Goal: Task Accomplishment & Management: Use online tool/utility

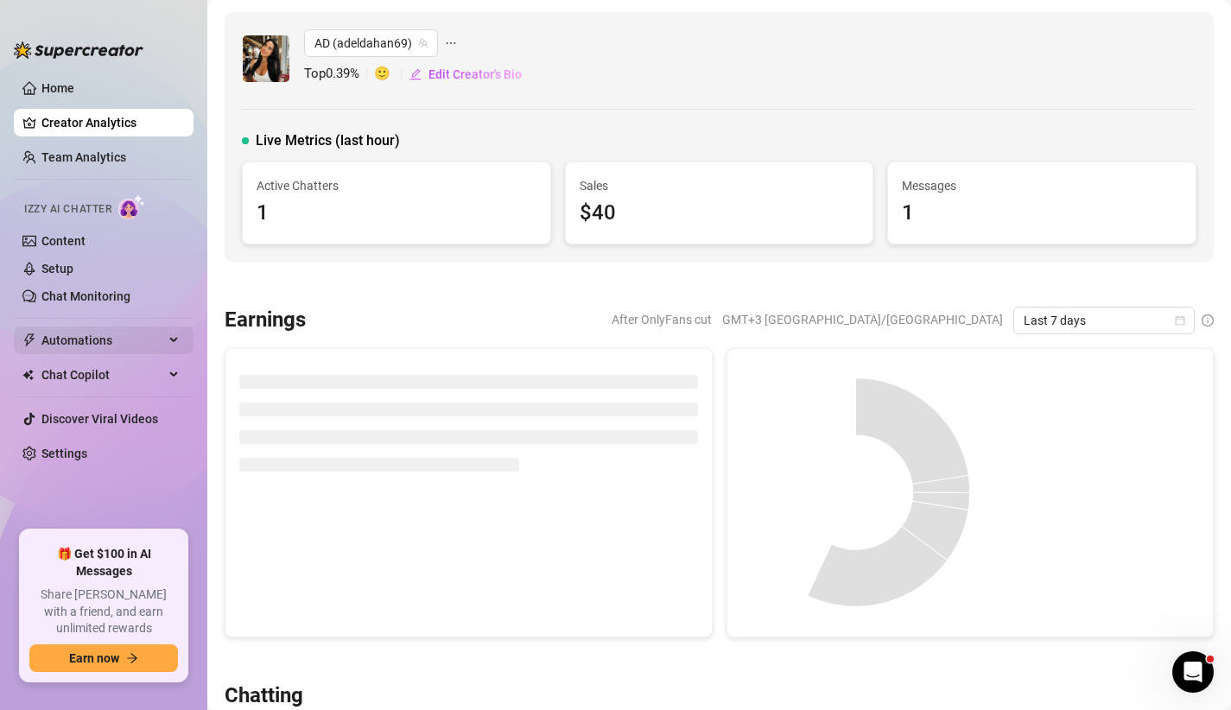
click at [115, 333] on span "Automations" at bounding box center [102, 341] width 123 height 28
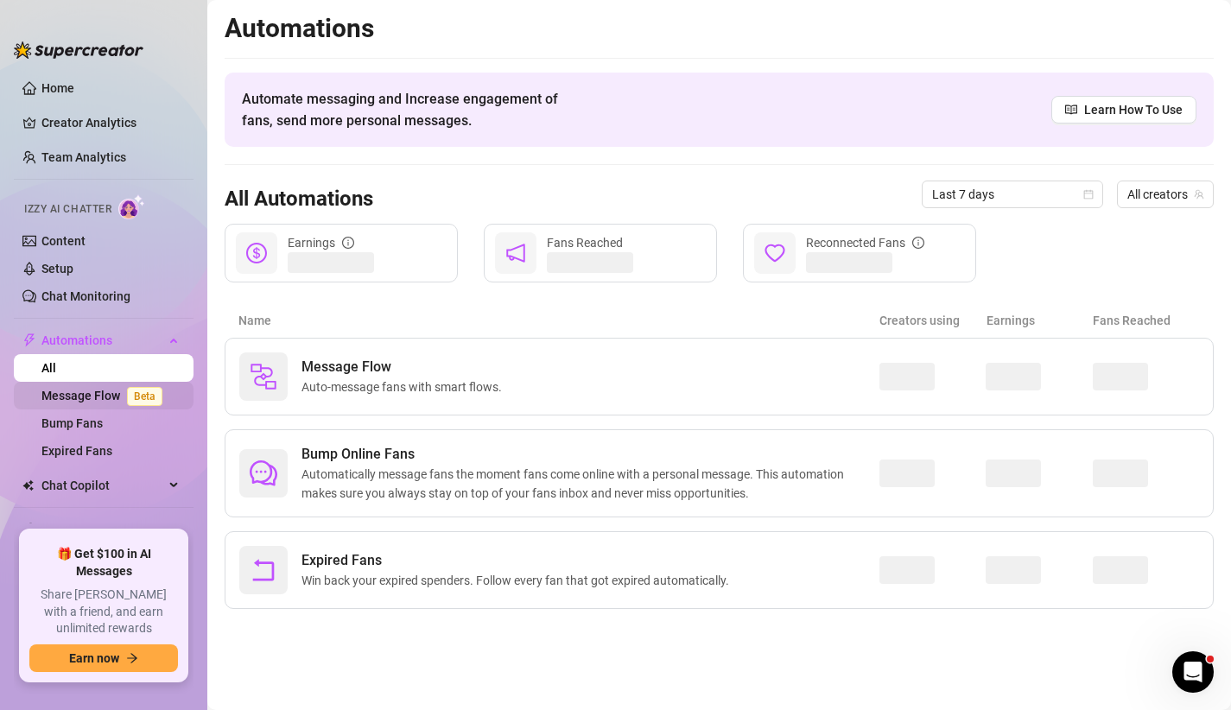
click at [98, 399] on link "Message Flow Beta" at bounding box center [105, 396] width 128 height 14
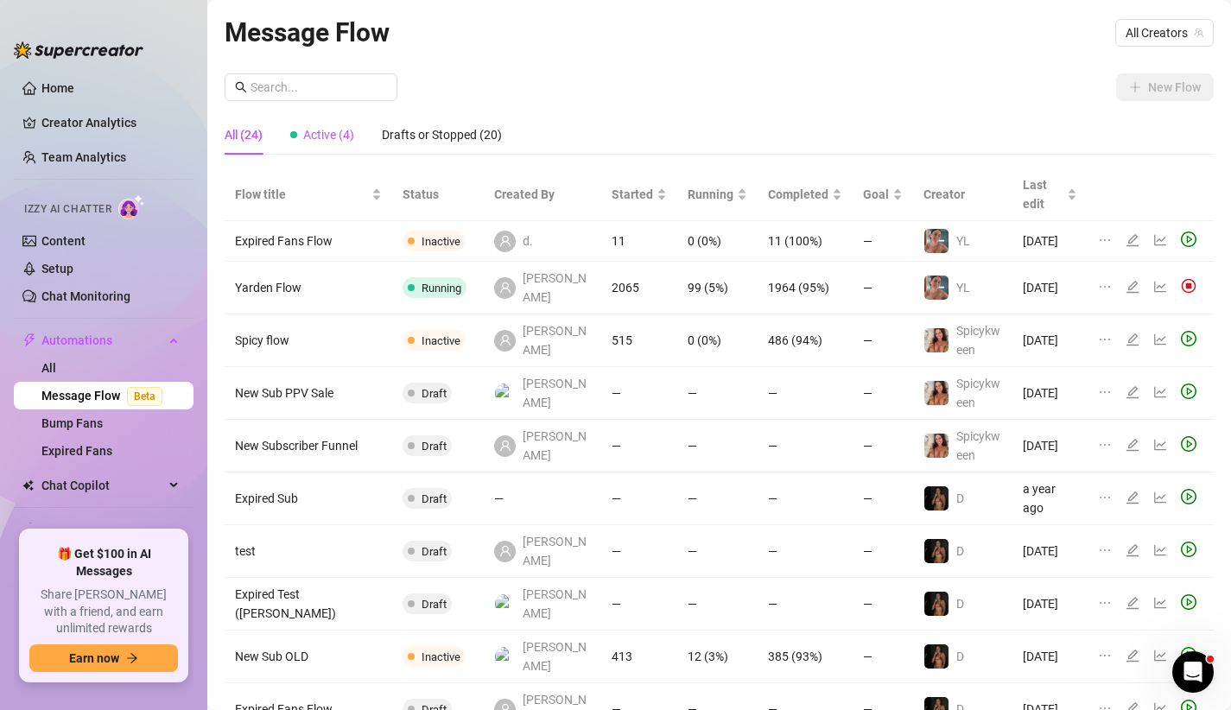
click at [322, 140] on span "Active (4)" at bounding box center [328, 135] width 51 height 14
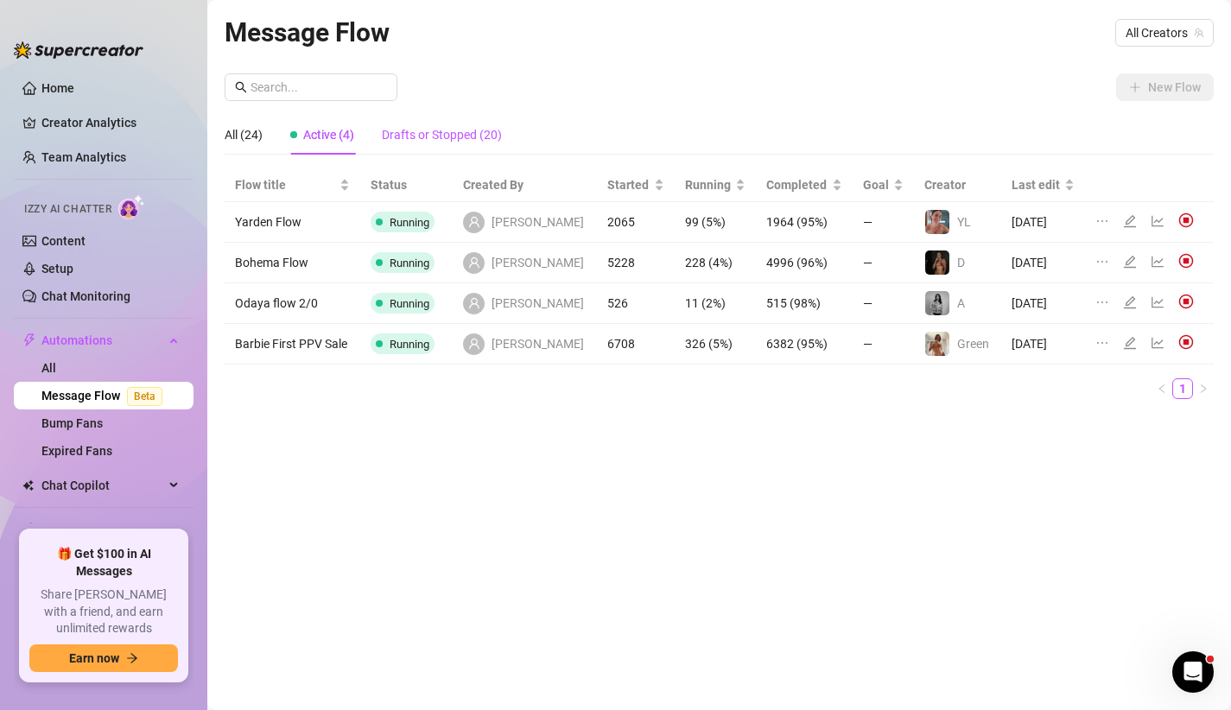
click at [470, 132] on div "Drafts or Stopped (20)" at bounding box center [442, 134] width 120 height 19
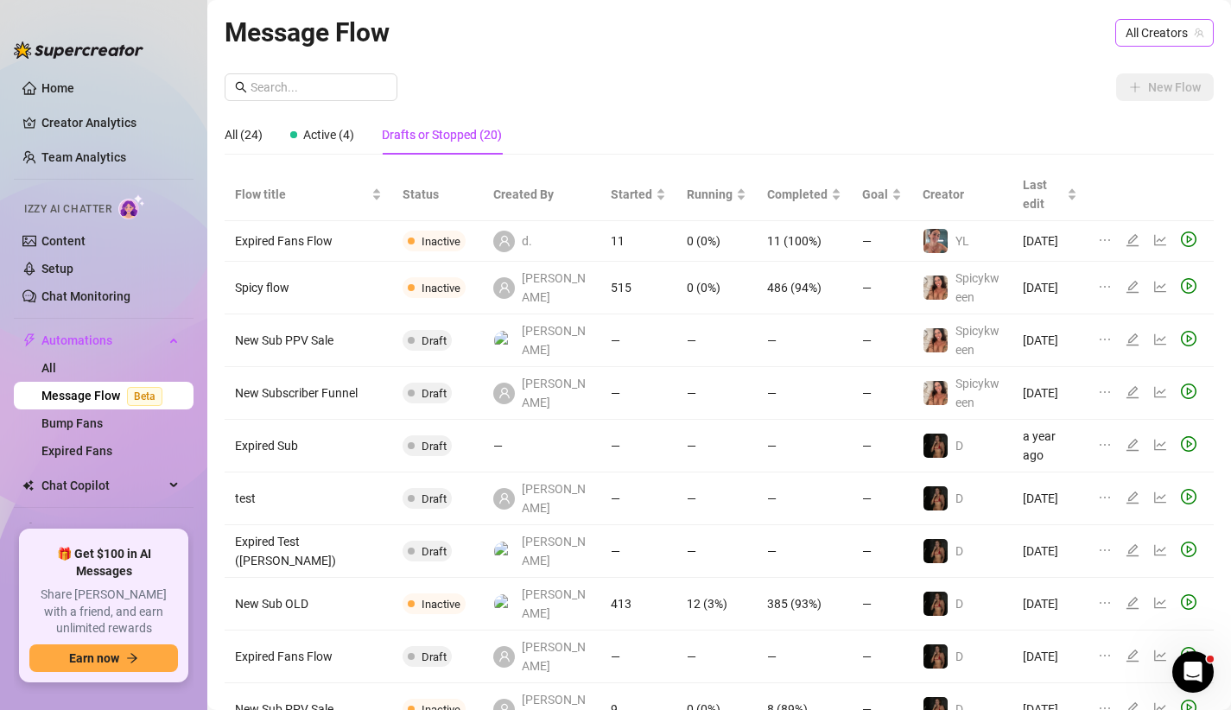
click at [1151, 27] on span "All Creators" at bounding box center [1165, 33] width 78 height 26
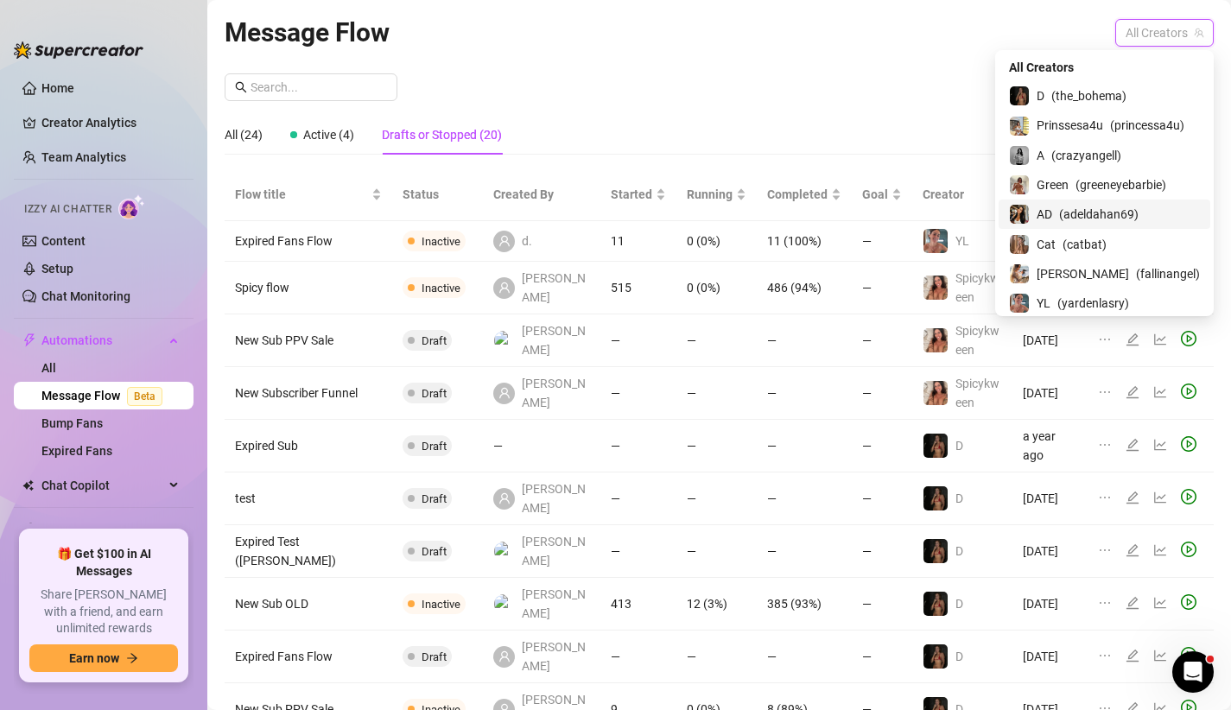
click at [1077, 220] on span "( adeldahan69 )" at bounding box center [1098, 214] width 79 height 19
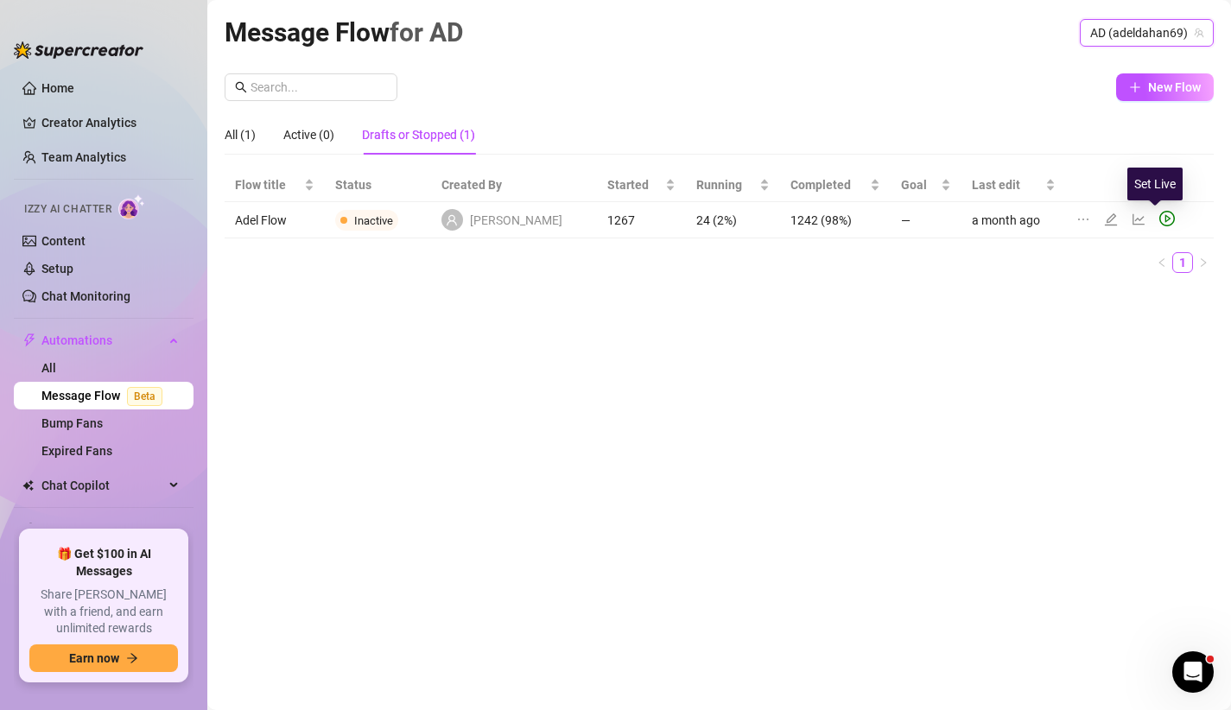
click at [1159, 213] on icon "play-circle" at bounding box center [1167, 219] width 16 height 16
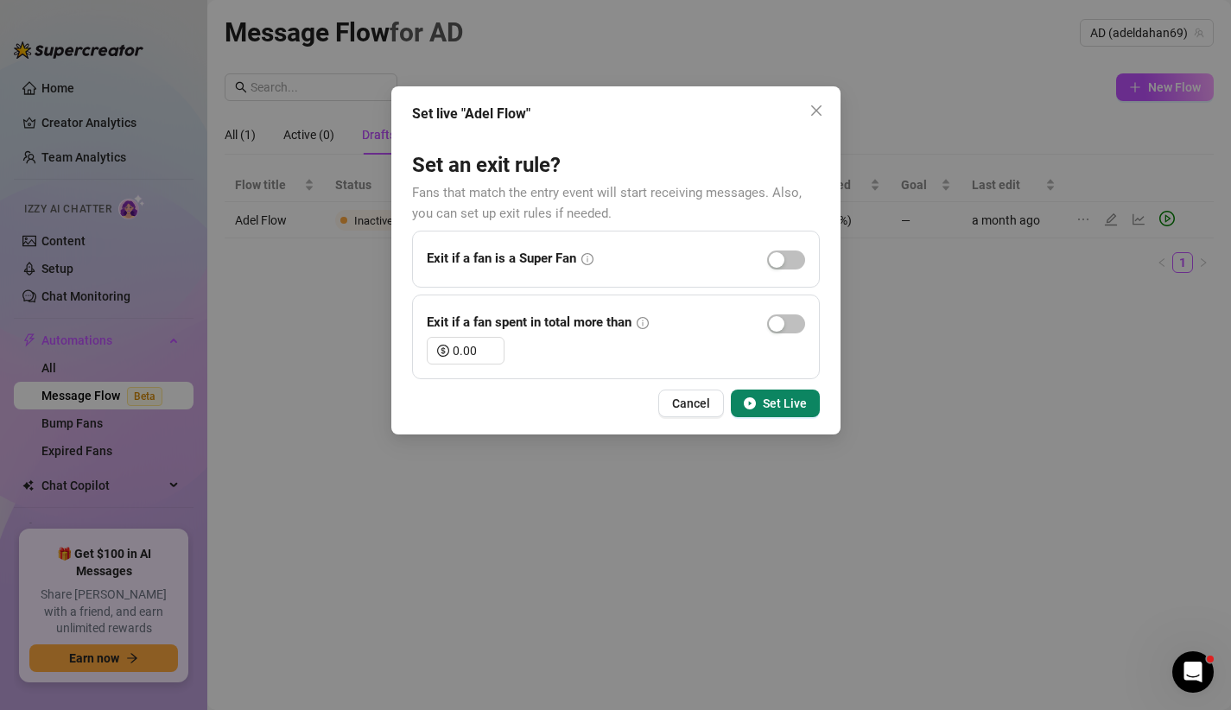
click at [764, 403] on span "Set Live" at bounding box center [785, 404] width 44 height 14
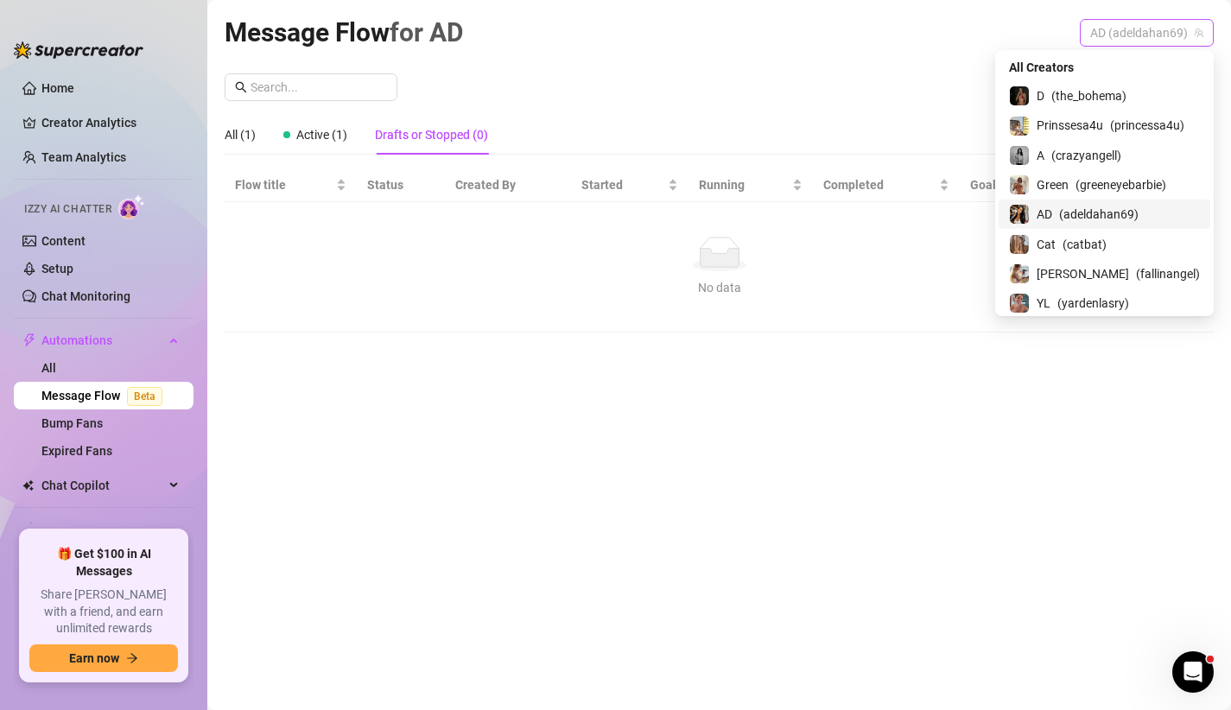
click at [1186, 22] on span "AD (adeldahan69)" at bounding box center [1146, 33] width 113 height 26
click at [1074, 64] on span "All Creators" at bounding box center [1041, 67] width 65 height 19
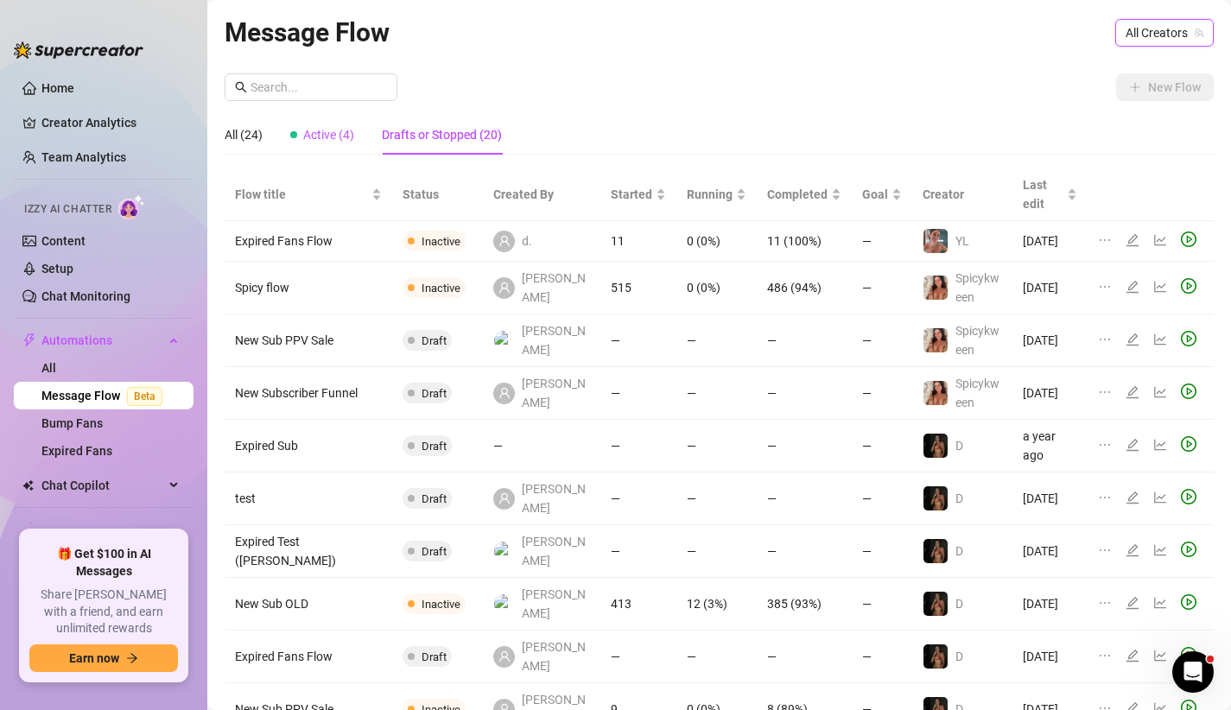
click at [354, 135] on span "Active (4)" at bounding box center [328, 135] width 51 height 14
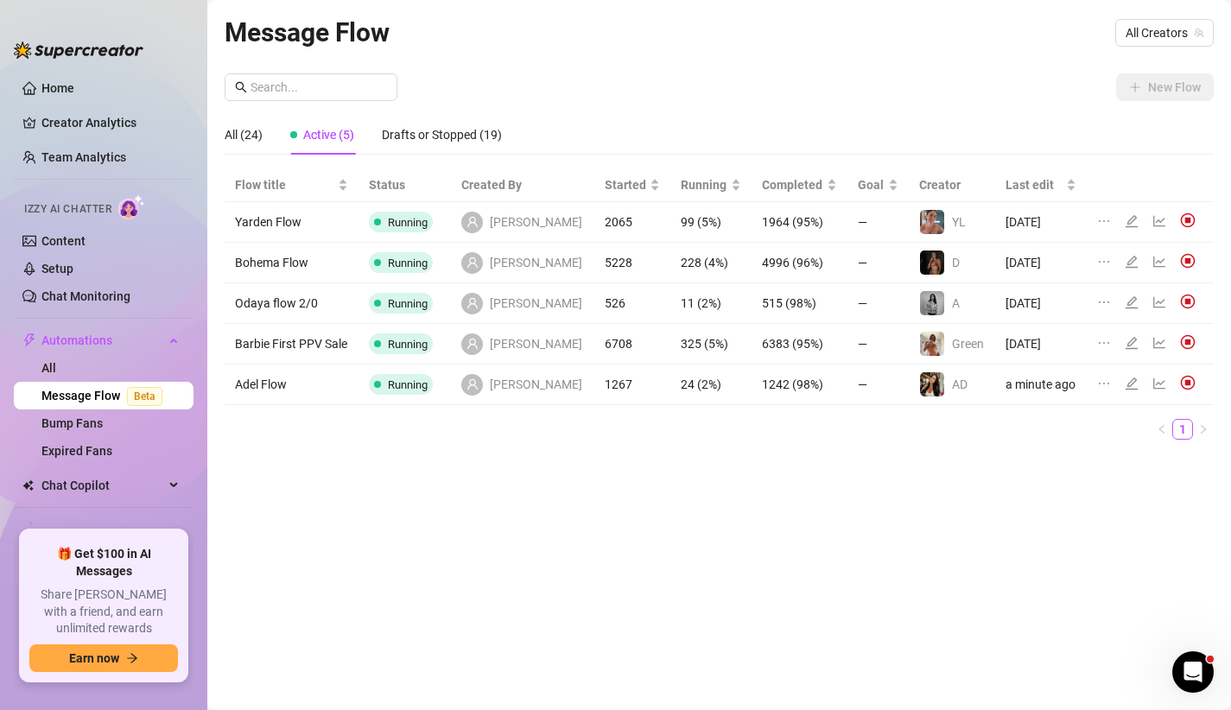
click at [1153, 383] on icon "line-chart" at bounding box center [1160, 384] width 14 height 14
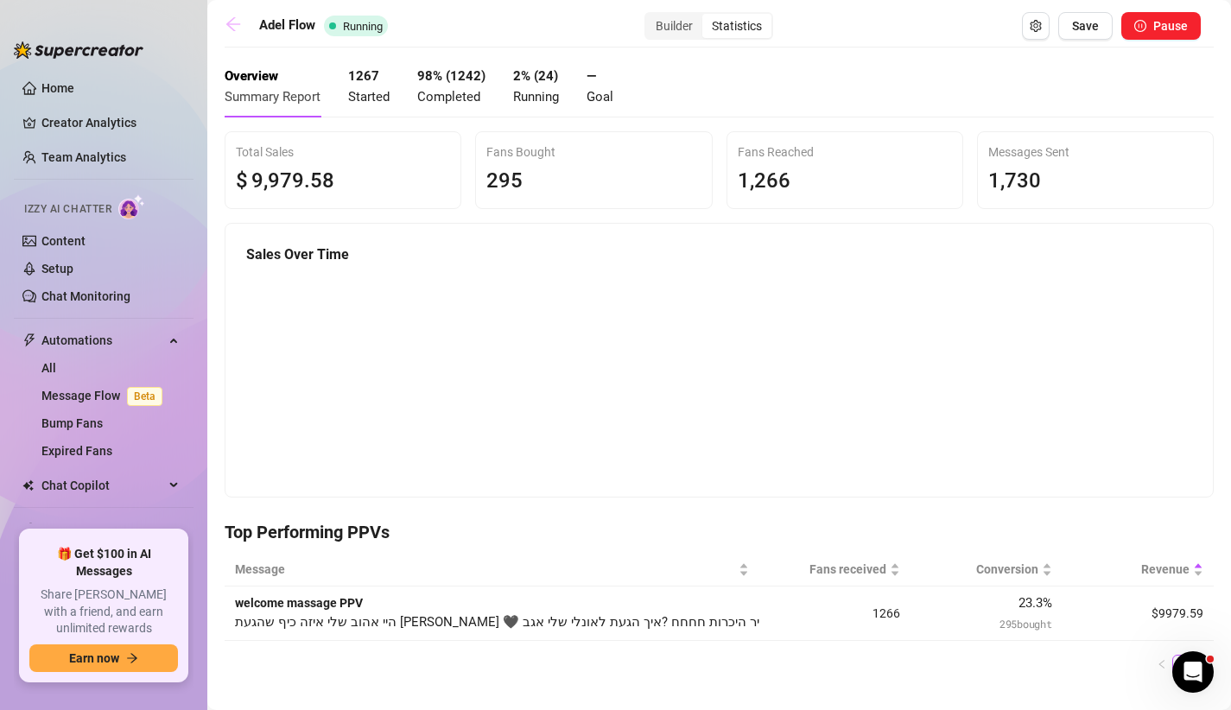
click at [239, 29] on icon "arrow-left" at bounding box center [233, 24] width 17 height 17
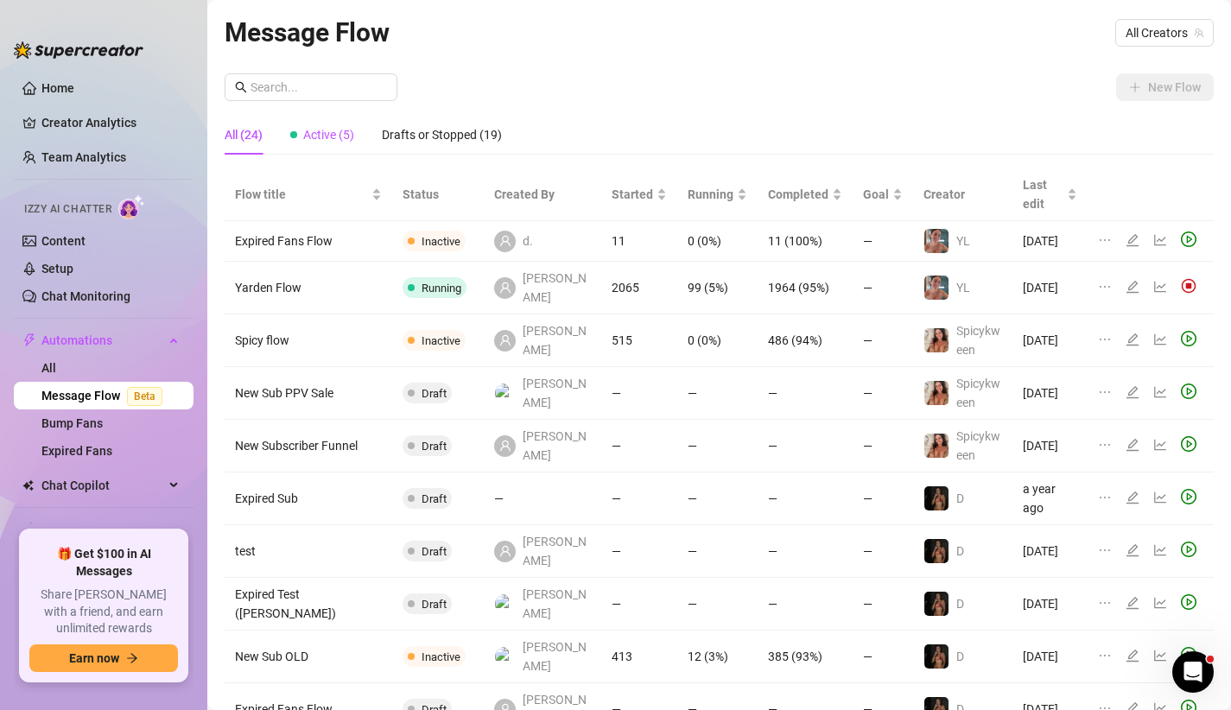
click at [319, 137] on span "Active (5)" at bounding box center [328, 135] width 51 height 14
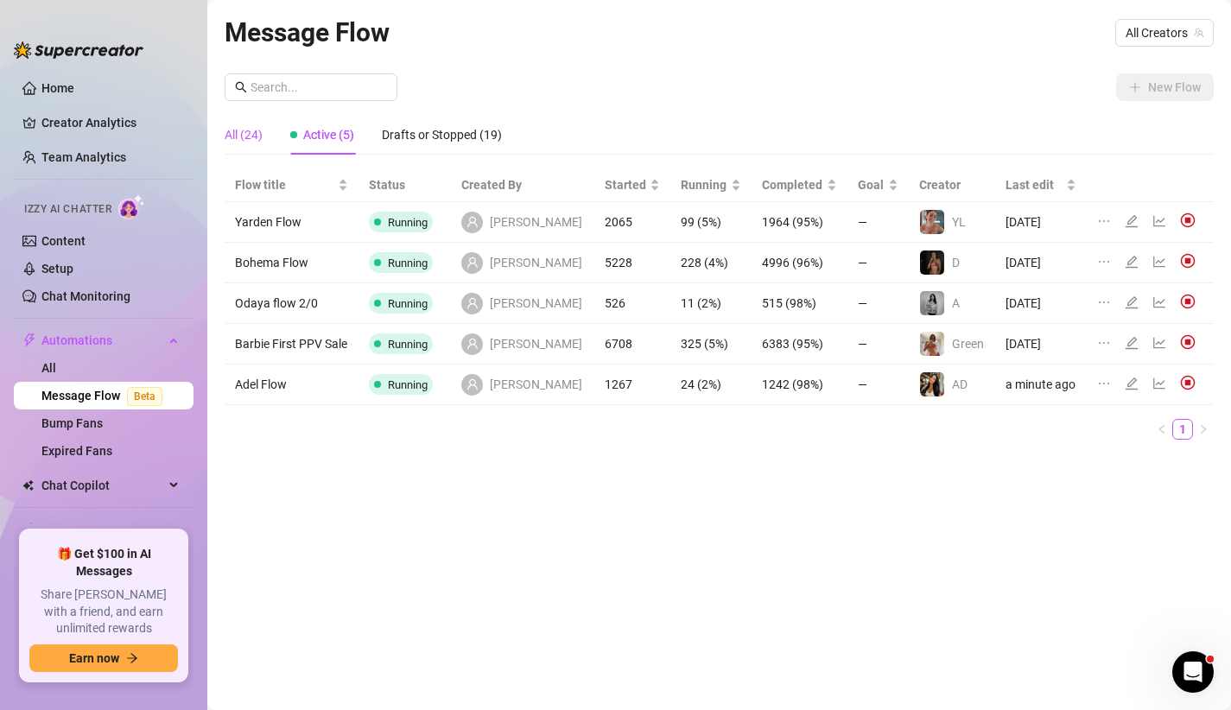
click at [250, 125] on div "All (24)" at bounding box center [244, 134] width 38 height 19
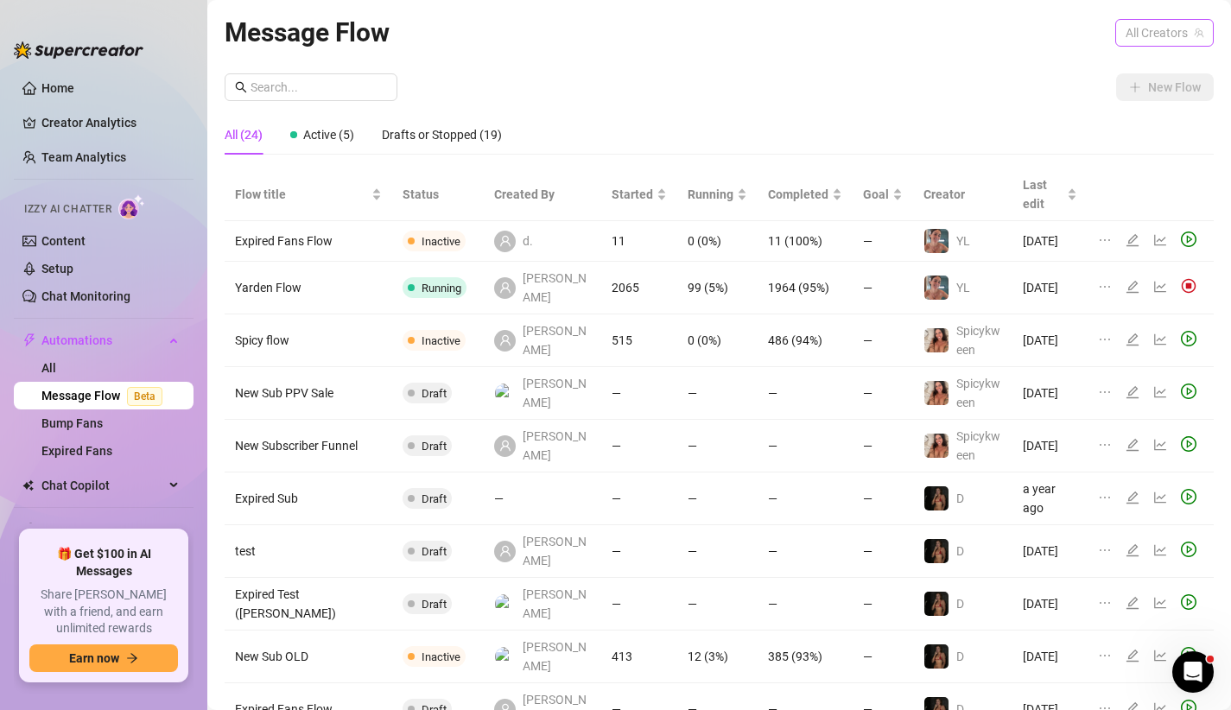
click at [1140, 35] on span "All Creators" at bounding box center [1165, 33] width 78 height 26
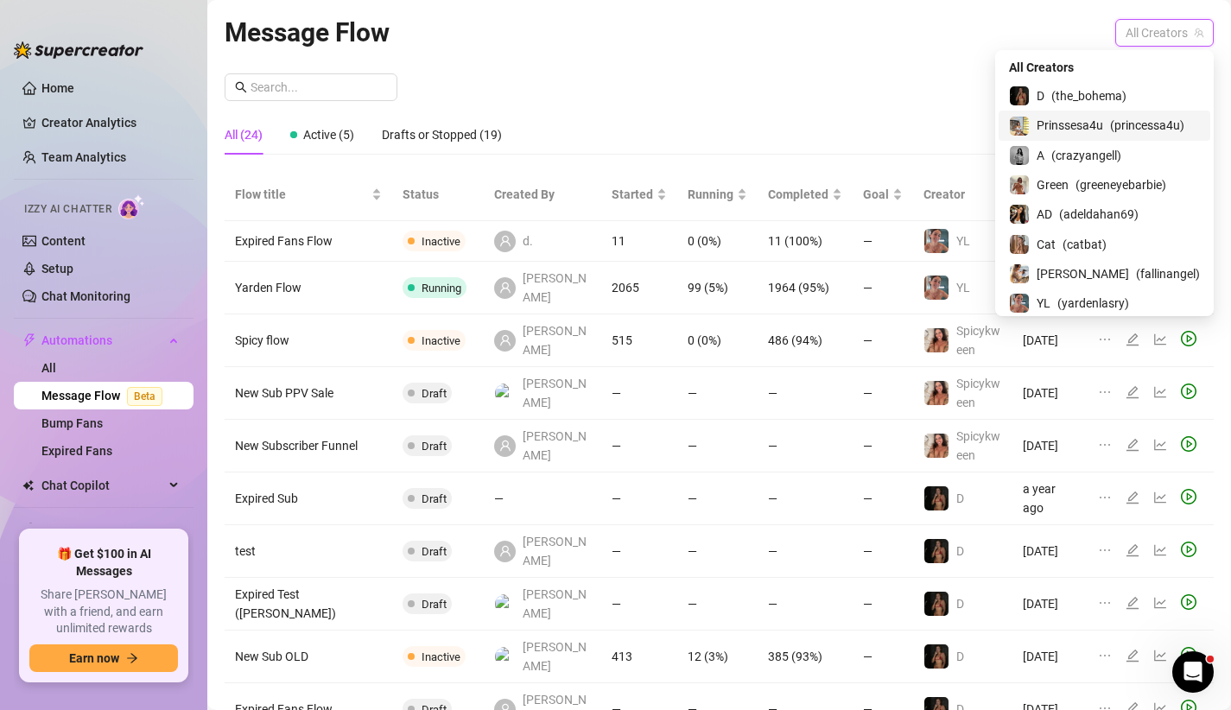
click at [1102, 136] on div "Prinssesa4u ( princessa4u )" at bounding box center [1105, 125] width 212 height 29
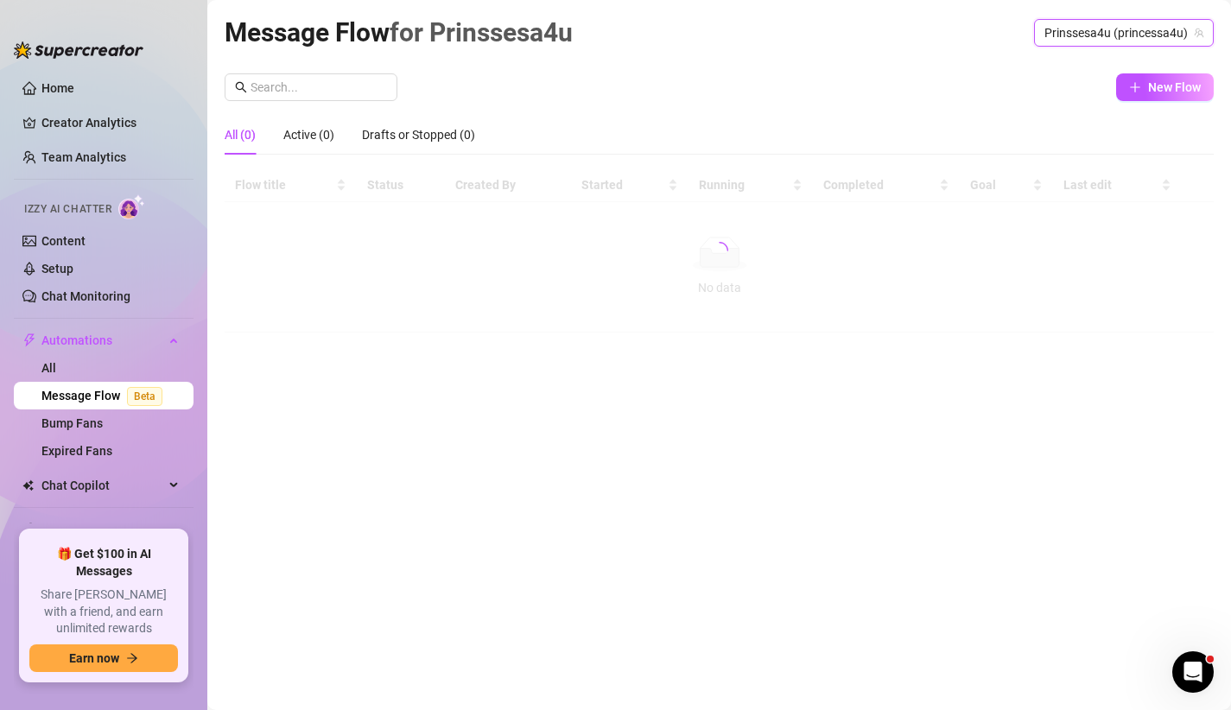
click at [1176, 71] on div "Message Flow for Prinssesa4u Prinssesa4u (princessa4u) Prinssesa4u (princessa4u…" at bounding box center [719, 335] width 989 height 646
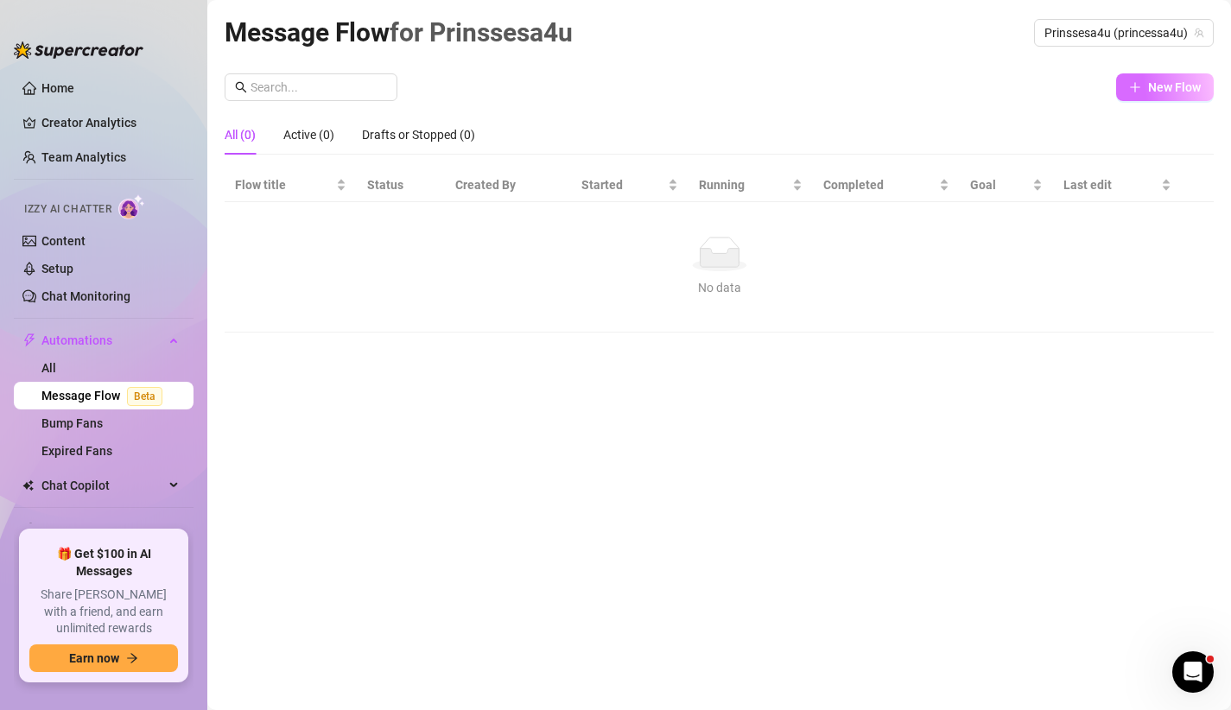
click at [1169, 82] on span "New Flow" at bounding box center [1174, 87] width 53 height 14
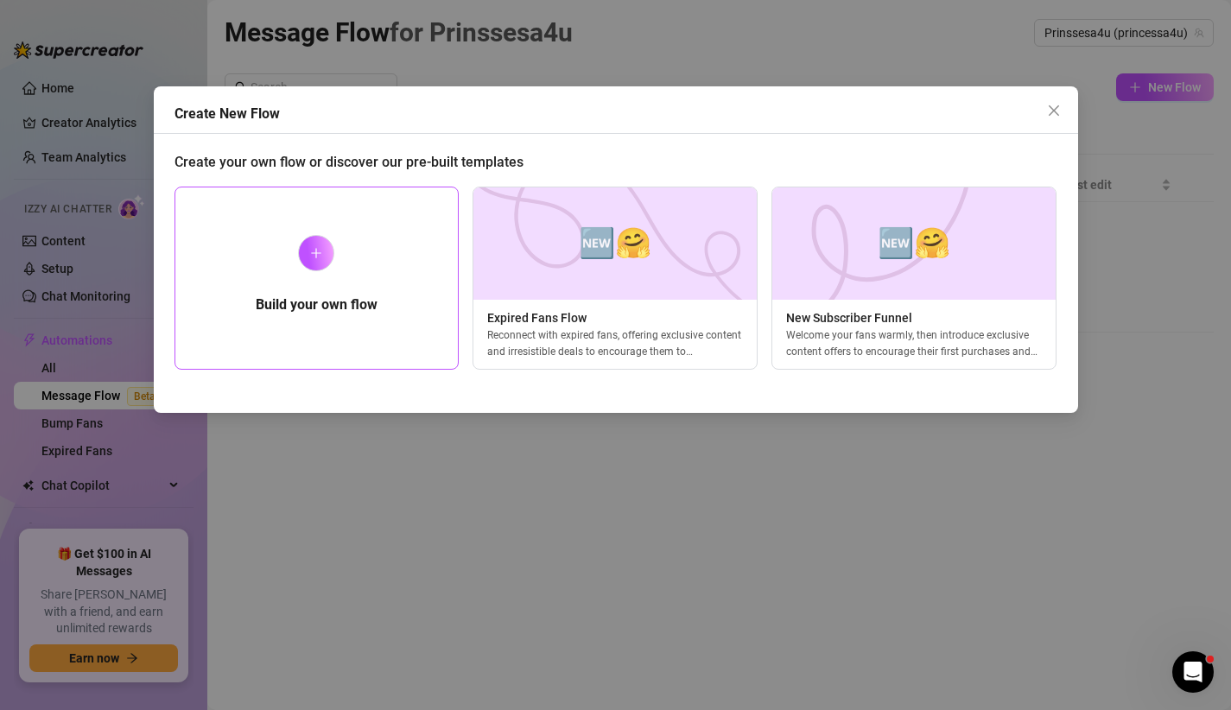
click at [375, 295] on h5 "Build your own flow" at bounding box center [317, 305] width 122 height 21
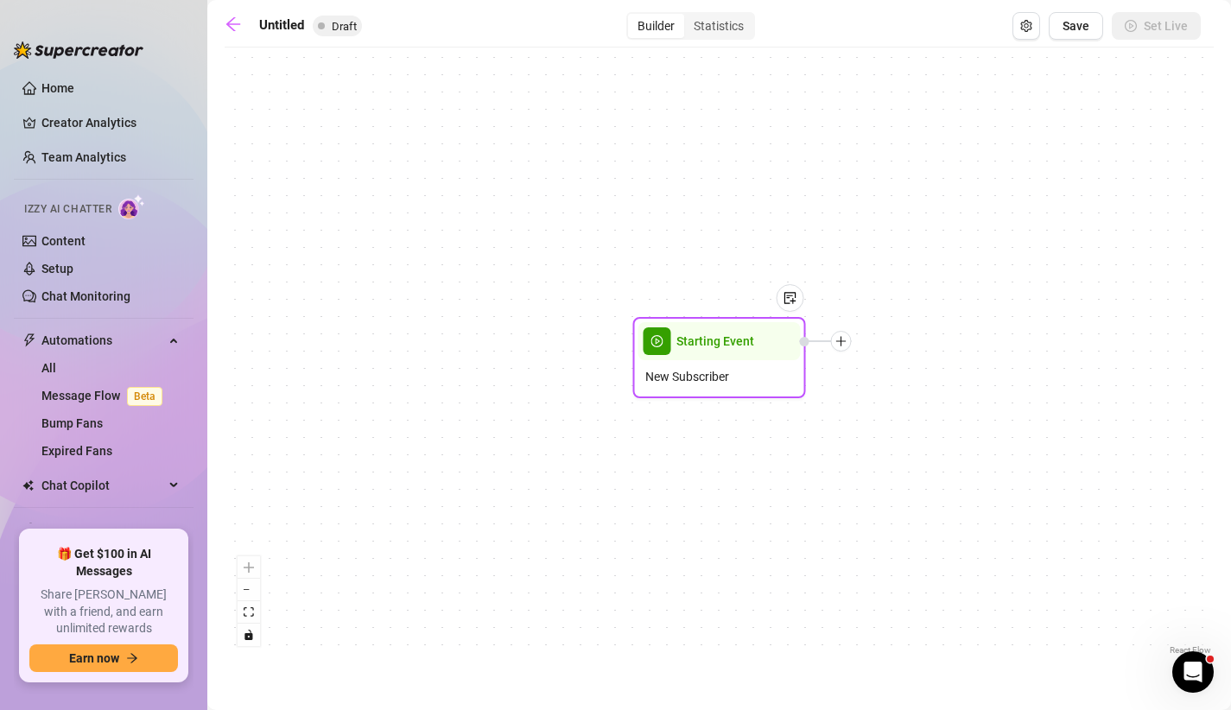
click at [843, 341] on icon "plus" at bounding box center [841, 340] width 10 height 1
click at [915, 343] on div "Time Delay" at bounding box center [927, 342] width 126 height 29
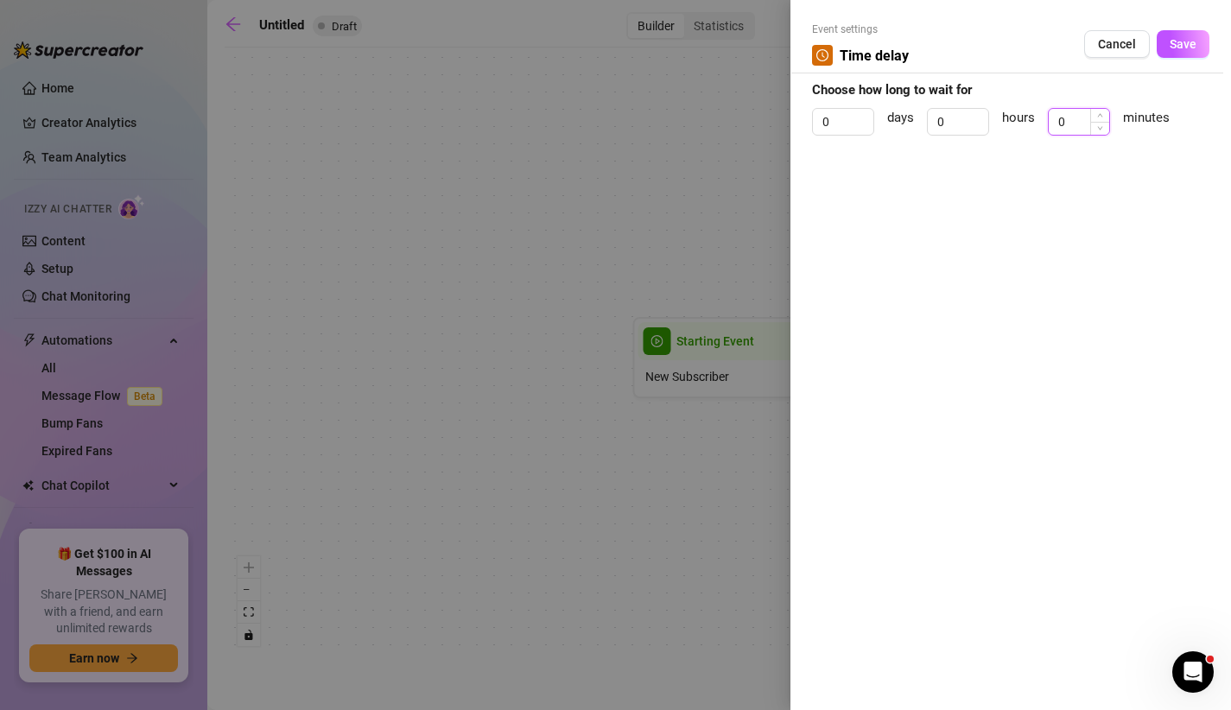
click at [1060, 114] on input "0" at bounding box center [1079, 122] width 60 height 26
type input "1"
click at [1183, 42] on span "Save" at bounding box center [1183, 44] width 27 height 14
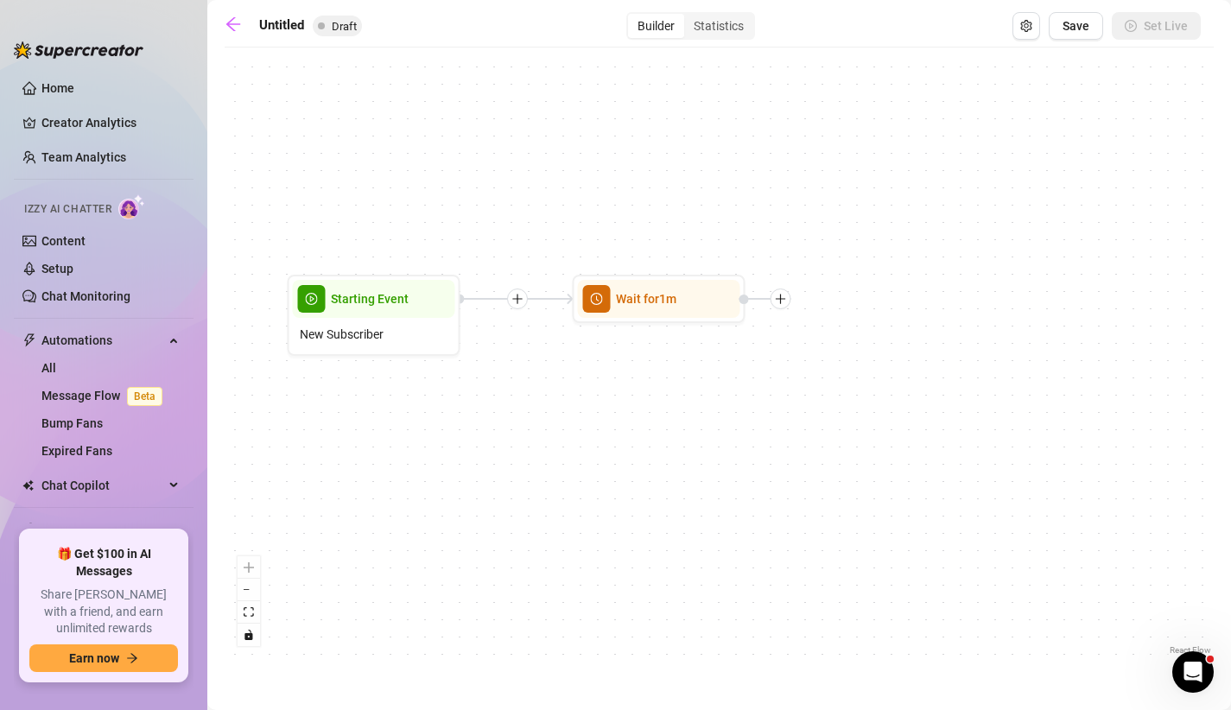
drag, startPoint x: 982, startPoint y: 424, endPoint x: 626, endPoint y: 379, distance: 358.8
click at [626, 379] on div "Wait for 1m Starting Event New Subscriber" at bounding box center [719, 357] width 989 height 603
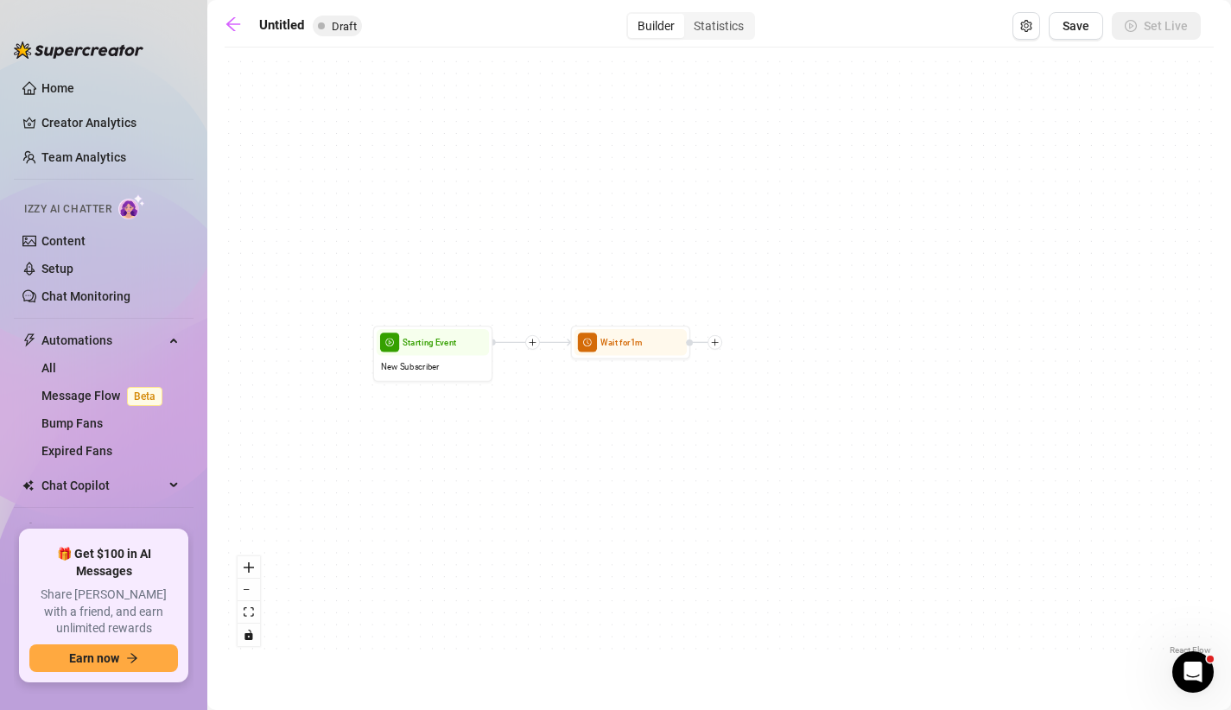
drag, startPoint x: 746, startPoint y: 397, endPoint x: 620, endPoint y: 455, distance: 138.4
click at [620, 455] on div "Wait for 1m Starting Event New Subscriber" at bounding box center [719, 357] width 989 height 603
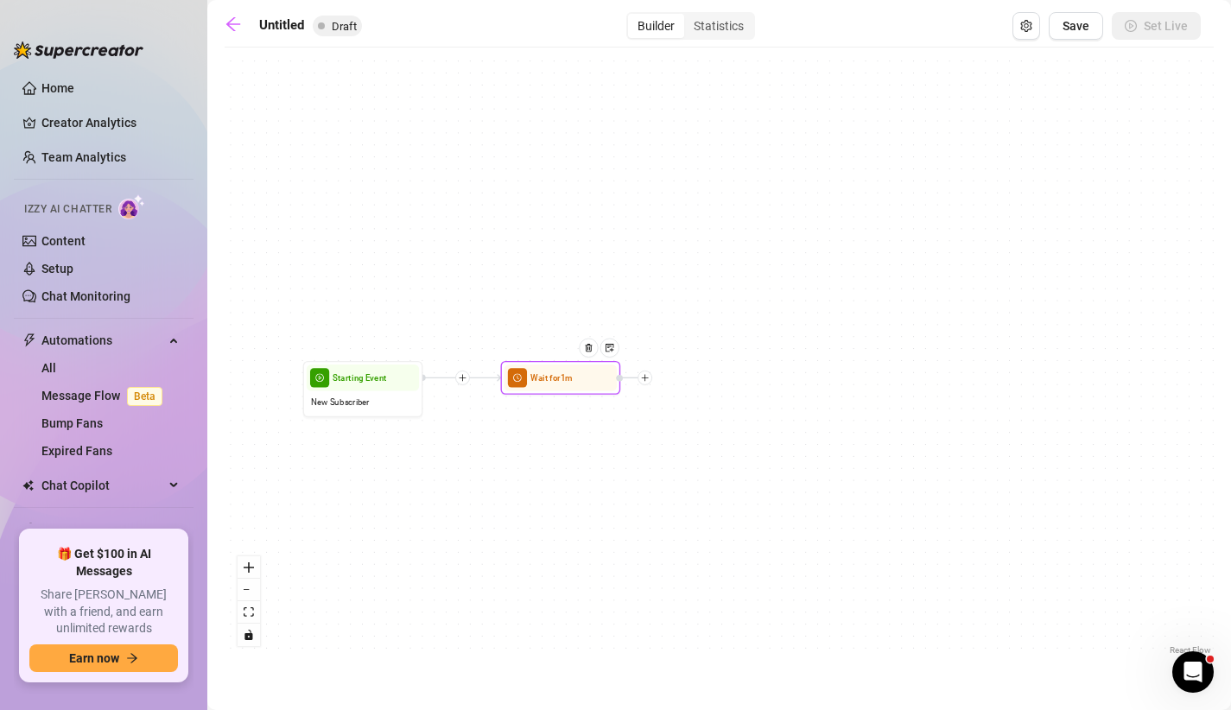
click at [645, 378] on icon "plus" at bounding box center [645, 377] width 1 height 7
click at [689, 420] on div "Message" at bounding box center [704, 420] width 87 height 21
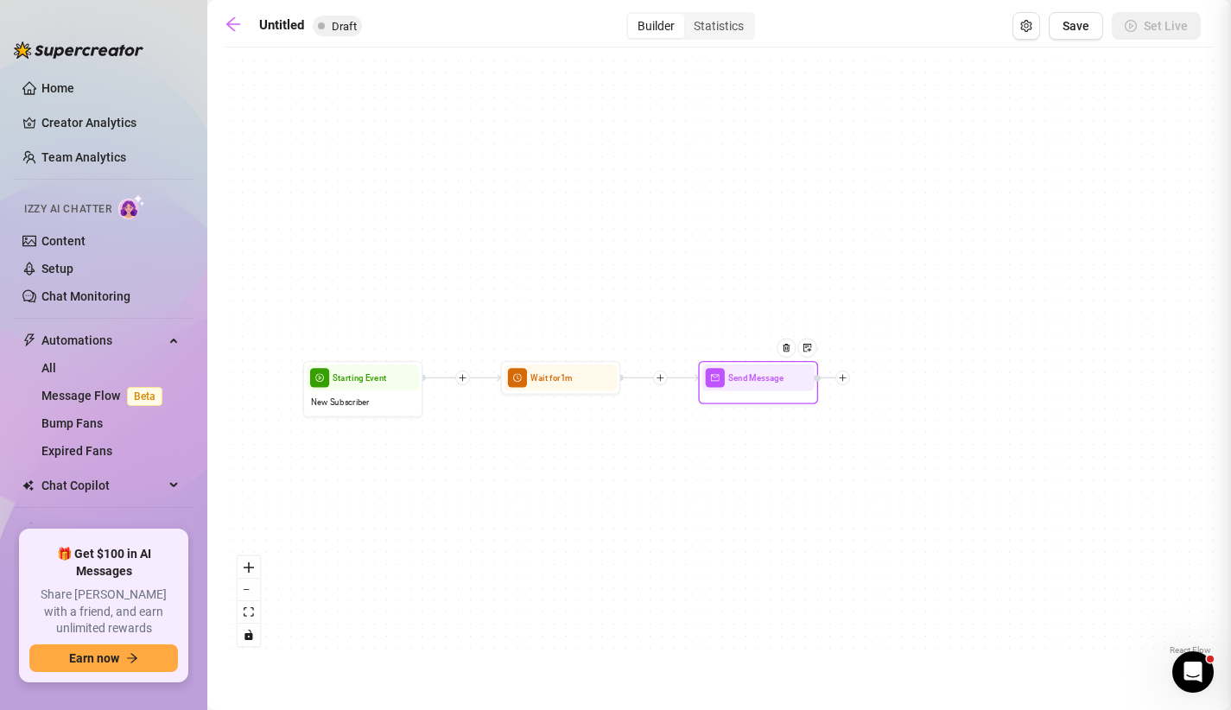
type textarea "Write your message here"
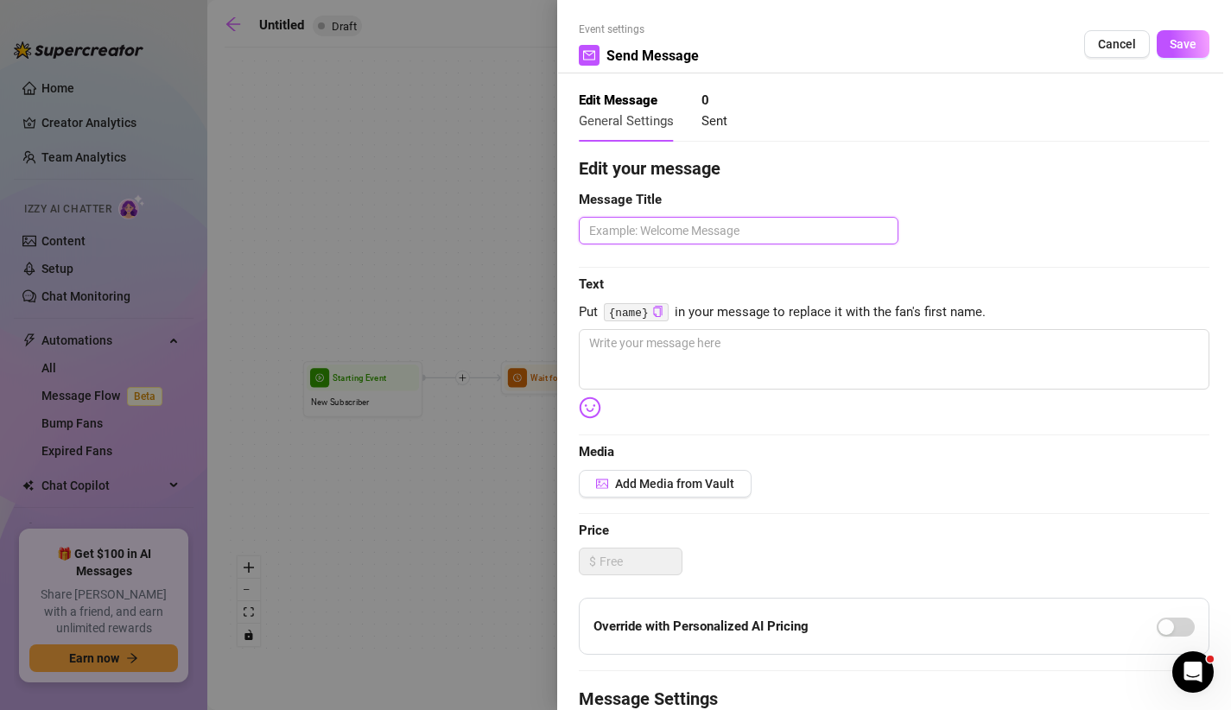
click at [679, 220] on textarea at bounding box center [739, 231] width 320 height 28
type textarea "W"
type textarea "We"
type textarea "Wel"
type textarea "Welc"
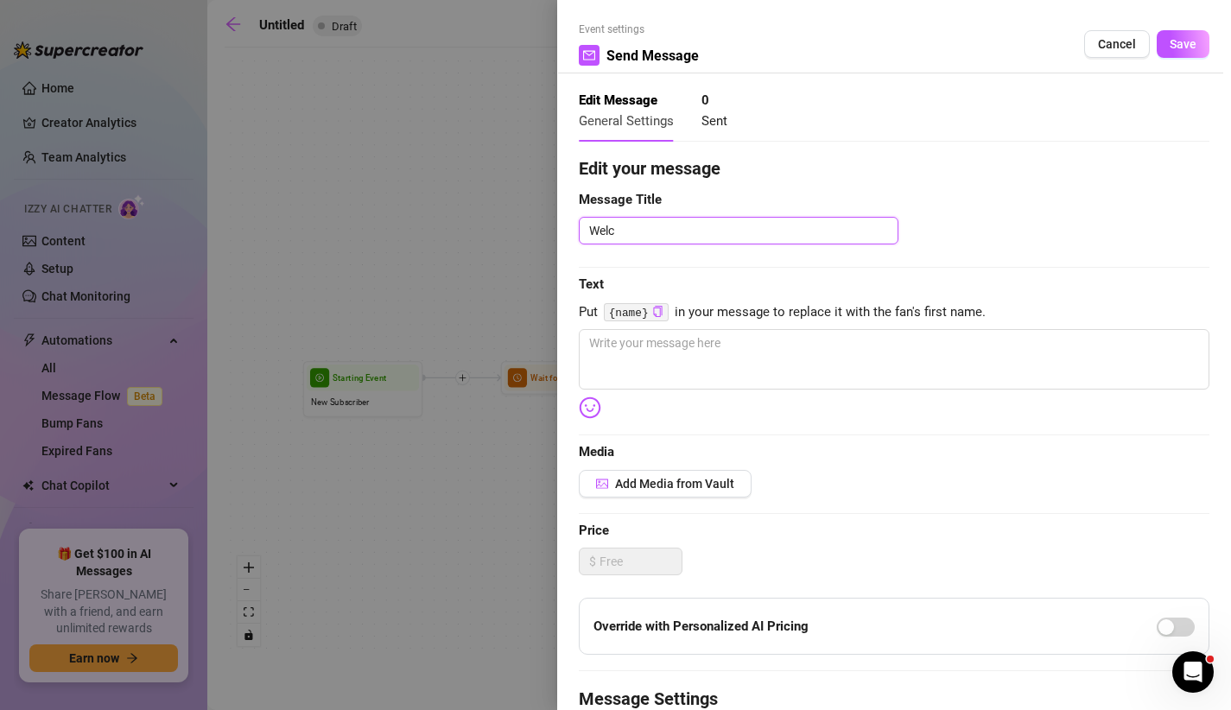
type textarea "Welco"
type textarea "Welcom"
type textarea "Welcome"
type textarea "Welcome m"
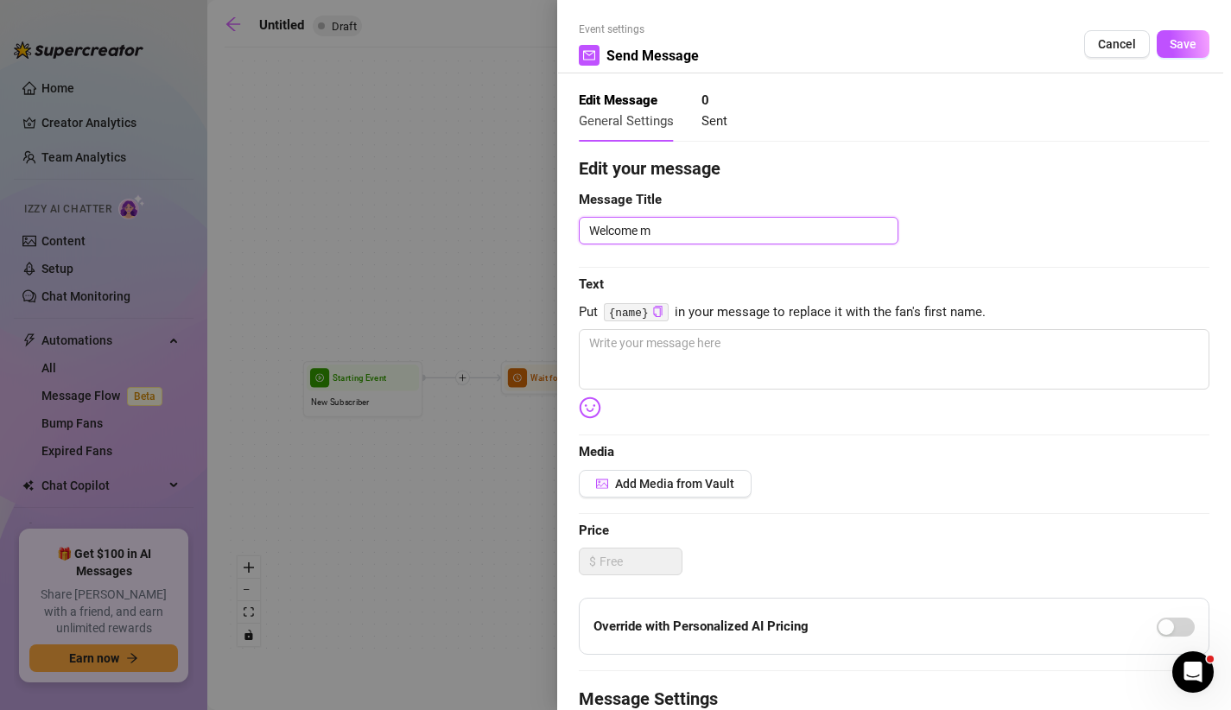
type textarea "Welcome ma"
type textarea "Welcome mas"
type textarea "Welcome mass"
type textarea "Welcome massa"
type textarea "Welcome massag"
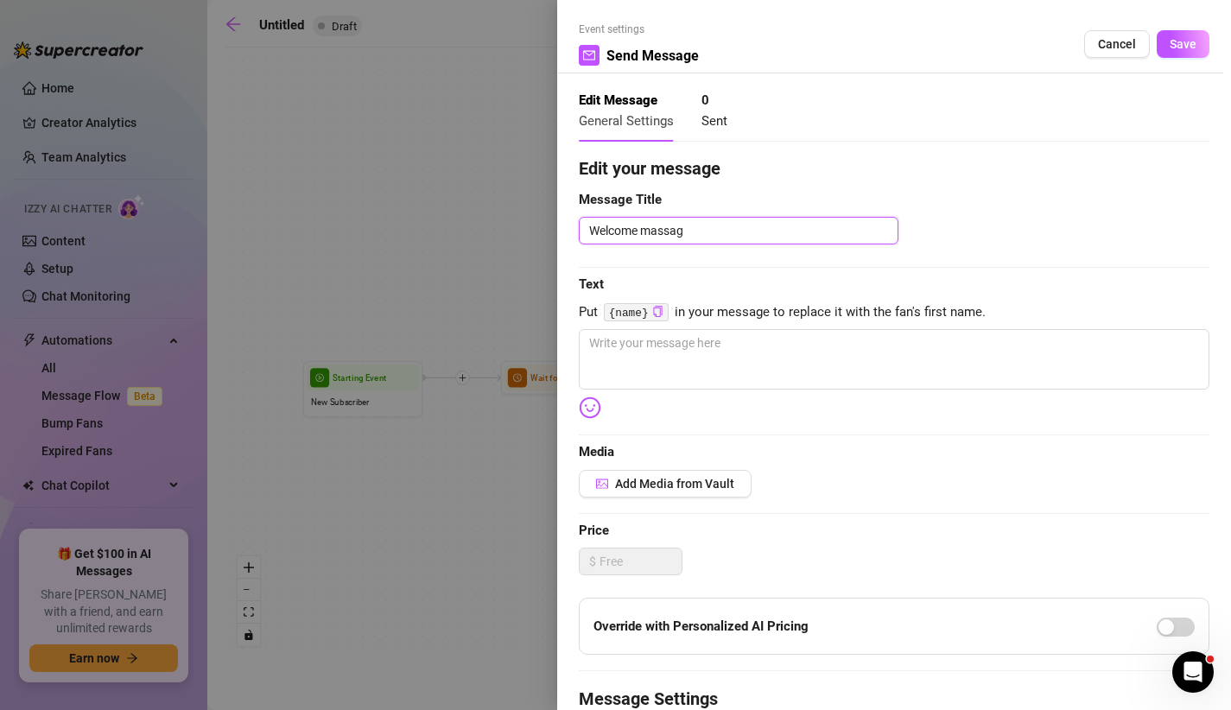
type textarea "Welcome massage"
click at [631, 467] on div "Edit your message Message Title Welcome massage Text Put {name} in your message…" at bounding box center [894, 534] width 631 height 756
click at [628, 478] on span "Add Media from Vault" at bounding box center [674, 484] width 119 height 14
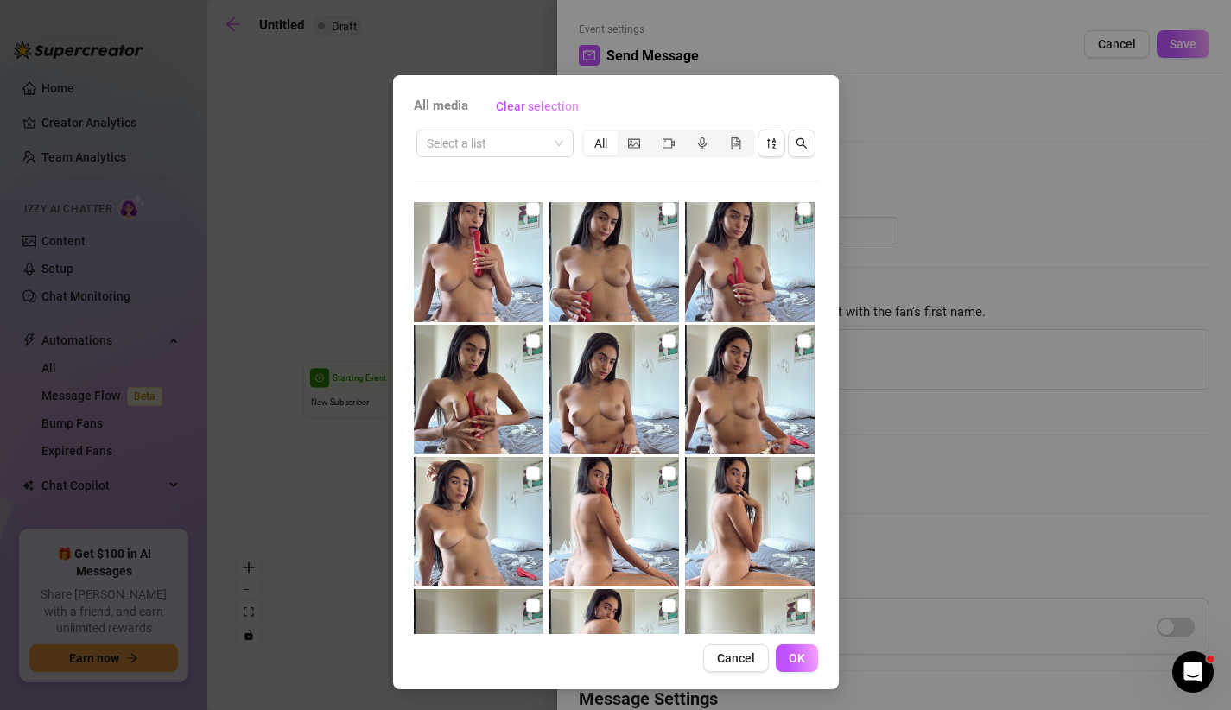
scroll to position [3070, 0]
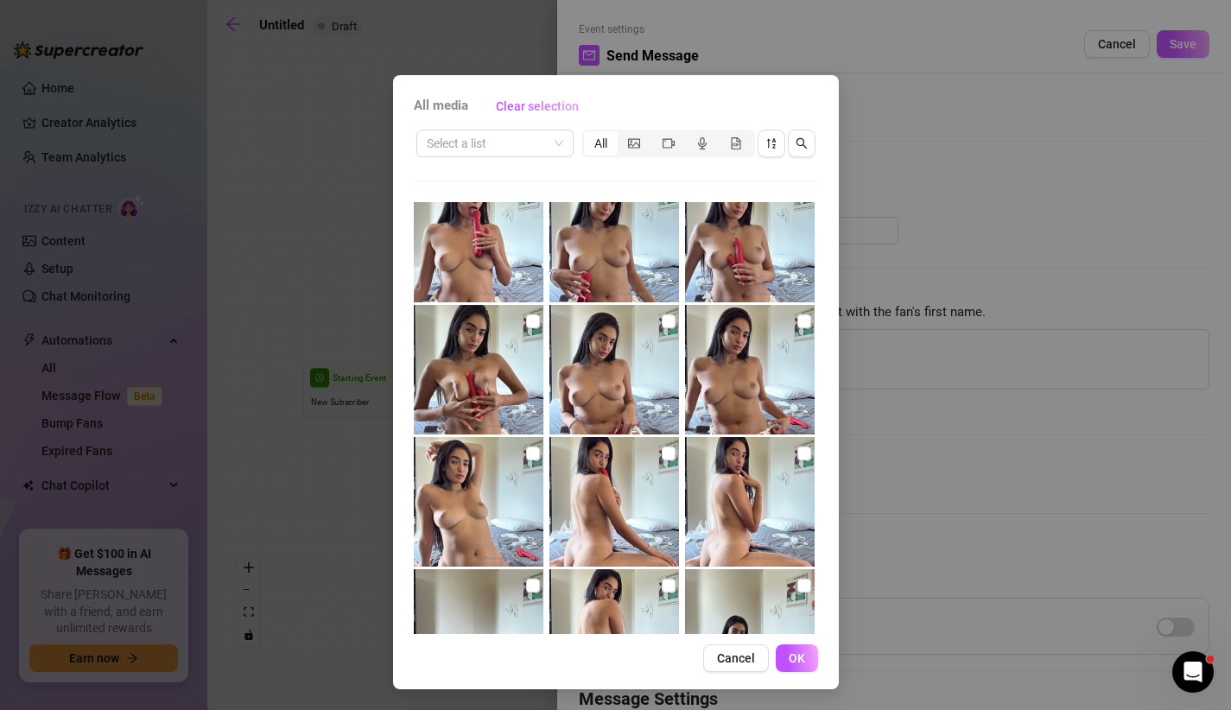
click at [801, 443] on img at bounding box center [750, 502] width 130 height 130
checkbox input "true"
click at [798, 664] on span "OK" at bounding box center [797, 658] width 16 height 14
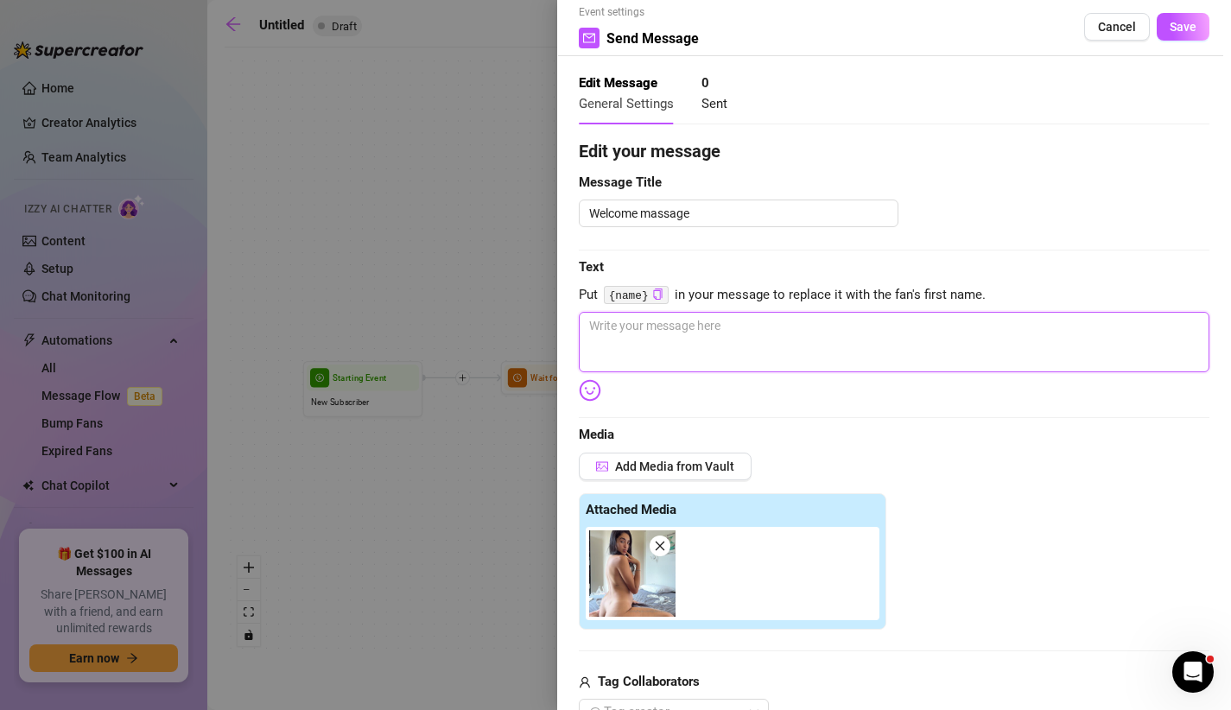
click at [699, 350] on textarea at bounding box center [894, 342] width 631 height 60
type textarea "v"
type textarea "vh"
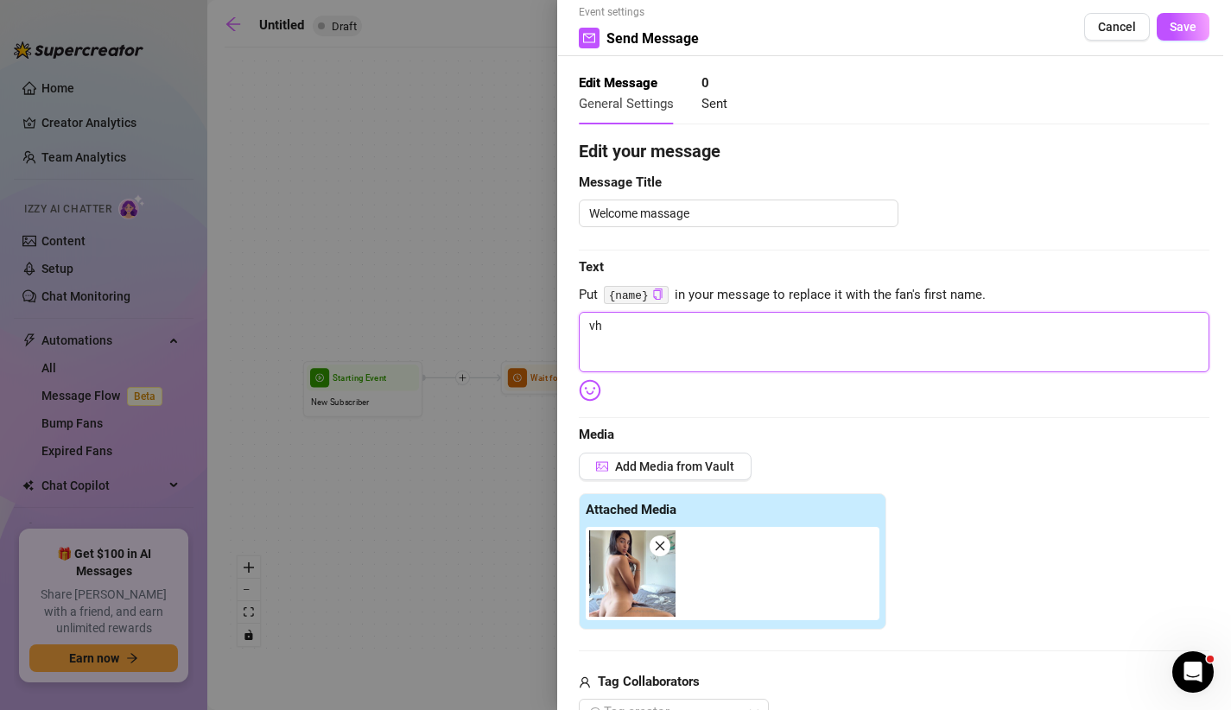
type textarea "vhh"
type textarea "vh"
type textarea "v"
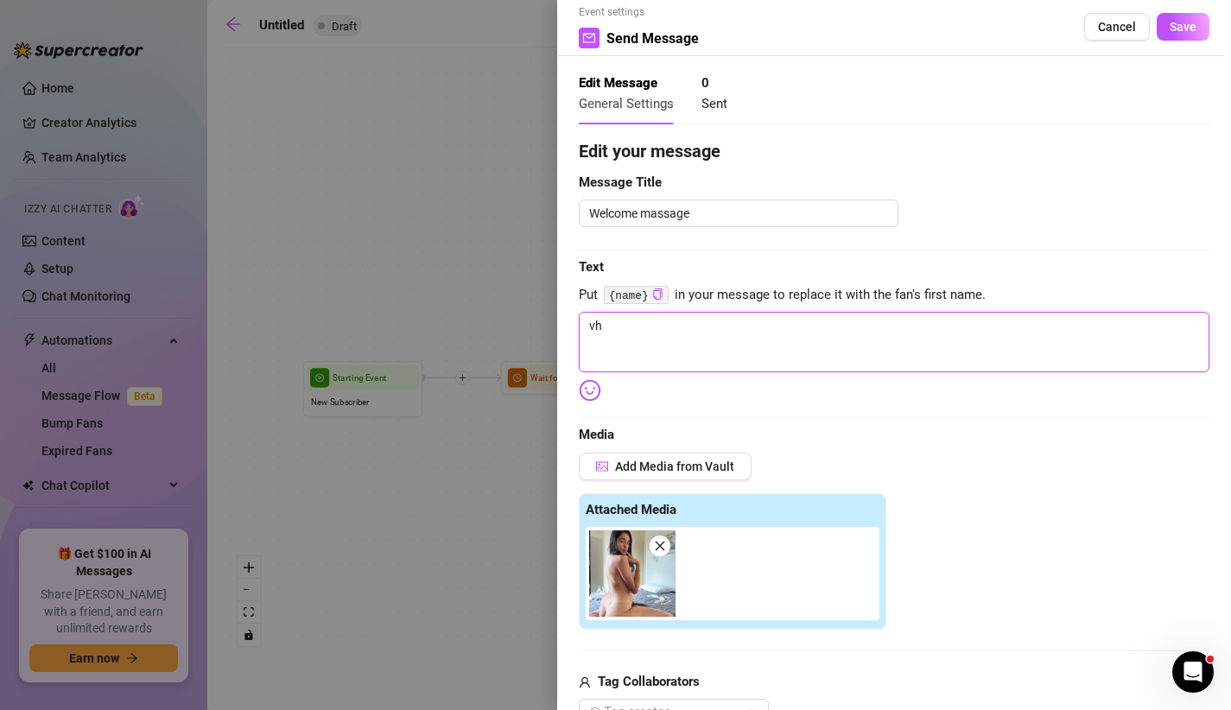
type textarea "v"
type textarea "Write your message here"
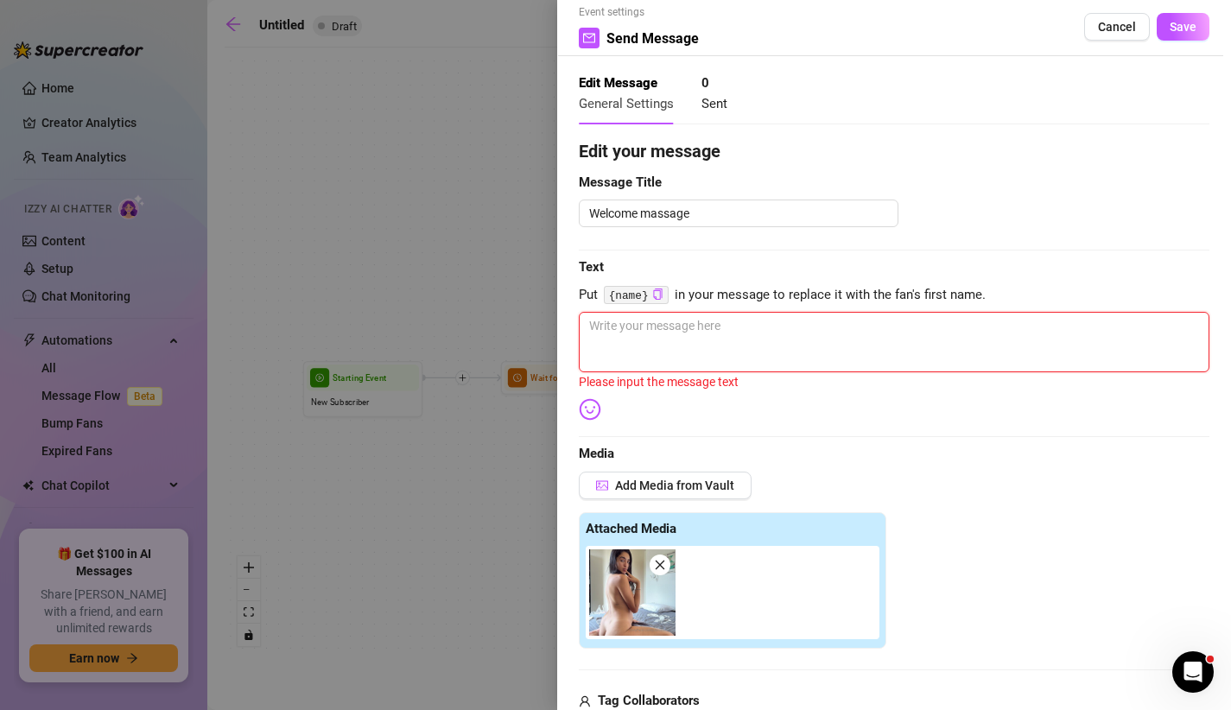
type textarea "ה"
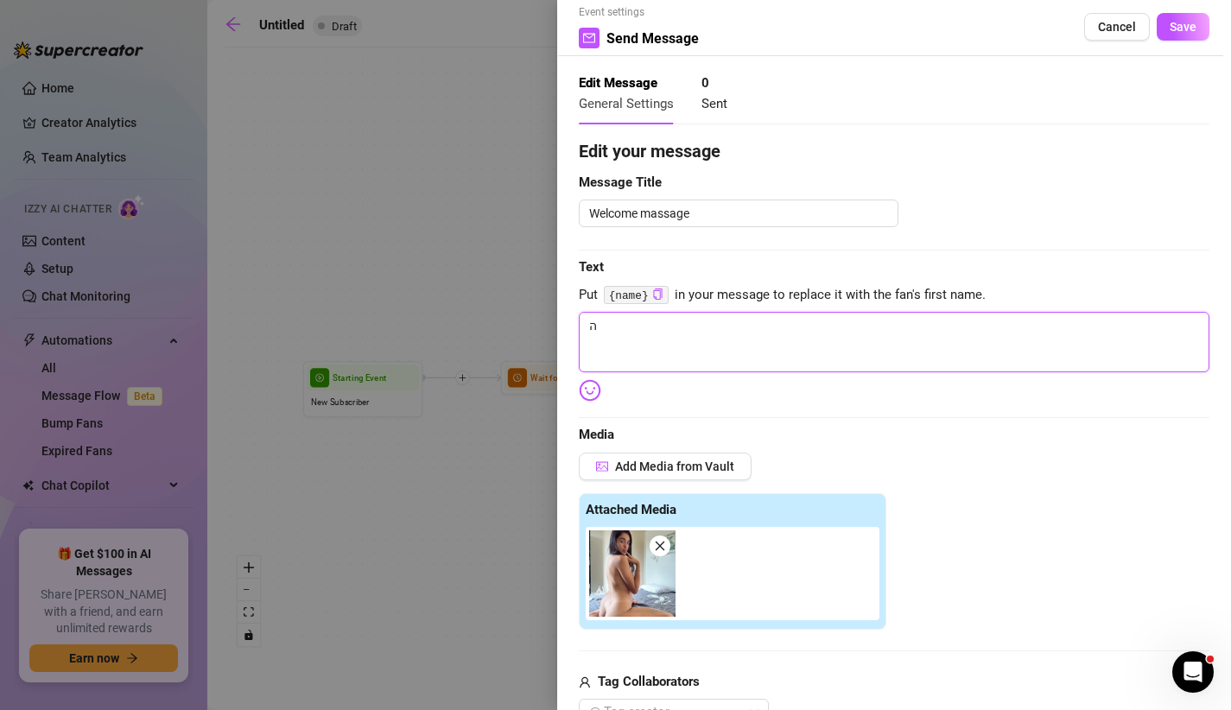
type textarea "הי"
type textarea "היי"
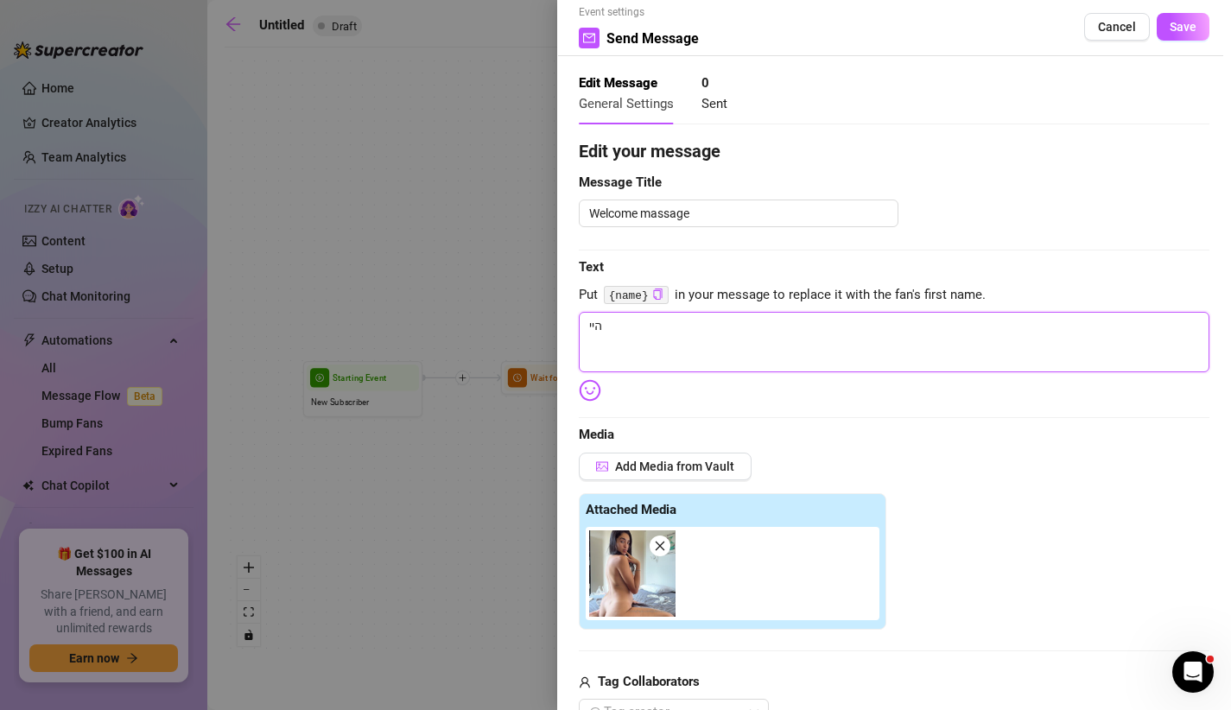
type textarea "היי"
type textarea "היי י"
type textarea "היי יפ"
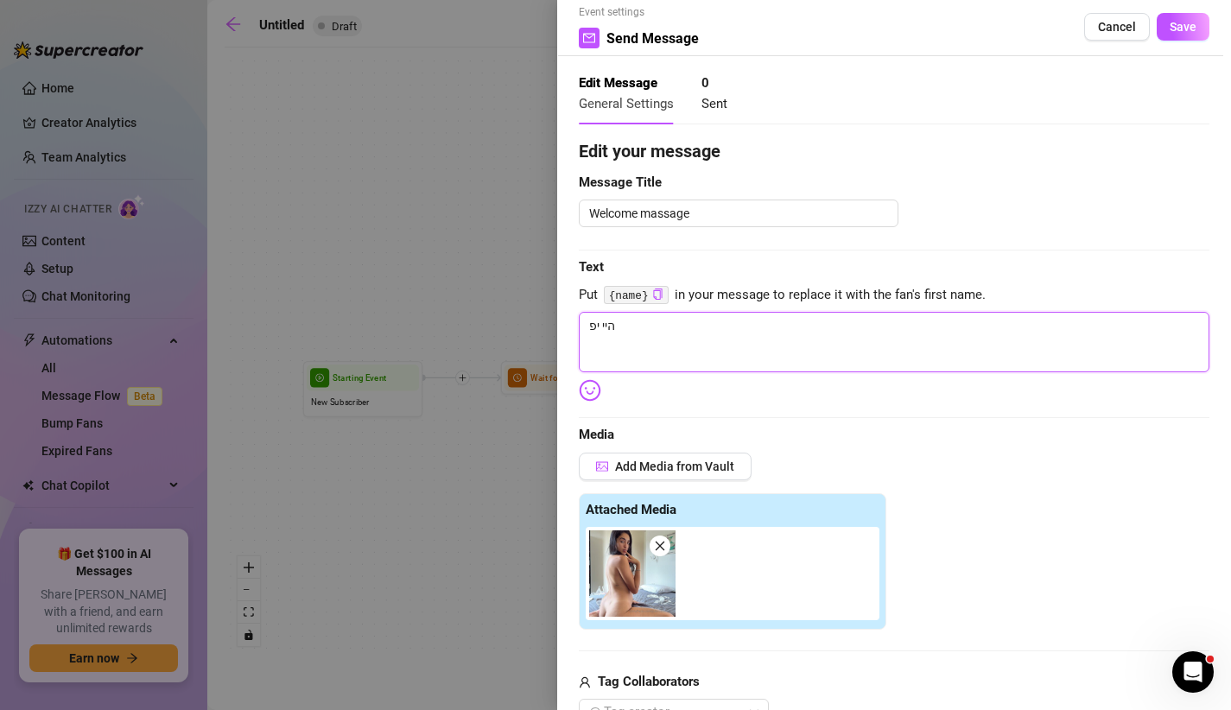
type textarea "היי [PERSON_NAME]"
type textarea "היי [PERSON_NAME] ש"
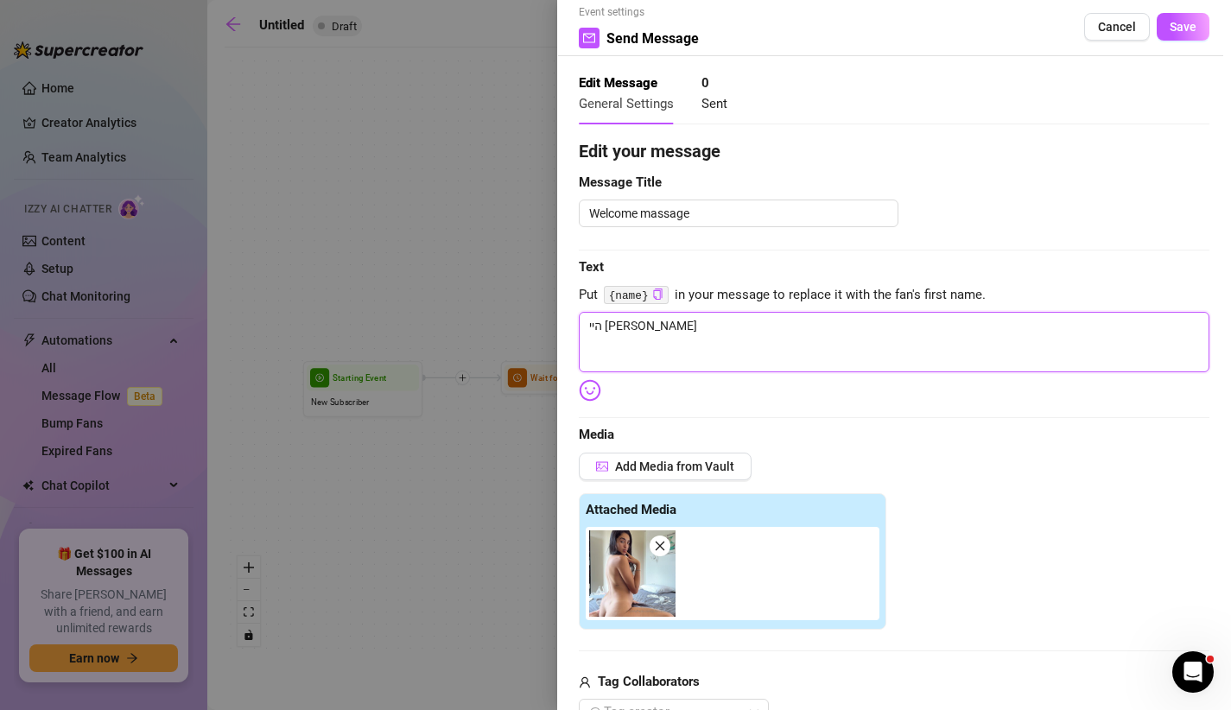
type textarea "היי [PERSON_NAME] ש"
type textarea "היי [PERSON_NAME] של"
type textarea "היי [PERSON_NAME] שלי"
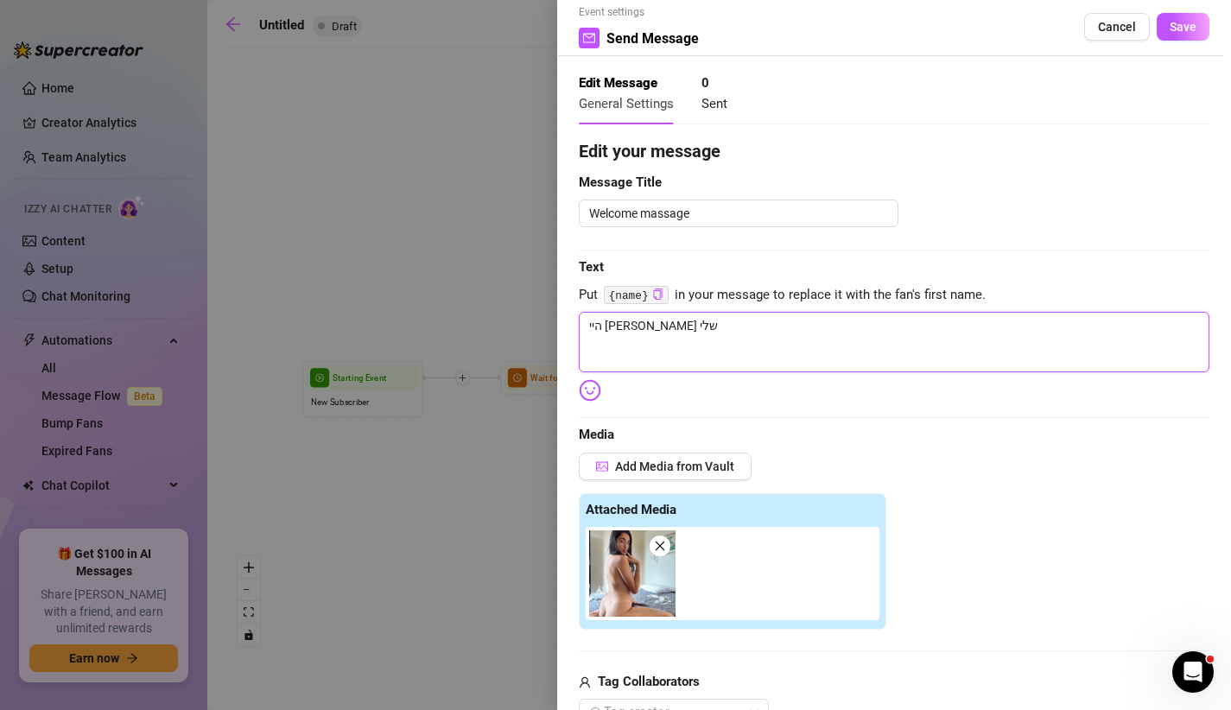
type textarea "היי [PERSON_NAME] שלי"
type textarea "היי [PERSON_NAME] שלי ב"
type textarea "היי [PERSON_NAME] שלי בר"
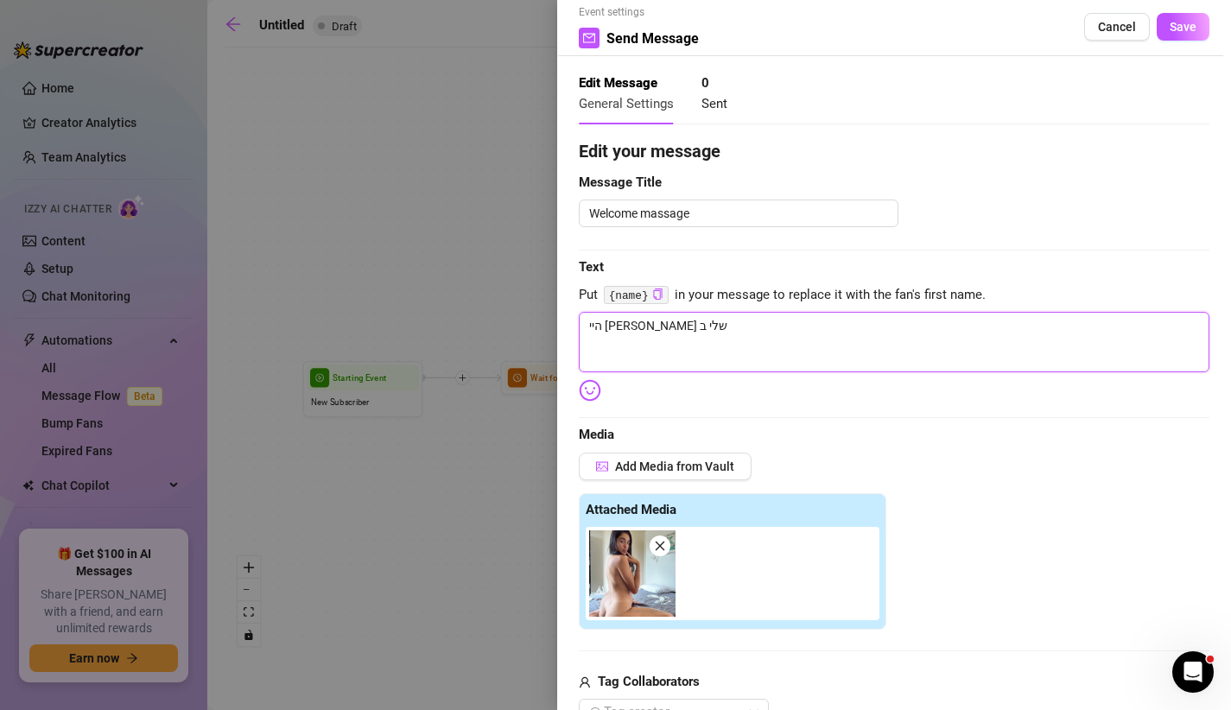
type textarea "היי [PERSON_NAME] שלי בר"
type textarea "היי [PERSON_NAME] שלי [PERSON_NAME]"
type textarea "היי [PERSON_NAME] [PERSON_NAME]"
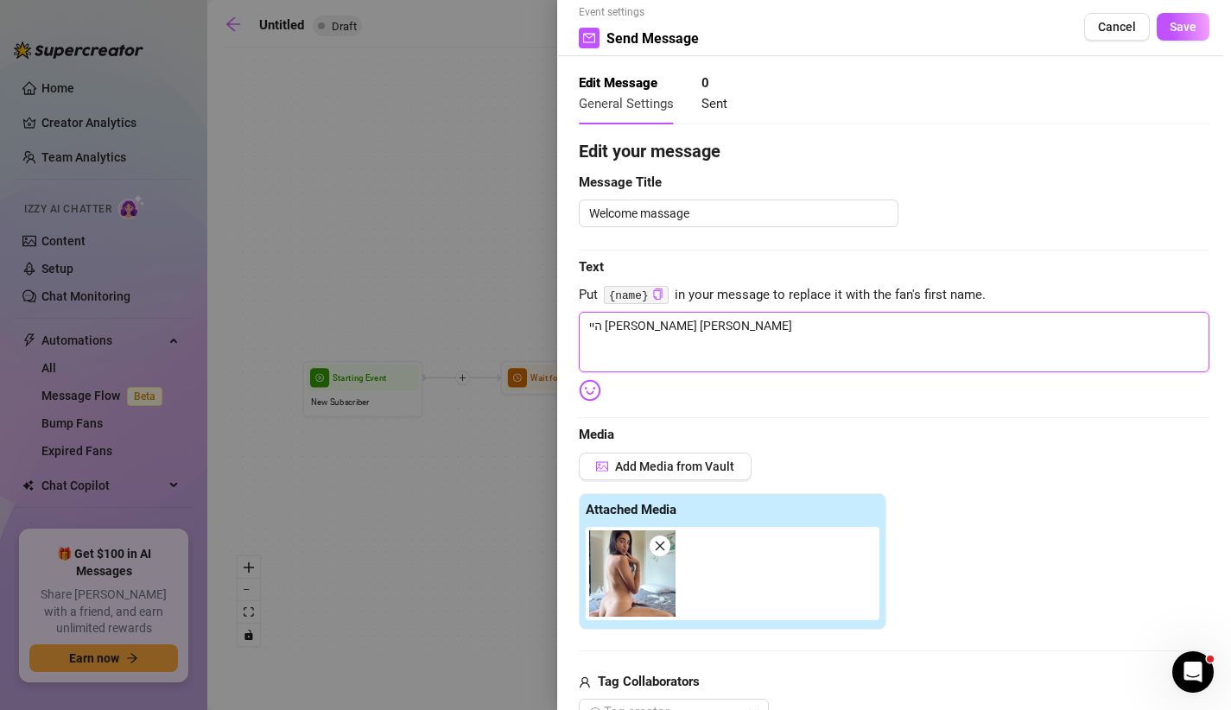
type textarea "היי [PERSON_NAME] [PERSON_NAME]"
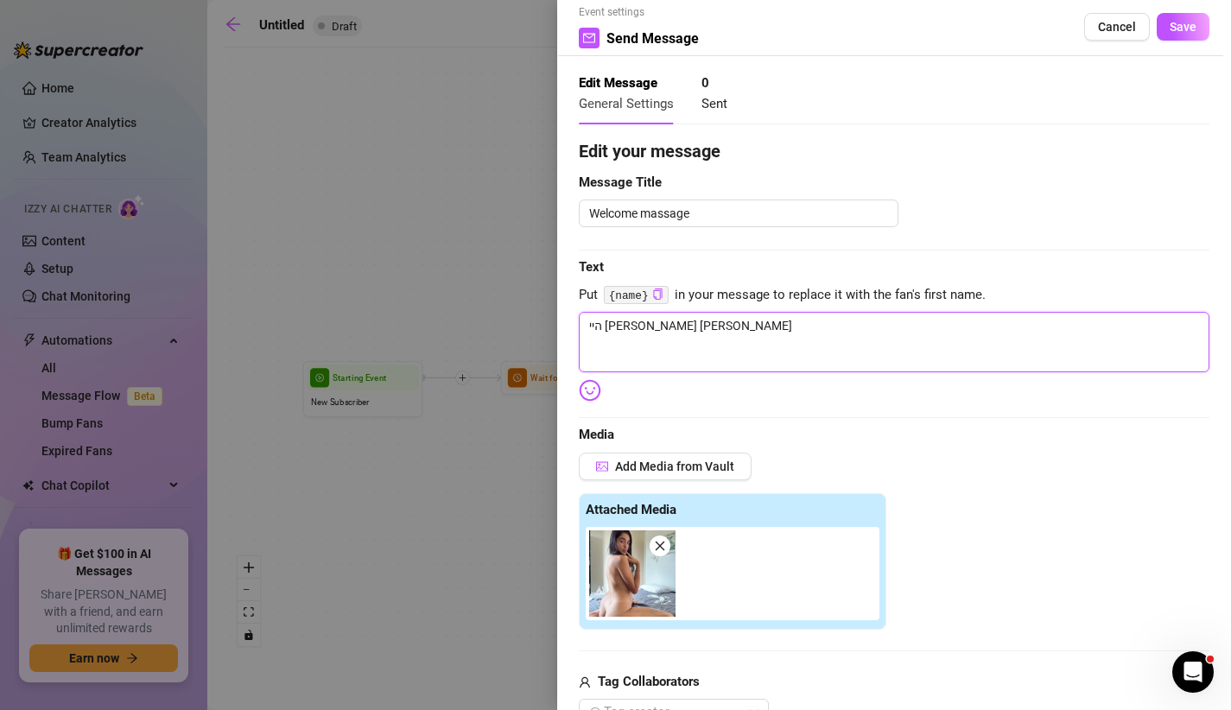
type textarea "היי [PERSON_NAME] [PERSON_NAME]"
type textarea "היי [PERSON_NAME] שלי [PERSON_NAME] הבא"
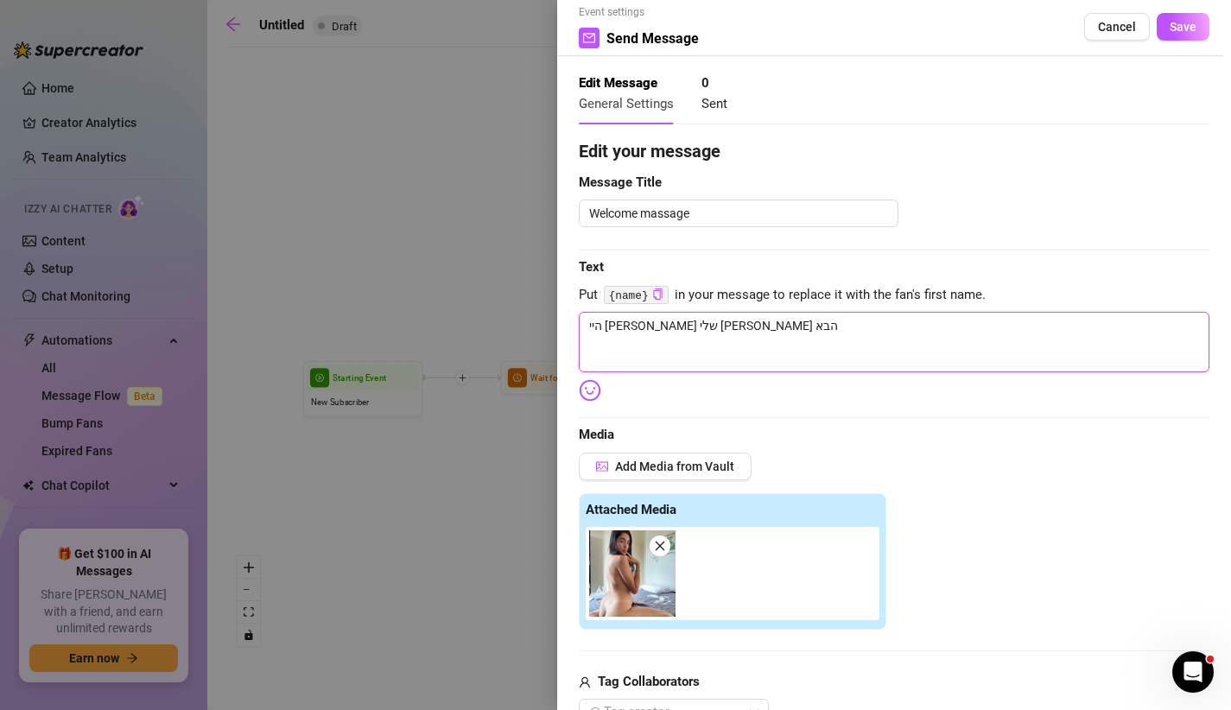
type textarea "היי [PERSON_NAME] שלי [PERSON_NAME] הבא ל"
type textarea "היי [PERSON_NAME] שלי [PERSON_NAME] הבא למ"
type textarea "היי [PERSON_NAME] שלי [PERSON_NAME] הבא לממ"
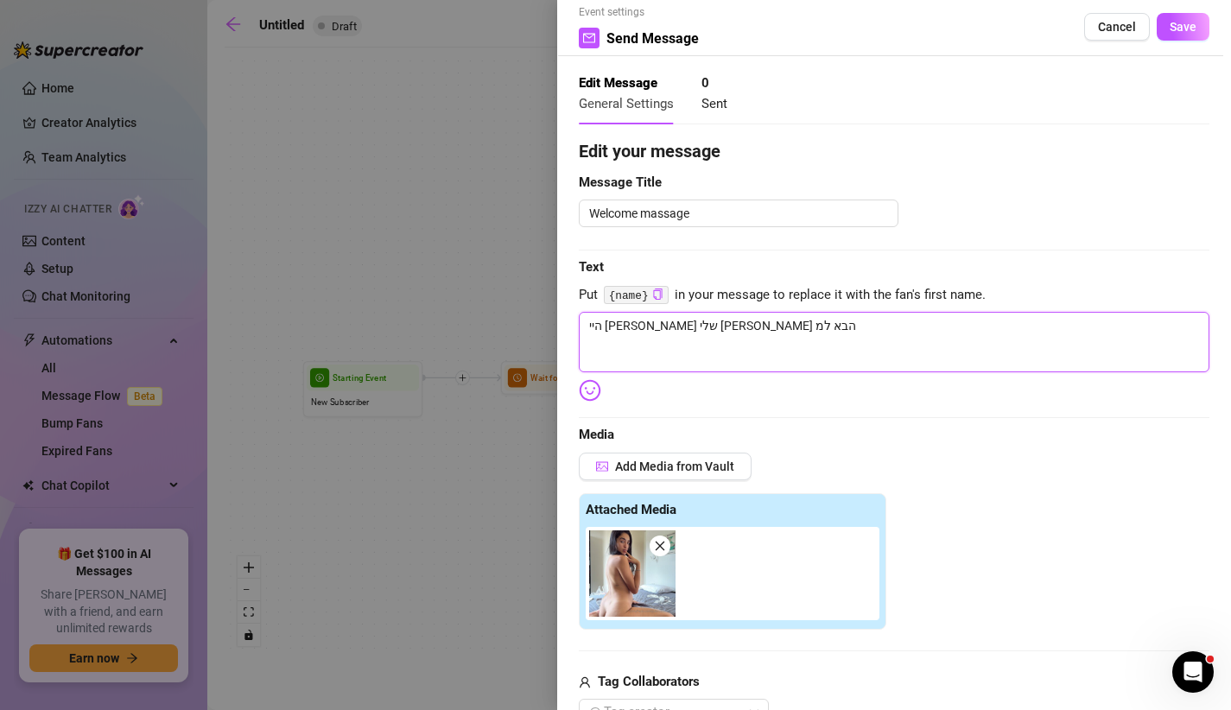
type textarea "היי [PERSON_NAME] שלי [PERSON_NAME] הבא לממ"
type textarea "היי [PERSON_NAME] שלי [PERSON_NAME] הבא לממל"
type textarea "היי [PERSON_NAME] שלי [PERSON_NAME] הבא לממלכ"
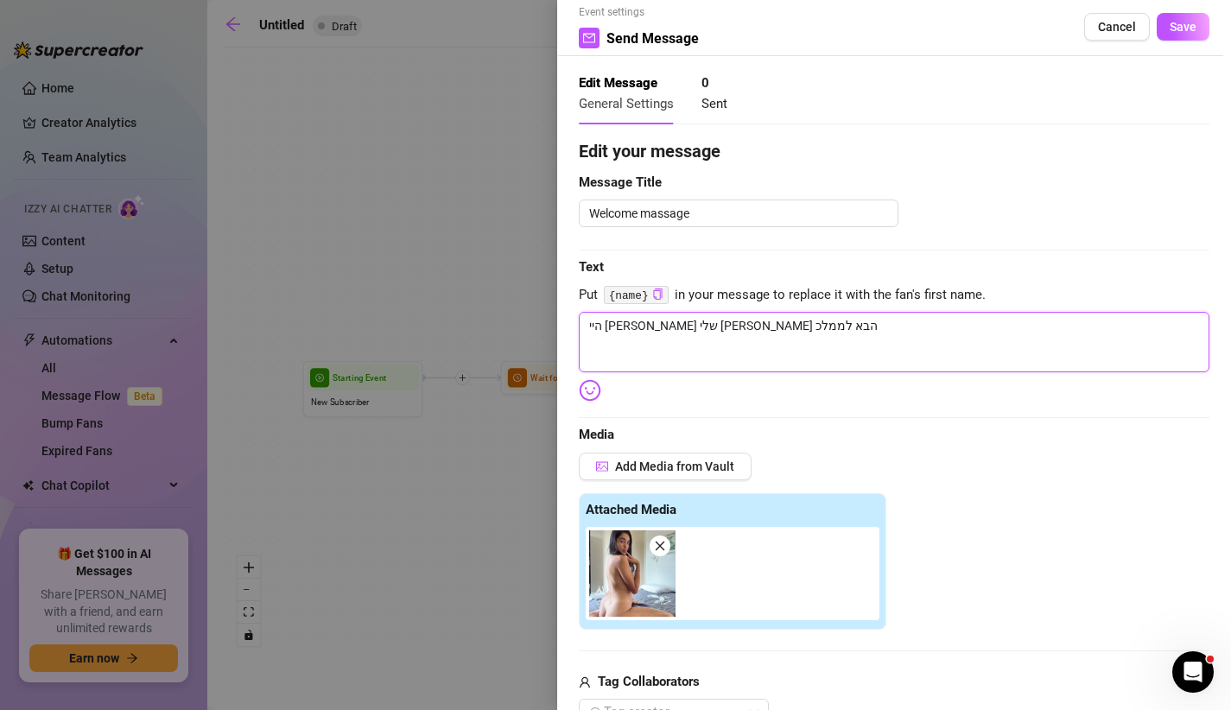
type textarea "היי [PERSON_NAME] שלי [PERSON_NAME] הבא לממלכה"
type textarea "היי [PERSON_NAME] שלי [PERSON_NAME] הבא לממלכה ש"
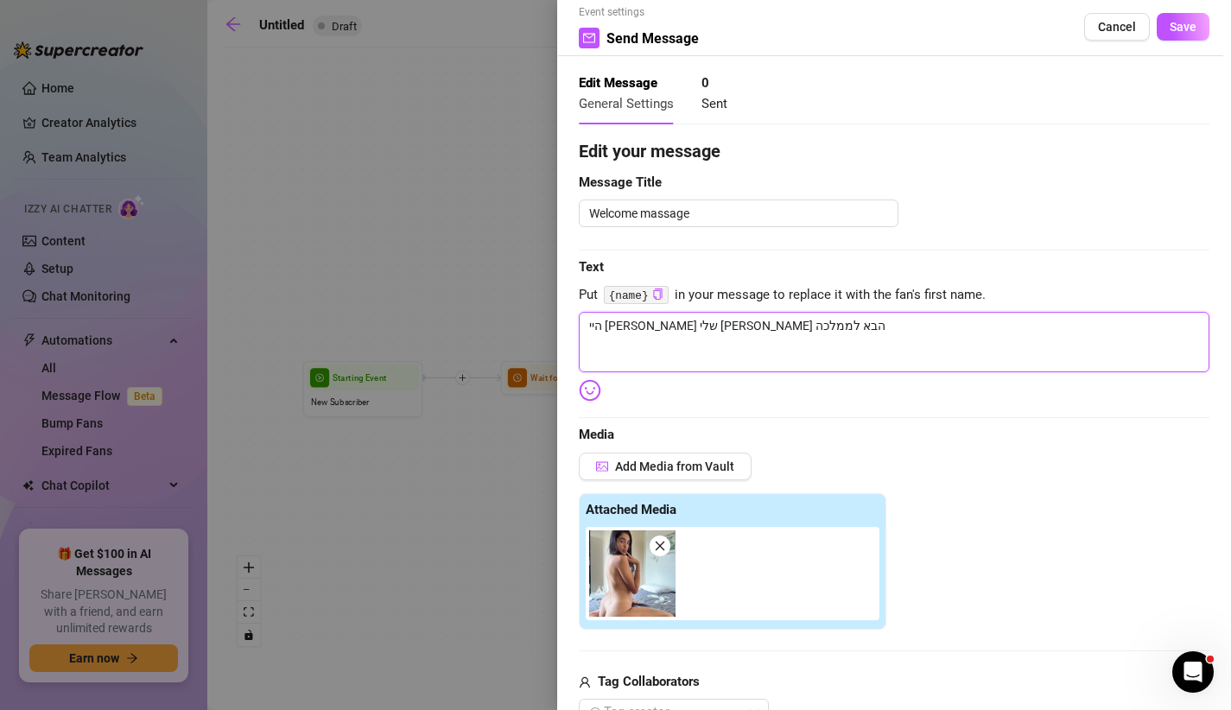
type textarea "היי [PERSON_NAME] שלי [PERSON_NAME] הבא לממלכה ש"
type textarea "היי [PERSON_NAME] שלי [PERSON_NAME] הבא לממלכה של"
type textarea "היי [PERSON_NAME] שלי [PERSON_NAME] הבא לממלכה שלי"
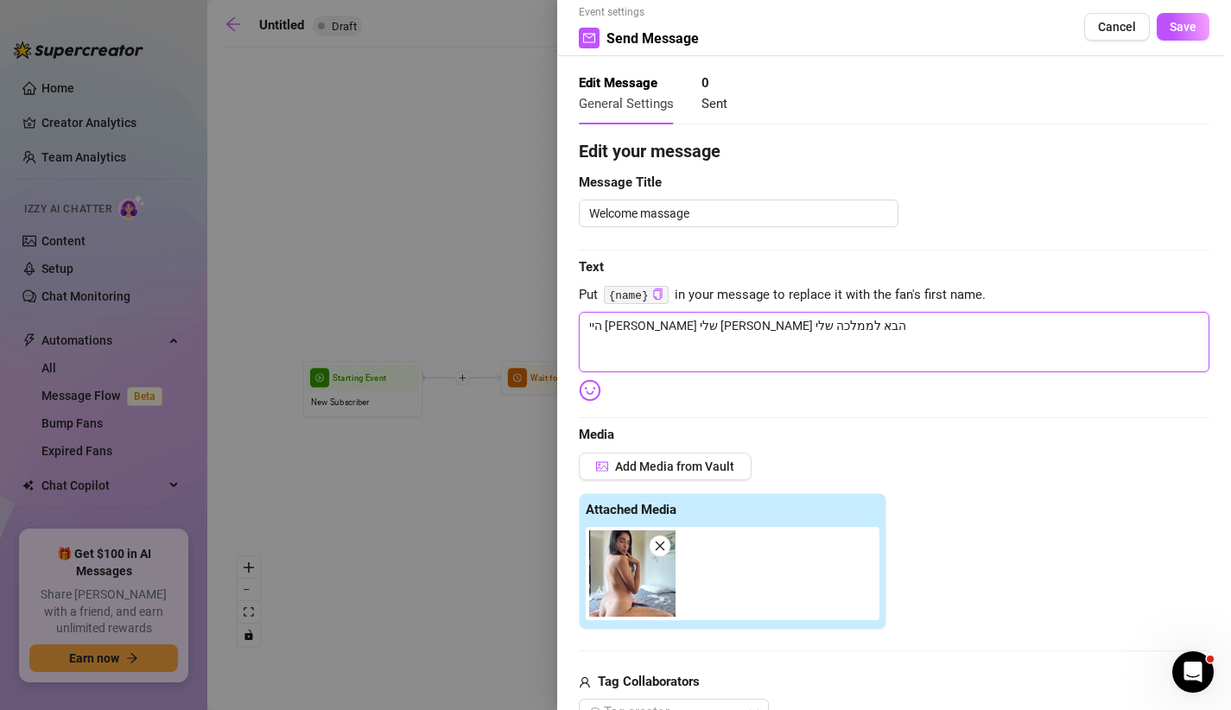
type textarea "היי [PERSON_NAME] שלי [PERSON_NAME] הבא לממלכה שלי"
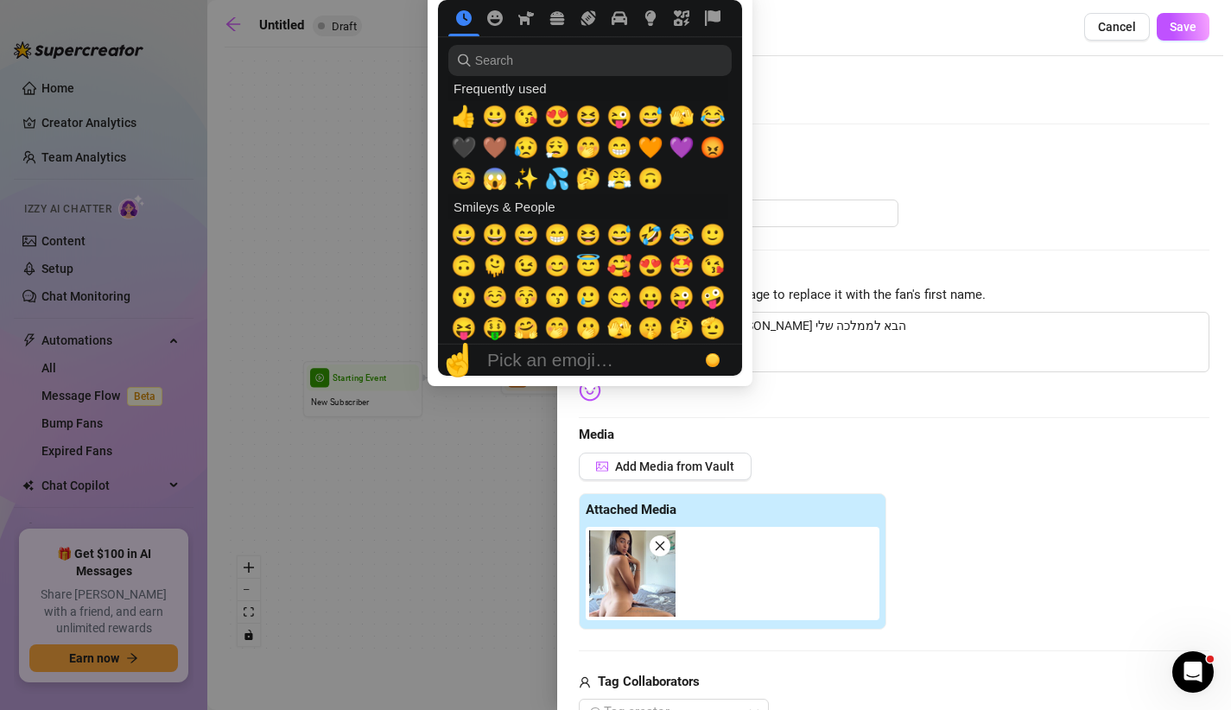
click at [588, 396] on img at bounding box center [590, 390] width 22 height 22
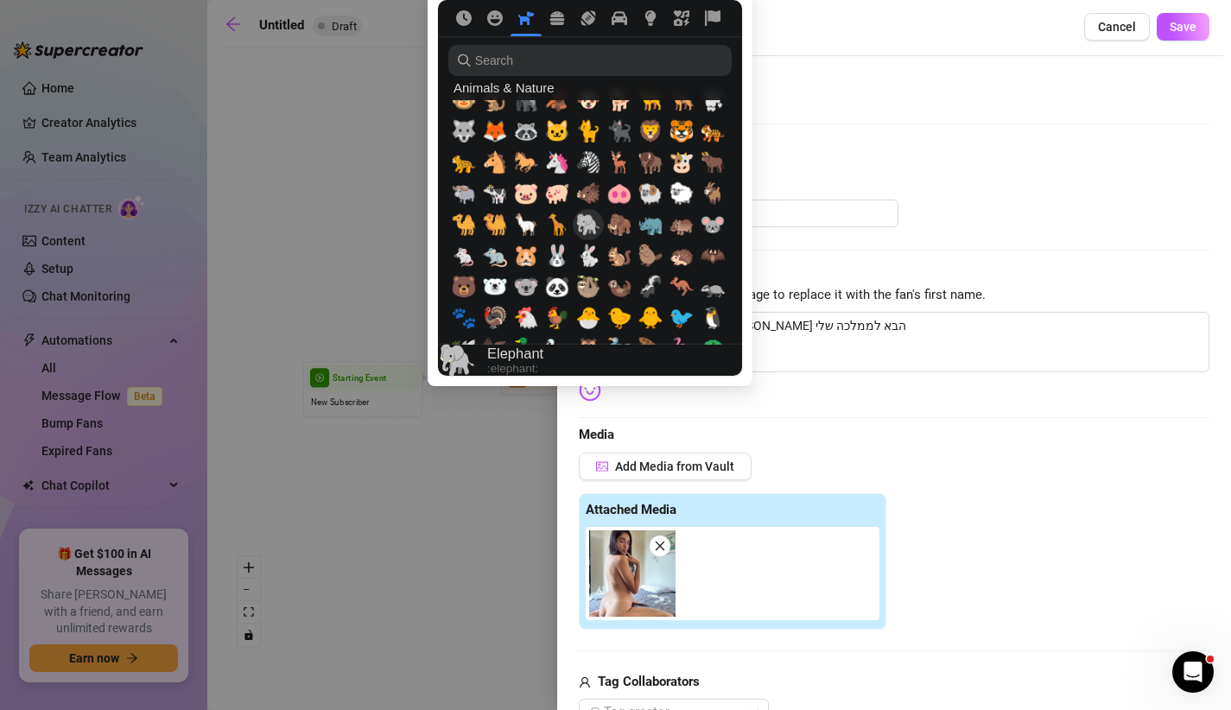
scroll to position [1791, 0]
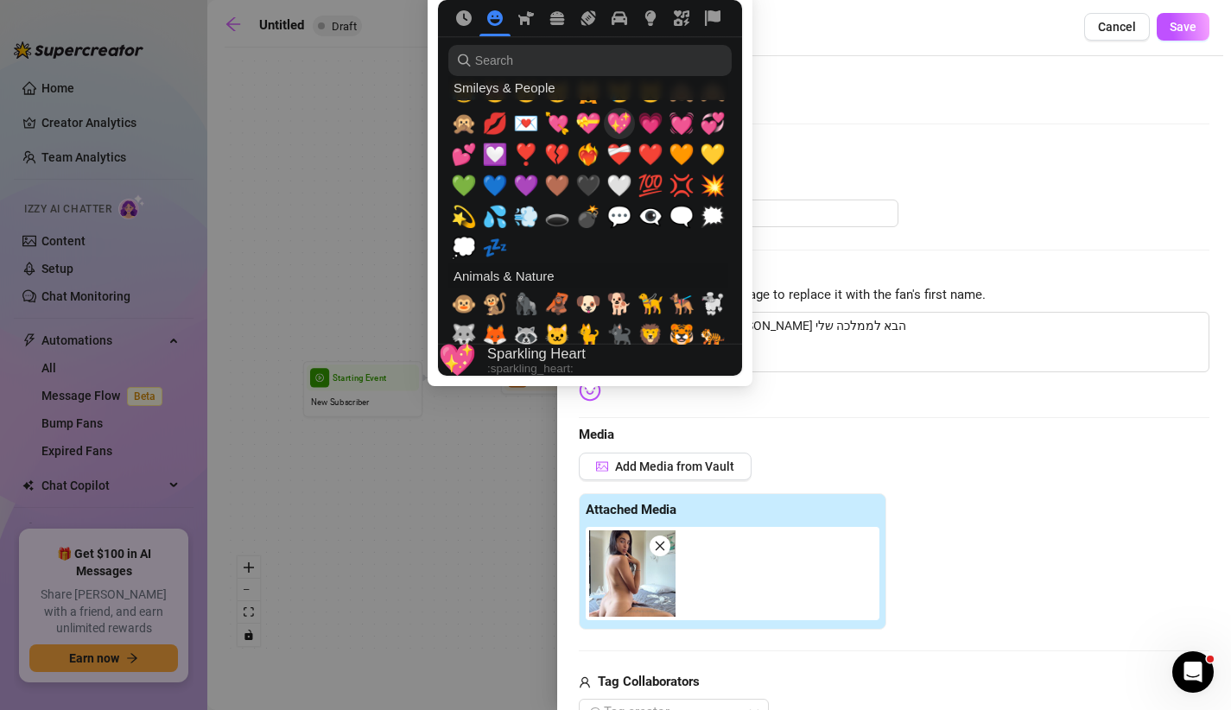
click at [612, 121] on span "💖" at bounding box center [620, 123] width 26 height 24
type textarea "היי [PERSON_NAME] שלי [PERSON_NAME] הבא לממלכה שלי 💖"
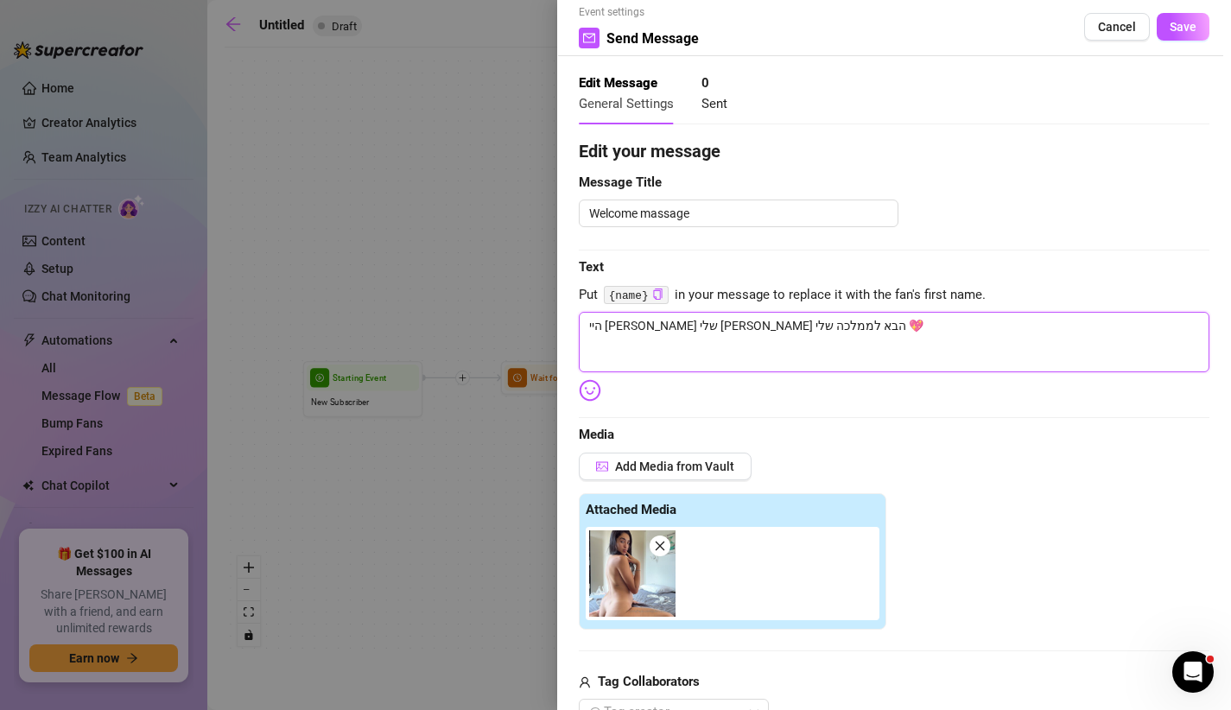
click at [791, 350] on textarea "היי [PERSON_NAME] שלי [PERSON_NAME] הבא לממלכה שלי 💖" at bounding box center [894, 342] width 631 height 60
type textarea "היי [PERSON_NAME] שלי [PERSON_NAME] הבא לממלכה שלי 💖"
type textarea "היי [PERSON_NAME] שלי [PERSON_NAME] הבא לממלכה שלי 💖 א"
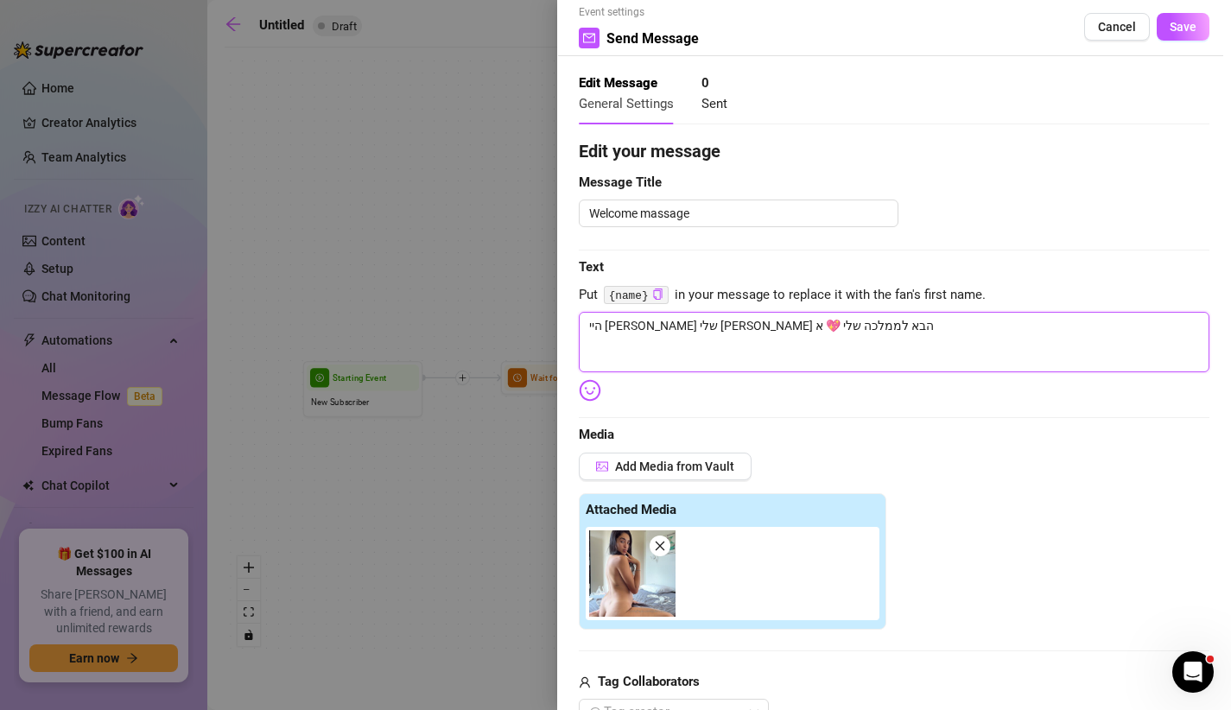
type textarea "היי [PERSON_NAME] שלי [PERSON_NAME] הבא לממלכה שלי 💖 אנ"
type textarea "היי [PERSON_NAME] שלי [PERSON_NAME] הבא לממלכה שלי 💖 אני"
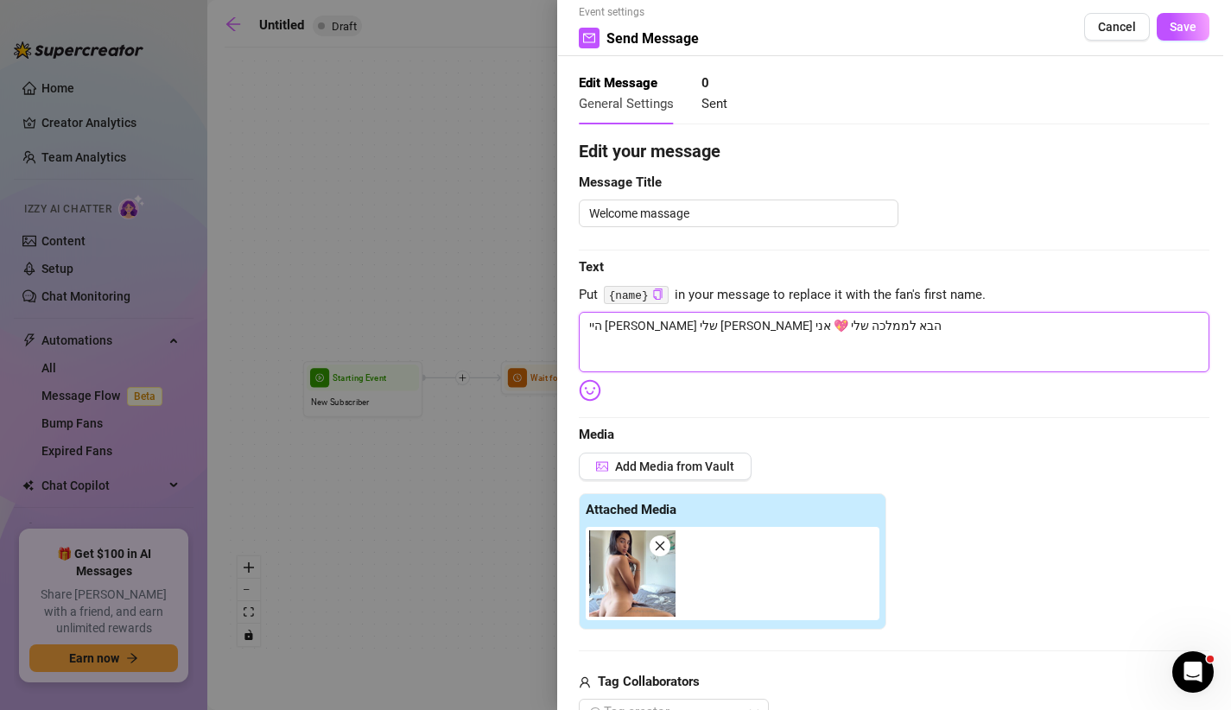
type textarea "היי [PERSON_NAME] שלי [PERSON_NAME] הבא לממלכה שלי 💖 אני"
type textarea "היי [PERSON_NAME] שלי [PERSON_NAME] הבא לממלכה שלי 💖 אני ה"
type textarea "היי [PERSON_NAME] שלי [PERSON_NAME] הבא לממלכה שלי 💖 אני הפ"
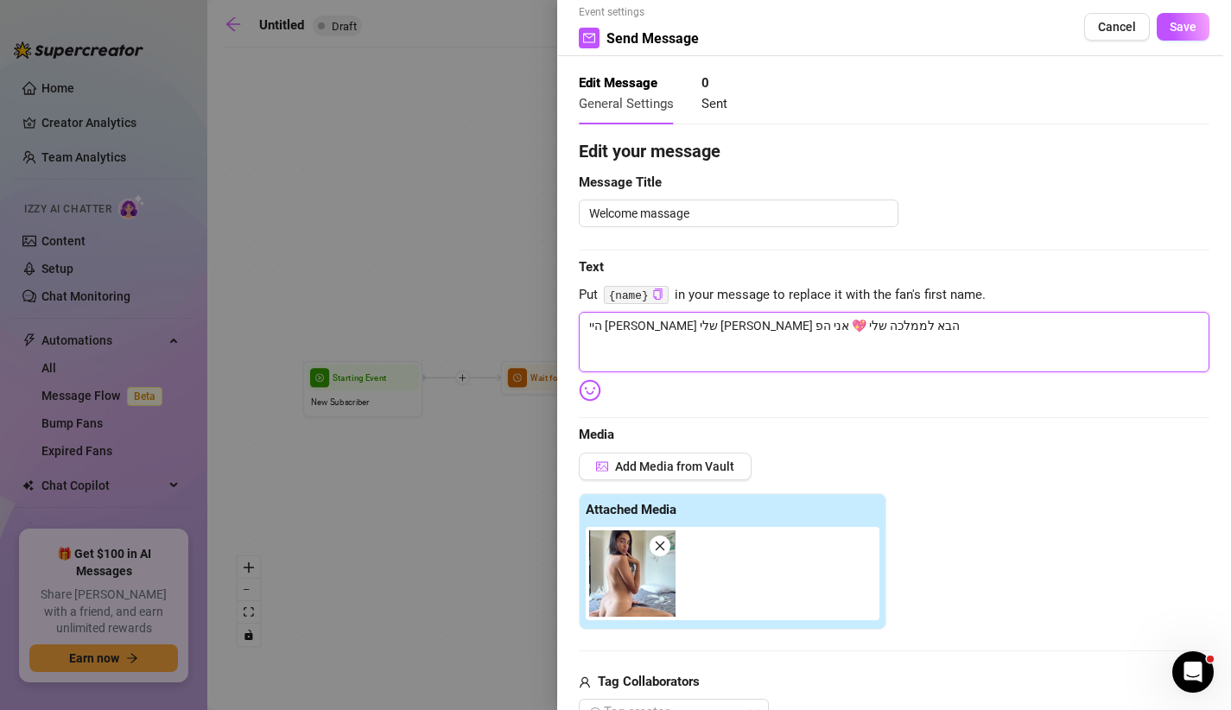
type textarea "היי [PERSON_NAME] שלי [PERSON_NAME] הבא לממלכה שלי 💖 אני הפר"
type textarea "היי [PERSON_NAME] שלי [PERSON_NAME] הבא לממלכה שלי 💖 אני הפרי"
type textarea "היי [PERSON_NAME] שלי [PERSON_NAME] הבא לממלכה שלי 💖 אני הפרינ"
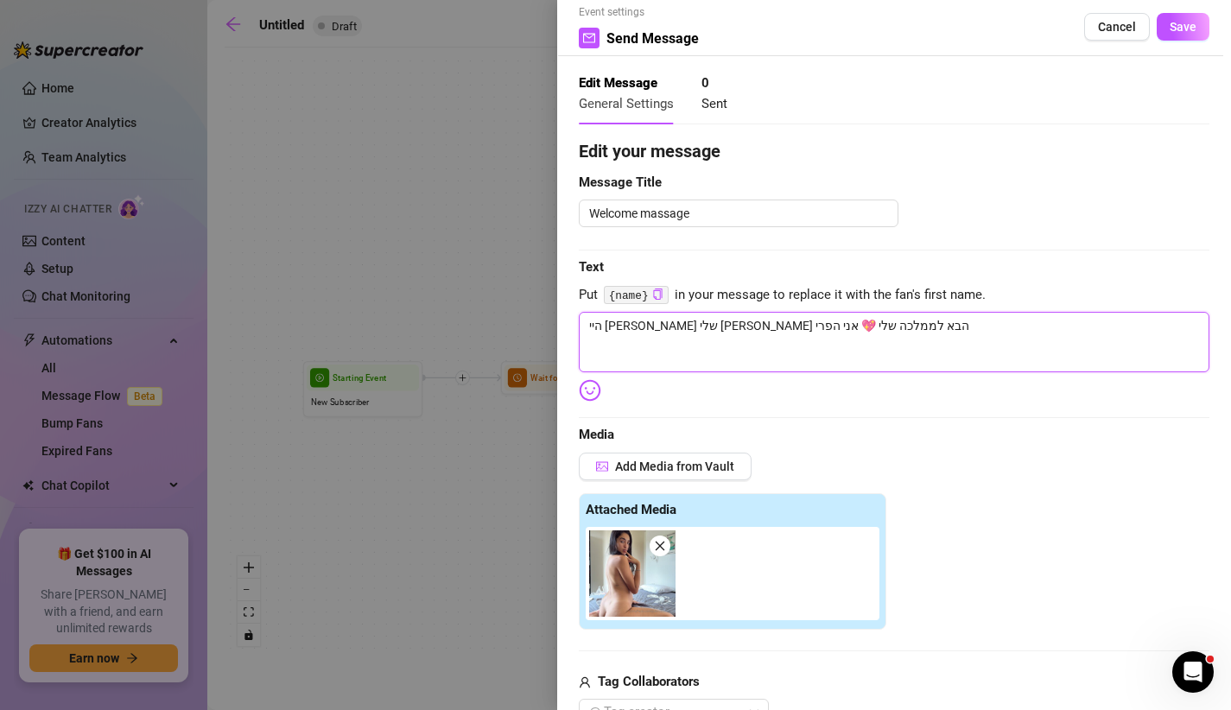
type textarea "היי [PERSON_NAME] שלי [PERSON_NAME] הבא לממלכה שלי 💖 אני הפרינ"
type textarea "היי [PERSON_NAME] שלי [PERSON_NAME] הבא לממלכה שלי 💖 אני [PERSON_NAME]"
type textarea "היי [PERSON_NAME] שלי [PERSON_NAME] הבא לממלכה שלי 💖 אני הפרינסס"
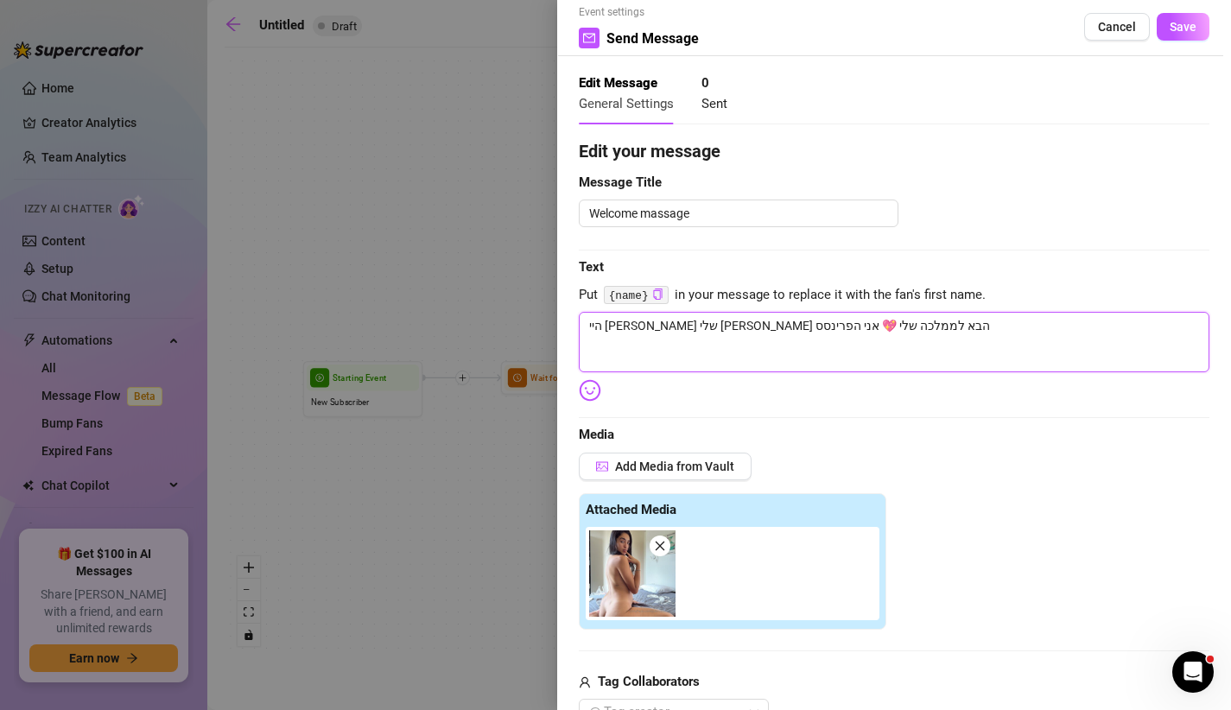
type textarea "היי [PERSON_NAME] שלי [PERSON_NAME] הבא לממלכה שלי 💖 אני הפרינססה"
type textarea "היי [PERSON_NAME] שלי [PERSON_NAME] הבא לממלכה שלי 💖 אני הפרינססה ש"
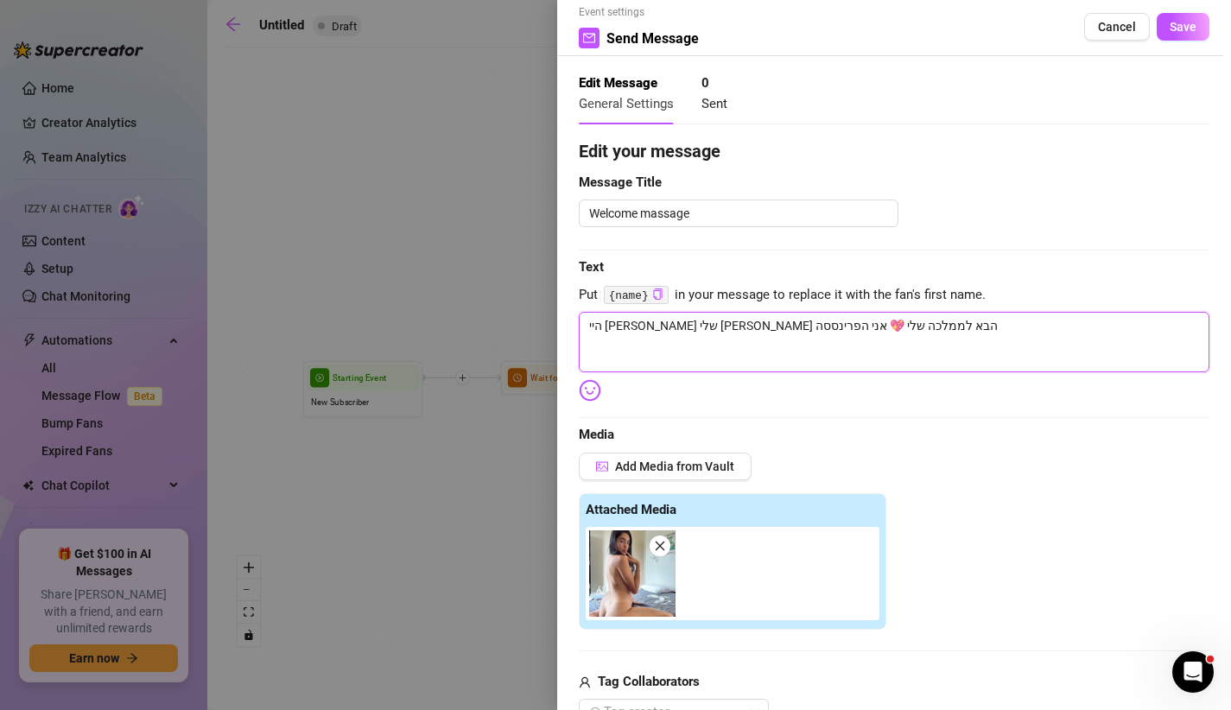
type textarea "היי [PERSON_NAME] שלי [PERSON_NAME] הבא לממלכה שלי 💖 אני הפרינססה ש"
type textarea "היי [PERSON_NAME] שלי [PERSON_NAME] הבא לממלכה שלי 💖 אני הפרינססה של"
type textarea "היי [PERSON_NAME] שלי [PERSON_NAME] הבא לממלכה שלי 💖 אני הפרינססה שלך"
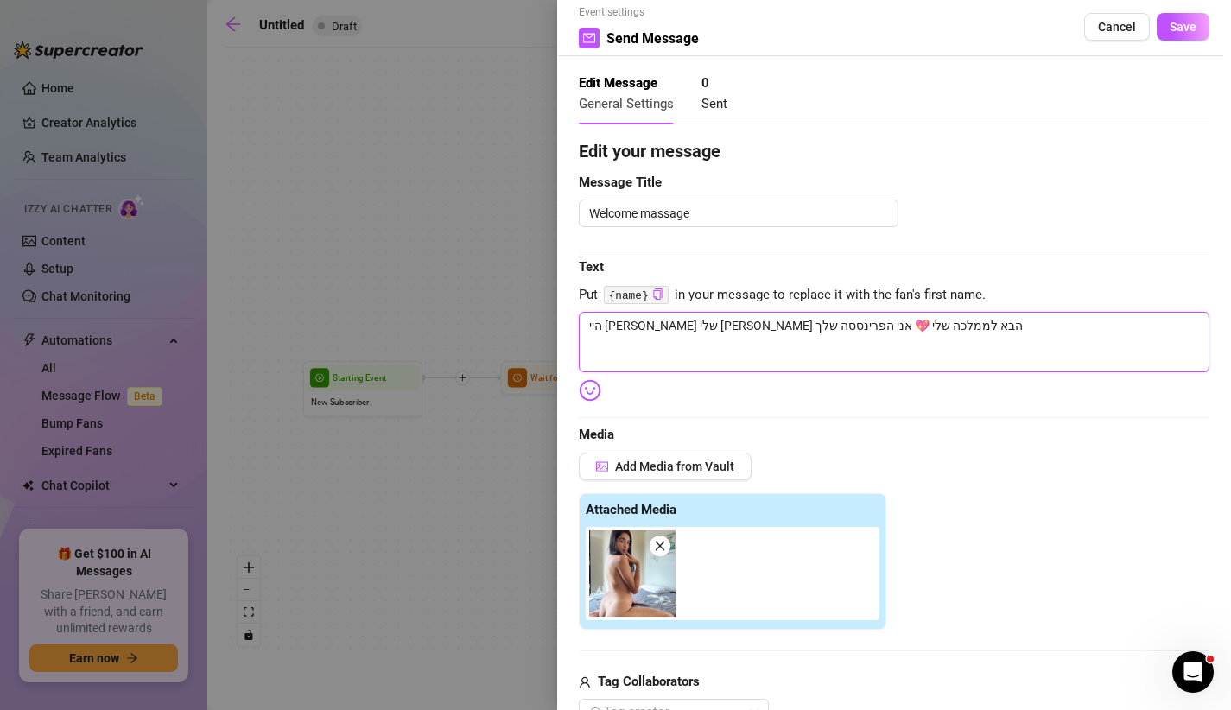
type textarea "היי [PERSON_NAME] שלי [PERSON_NAME] הבא לממלכה שלי 💖 אני הפרינססה שלך"
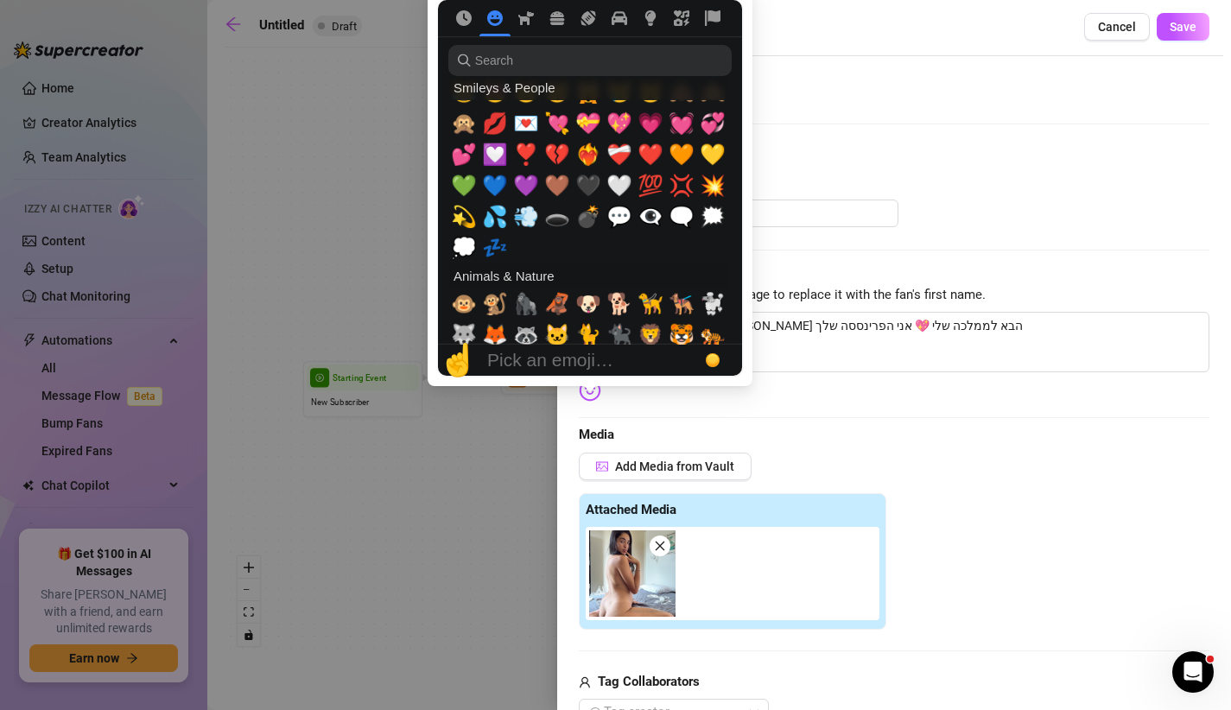
click at [593, 396] on img at bounding box center [590, 390] width 22 height 22
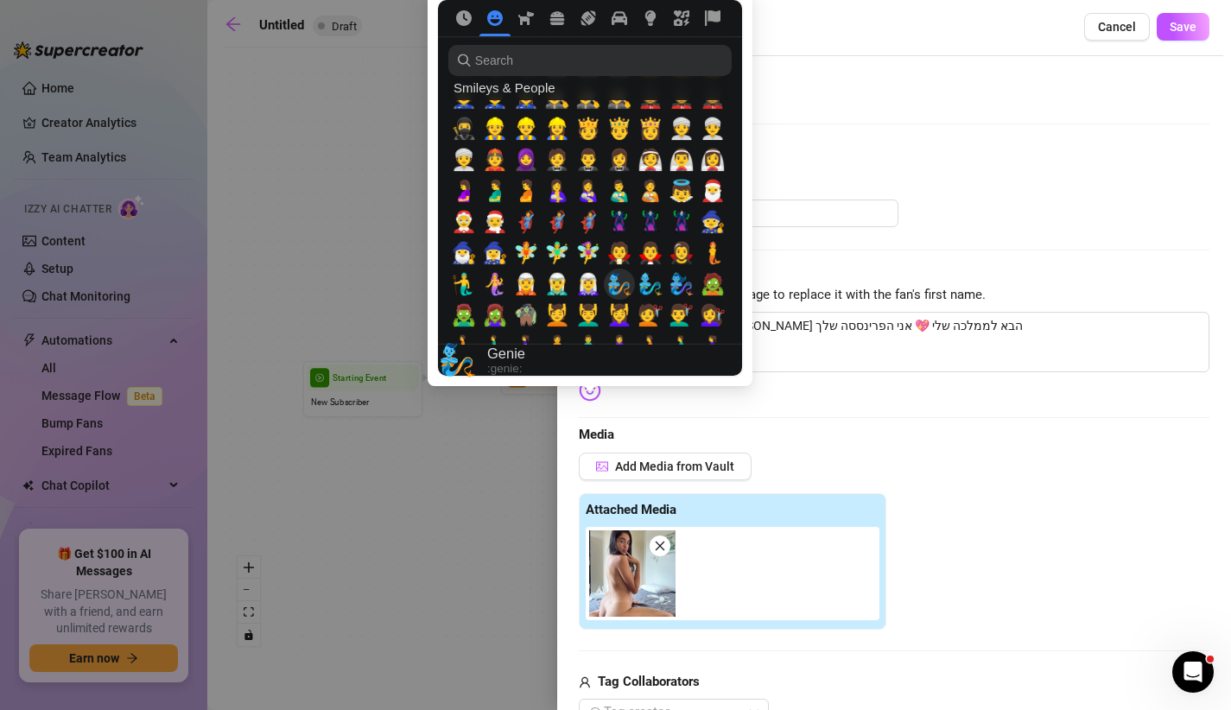
scroll to position [1100, 0]
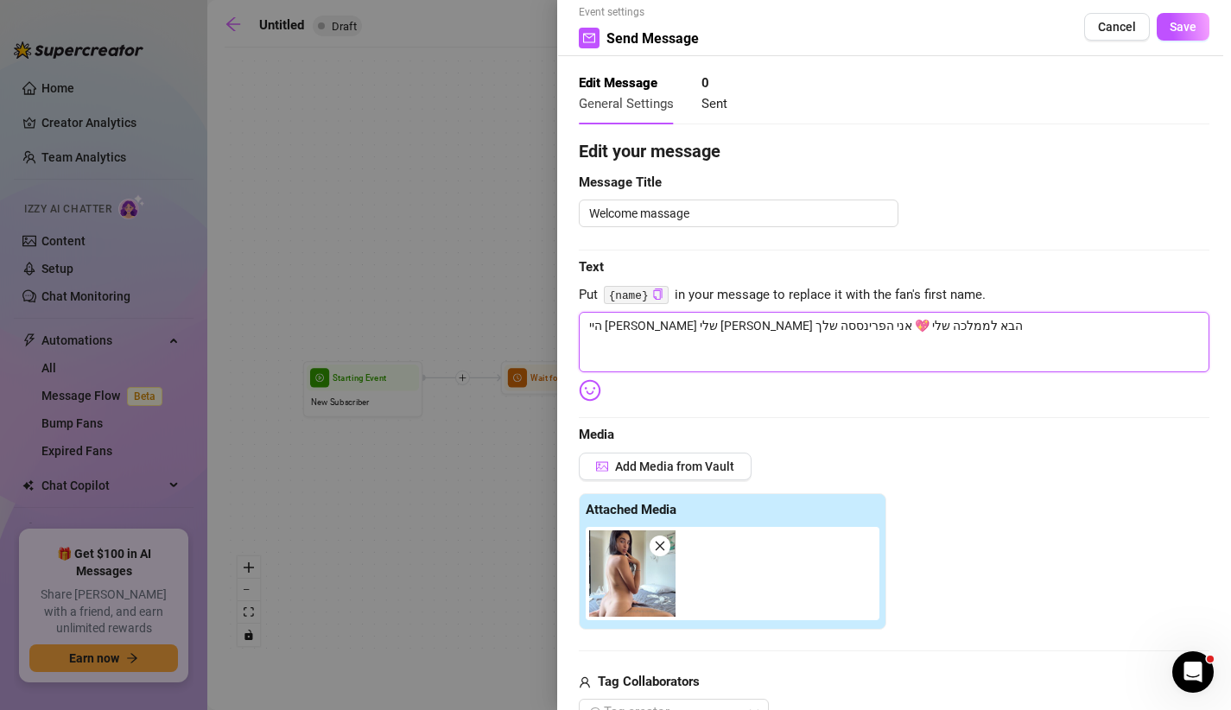
click at [927, 341] on textarea "היי [PERSON_NAME] שלי [PERSON_NAME] הבא לממלכה שלי 💖 אני הפרינססה שלך" at bounding box center [894, 342] width 631 height 60
click at [602, 390] on div at bounding box center [596, 390] width 35 height 22
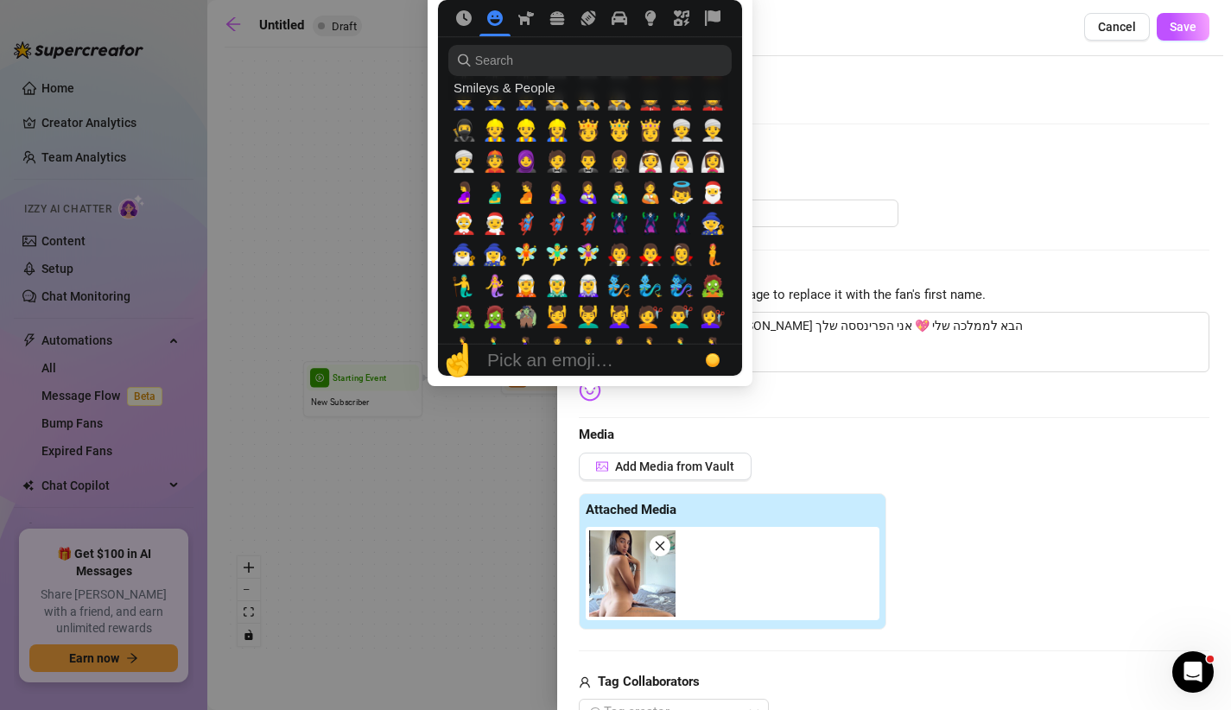
click at [595, 390] on img at bounding box center [590, 390] width 22 height 22
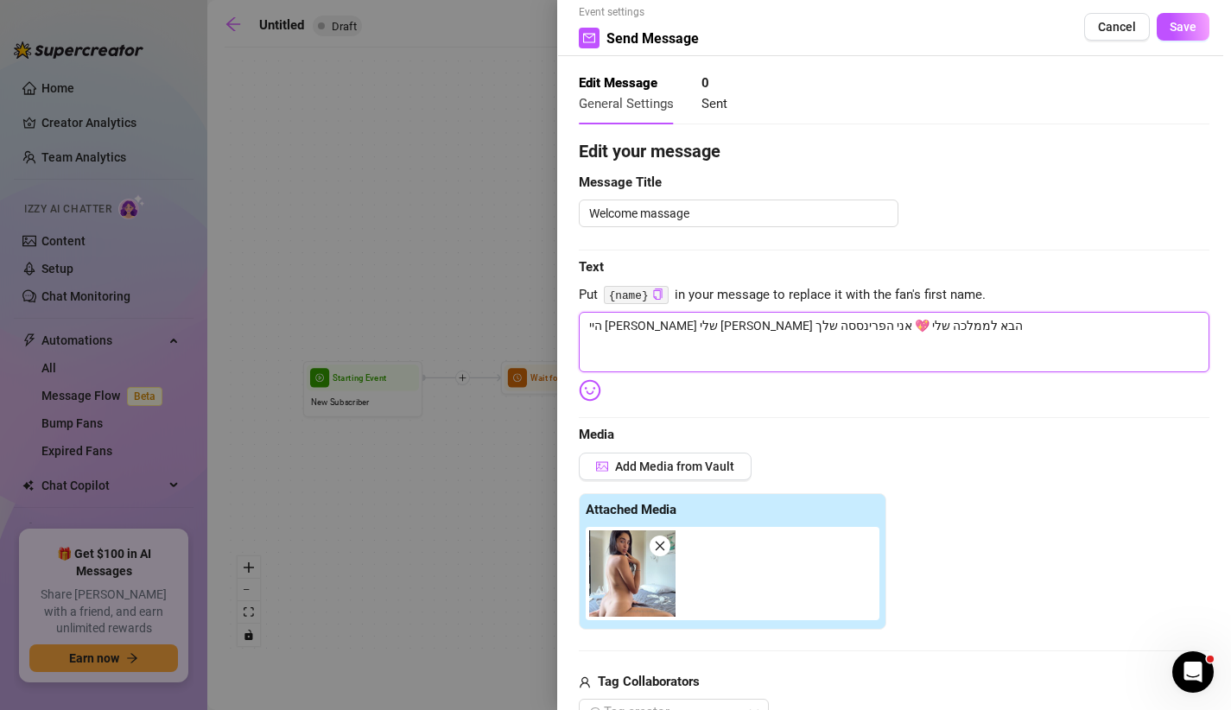
click at [919, 318] on textarea "היי [PERSON_NAME] שלי [PERSON_NAME] הבא לממלכה שלי 💖 אני הפרינססה שלך" at bounding box center [894, 342] width 631 height 60
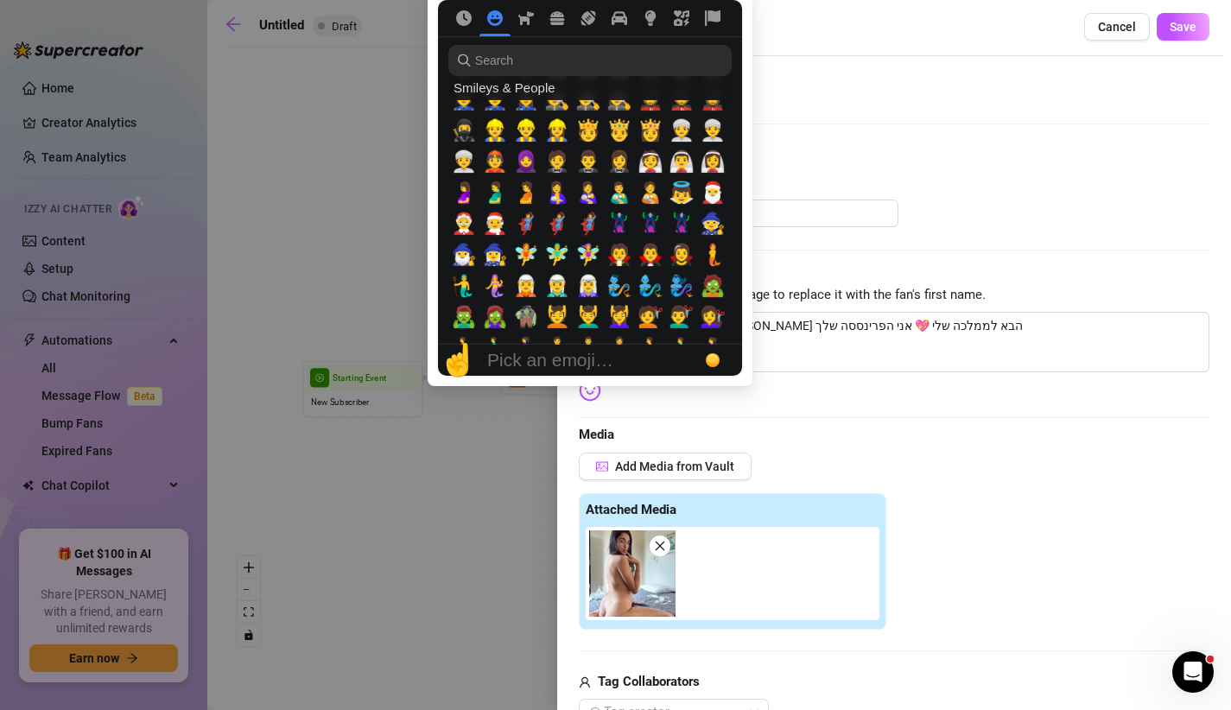
click at [591, 392] on img at bounding box center [590, 390] width 22 height 22
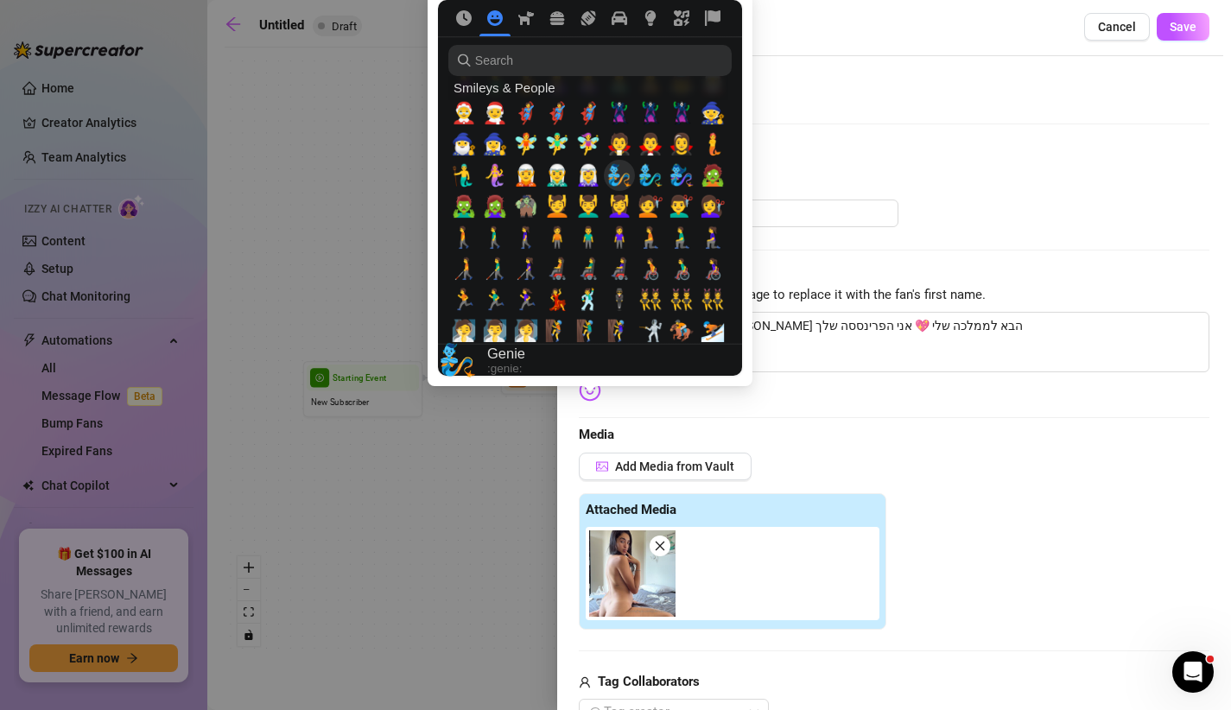
scroll to position [1005, 0]
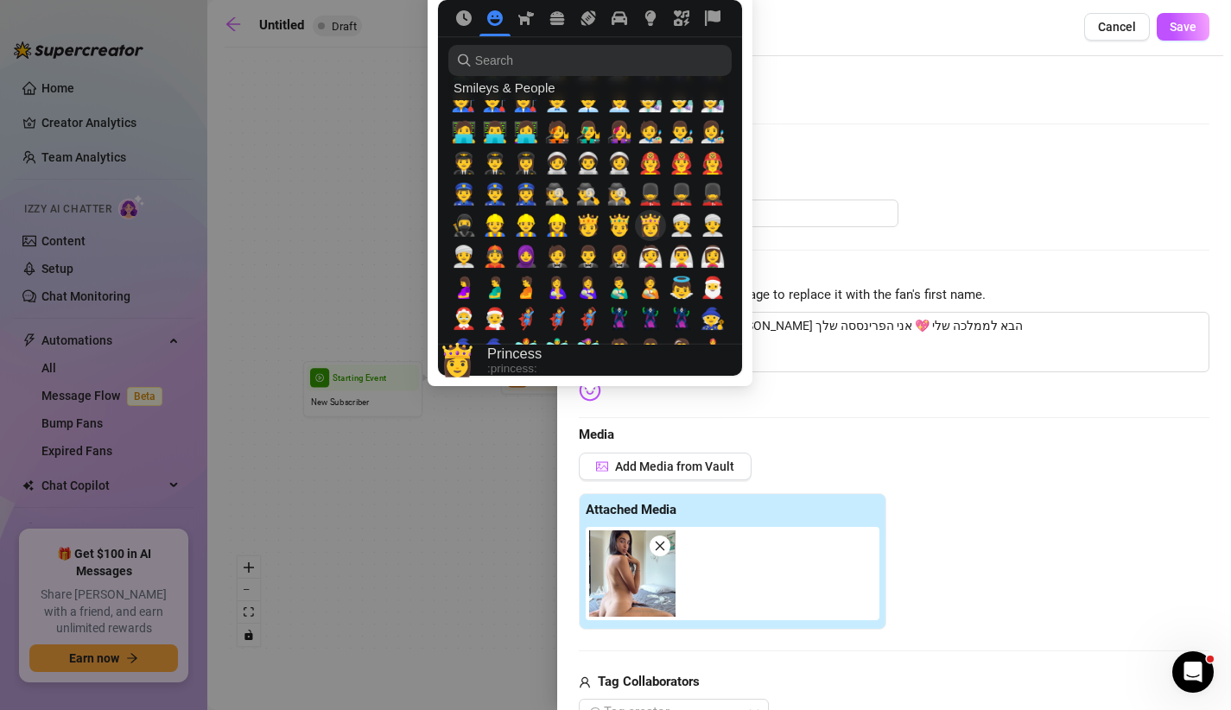
click at [649, 227] on span "👸" at bounding box center [651, 225] width 26 height 24
type textarea "היי [PERSON_NAME] שלי [PERSON_NAME] הבא לממלכה שלי 💖 אני הפרינססה שלך 👸"
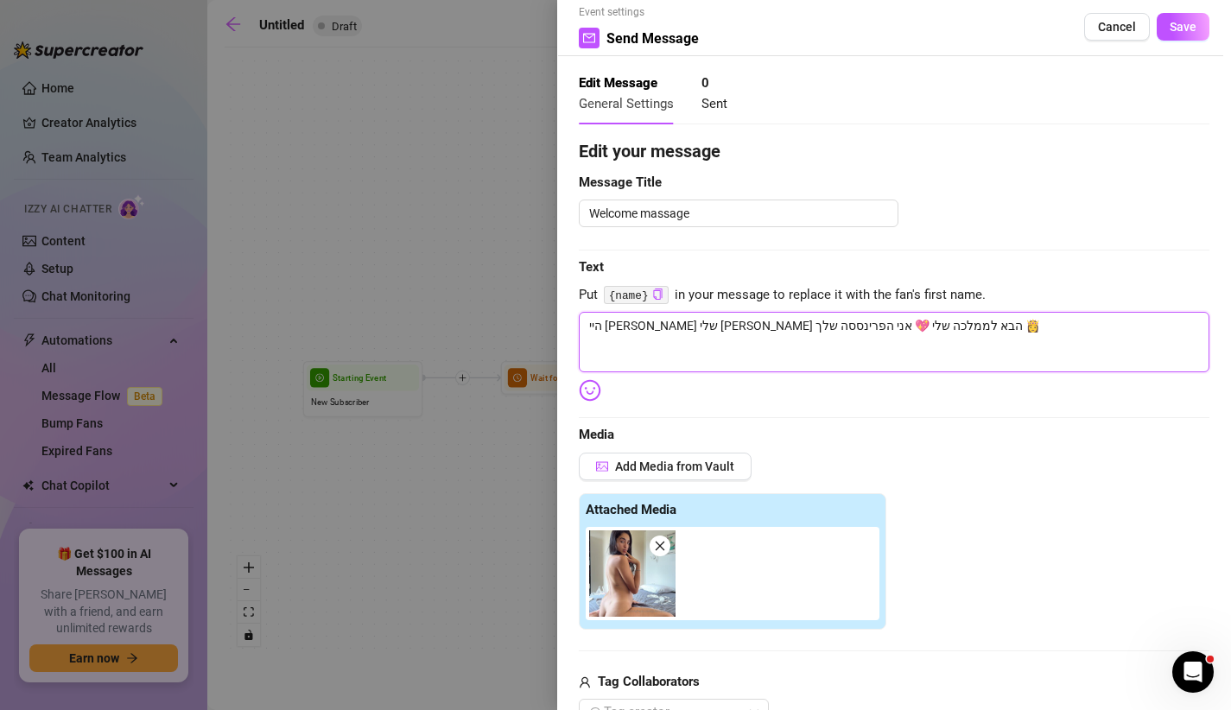
type textarea "היי [PERSON_NAME] שלי [PERSON_NAME] הבא לממלכה שלי 💖 אני הפרינססה שלך 👸"
type textarea "היי [PERSON_NAME] שלי [PERSON_NAME] הבא לממלכה שלי 💖 אני הפרינססה שלך 👸 מ"
type textarea "היי [PERSON_NAME] שלי [PERSON_NAME] הבא לממלכה שלי 💖 אני הפרינססה שלך 👸 מע"
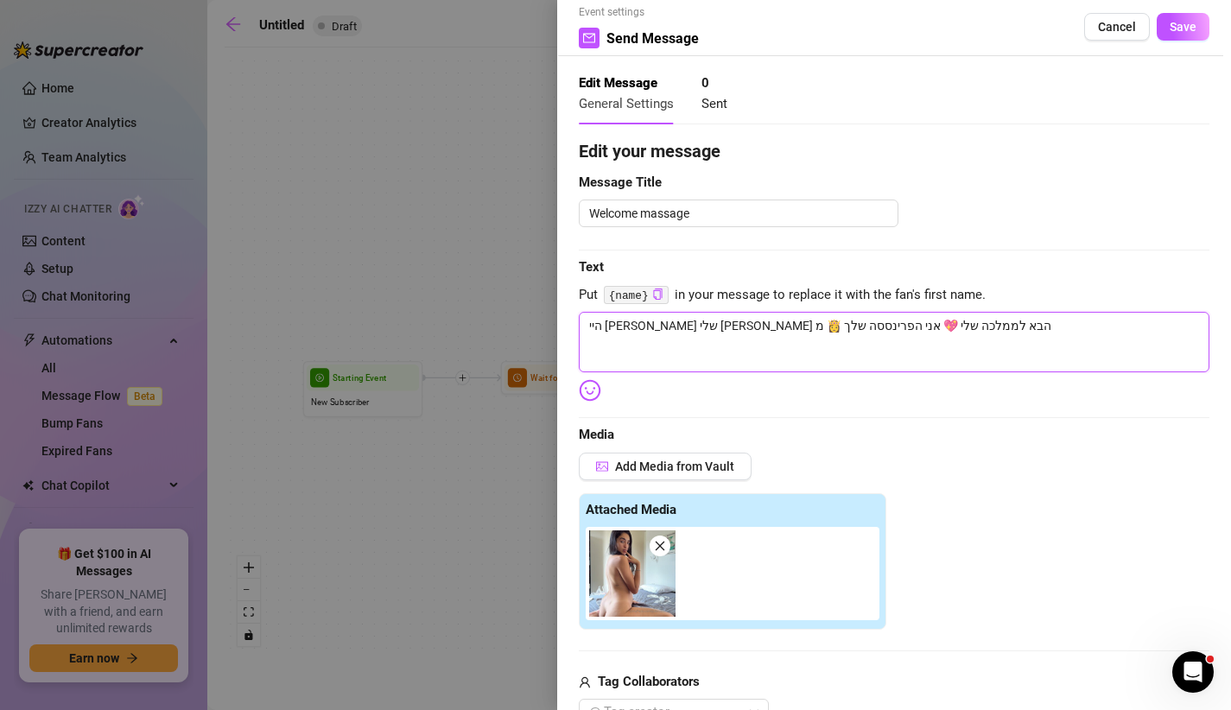
type textarea "היי [PERSON_NAME] שלי [PERSON_NAME] הבא לממלכה שלי 💖 אני הפרינססה שלך 👸 מע"
type textarea "היי [PERSON_NAME] שלי [PERSON_NAME] הבא לממלכה שלי 💖 אני הפרינססה שלך 👸 מענ"
type textarea "היי [PERSON_NAME] שלי [PERSON_NAME] הבא לממלכה שלי 💖 אני הפרינססה שלך 👸 מעני"
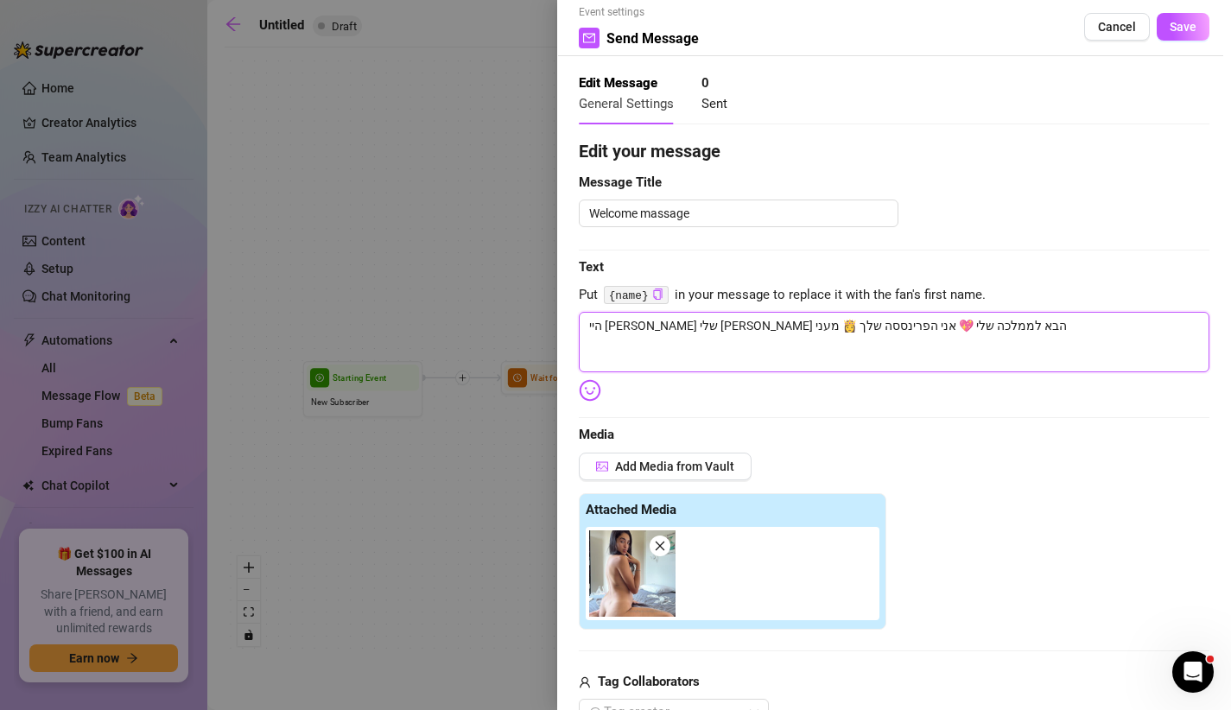
type textarea "היי [PERSON_NAME] שלי [PERSON_NAME] הבא לממלכה שלי 💖 אני הפרינססה שלך 👸 מעניי"
type textarea "היי [PERSON_NAME] שלי [PERSON_NAME] הבא לממלכה שלי 💖 אני הפרינססה שלך 👸 מעניין"
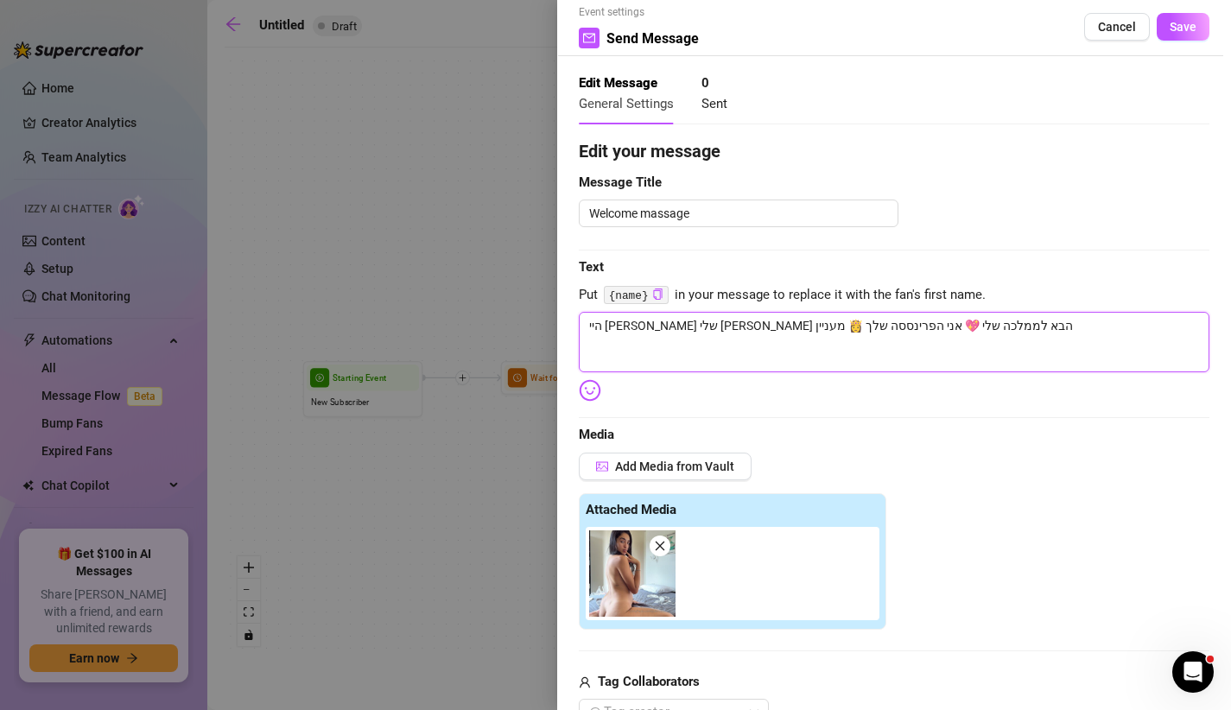
type textarea "היי [PERSON_NAME] שלי [PERSON_NAME] הבא לממלכה שלי 💖 אני הפרינססה שלך 👸 מעניין"
type textarea "היי [PERSON_NAME] שלי [PERSON_NAME] הבא לממלכה שלי 💖 אני הפרינססה שלך 👸 מעניין א"
type textarea "היי [PERSON_NAME] שלי [PERSON_NAME] הבא לממלכה שלי 💖 אני הפרינססה שלך 👸 מעניין …"
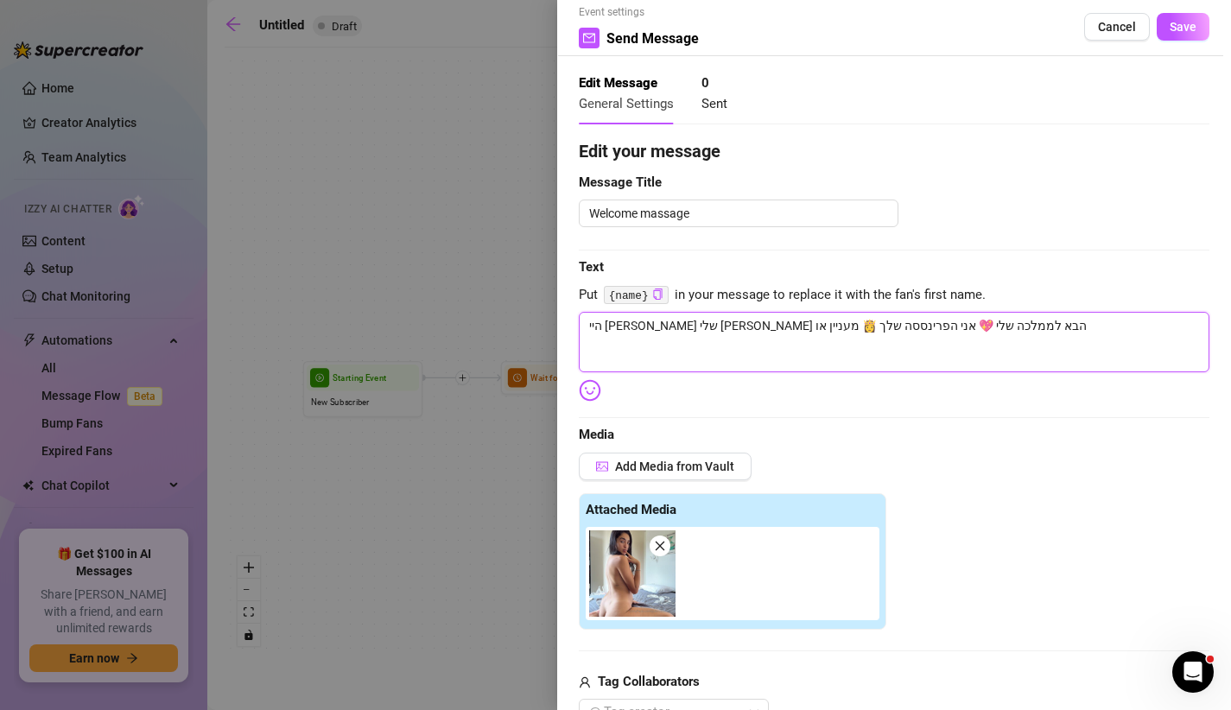
type textarea "היי [PERSON_NAME] שלי [PERSON_NAME] הבא לממלכה שלי 💖 אני הפרינססה שלך 👸 מעניין …"
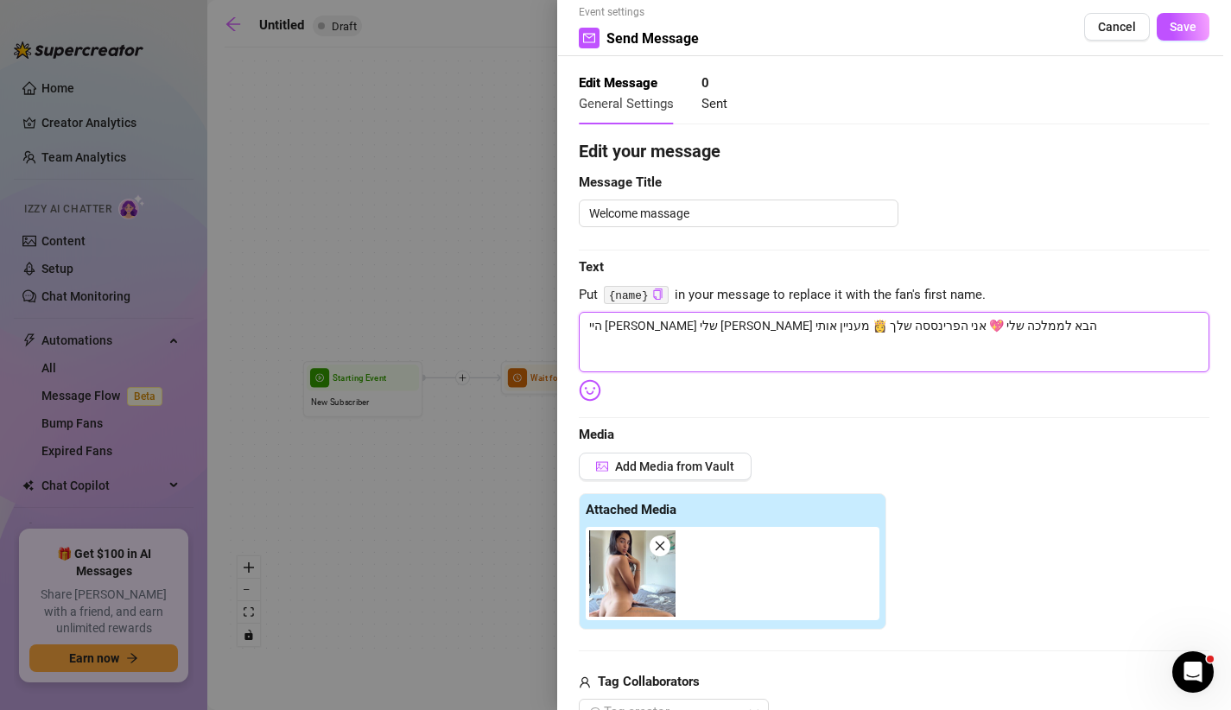
type textarea "היי [PERSON_NAME] שלי [PERSON_NAME] הבא לממלכה שלי 💖 אני הפרינססה שלך 👸 מעניין …"
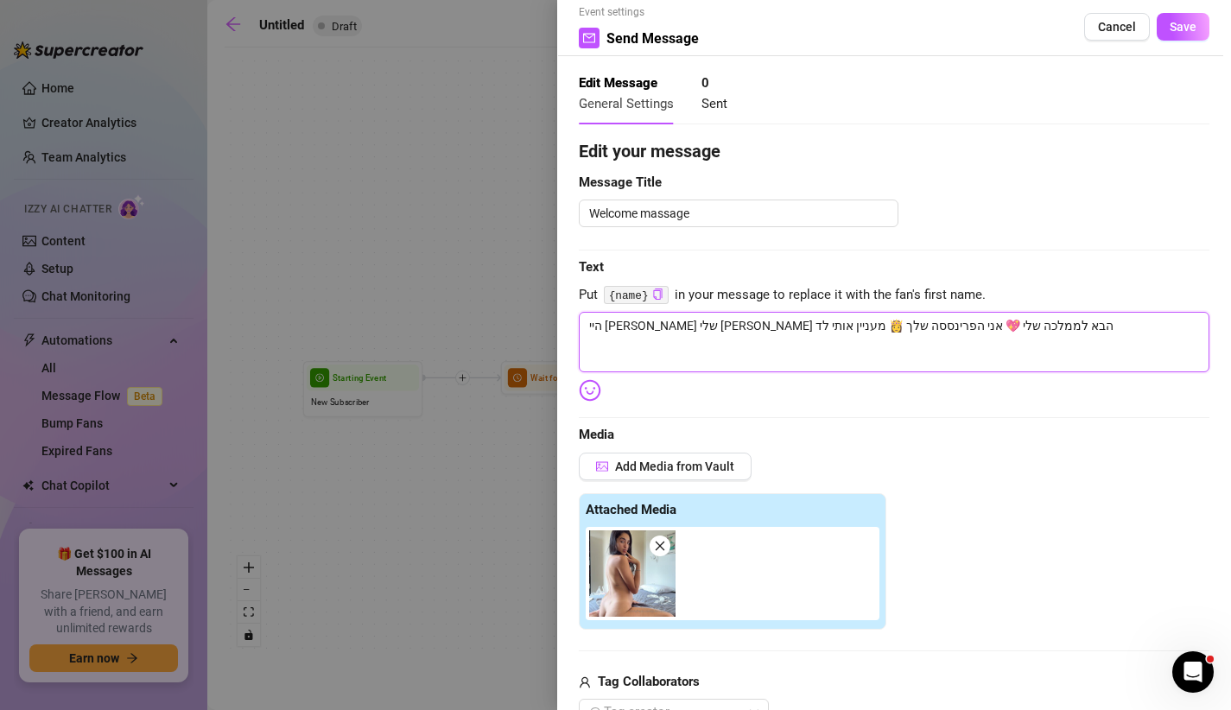
type textarea "היי [PERSON_NAME] שלי [PERSON_NAME] הבא לממלכה שלי 💖 אני הפרינססה שלך 👸 מעניין …"
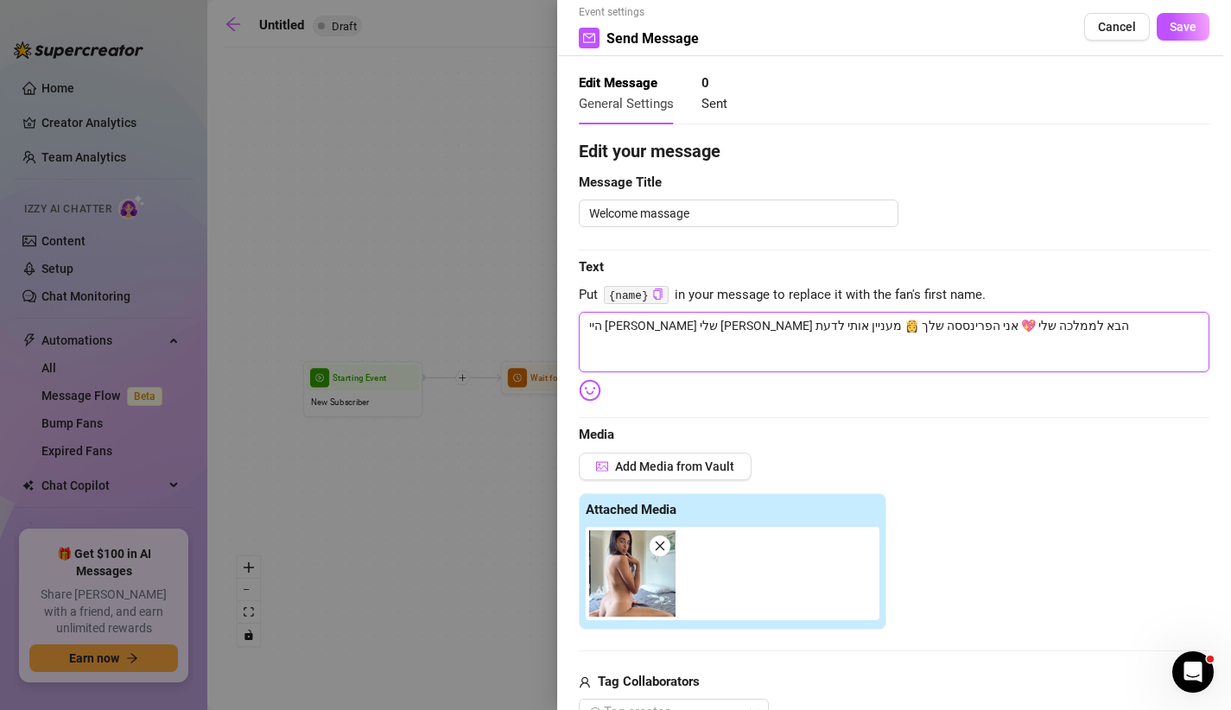
type textarea "היי [PERSON_NAME] שלי [PERSON_NAME] הבא לממלכה שלי 💖 אני הפרינססה שלך 👸 מעניין …"
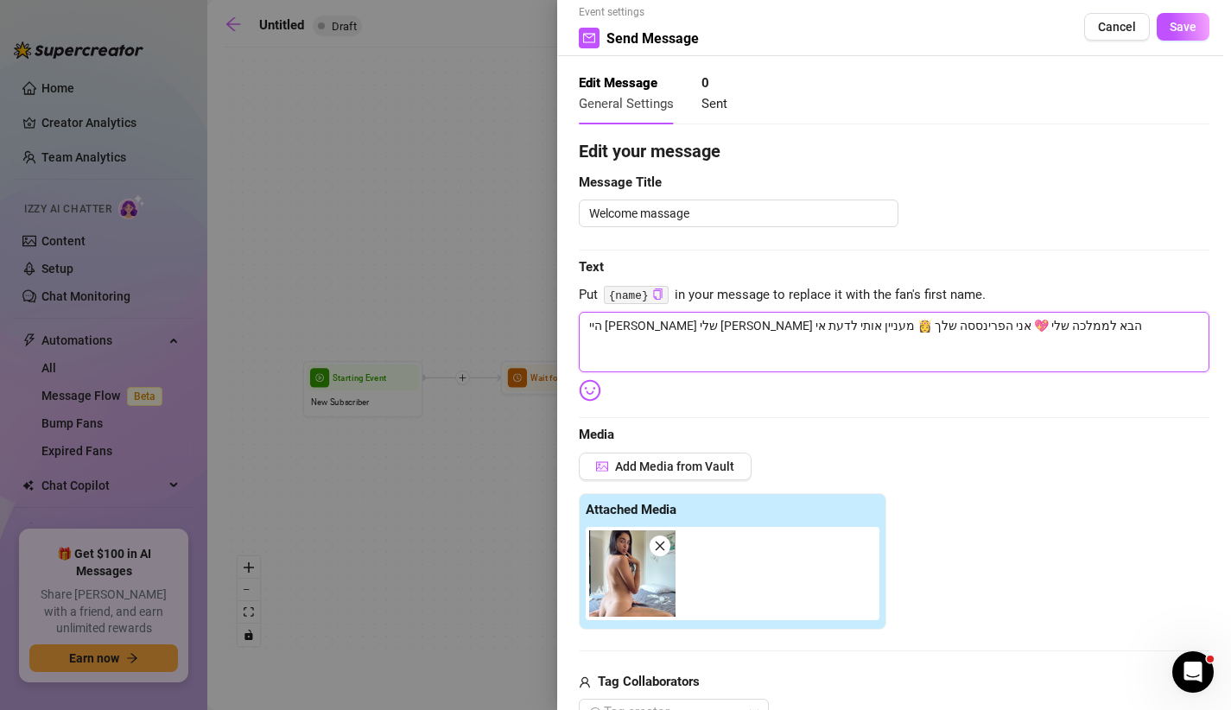
type textarea "היי [PERSON_NAME] שלי [PERSON_NAME] הבא לממלכה שלי 💖 אני הפרינססה שלך 👸 מעניין …"
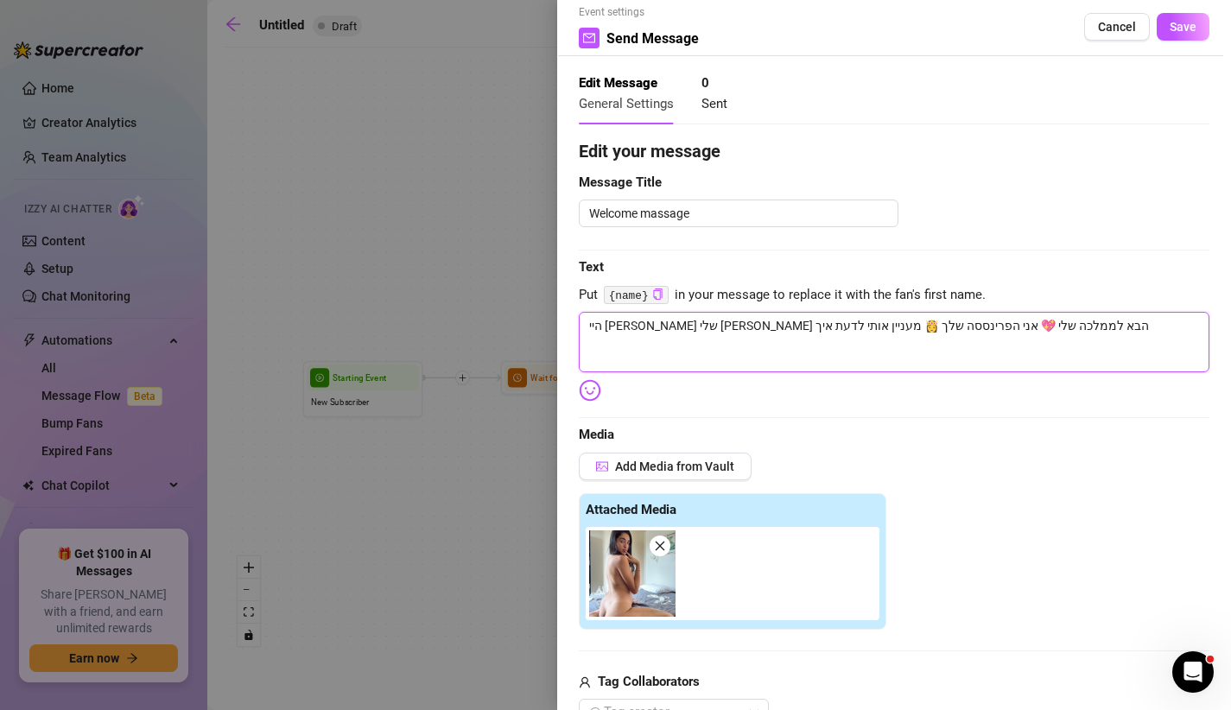
type textarea "היי [PERSON_NAME] שלי [PERSON_NAME] הבא לממלכה שלי 💖 אני הפרינססה שלך 👸 מעניין …"
click at [859, 331] on textarea "היי [PERSON_NAME] שלי [PERSON_NAME] הבא לממלכה שלי 💖 אני הפרינססה שלך 👸 מעניין …" at bounding box center [894, 342] width 631 height 60
click at [781, 329] on textarea "היי [PERSON_NAME] שלי [PERSON_NAME] הבא לממלכה שלי 💖 אני [PERSON_NAME] שלך 👸 מע…" at bounding box center [894, 342] width 631 height 60
click at [743, 362] on textarea "היי [PERSON_NAME] שלי [PERSON_NAME] הבא לממלכה שלי 💖 אני [PERSON_NAME] שלך ואתה…" at bounding box center [894, 342] width 631 height 60
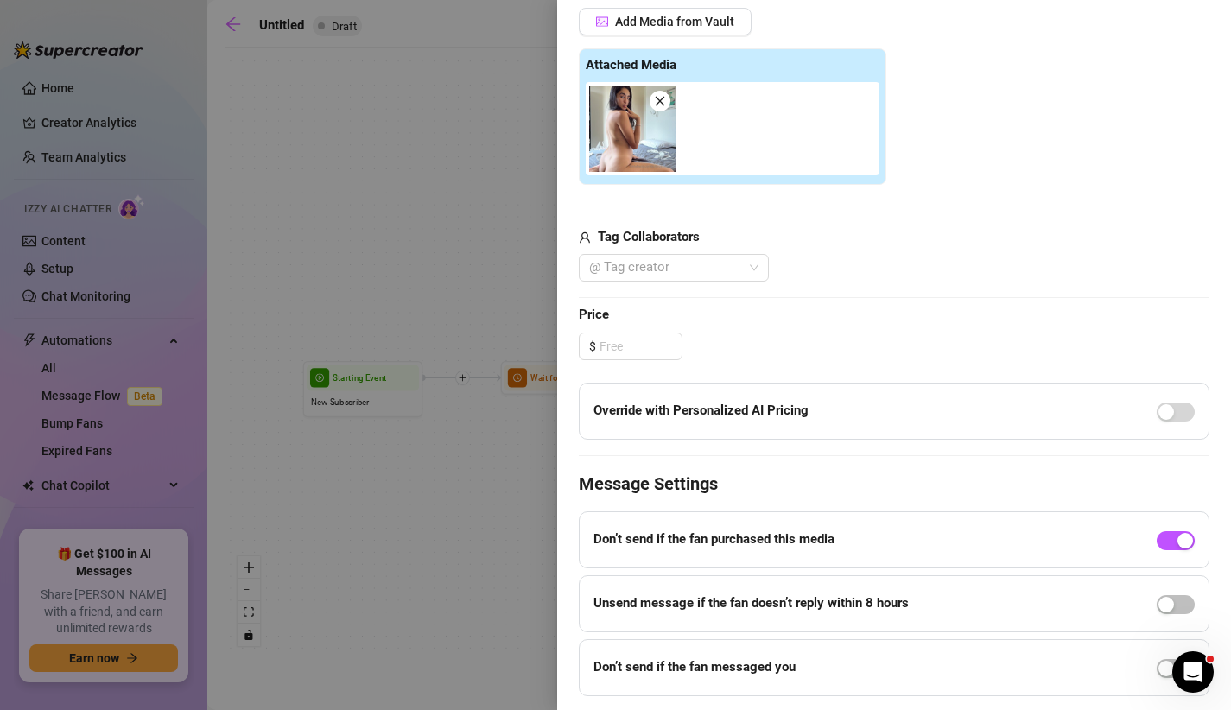
scroll to position [513, 0]
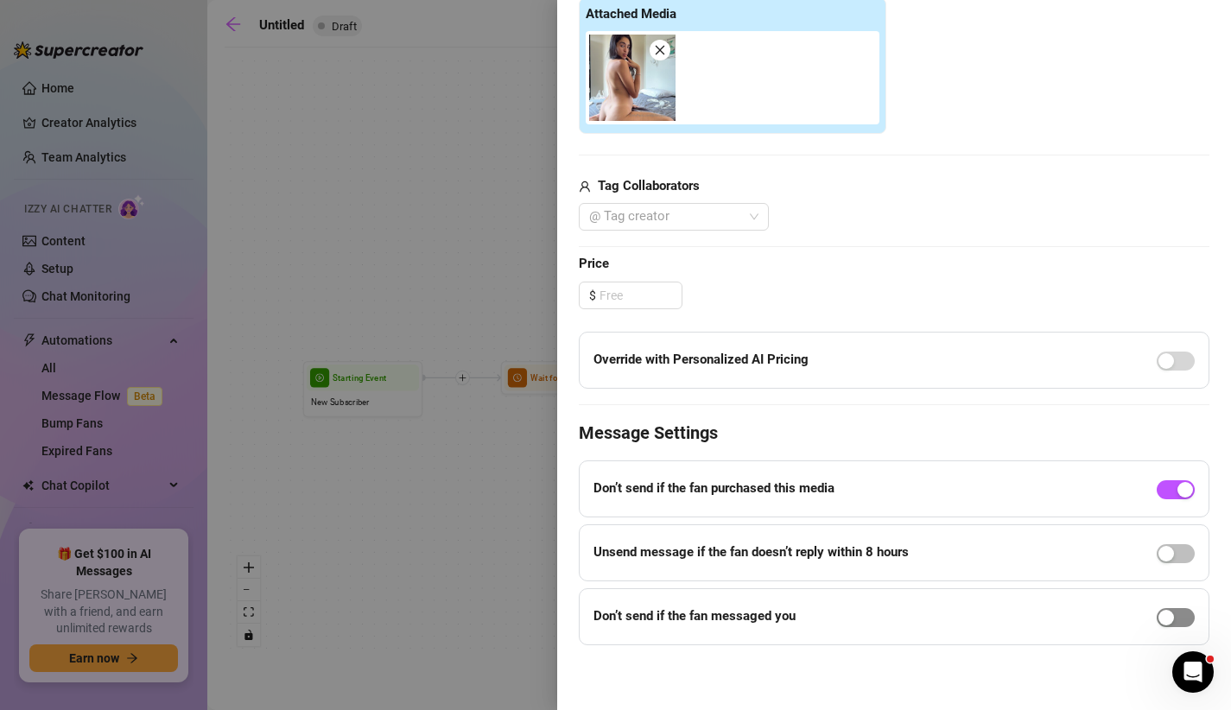
click at [1172, 619] on div "button" at bounding box center [1167, 618] width 16 height 16
click at [698, 646] on icon "down" at bounding box center [699, 648] width 6 height 6
click at [702, 647] on span "Decrease Value" at bounding box center [698, 647] width 19 height 16
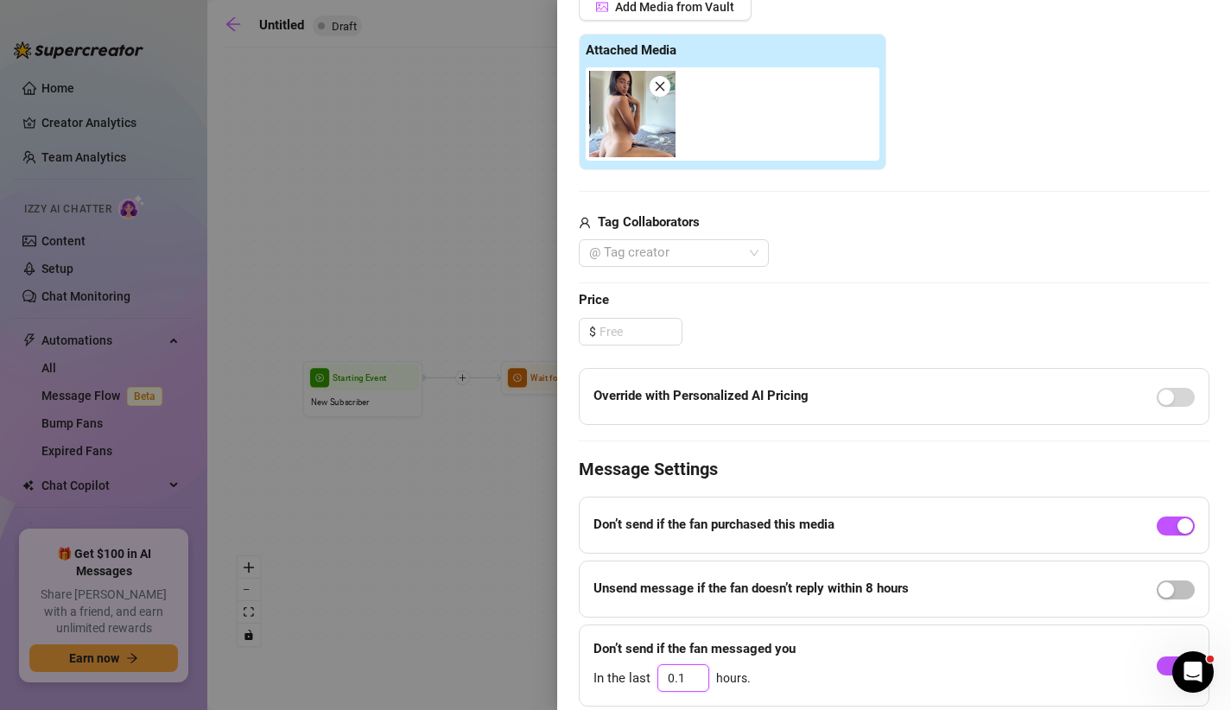
scroll to position [538, 0]
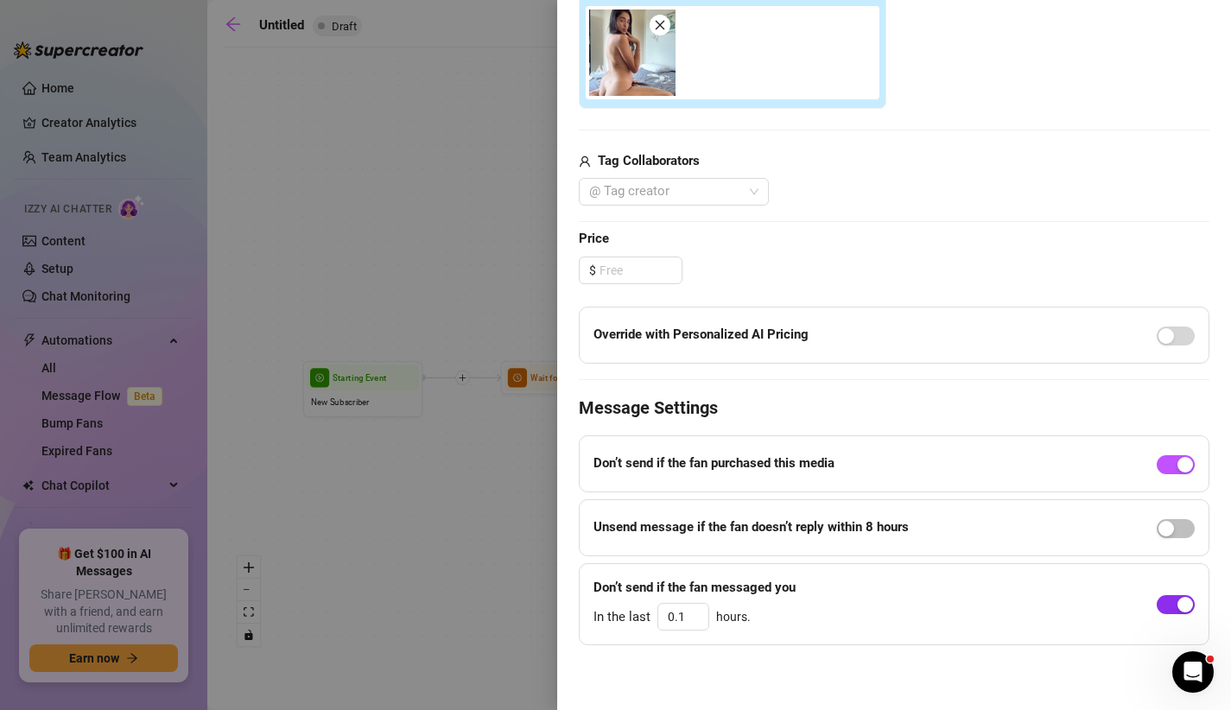
click at [1184, 605] on div "button" at bounding box center [1186, 605] width 16 height 16
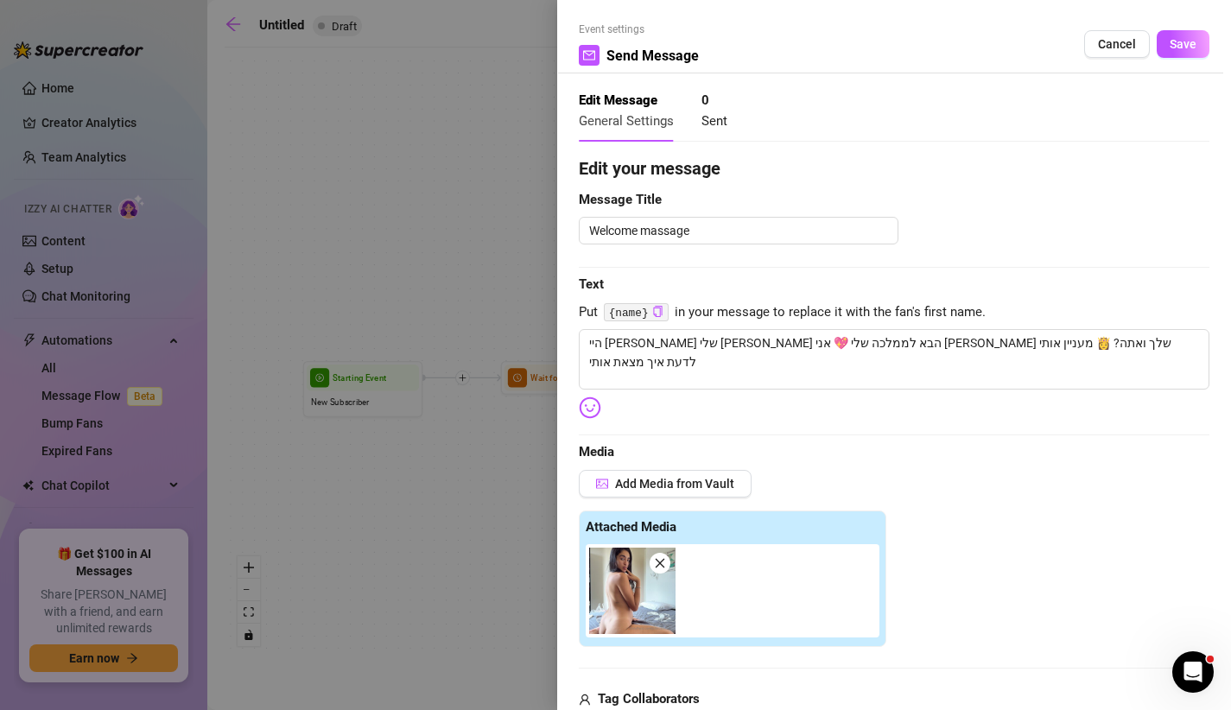
scroll to position [2, 0]
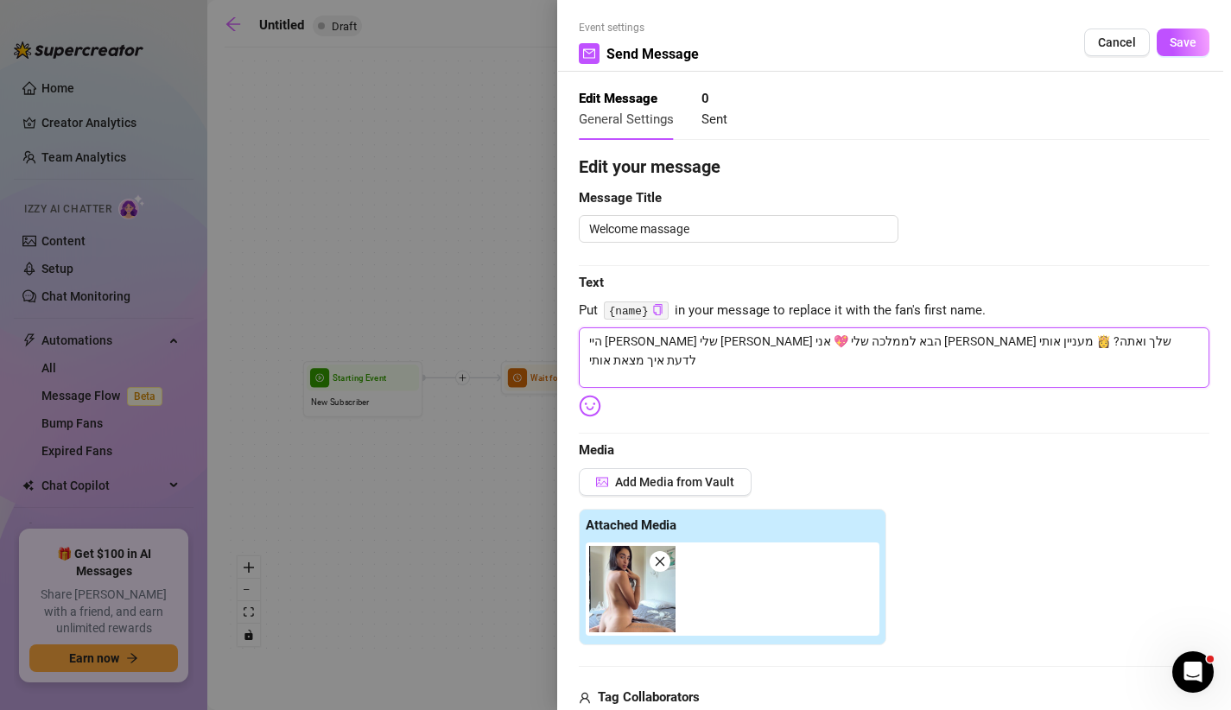
click at [762, 344] on textarea "היי [PERSON_NAME] שלי [PERSON_NAME] הבא לממלכה שלי 💖 אני [PERSON_NAME] שלך ואתה…" at bounding box center [894, 357] width 631 height 60
click at [1180, 45] on span "Save" at bounding box center [1183, 42] width 27 height 14
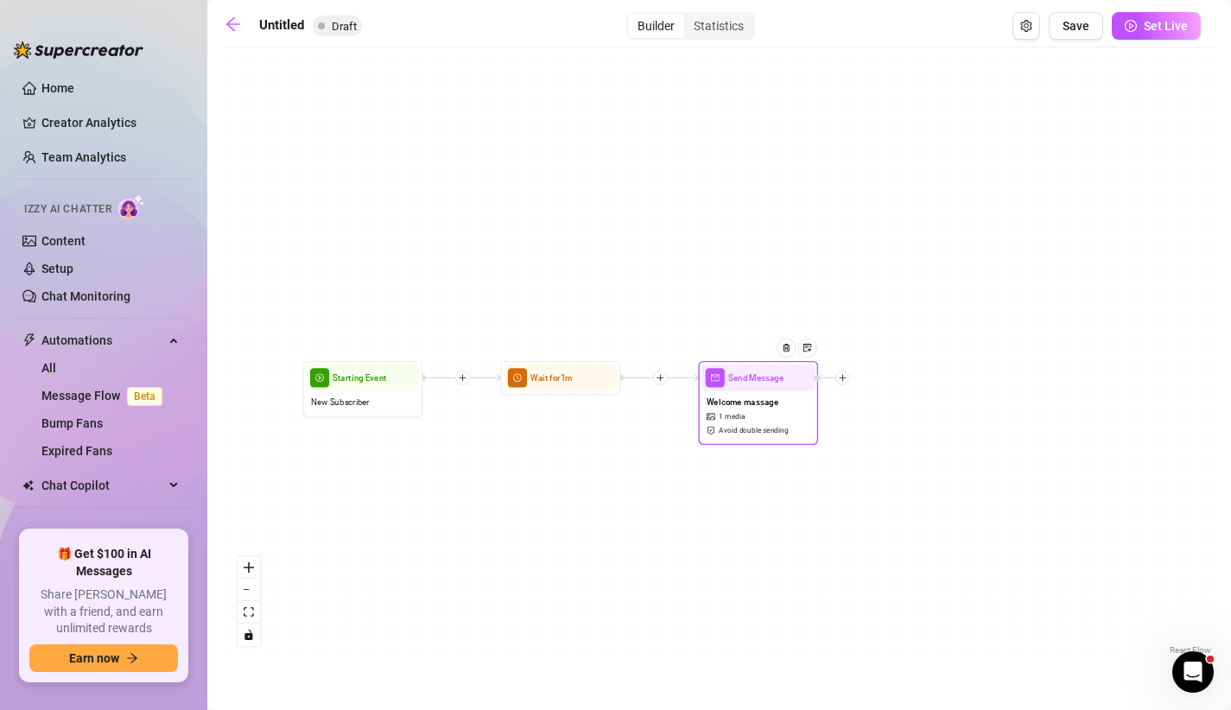
click at [845, 378] on icon "plus" at bounding box center [843, 378] width 7 height 1
click at [893, 399] on div "Condition" at bounding box center [902, 400] width 87 height 21
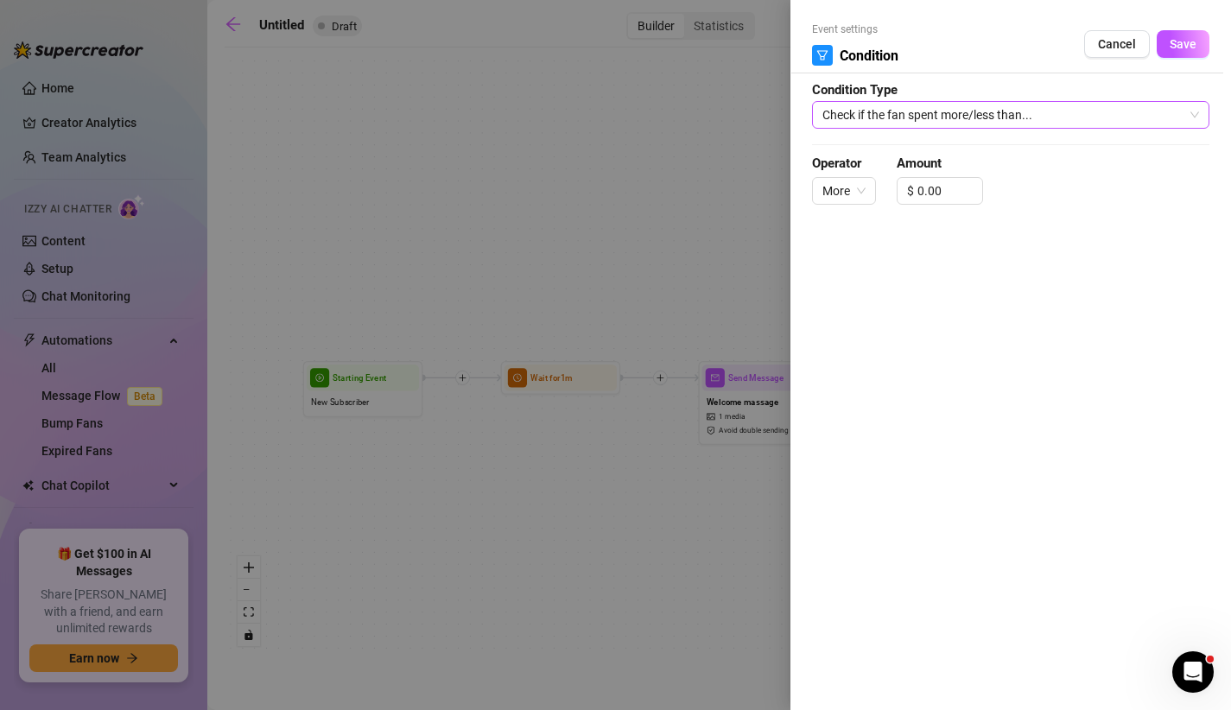
click at [912, 127] on span "Check if the fan spent more/less than..." at bounding box center [1011, 115] width 377 height 26
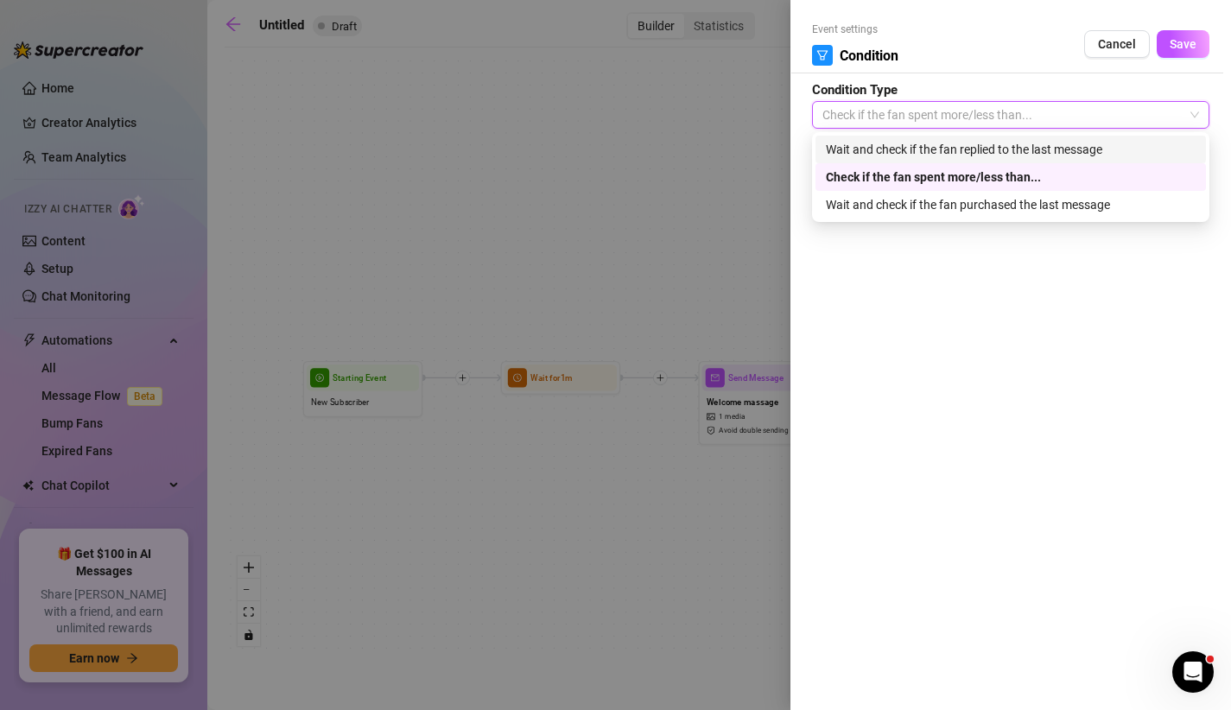
click at [917, 147] on div "Wait and check if the fan replied to the last message" at bounding box center [1011, 149] width 370 height 19
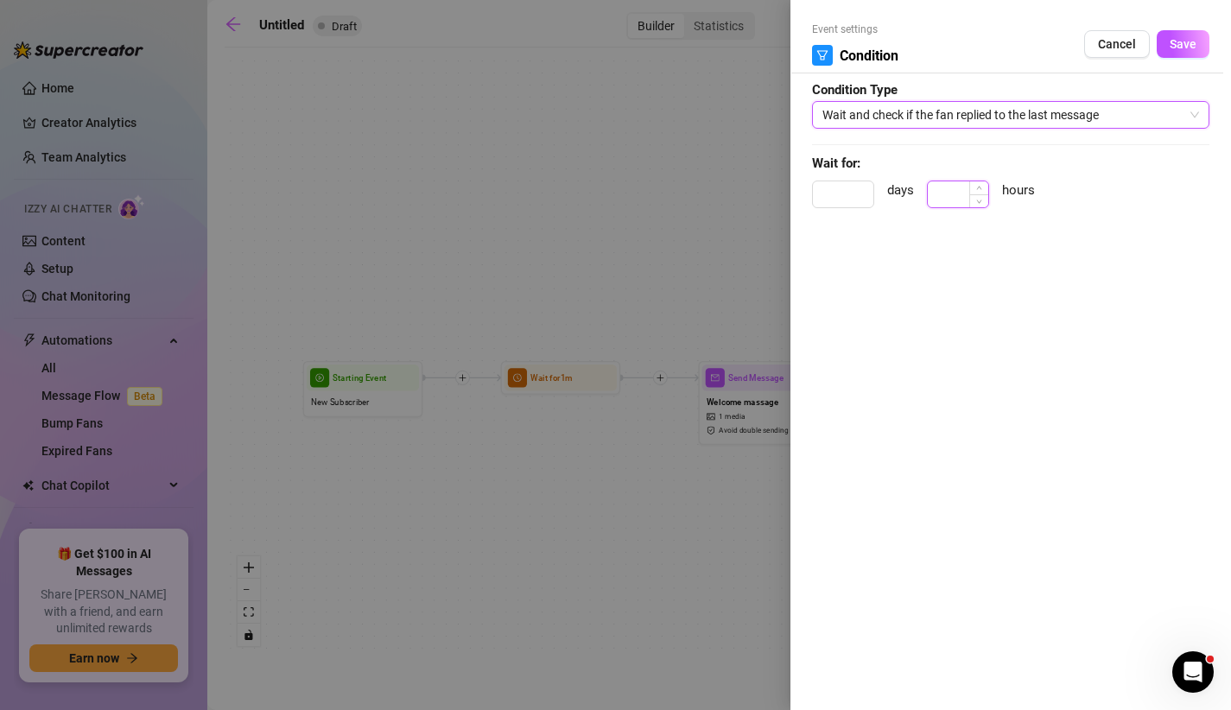
click at [937, 183] on input at bounding box center [958, 194] width 60 height 26
click at [1165, 45] on button "Save" at bounding box center [1183, 44] width 53 height 28
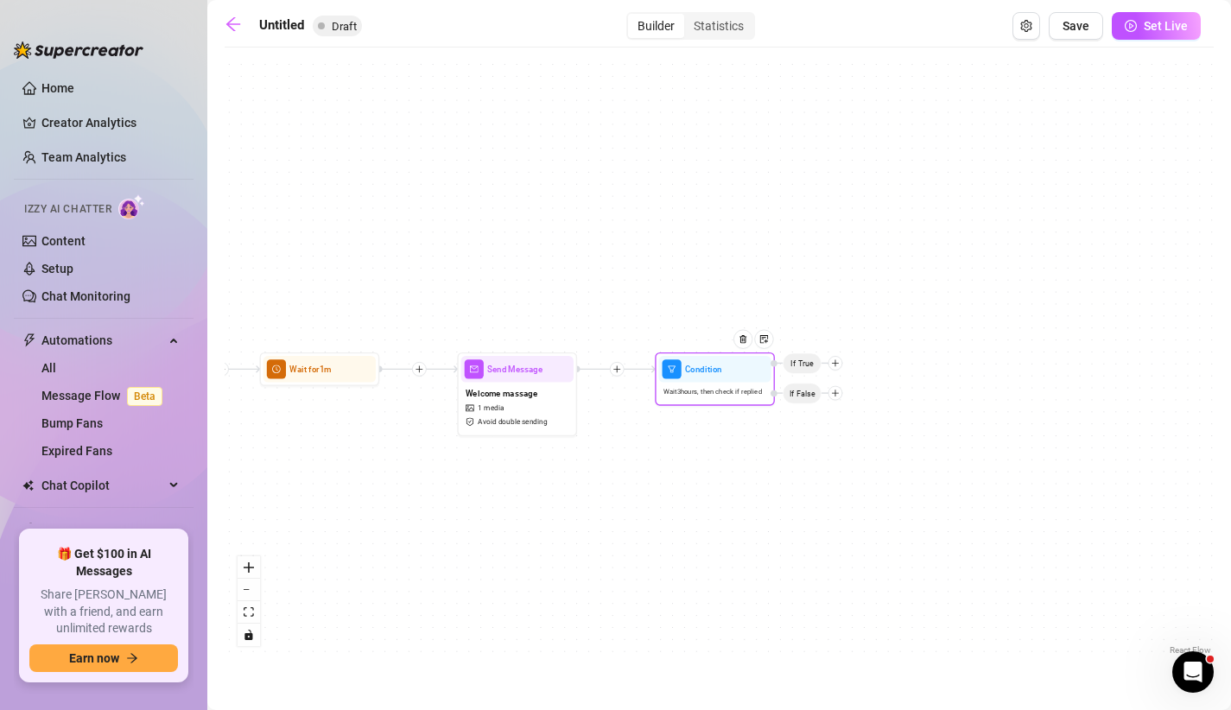
drag, startPoint x: 954, startPoint y: 301, endPoint x: 700, endPoint y: 289, distance: 254.3
click at [700, 289] on div "Condition Wait 3 hours, then check if replied If False If True Send Message Wel…" at bounding box center [719, 357] width 989 height 603
click at [823, 390] on icon "plus" at bounding box center [822, 389] width 9 height 9
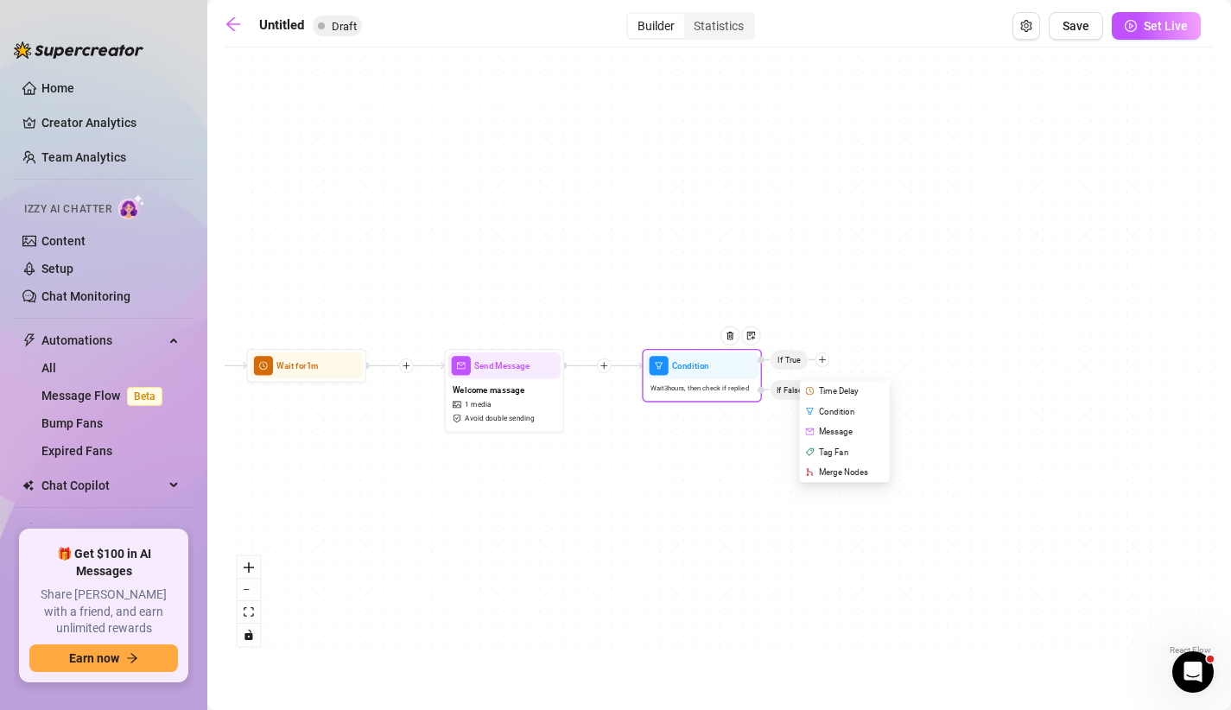
click at [833, 435] on div "Message" at bounding box center [845, 432] width 87 height 21
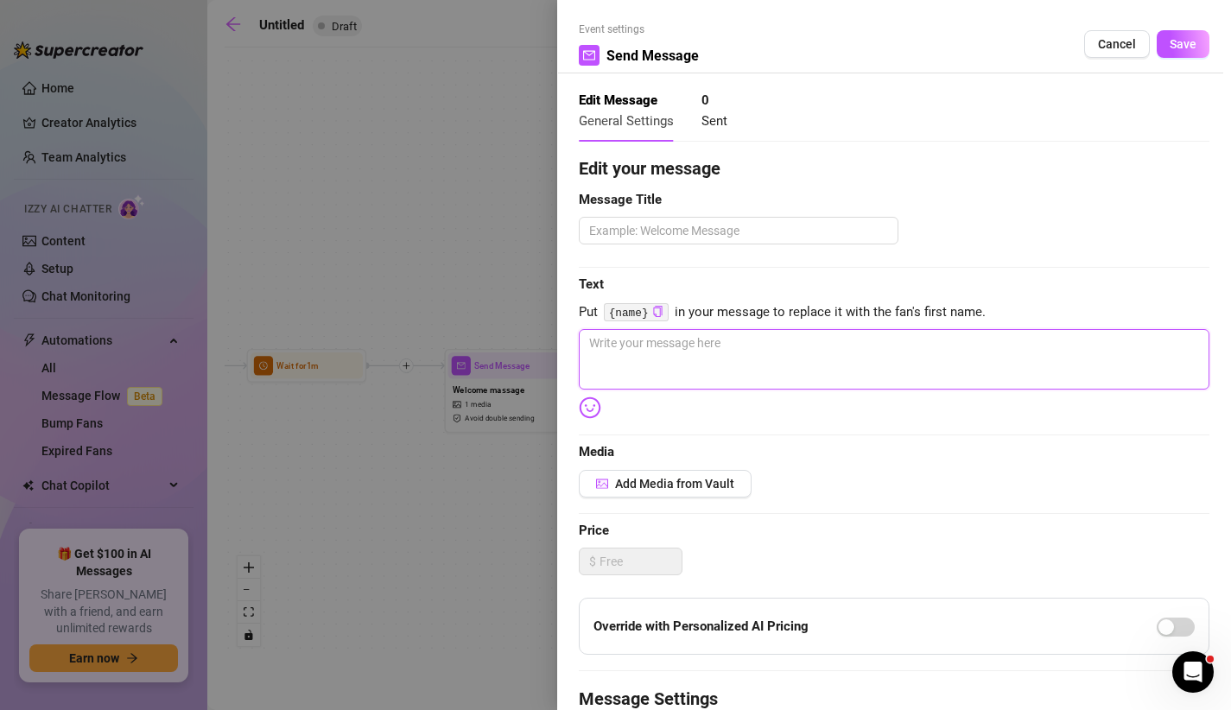
click at [757, 351] on textarea at bounding box center [894, 359] width 631 height 60
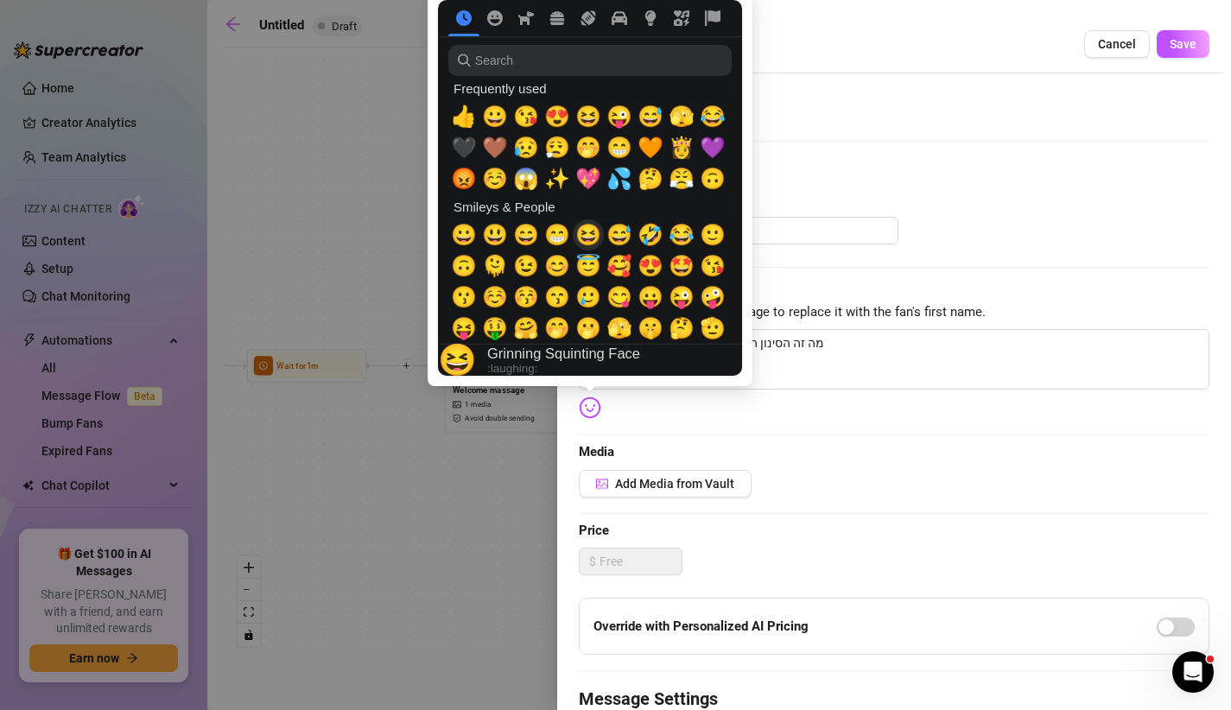
click at [595, 245] on span "😆" at bounding box center [588, 235] width 26 height 24
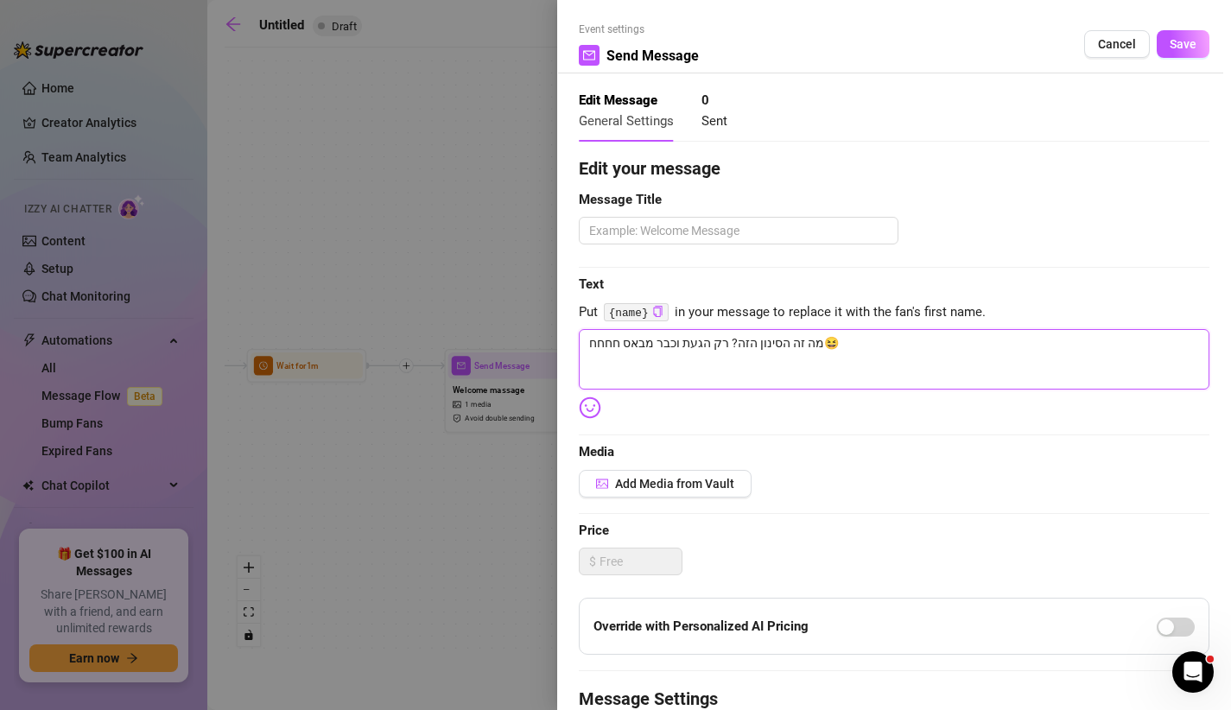
click at [839, 343] on textarea "מה זה הסינון הזה? רק הגעת וכבר מבאס חחחח😆" at bounding box center [894, 359] width 631 height 60
click at [869, 349] on textarea "מה זה הסינון הזה? רק הגעת וכבר מבאס חחחח 😆" at bounding box center [894, 359] width 631 height 60
click at [743, 348] on textarea "מה זה הסינון הזה? רק הגעת וכבר מבאס חחחח 😆 מה בלעת את הלשון" at bounding box center [894, 359] width 631 height 60
click at [693, 342] on textarea "מה זה הסינון הזה? רק הגעת וכבר מבאס מה בלעת את הלשון? חחחח 😆 מה בלעת את הלשון" at bounding box center [894, 359] width 631 height 60
click at [1070, 343] on textarea "מה זה הסינון הזה? רק הגעת וכבר מבאס מה בלעת את הלשון? חחחח 😆 מה בלעת את הלשון" at bounding box center [894, 359] width 631 height 60
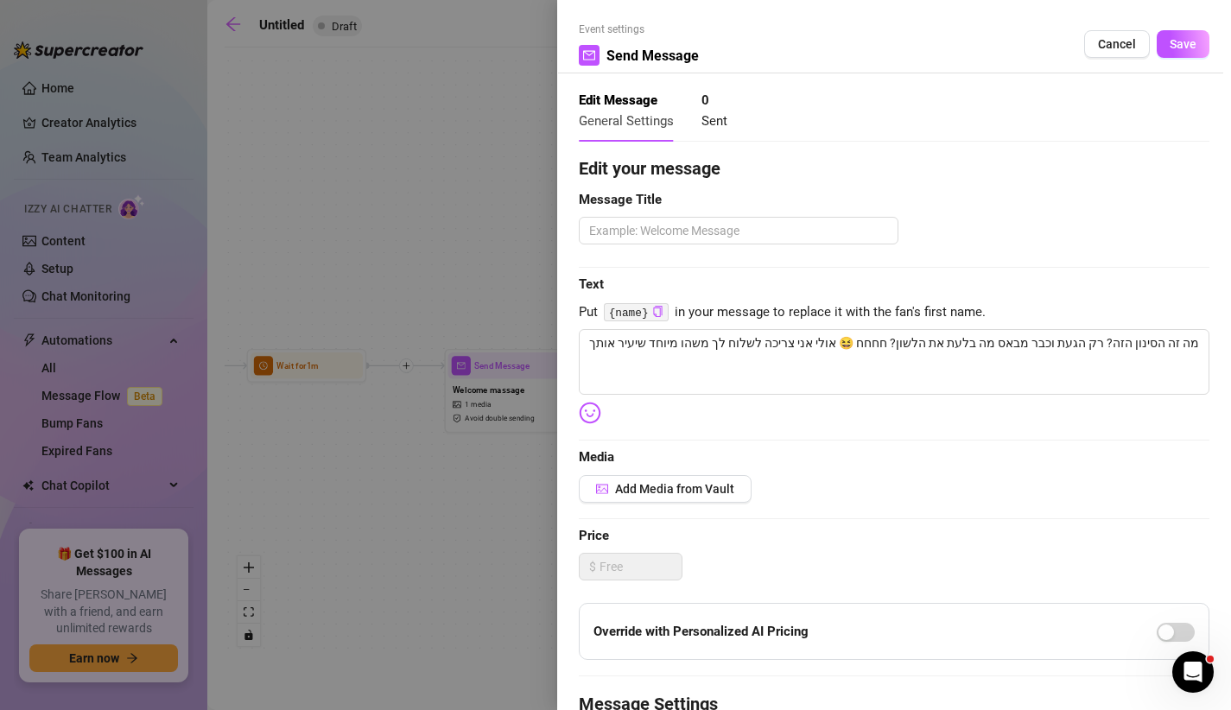
click at [588, 412] on img at bounding box center [590, 413] width 22 height 22
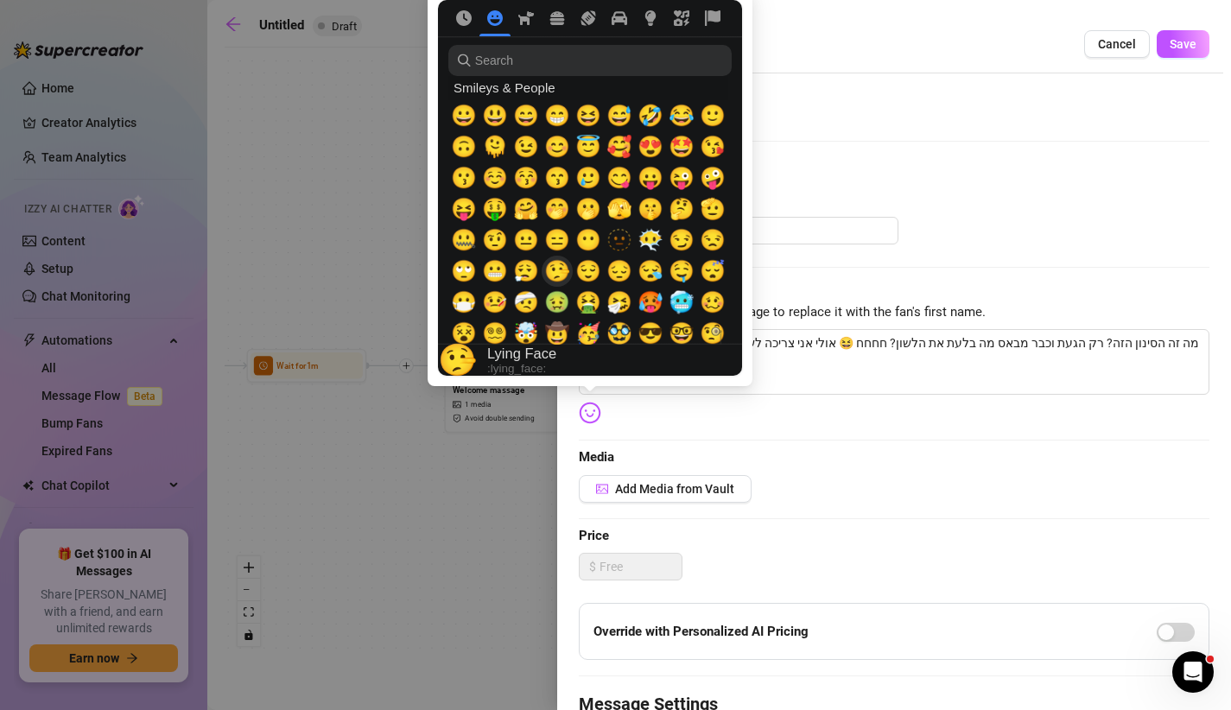
scroll to position [121, 0]
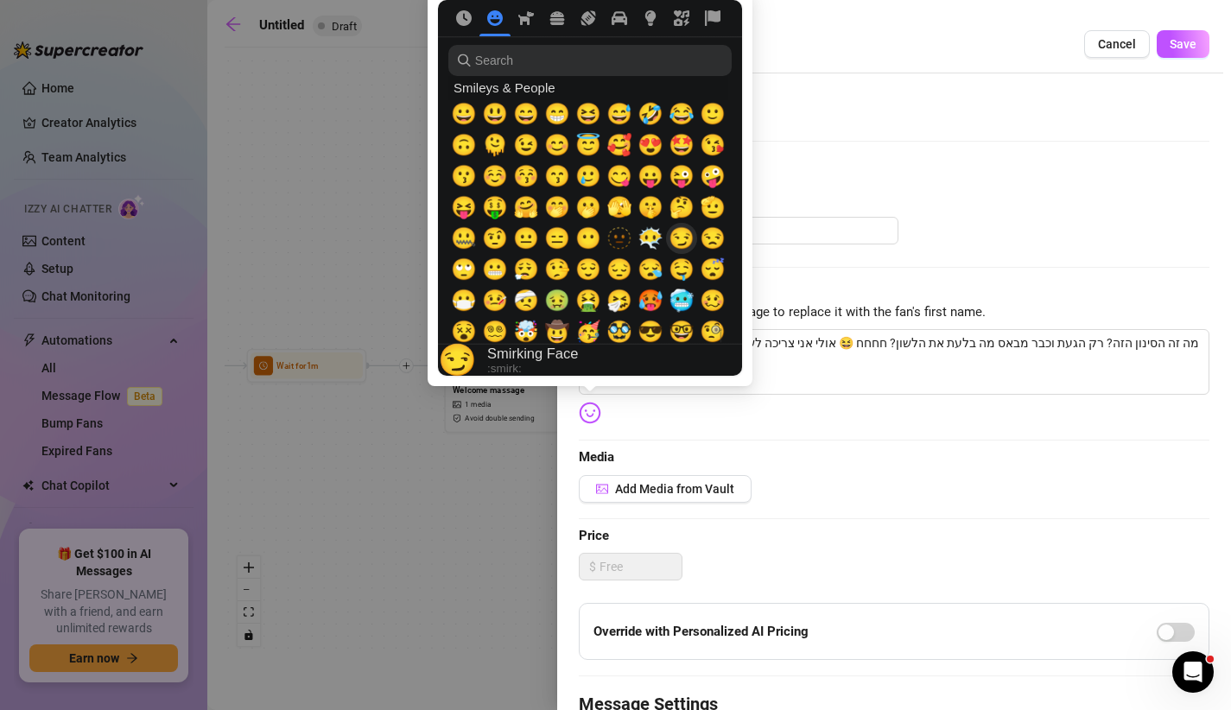
click at [684, 243] on span "😏" at bounding box center [682, 238] width 26 height 24
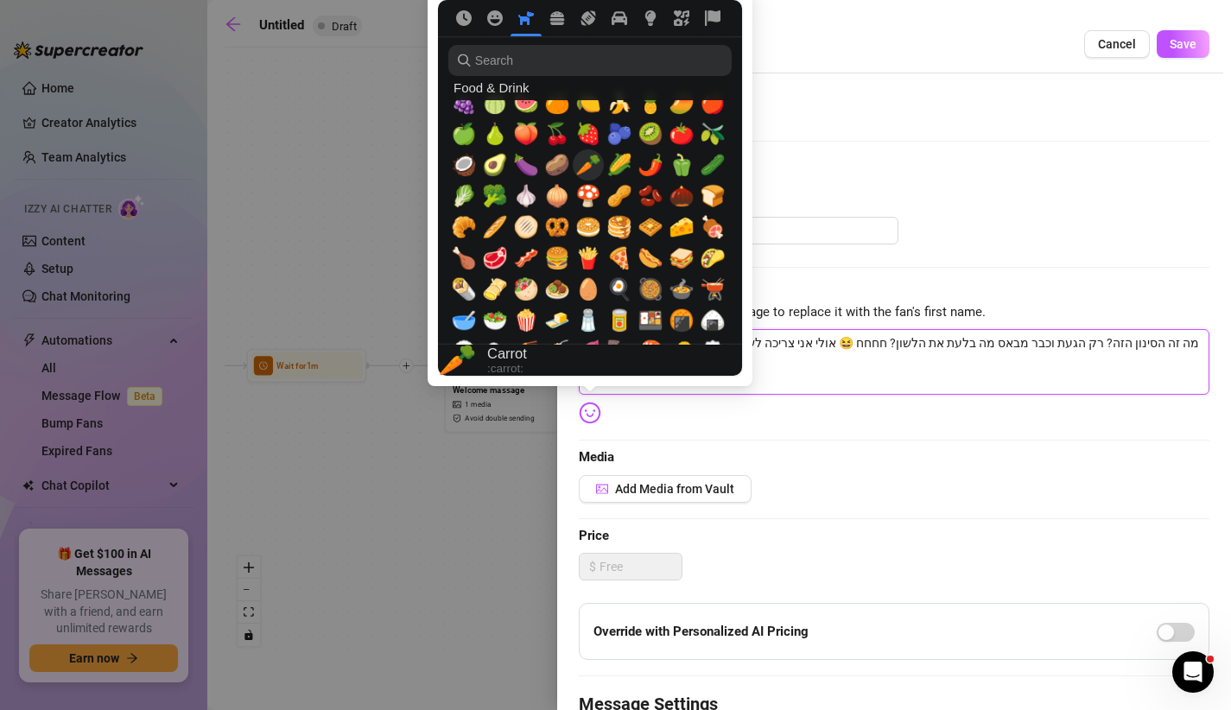
scroll to position [2449, 0]
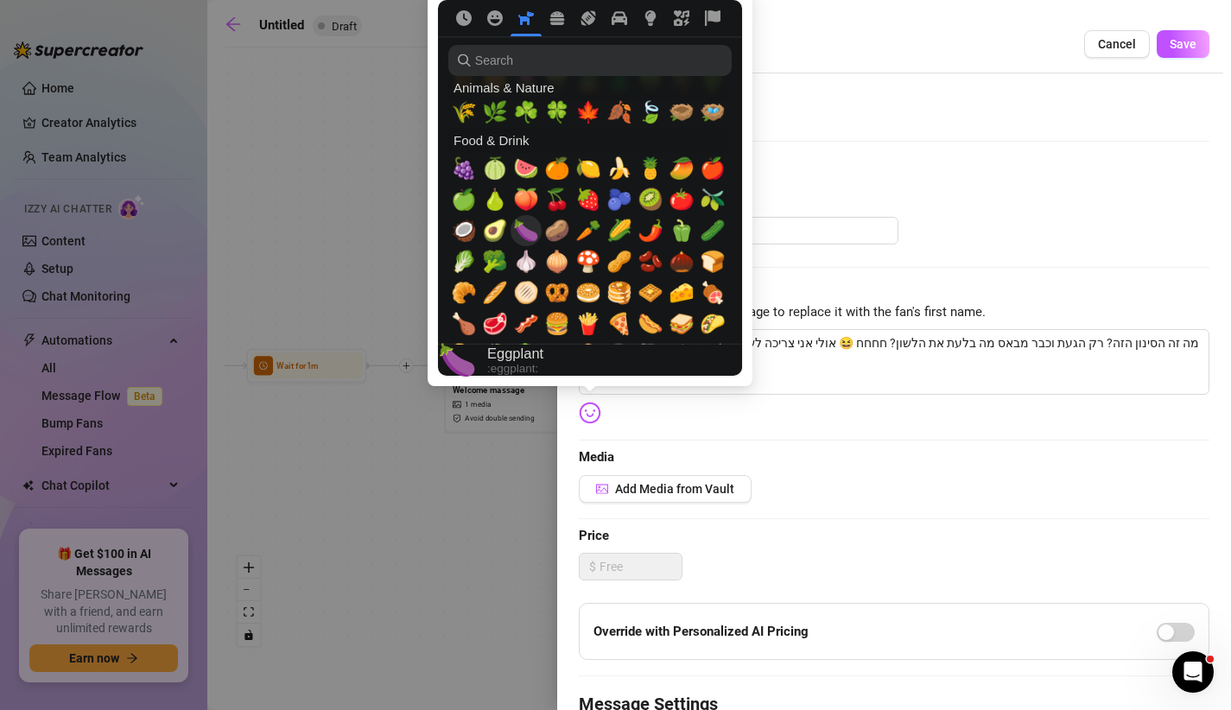
click at [523, 226] on span "🍆" at bounding box center [526, 231] width 26 height 24
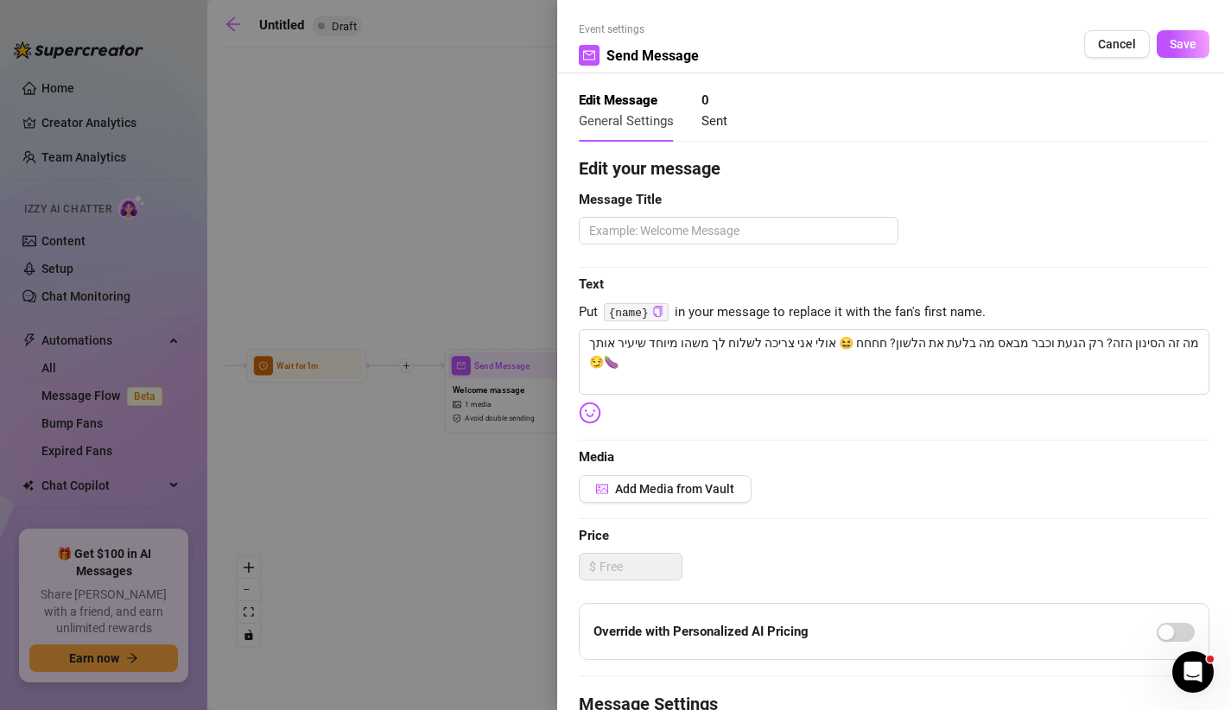
click at [797, 444] on div "Edit your message Message Title Text Put {name} in your message to replace it w…" at bounding box center [894, 536] width 631 height 761
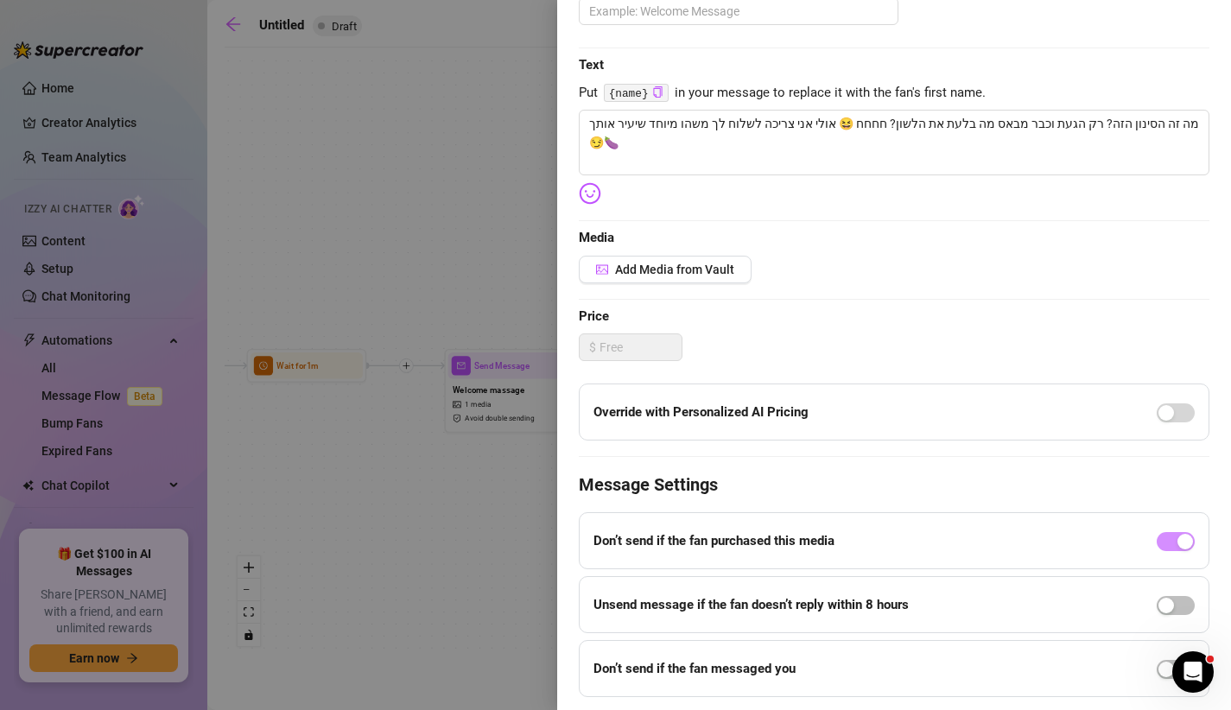
scroll to position [271, 0]
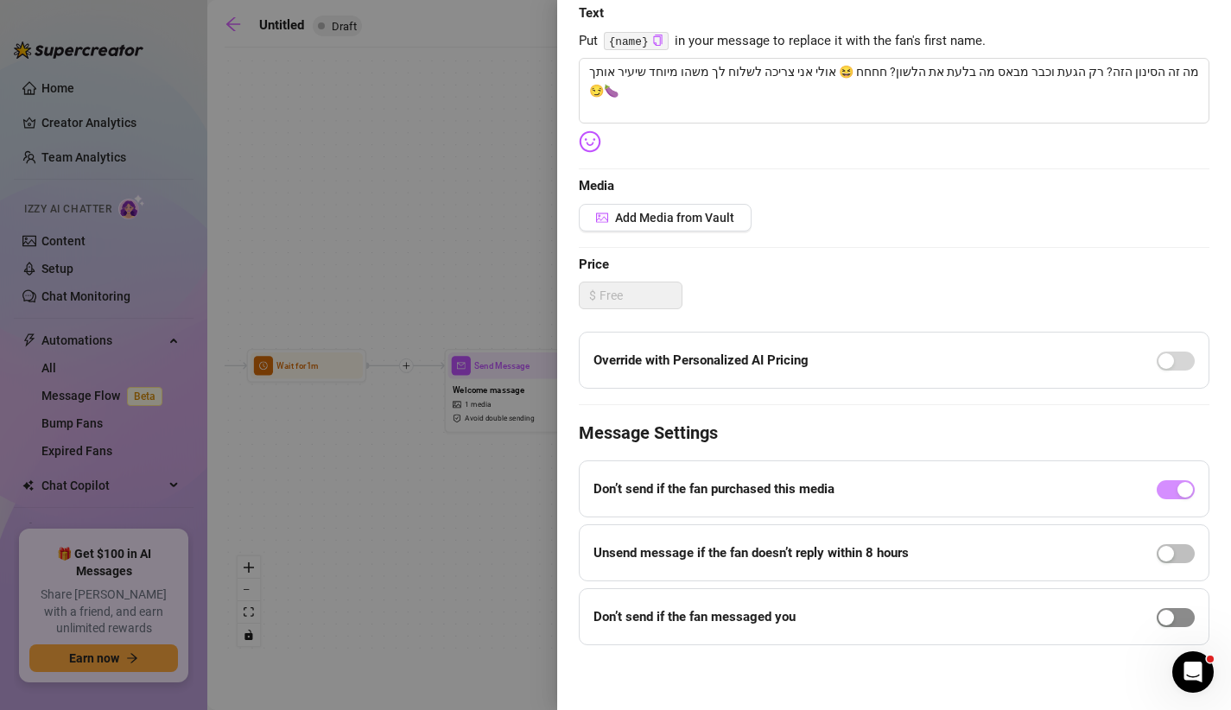
click at [1171, 617] on div "button" at bounding box center [1167, 618] width 16 height 16
click at [681, 638] on input "8" at bounding box center [683, 643] width 50 height 26
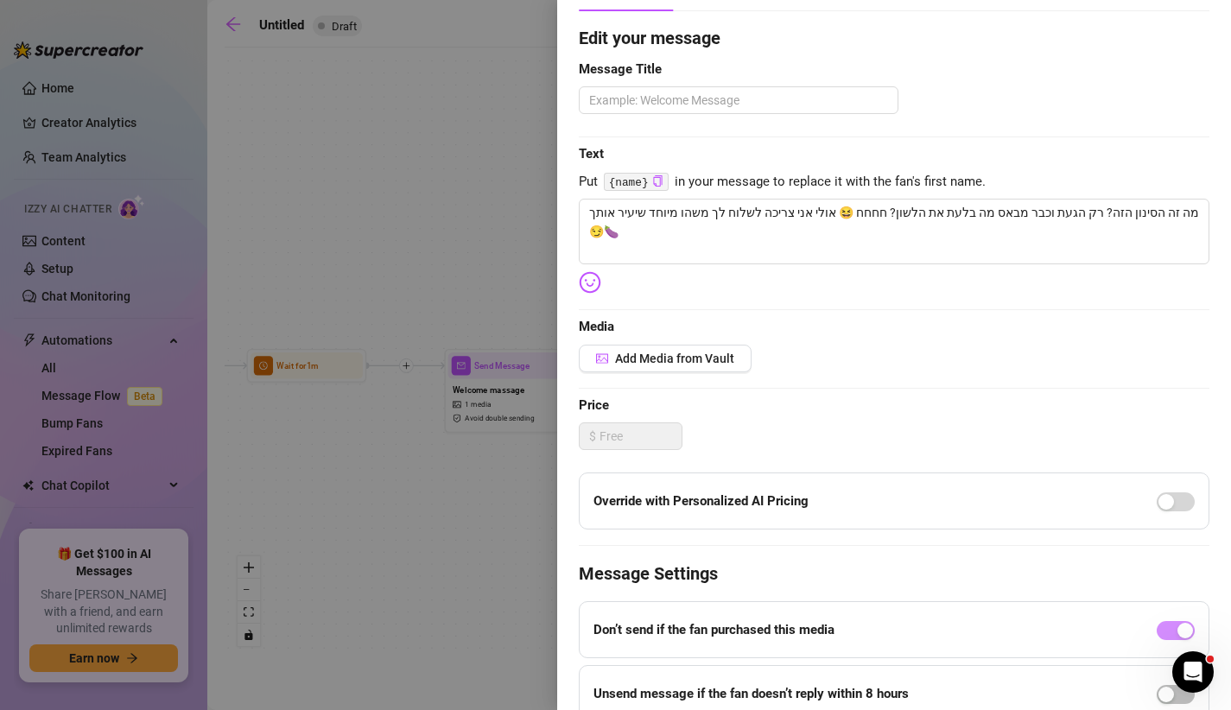
scroll to position [0, 0]
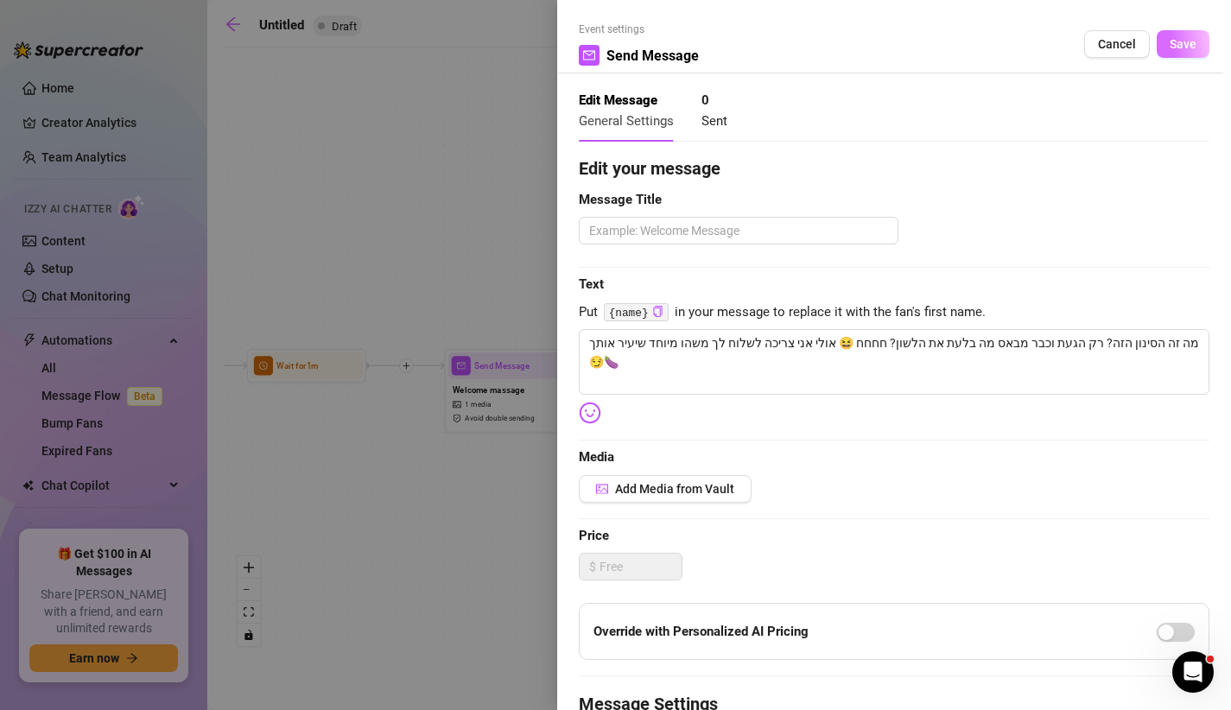
click at [1168, 40] on button "Save" at bounding box center [1183, 44] width 53 height 28
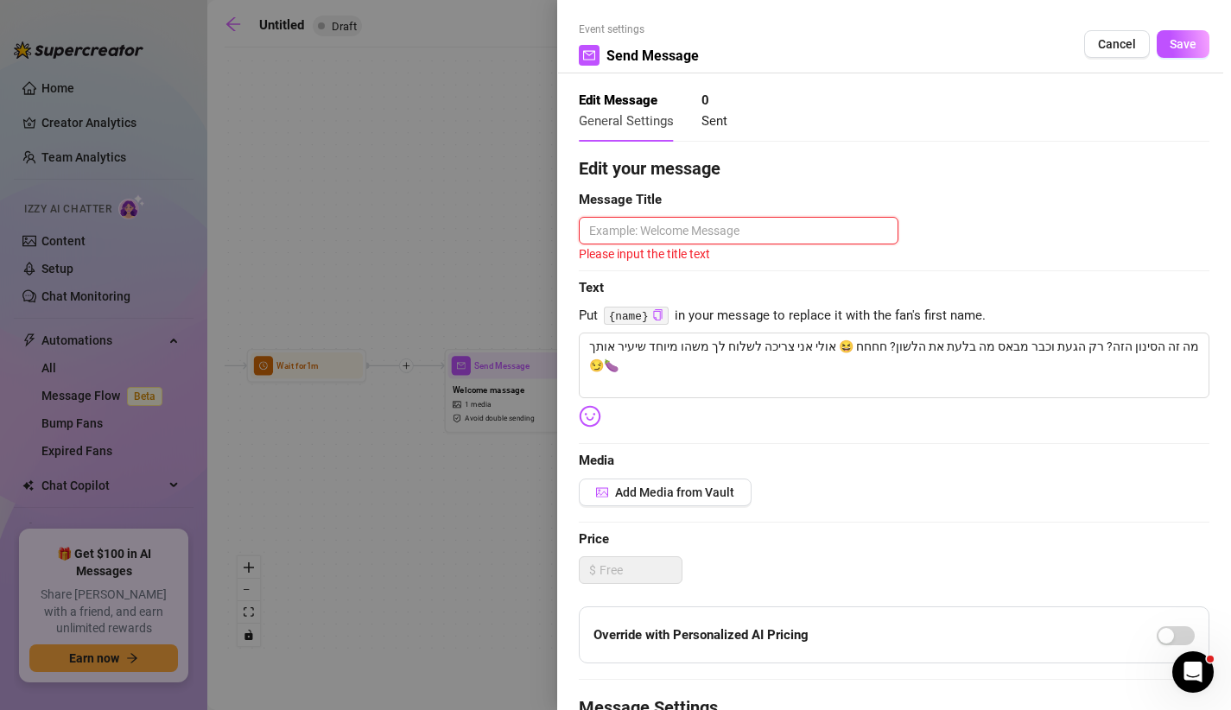
click at [710, 217] on textarea at bounding box center [739, 231] width 320 height 28
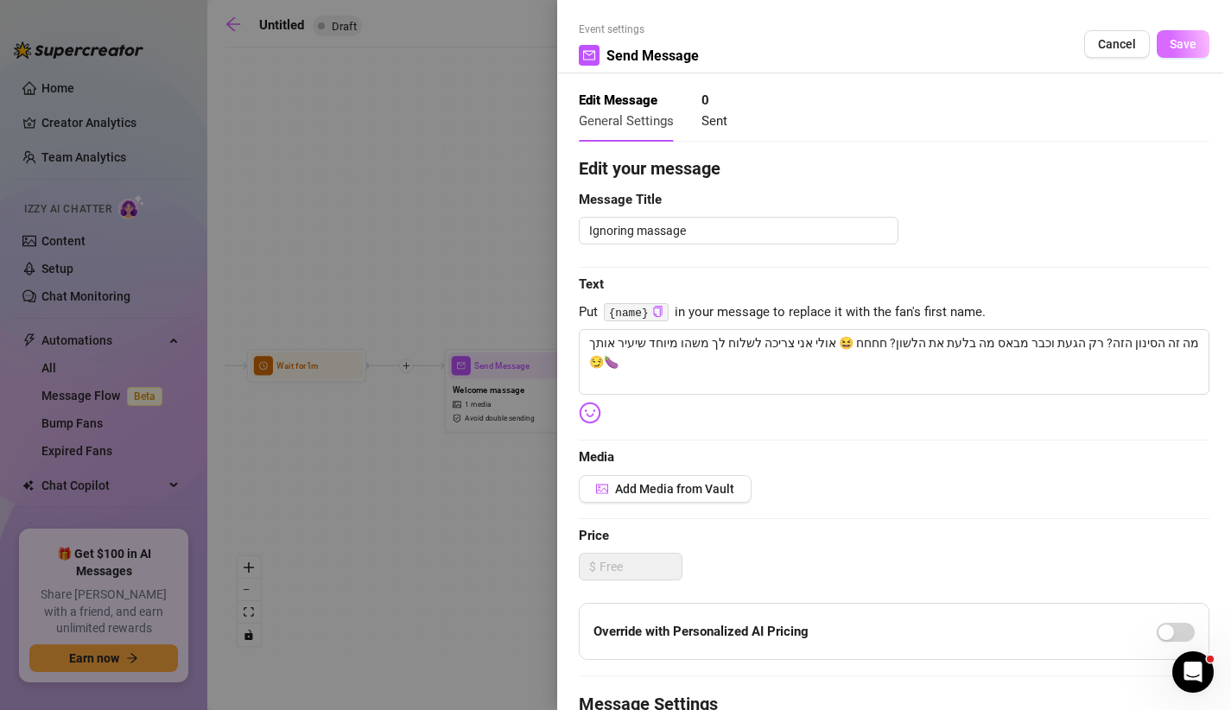
click at [1190, 51] on button "Save" at bounding box center [1183, 44] width 53 height 28
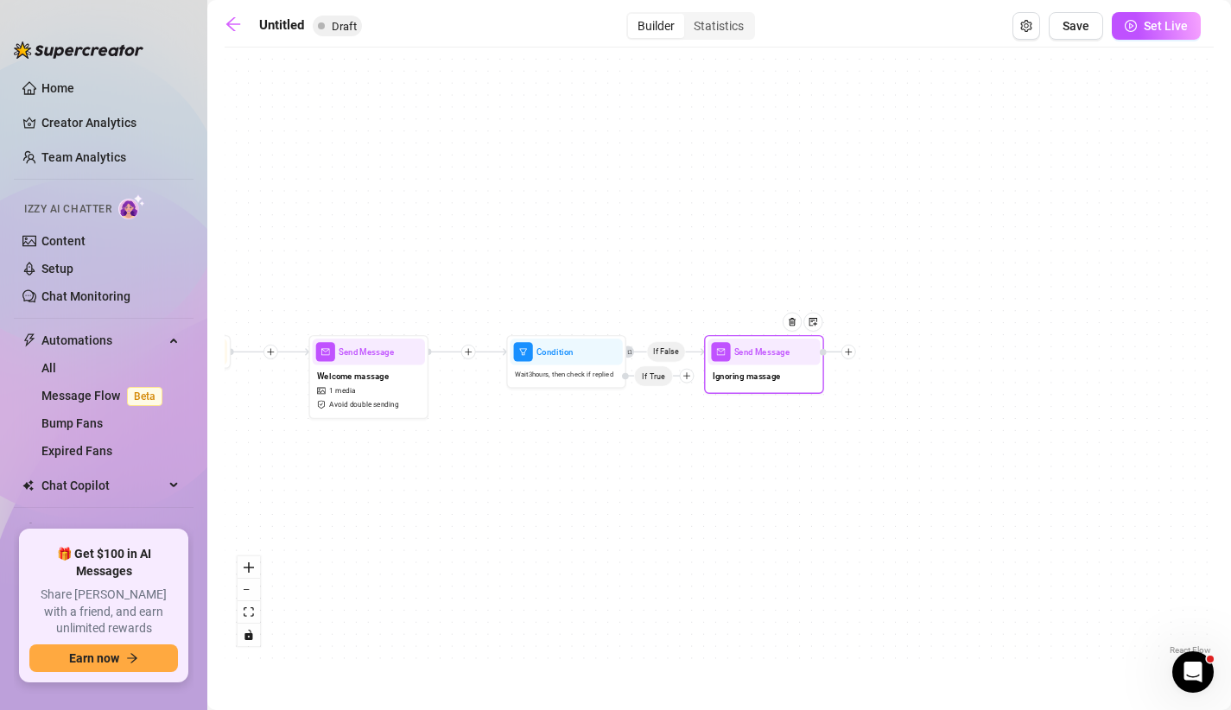
drag, startPoint x: 846, startPoint y: 248, endPoint x: 691, endPoint y: 226, distance: 156.3
click at [691, 226] on div "If False Send Message Ignoring massage Condition Wait 3 hours, then check if re…" at bounding box center [719, 357] width 989 height 603
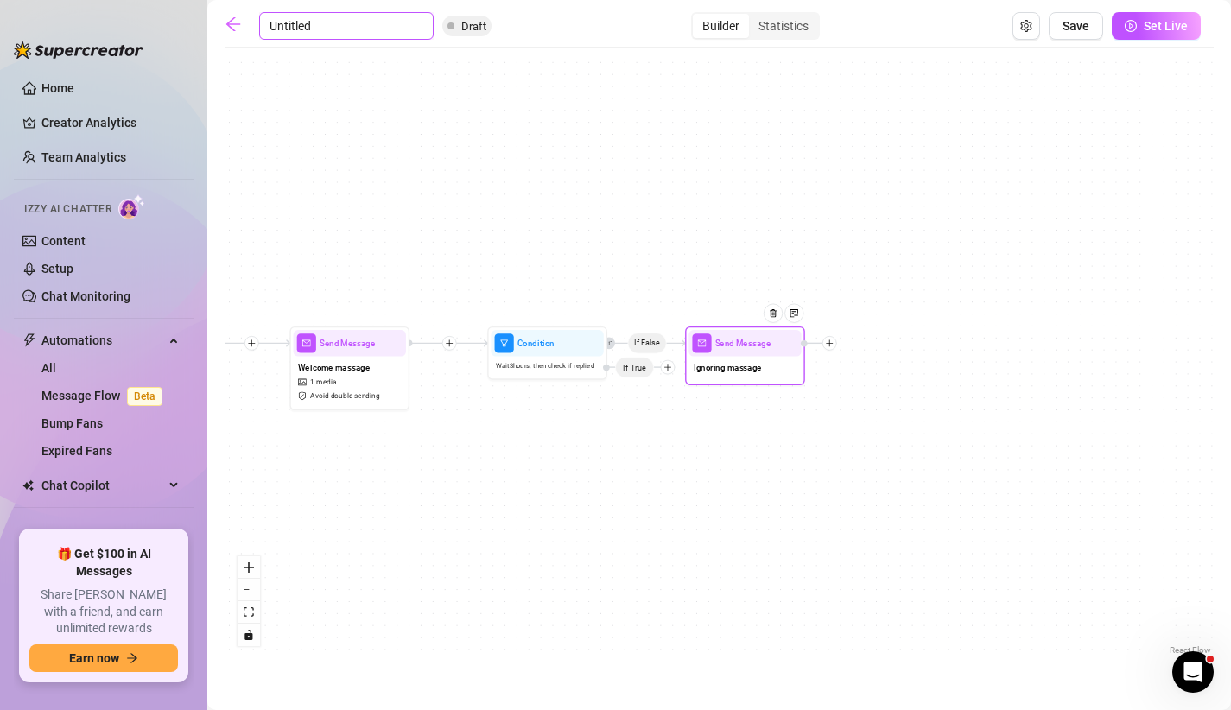
click at [276, 22] on input "Untitled" at bounding box center [346, 26] width 175 height 28
click at [1089, 27] on span "Save" at bounding box center [1076, 26] width 27 height 14
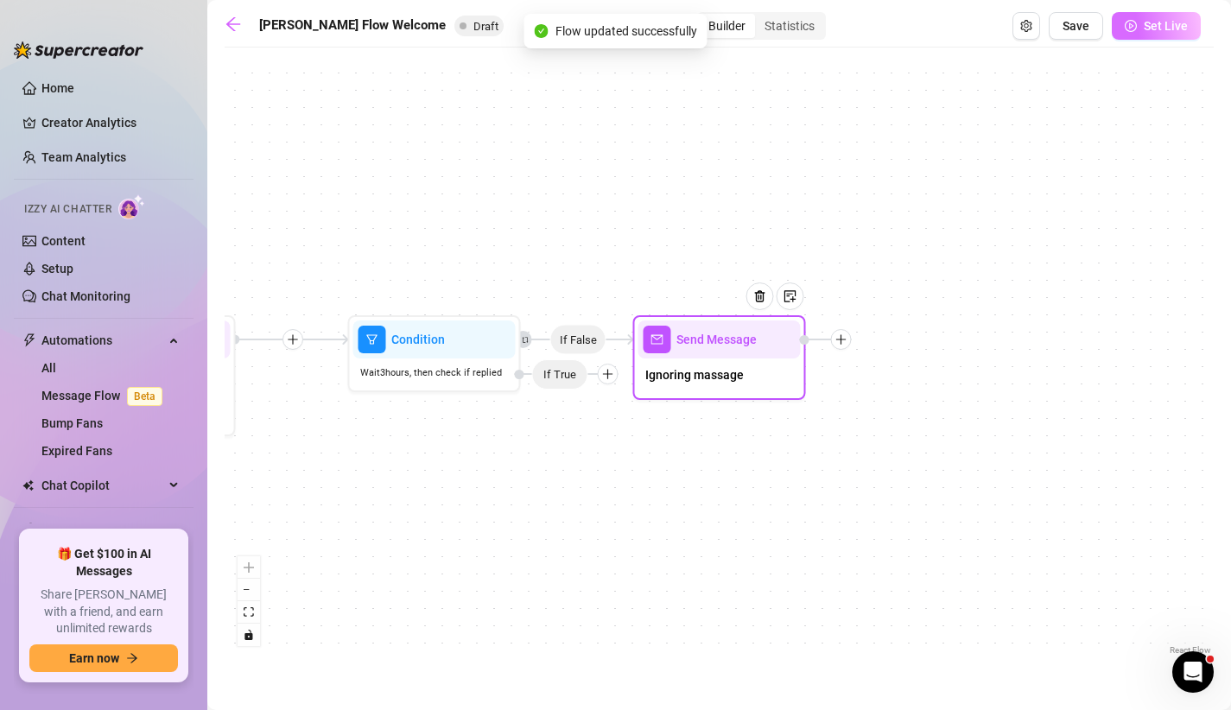
click at [1133, 35] on button "Set Live" at bounding box center [1156, 26] width 89 height 28
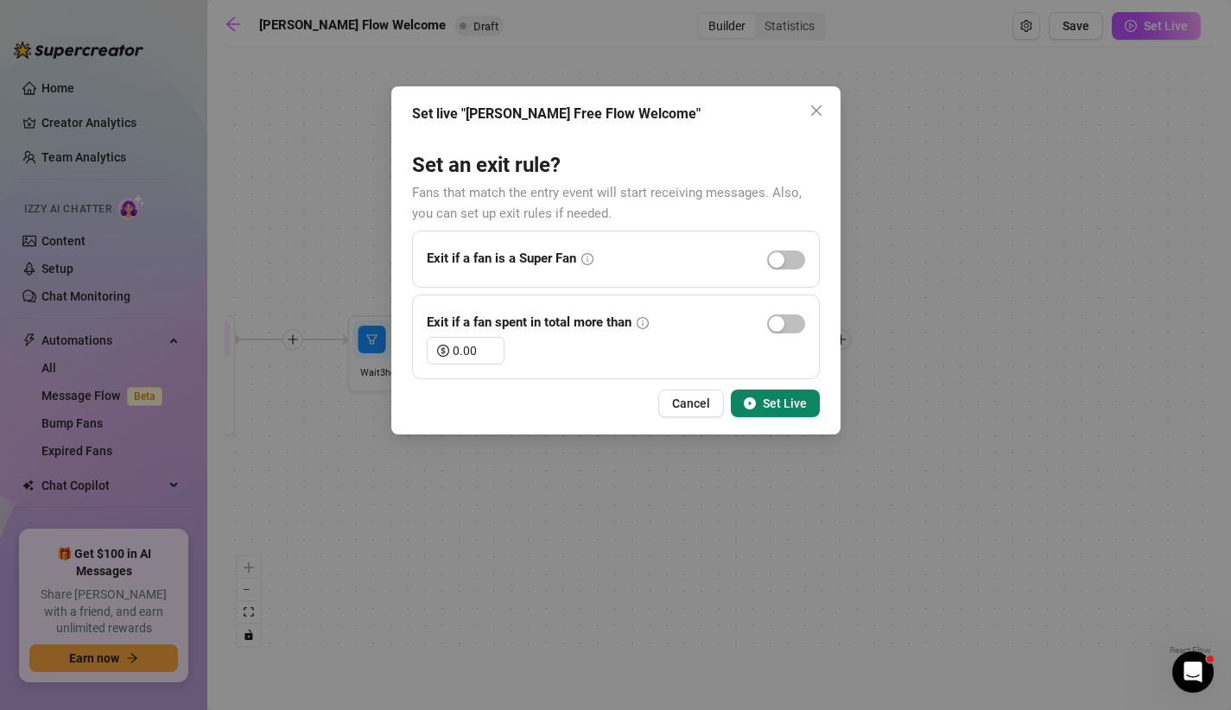
click at [772, 403] on span "Set Live" at bounding box center [785, 404] width 44 height 14
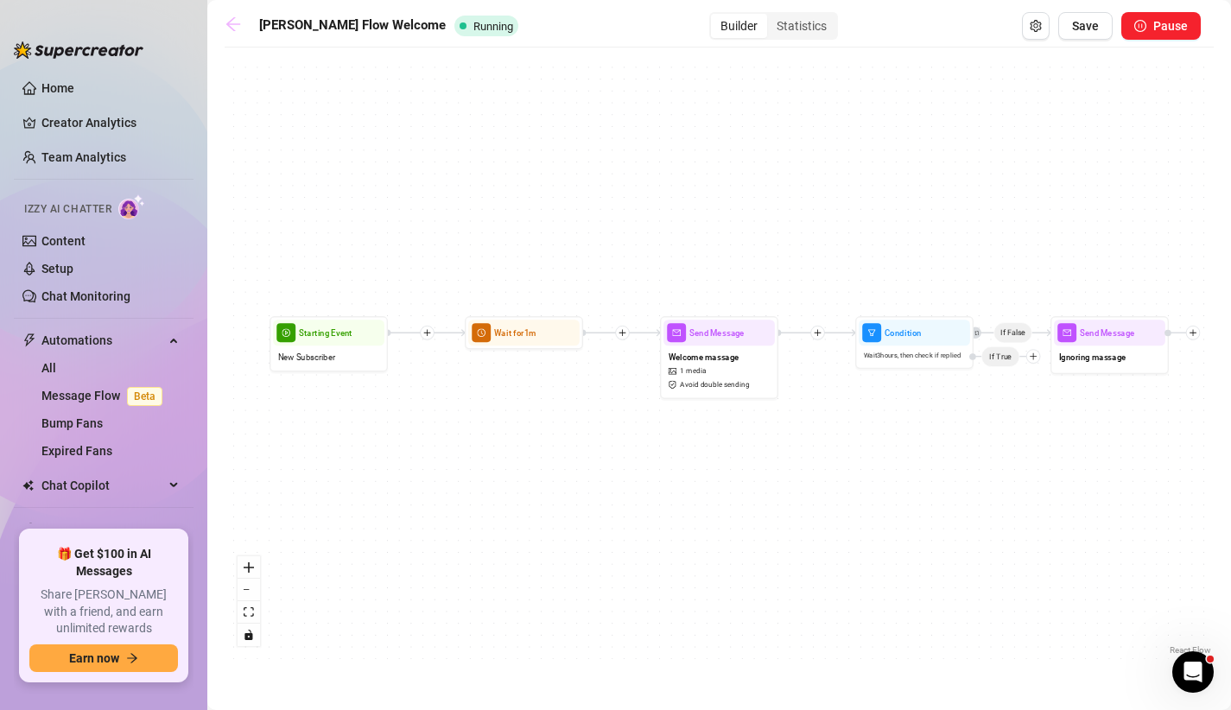
click at [234, 26] on icon "arrow-left" at bounding box center [233, 24] width 17 height 17
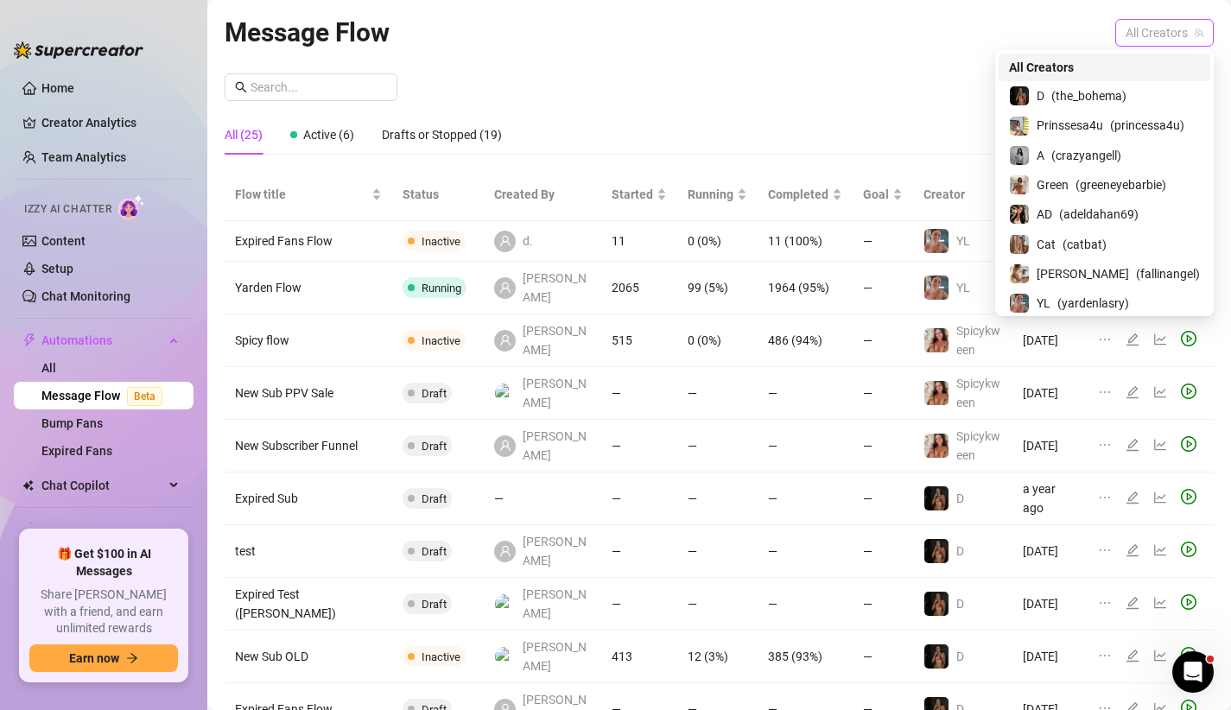
click at [1176, 39] on span "All Creators" at bounding box center [1165, 33] width 78 height 26
click at [1068, 244] on div "Cat ( catbat )" at bounding box center [1104, 243] width 191 height 21
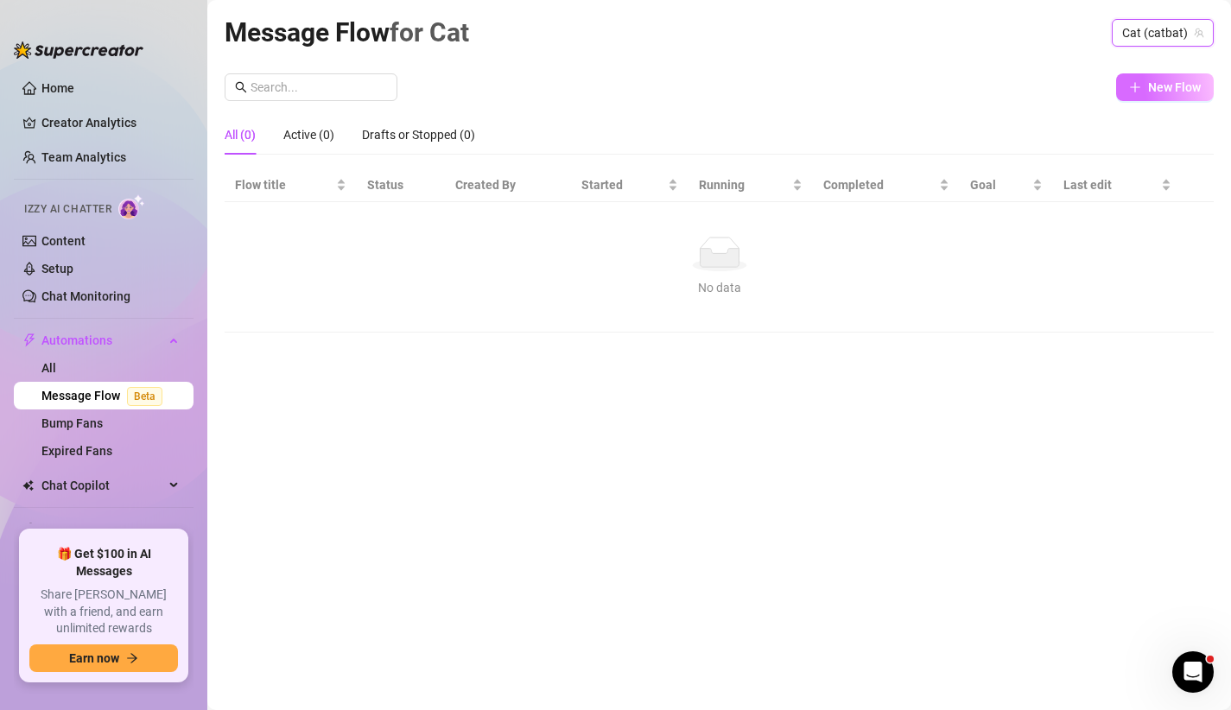
click at [1147, 89] on button "New Flow" at bounding box center [1165, 87] width 98 height 28
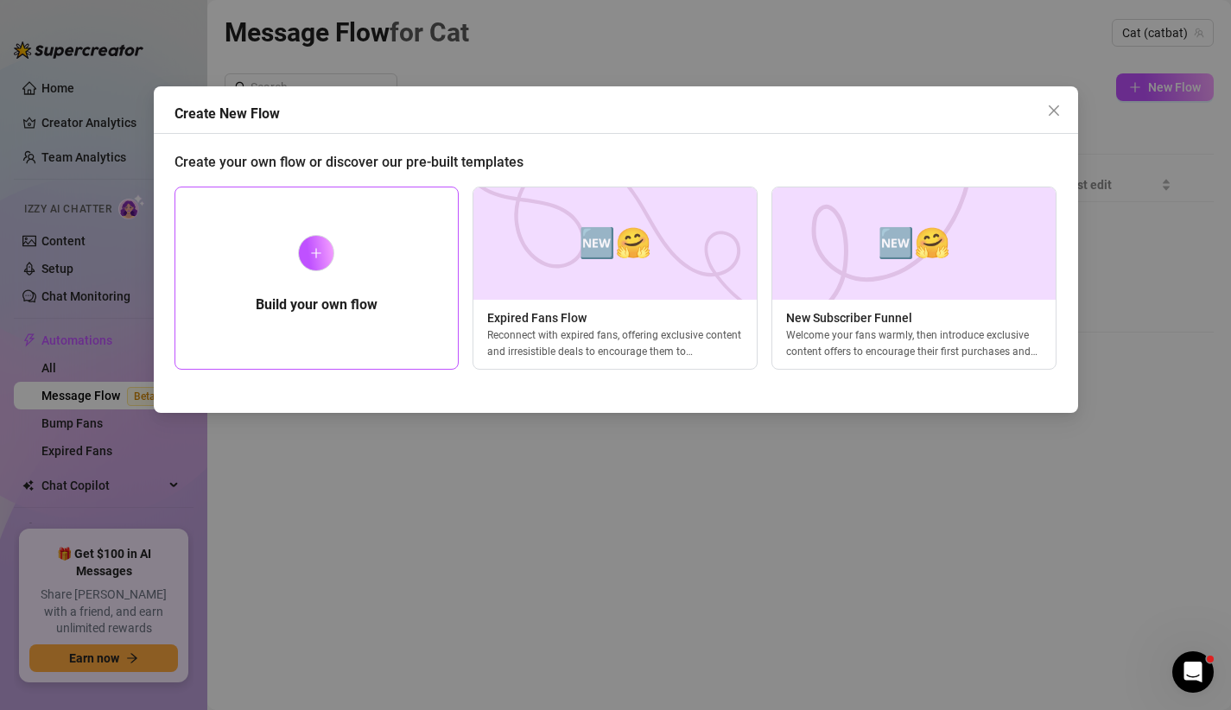
click at [347, 270] on div "Build your own flow" at bounding box center [317, 278] width 285 height 183
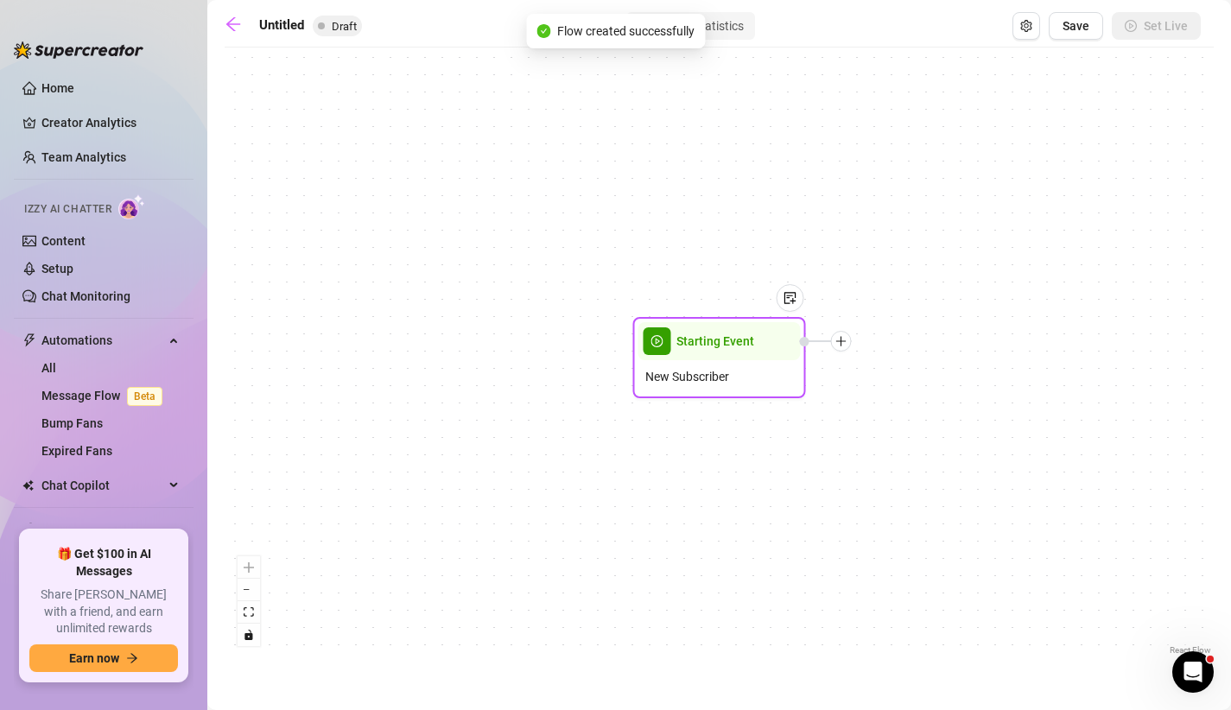
click at [842, 347] on div at bounding box center [841, 341] width 21 height 21
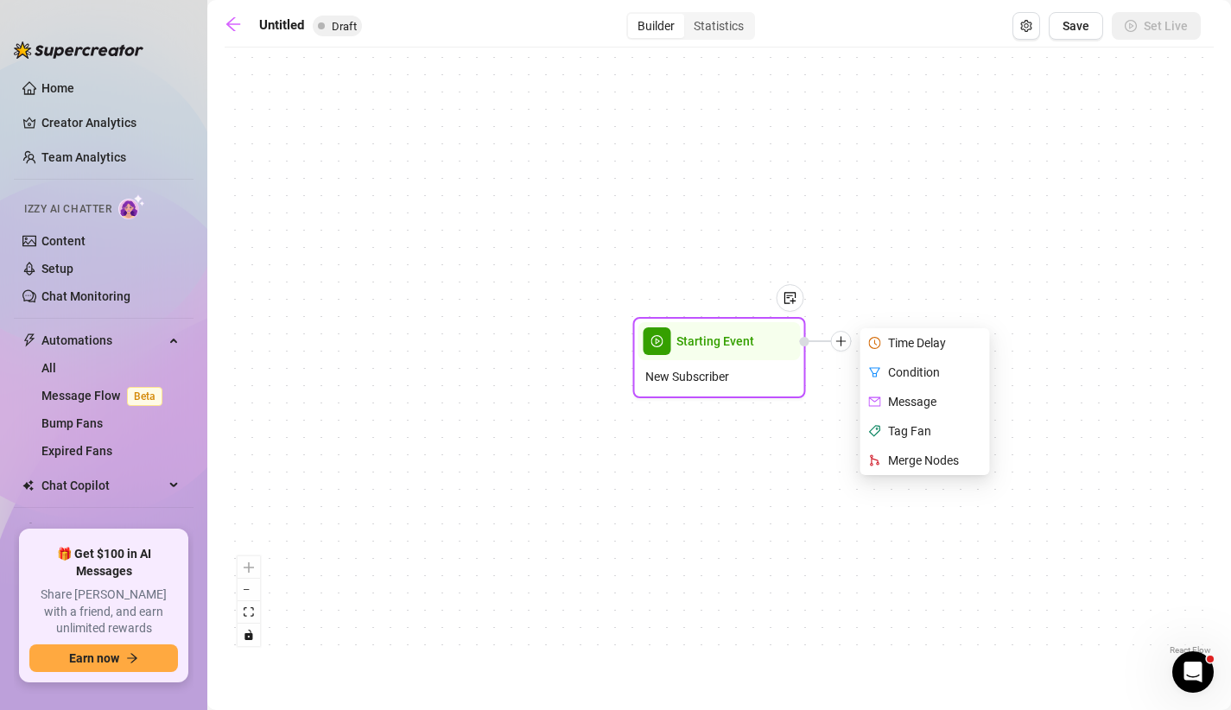
click at [906, 346] on div "Time Delay" at bounding box center [927, 342] width 126 height 29
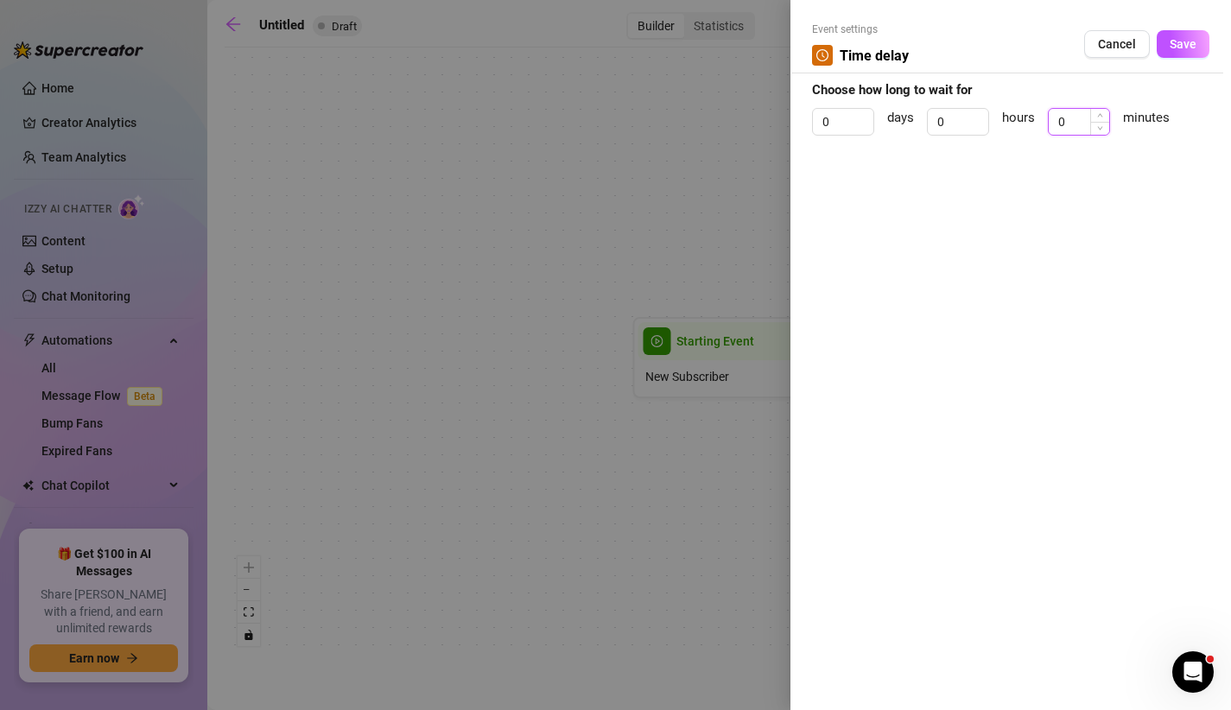
click at [1076, 119] on input "0" at bounding box center [1079, 122] width 60 height 26
click at [1198, 52] on button "Save" at bounding box center [1183, 44] width 53 height 28
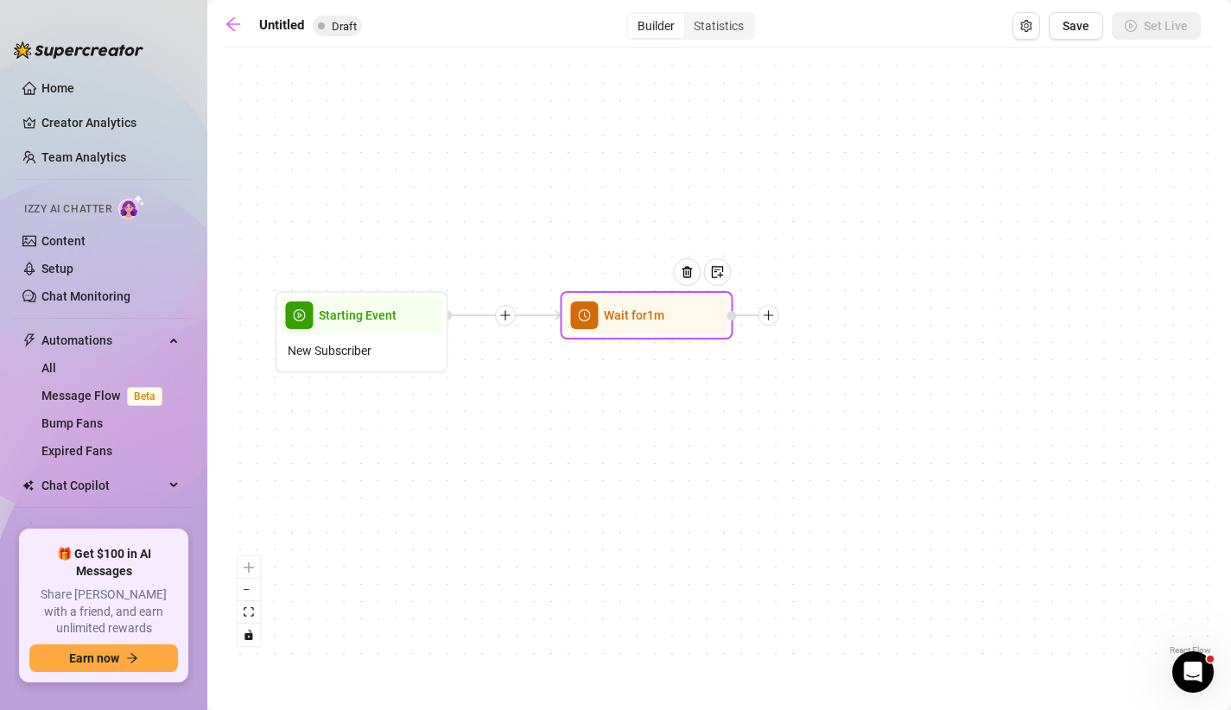
drag, startPoint x: 925, startPoint y: 183, endPoint x: 556, endPoint y: 156, distance: 370.8
click at [550, 156] on div "Wait for 1m Starting Event New Subscriber" at bounding box center [719, 357] width 989 height 603
click at [756, 312] on icon "plus" at bounding box center [752, 314] width 12 height 12
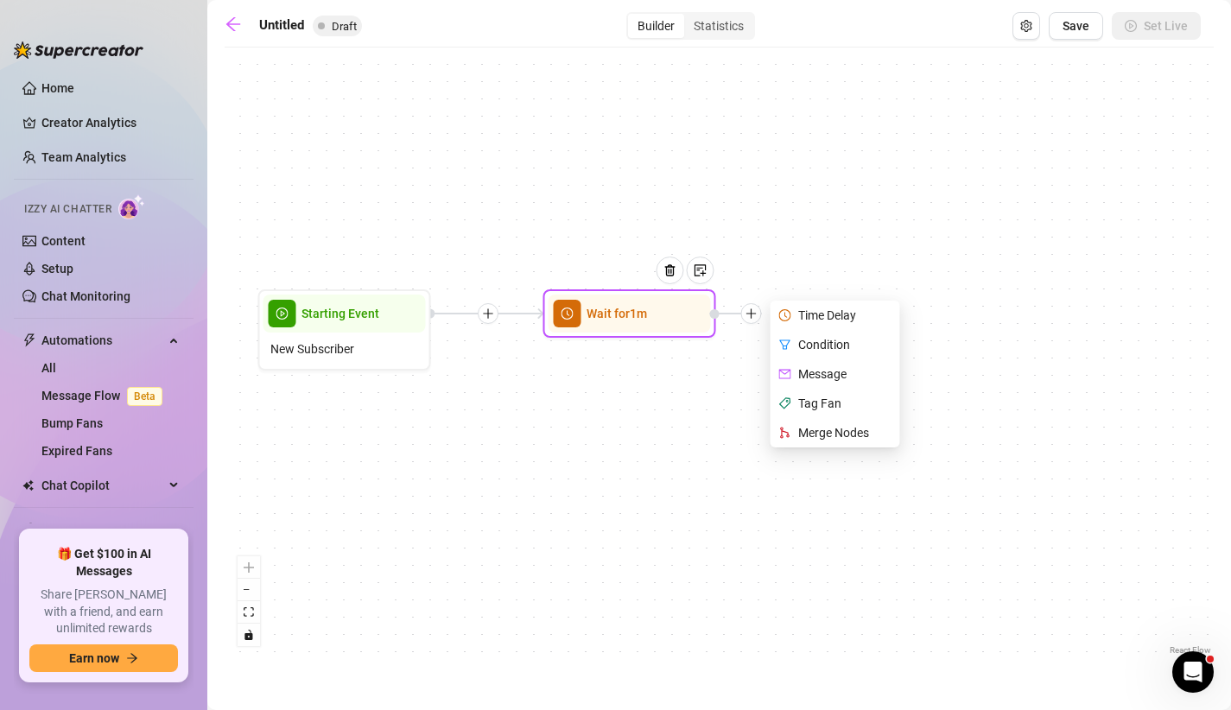
click at [815, 377] on div "Message" at bounding box center [837, 373] width 126 height 29
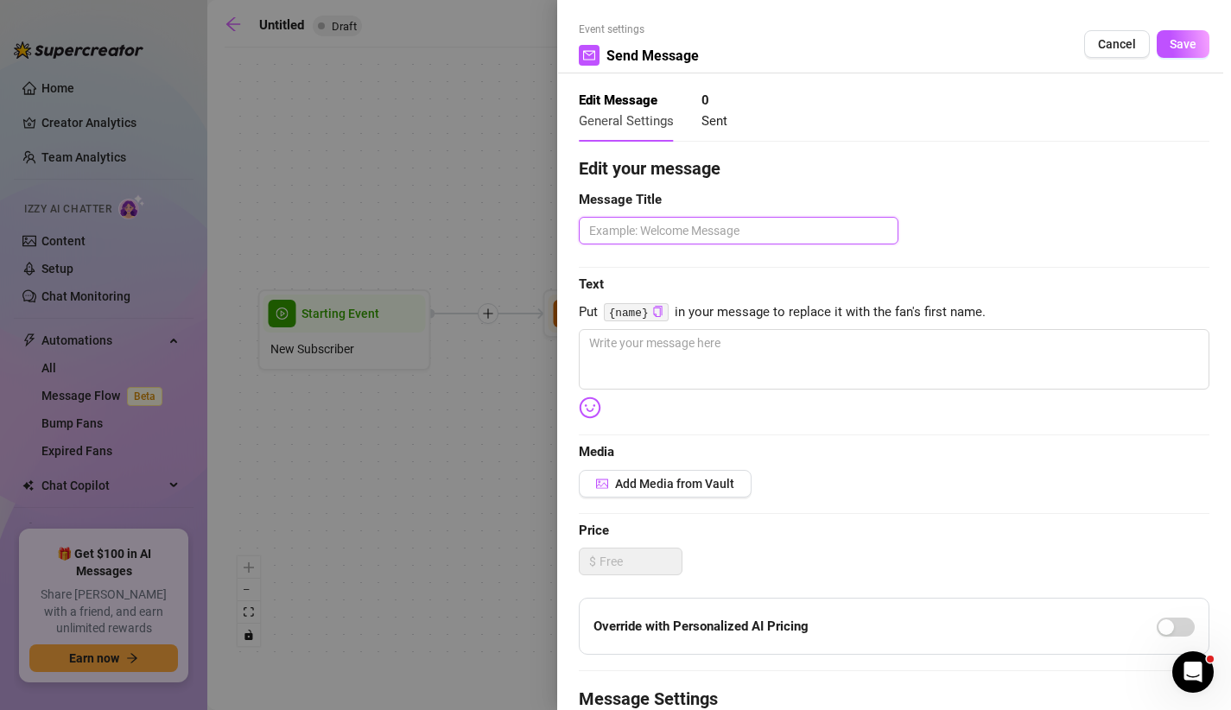
click at [697, 233] on textarea at bounding box center [739, 231] width 320 height 28
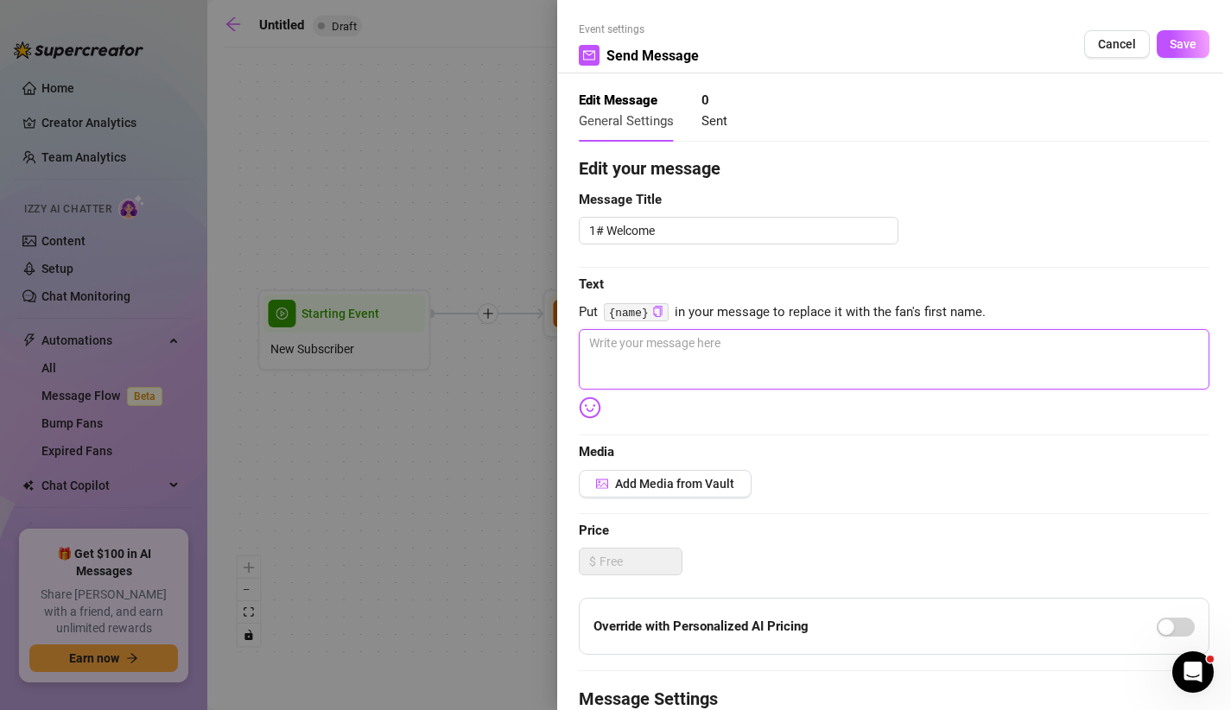
click at [654, 337] on textarea at bounding box center [894, 359] width 631 height 60
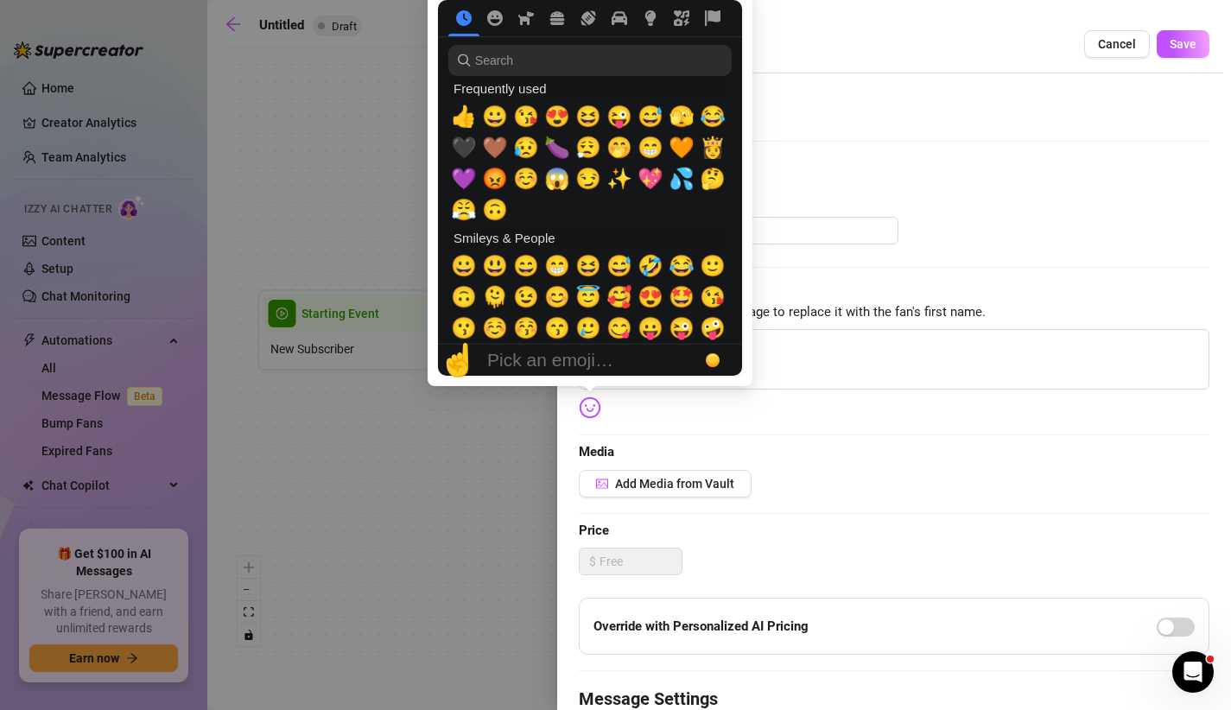
click at [591, 414] on img at bounding box center [590, 408] width 22 height 22
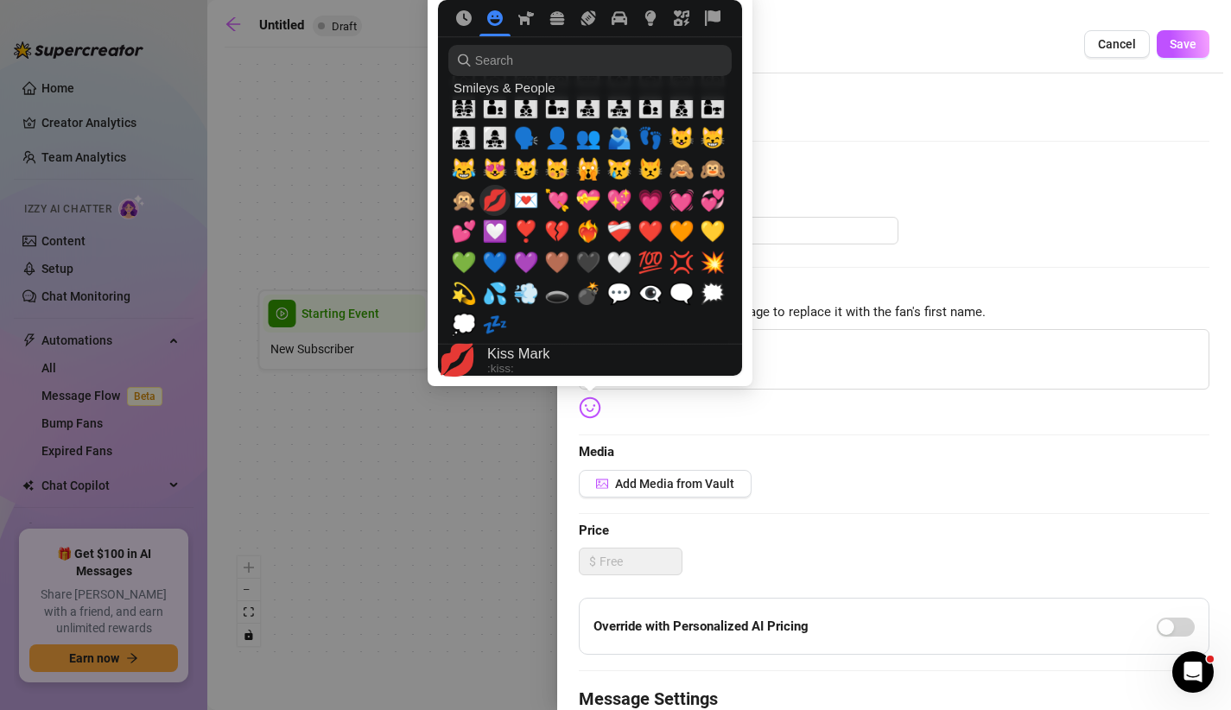
scroll to position [1761, 0]
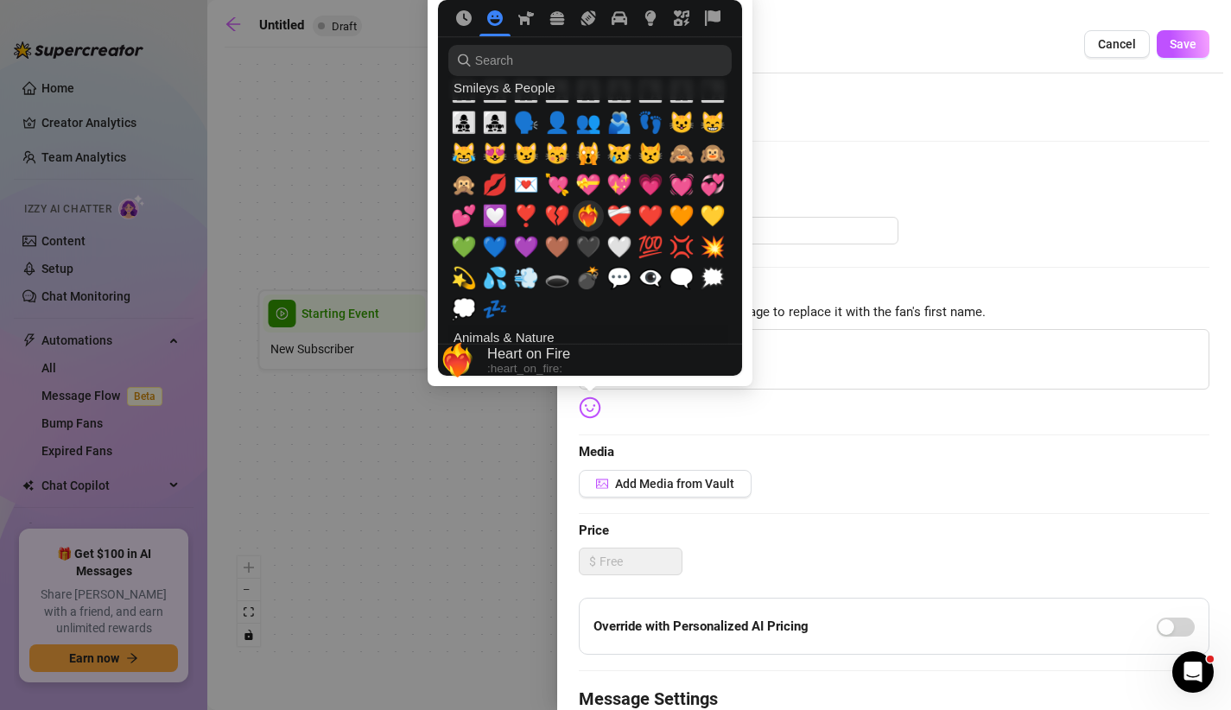
click at [584, 208] on span "❤️‍🔥" at bounding box center [588, 216] width 26 height 24
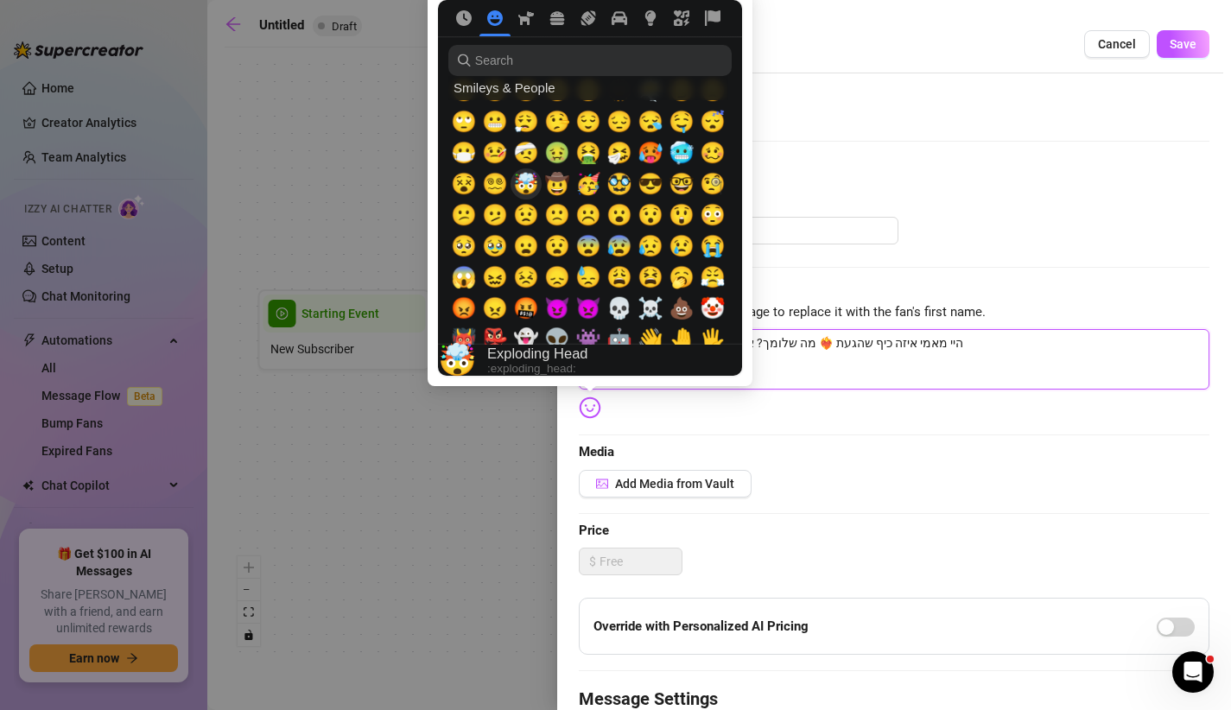
scroll to position [403, 0]
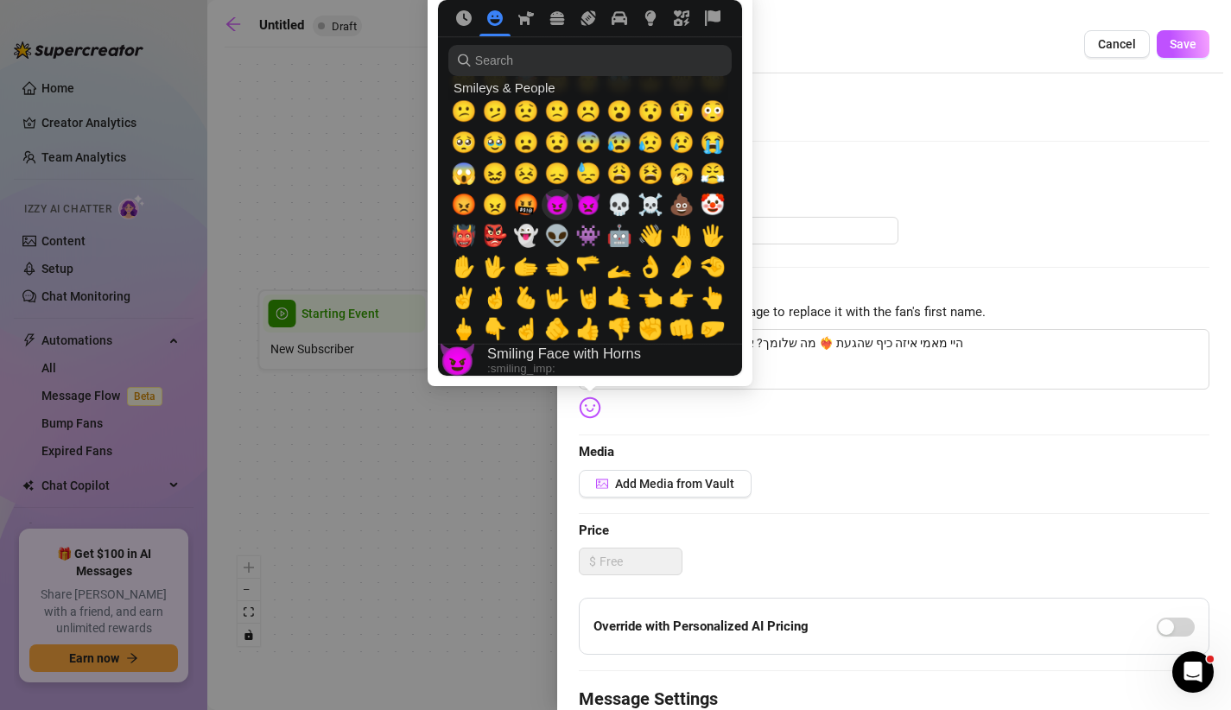
click at [558, 209] on span "😈" at bounding box center [557, 205] width 26 height 24
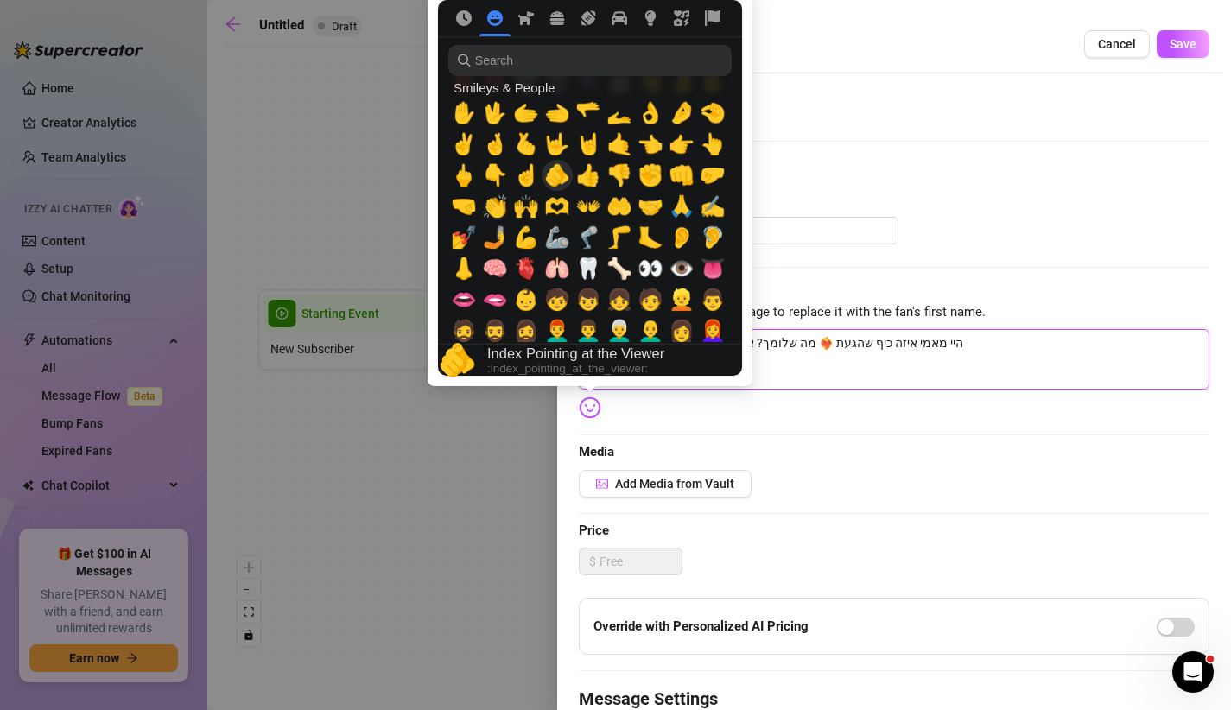
scroll to position [0, 0]
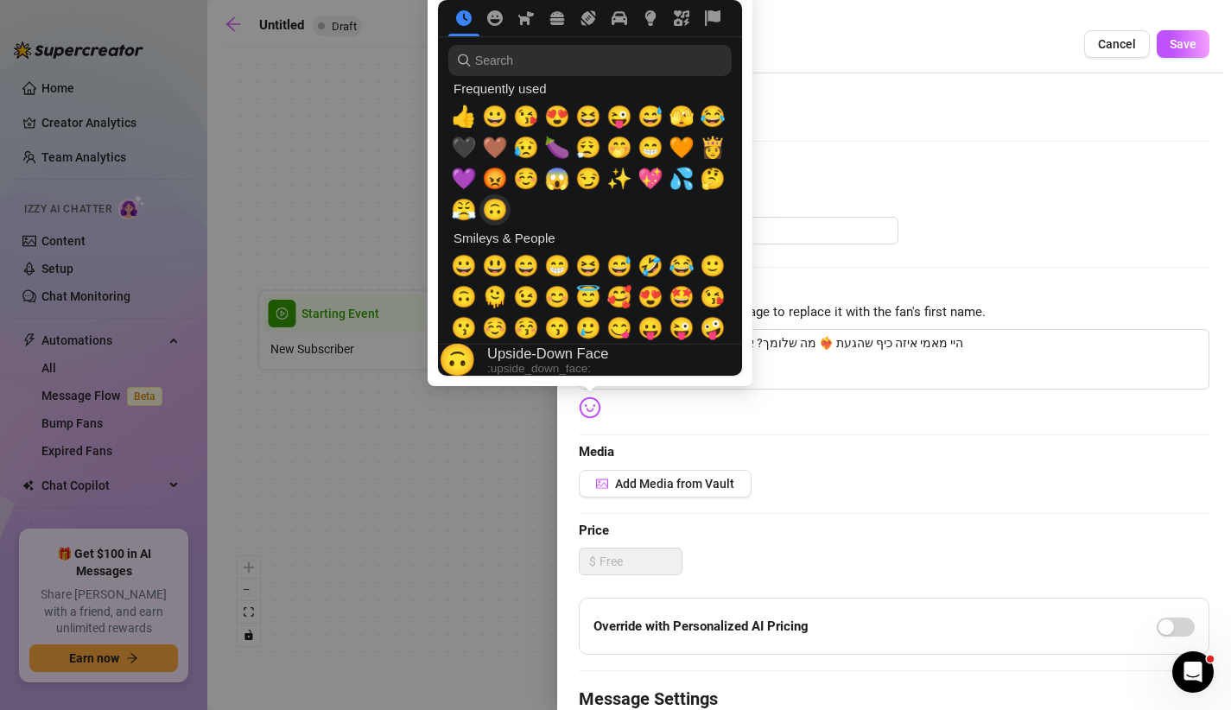
click at [488, 204] on span "🙃" at bounding box center [495, 210] width 26 height 24
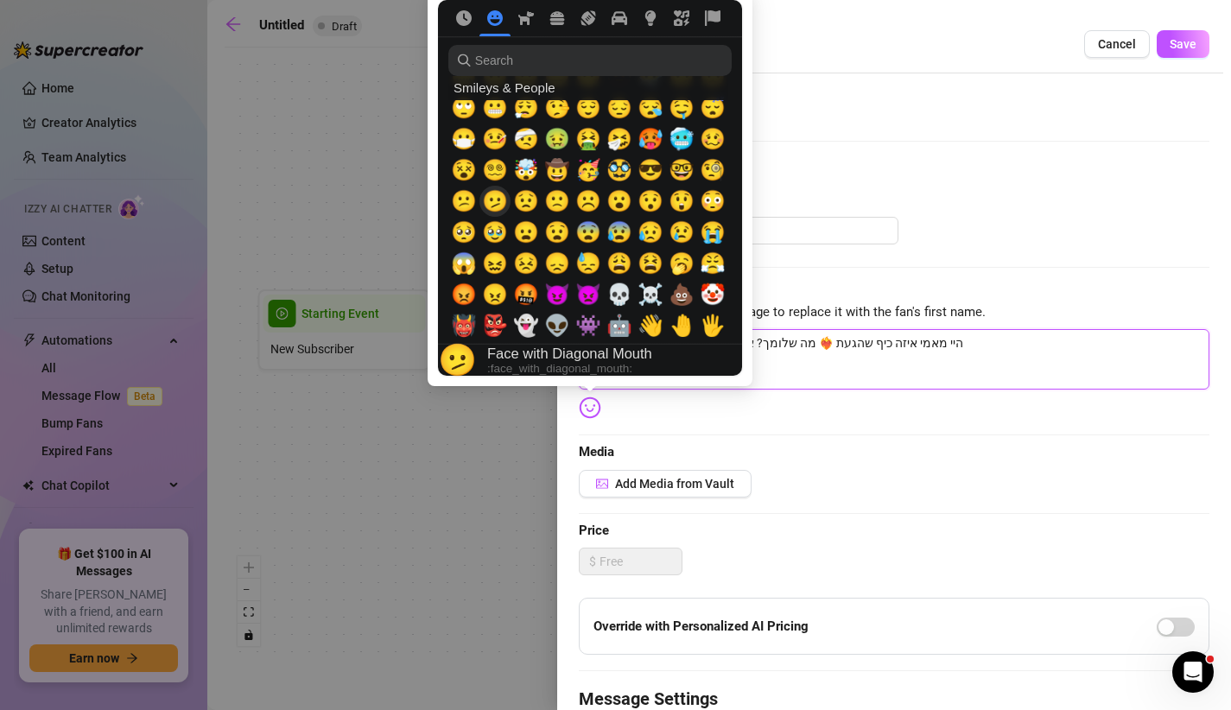
scroll to position [361, 0]
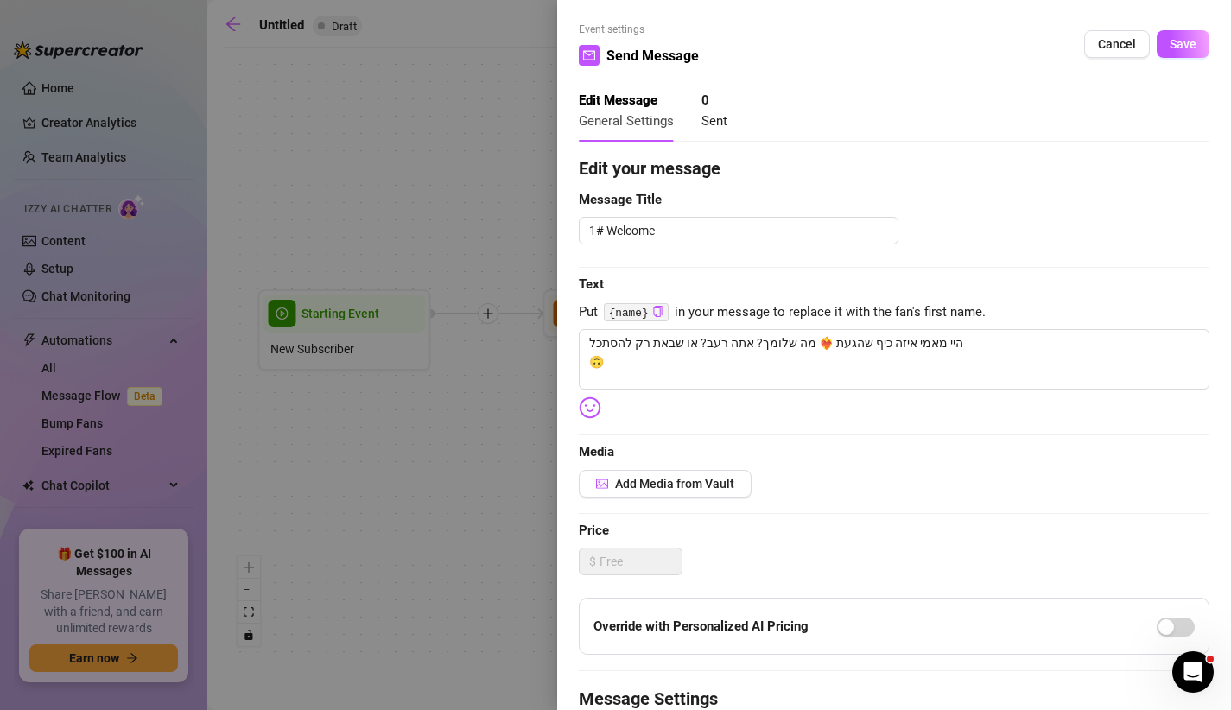
click at [957, 203] on span "Message Title" at bounding box center [894, 200] width 631 height 21
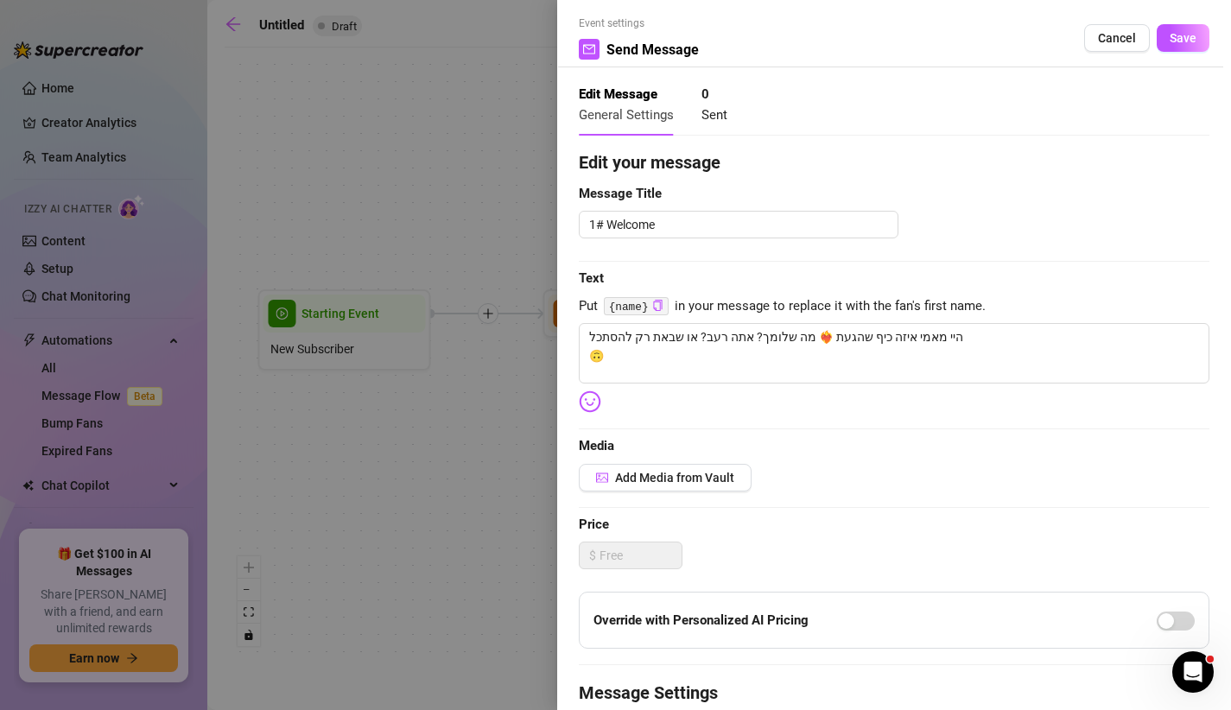
scroll to position [0, 0]
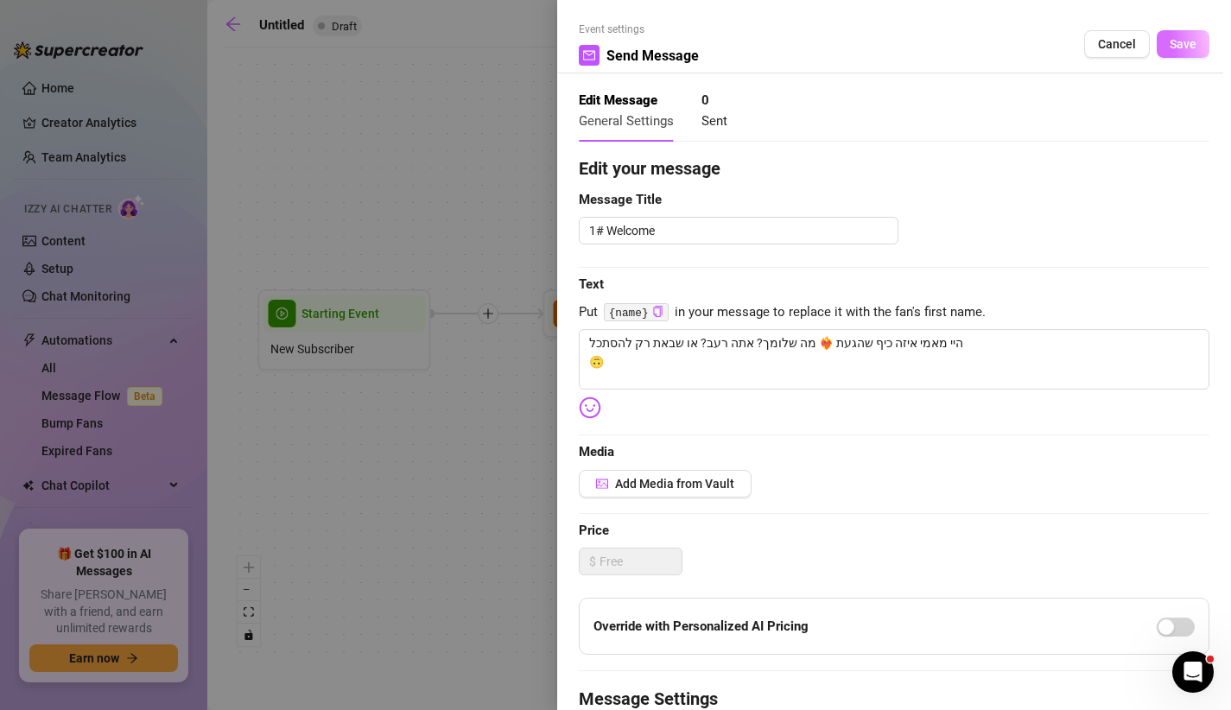
click at [1180, 38] on span "Save" at bounding box center [1183, 44] width 27 height 14
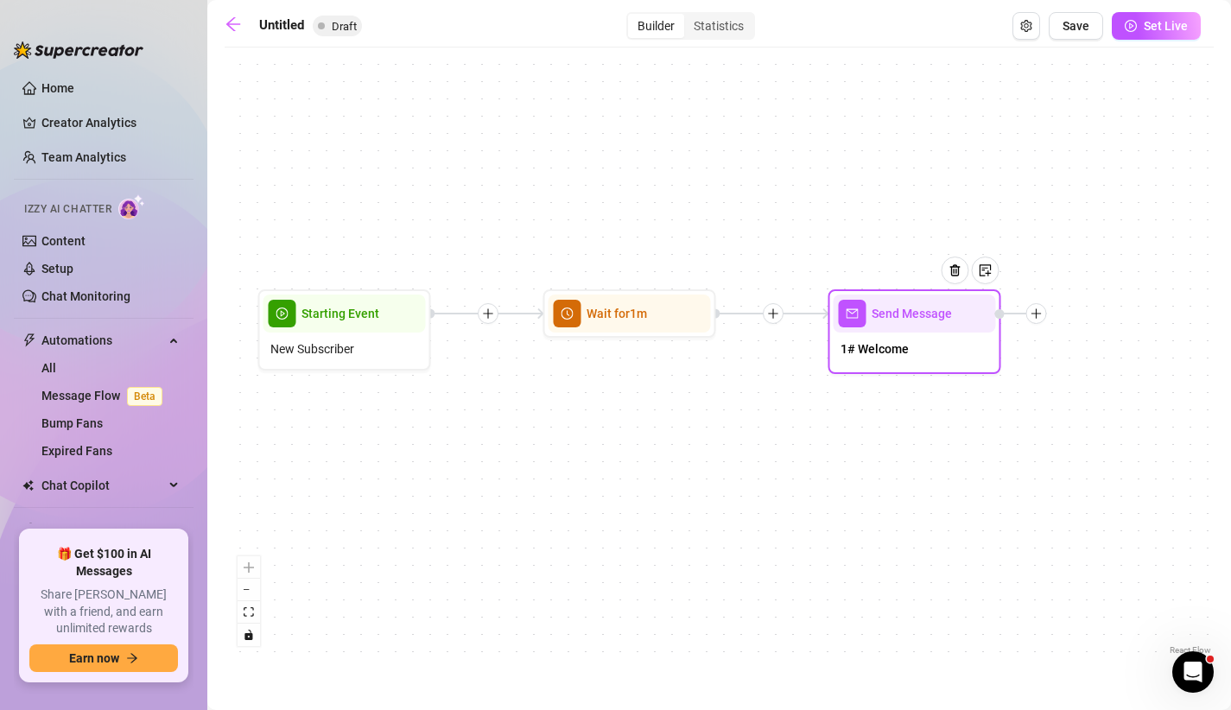
click at [1042, 317] on icon "plus" at bounding box center [1037, 314] width 12 height 12
click at [1089, 320] on div "Time Delay" at bounding box center [1122, 315] width 126 height 29
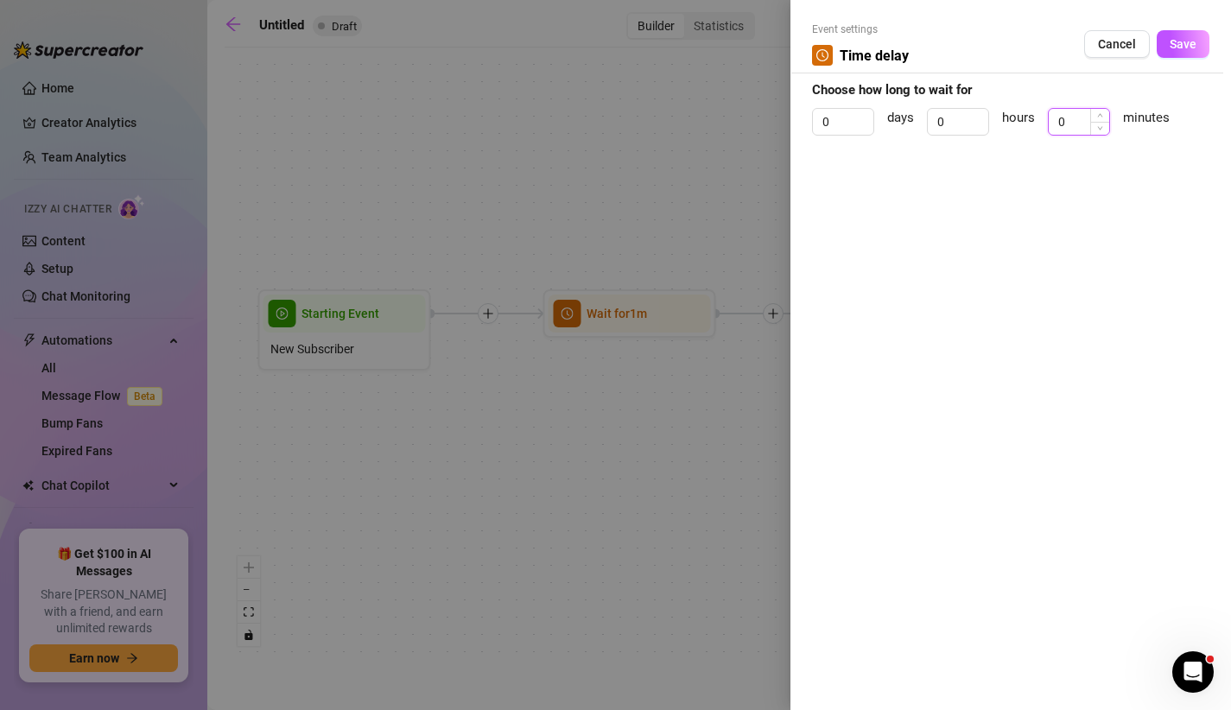
click at [1068, 124] on input "0" at bounding box center [1079, 122] width 60 height 26
click at [1196, 50] on span "Save" at bounding box center [1183, 44] width 27 height 14
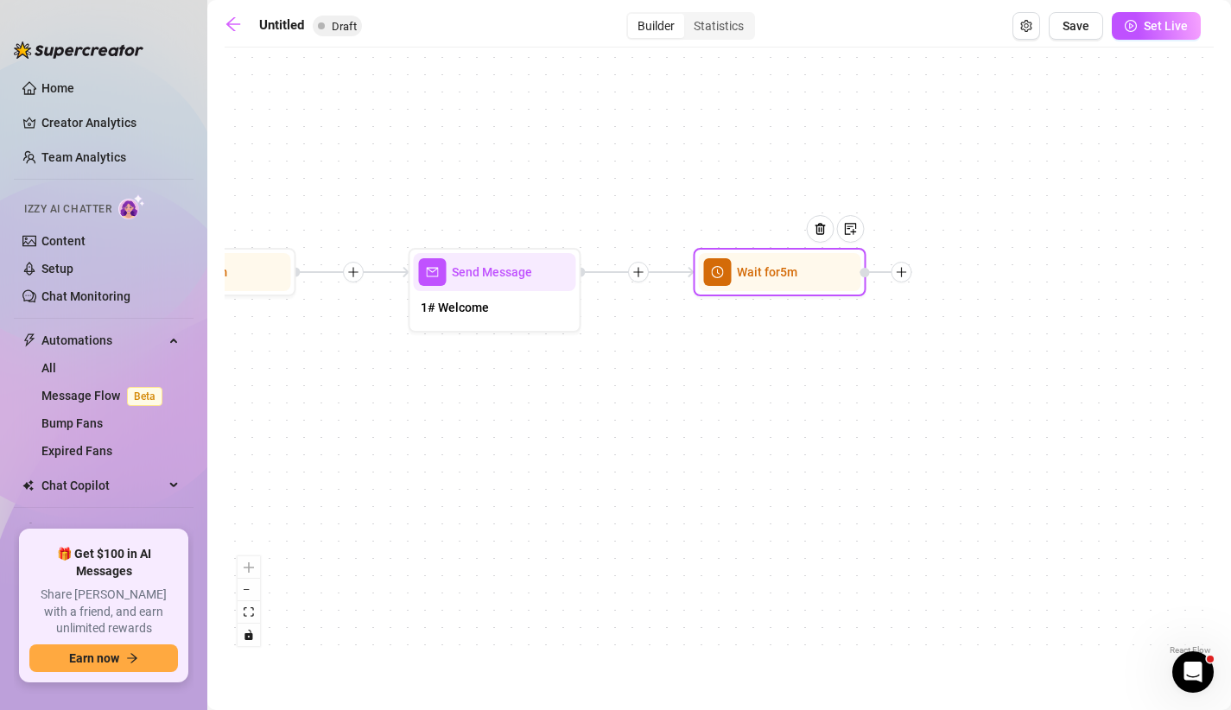
drag, startPoint x: 1051, startPoint y: 219, endPoint x: 631, endPoint y: 177, distance: 421.9
click at [631, 177] on div "Wait for 5m Send Message 1# Welcome Wait for 1m Starting Event New Subscriber" at bounding box center [719, 357] width 989 height 603
click at [895, 279] on div at bounding box center [902, 272] width 21 height 21
click at [955, 296] on div "Condition" at bounding box center [987, 303] width 126 height 29
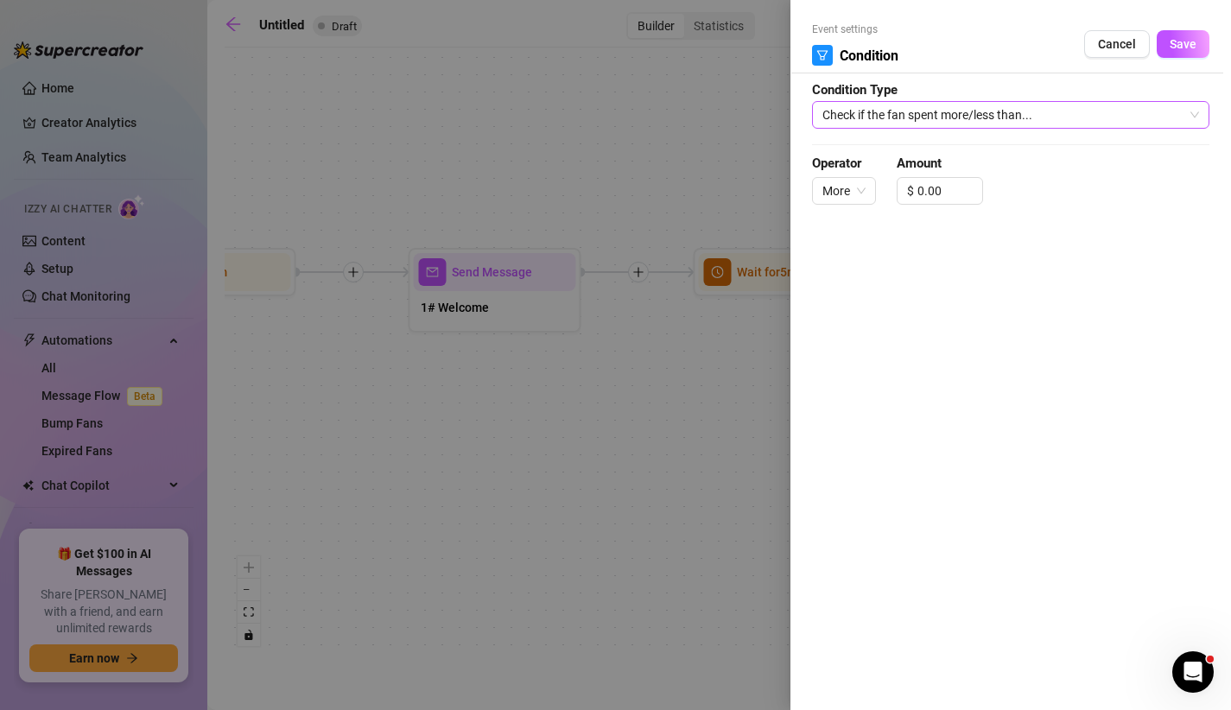
click at [1032, 107] on span "Check if the fan spent more/less than..." at bounding box center [1011, 115] width 377 height 26
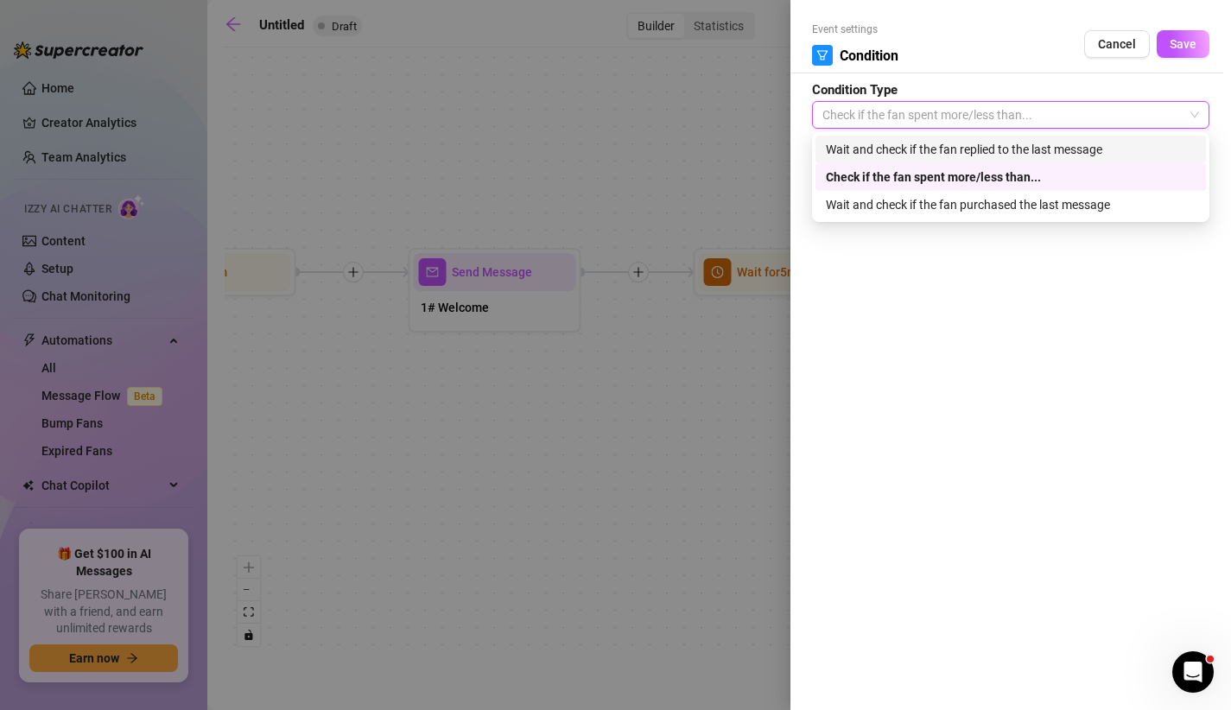
click at [997, 156] on div "Wait and check if the fan replied to the last message" at bounding box center [1011, 149] width 370 height 19
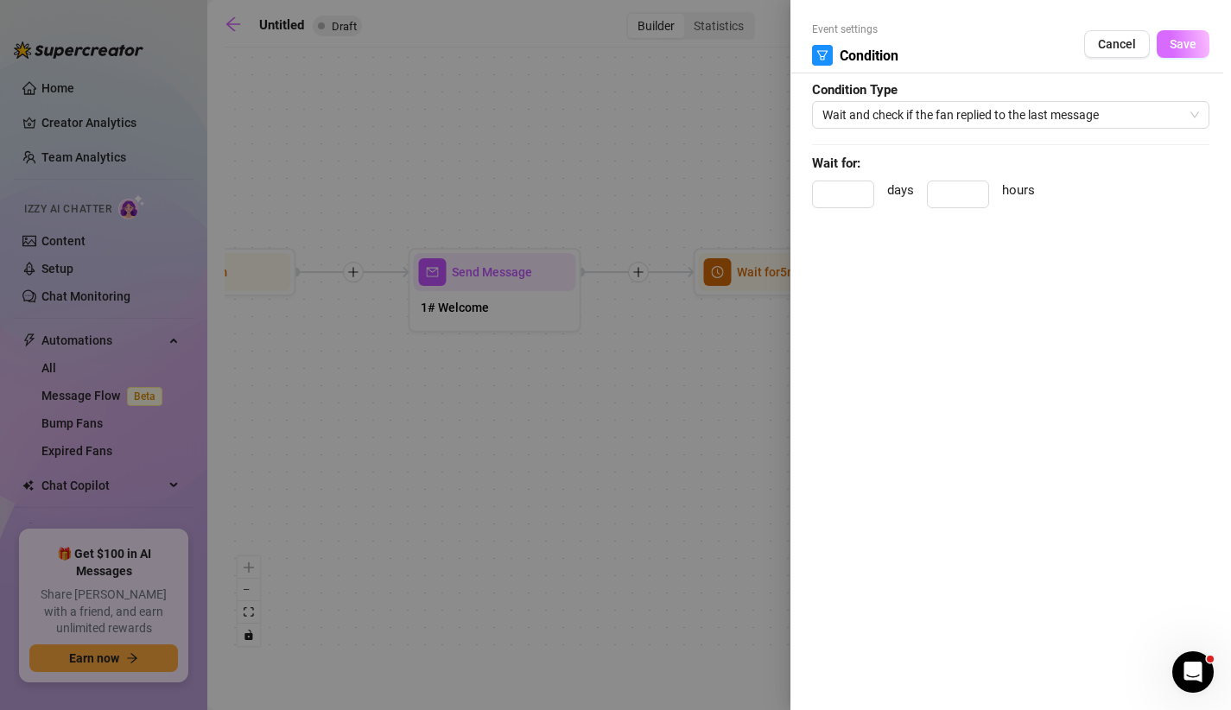
click at [1176, 46] on span "Save" at bounding box center [1183, 44] width 27 height 14
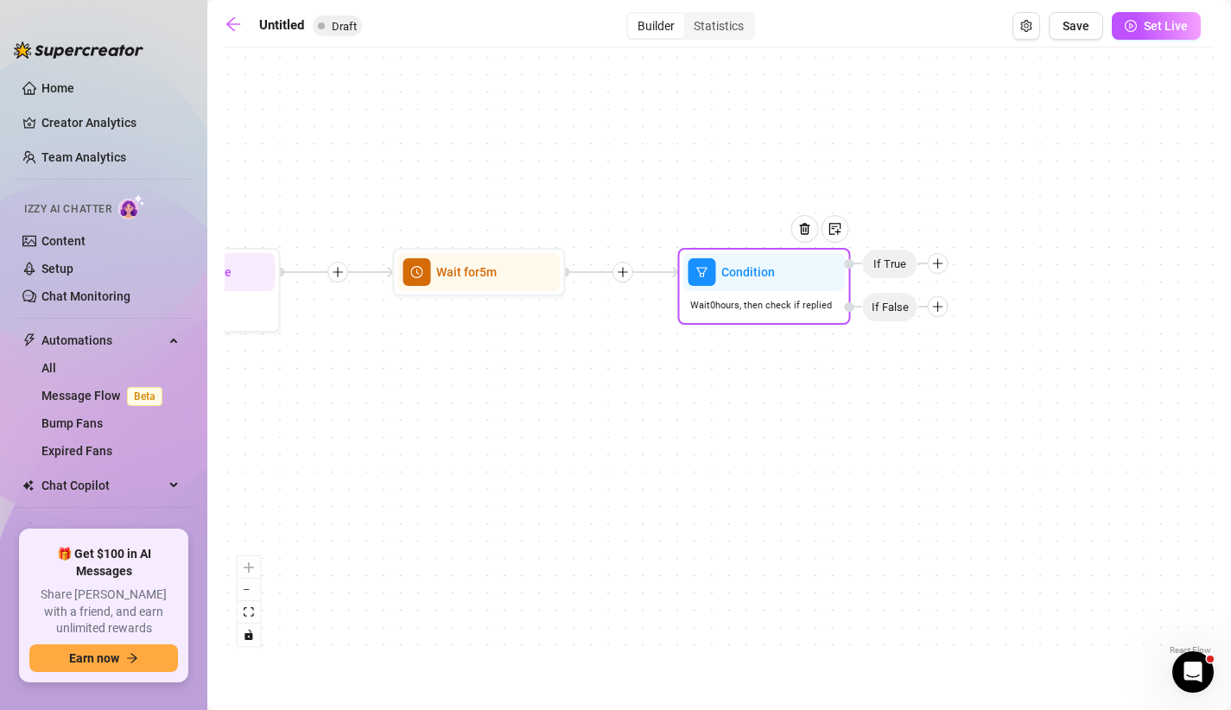
drag, startPoint x: 1001, startPoint y: 186, endPoint x: 645, endPoint y: 180, distance: 356.0
click at [645, 180] on div "Condition Wait 0 hours, then check if replied If False If True Wait for 5m Send…" at bounding box center [719, 357] width 989 height 603
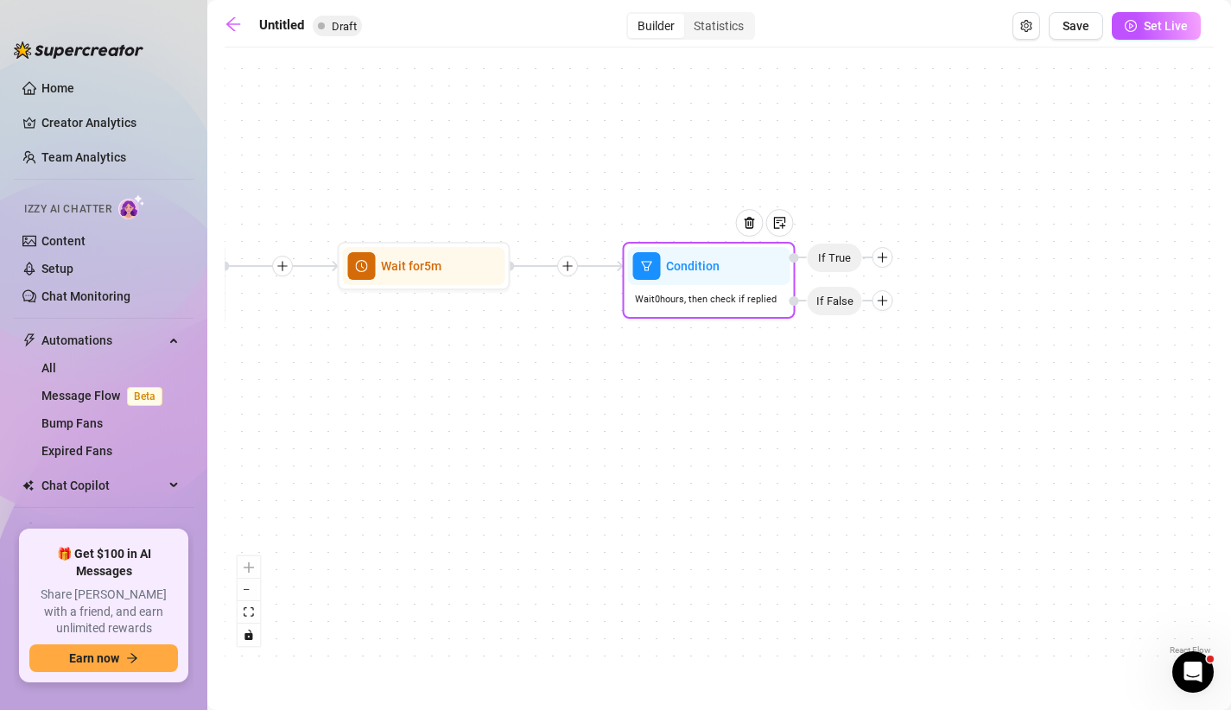
click at [885, 257] on icon "plus" at bounding box center [883, 257] width 10 height 1
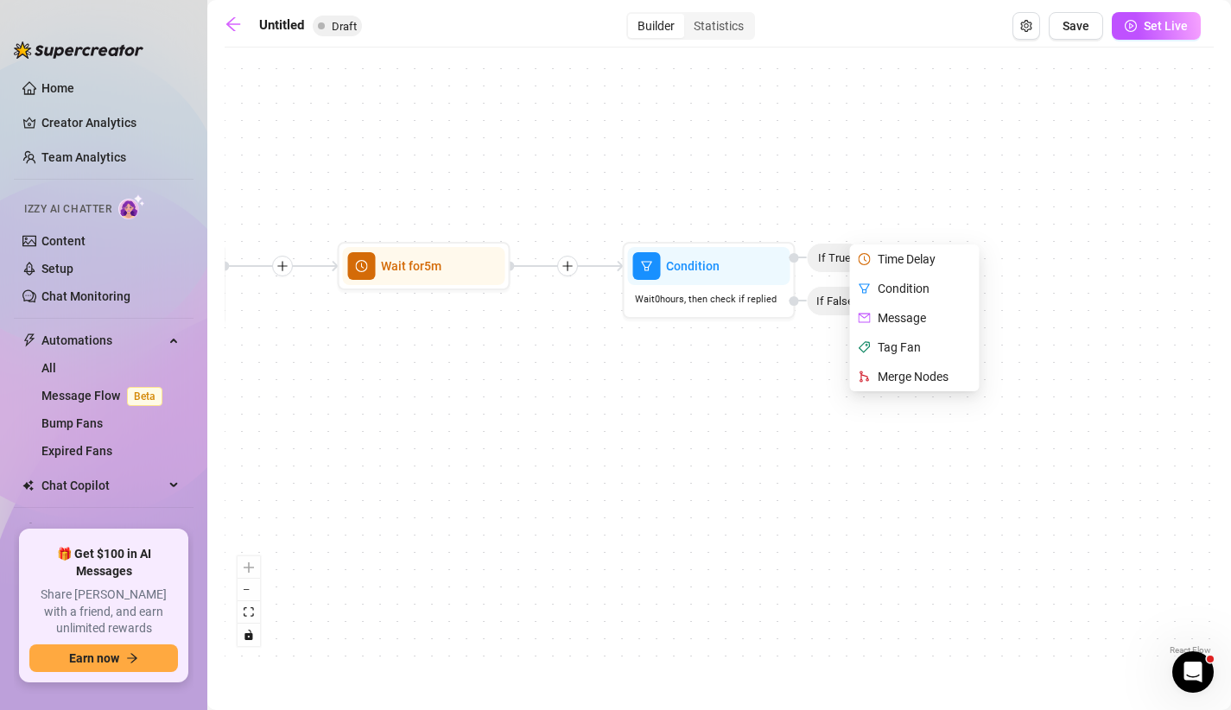
click at [870, 151] on div "Condition Wait 0 hours, then check if replied If False Time Delay Condition Mes…" at bounding box center [719, 357] width 989 height 603
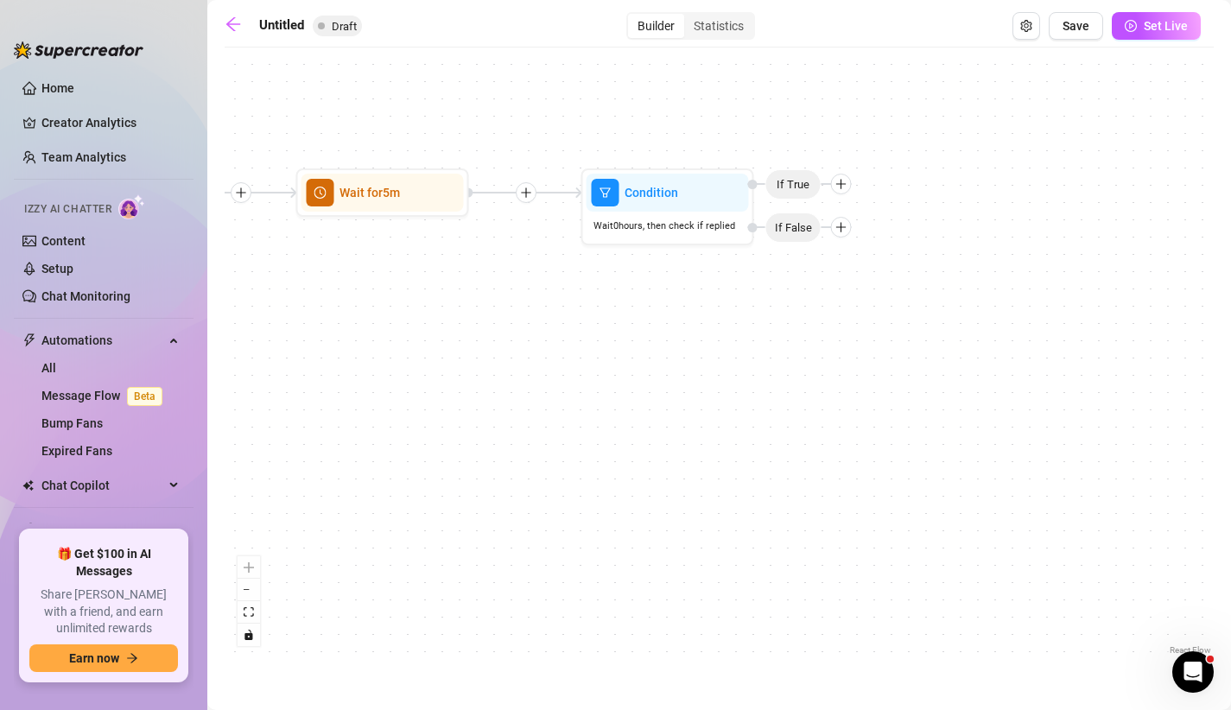
drag, startPoint x: 851, startPoint y: 176, endPoint x: 810, endPoint y: 105, distance: 82.8
click at [810, 104] on div "Condition Wait 0 hours, then check if replied If False If True Wait for 5m Send…" at bounding box center [719, 357] width 989 height 603
click at [841, 226] on icon "plus" at bounding box center [841, 227] width 1 height 10
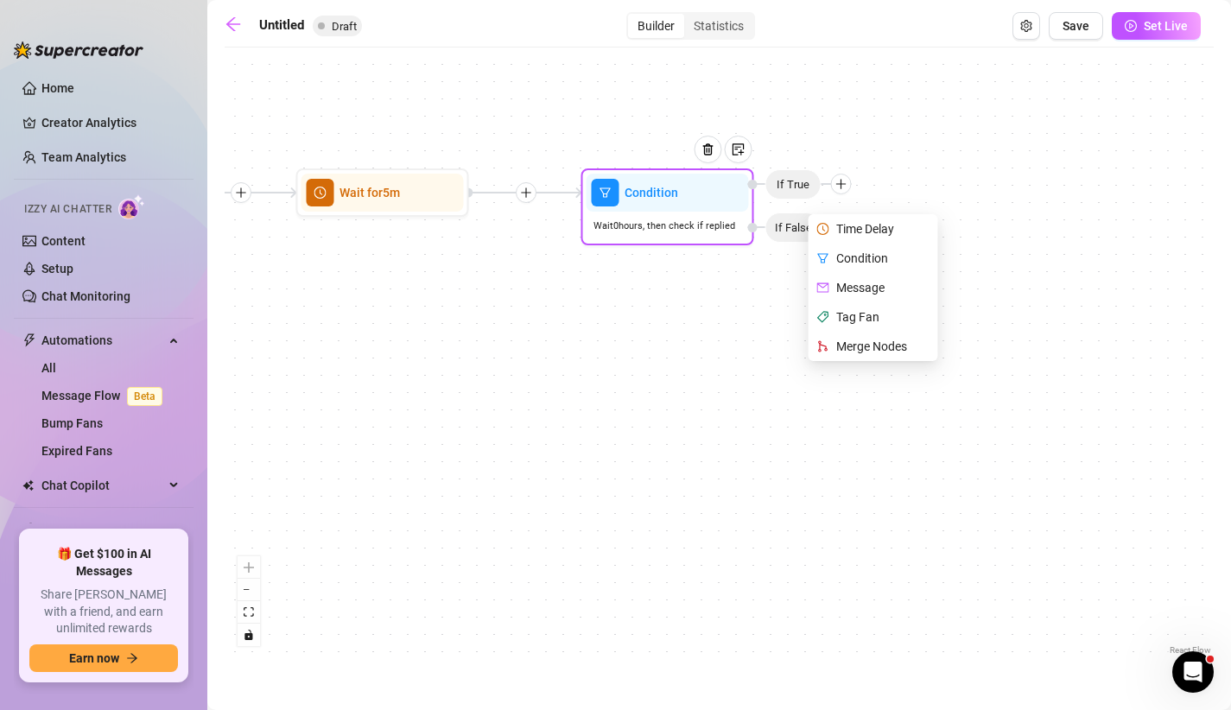
click at [835, 288] on div "Message" at bounding box center [875, 287] width 126 height 29
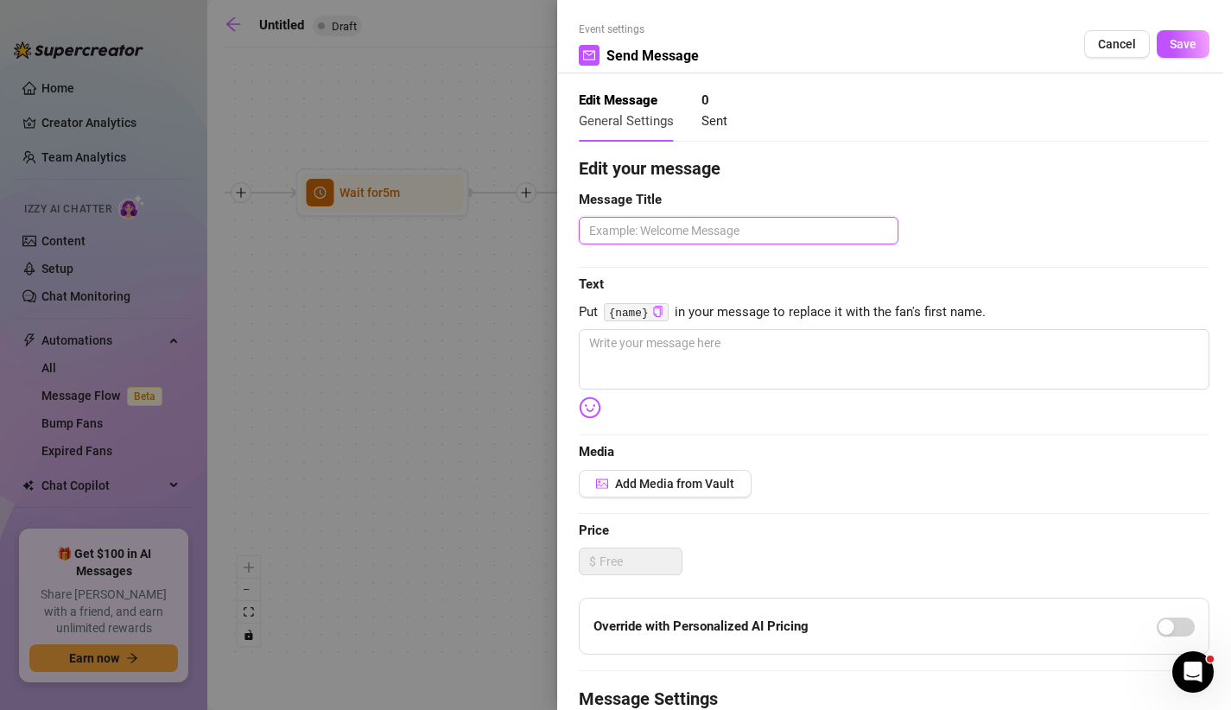
click at [683, 233] on textarea at bounding box center [739, 231] width 320 height 28
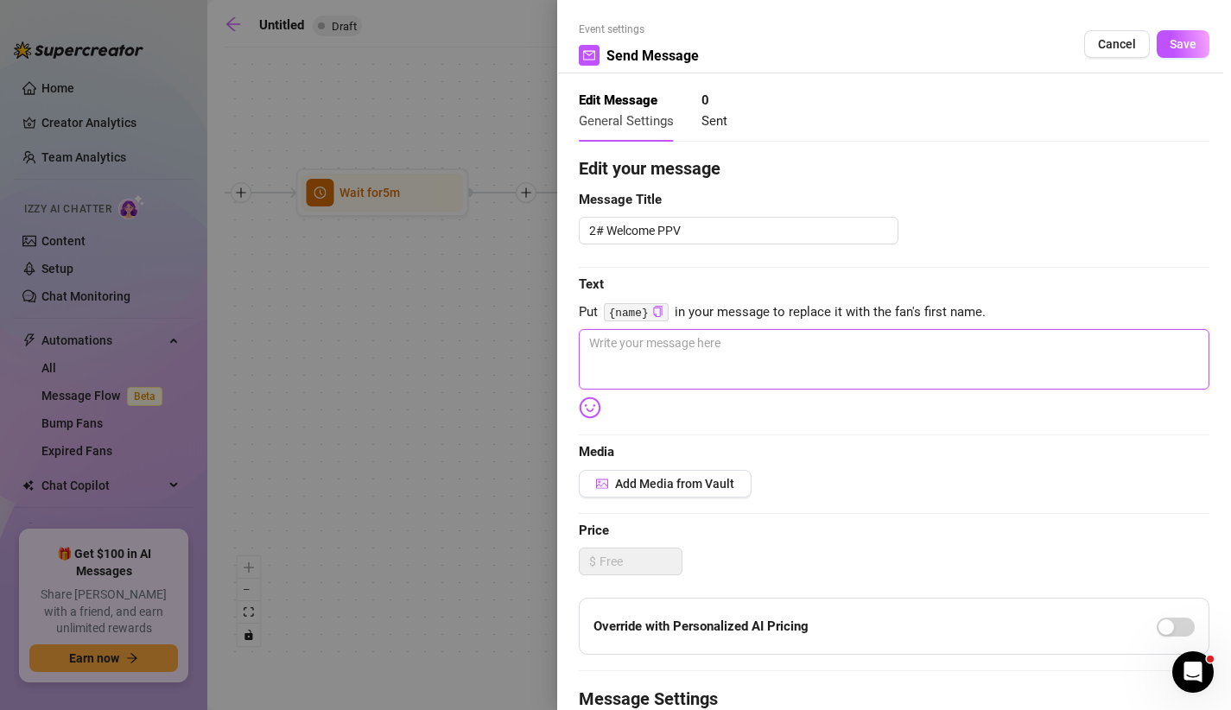
click at [614, 345] on textarea at bounding box center [894, 359] width 631 height 60
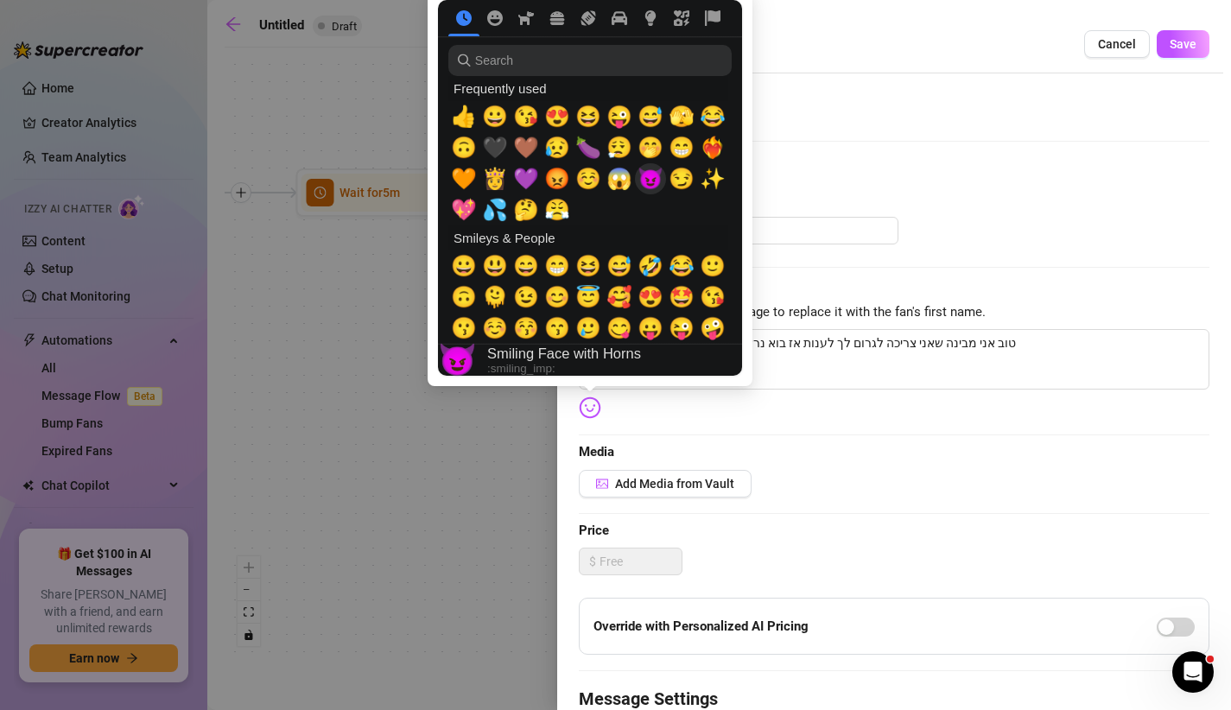
click at [651, 187] on span "😈" at bounding box center [651, 179] width 26 height 24
click at [619, 144] on span "😮‍💨" at bounding box center [620, 148] width 26 height 24
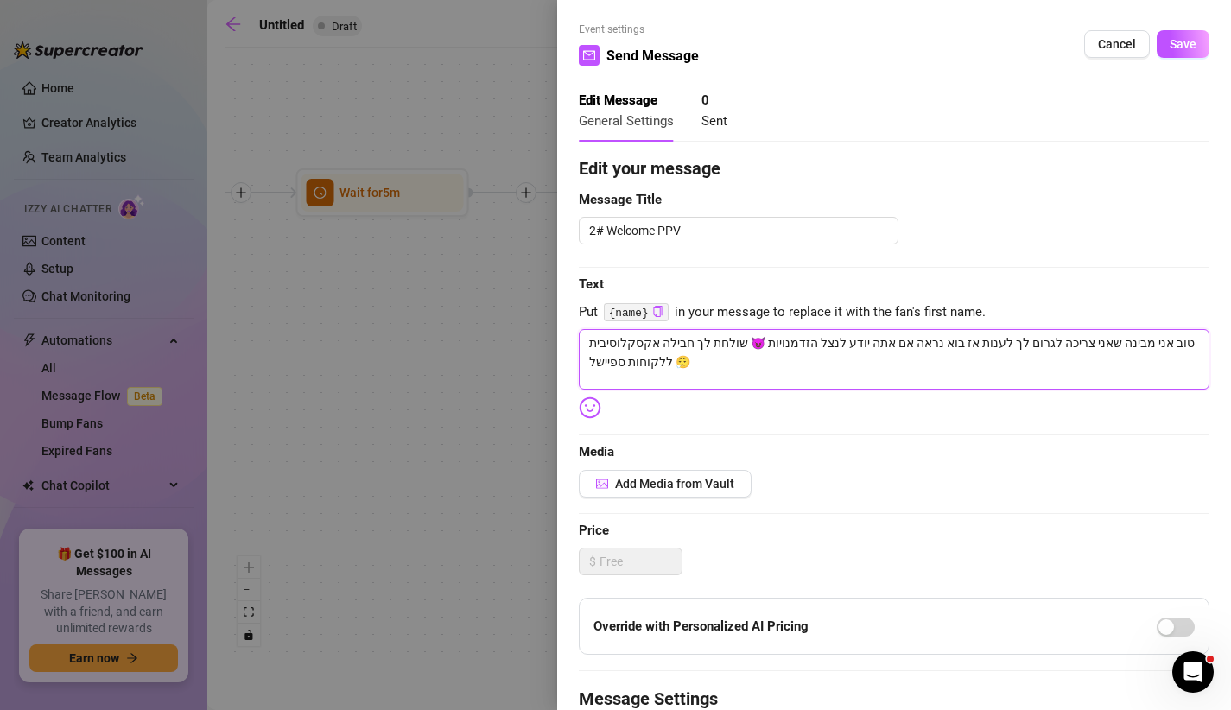
click at [816, 358] on textarea "טוב אני מבינה שאני צריכה לגרום לך לענות אז בוא נראה אם אתה יודע לנצל הזדמנויות …" at bounding box center [894, 359] width 631 height 60
click at [680, 364] on textarea "טוב אני מבינה שאני צריכה לגרום לך לענות אז בוא נראה אם אתה יודע לנצל הזדמנויות …" at bounding box center [894, 359] width 631 height 60
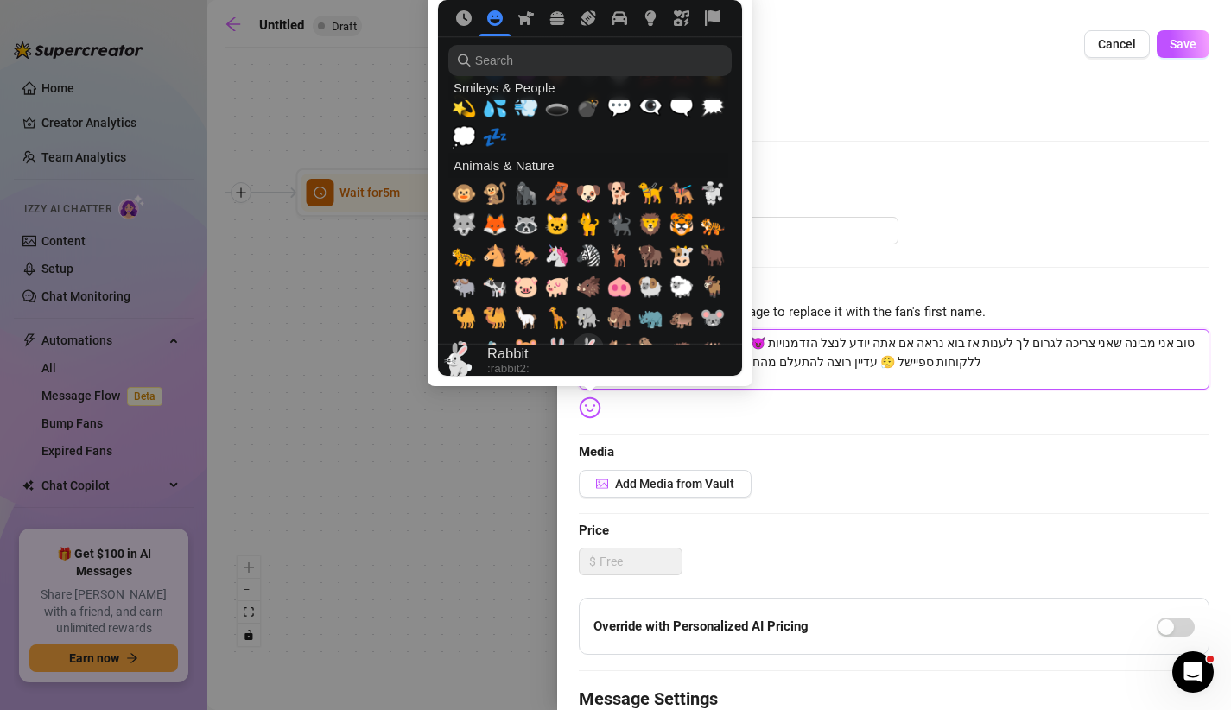
scroll to position [1936, 0]
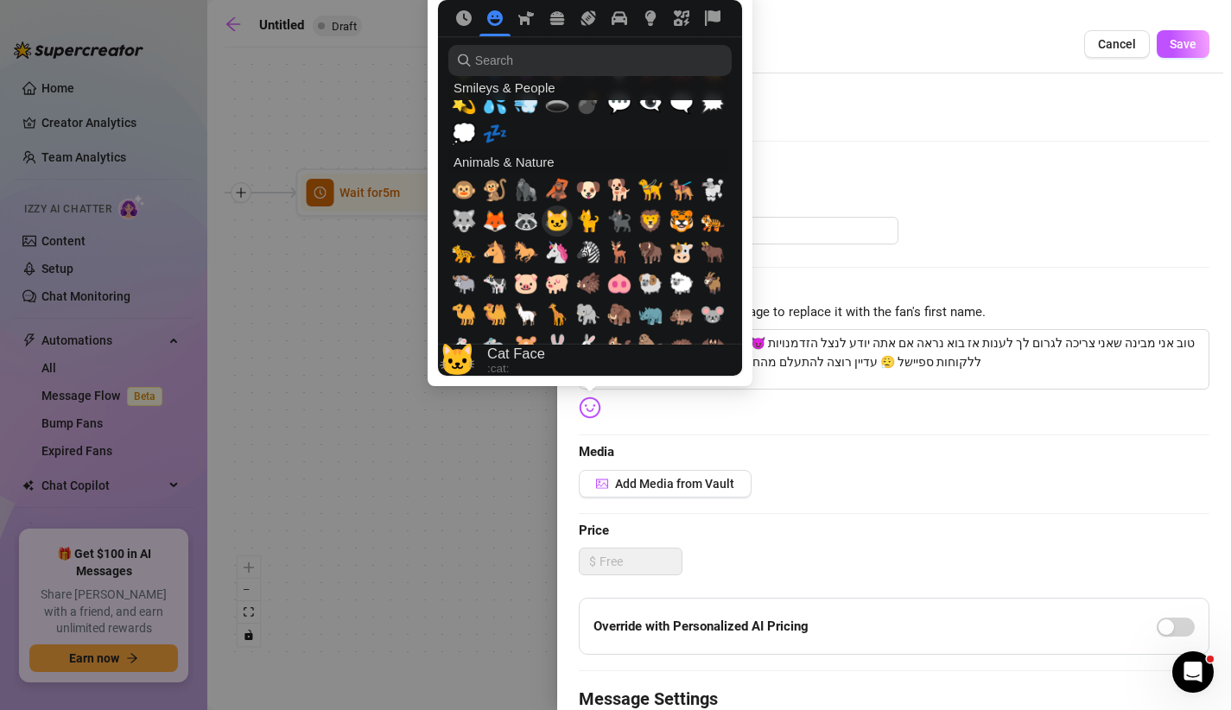
click at [558, 221] on span "🐱" at bounding box center [557, 221] width 26 height 24
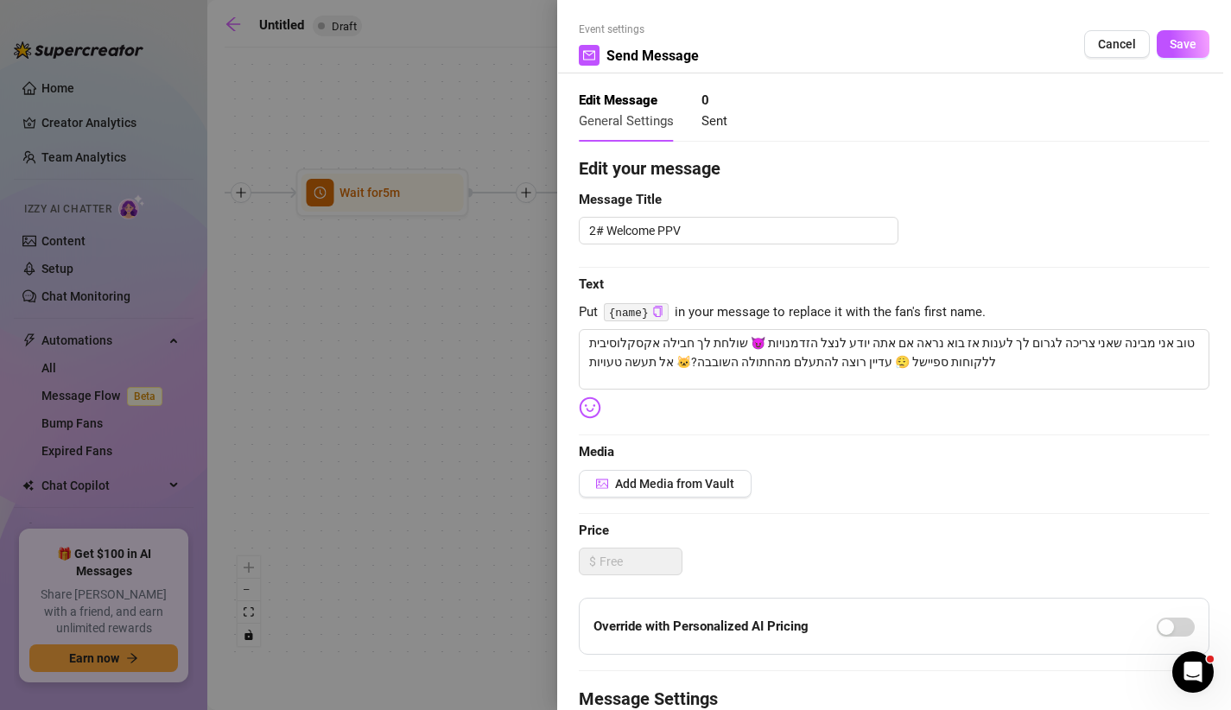
click at [801, 464] on div "Edit your message Message Title 2# Welcome PPV Text Put {name} in your message …" at bounding box center [894, 534] width 631 height 756
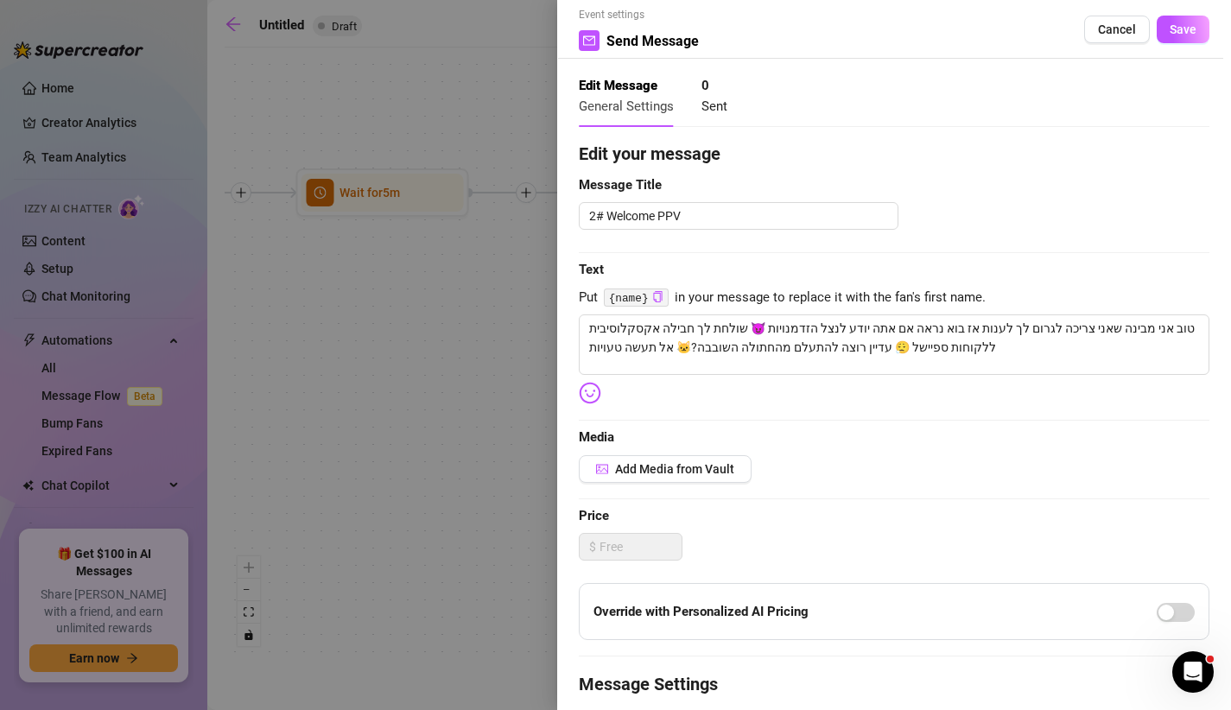
scroll to position [22, 0]
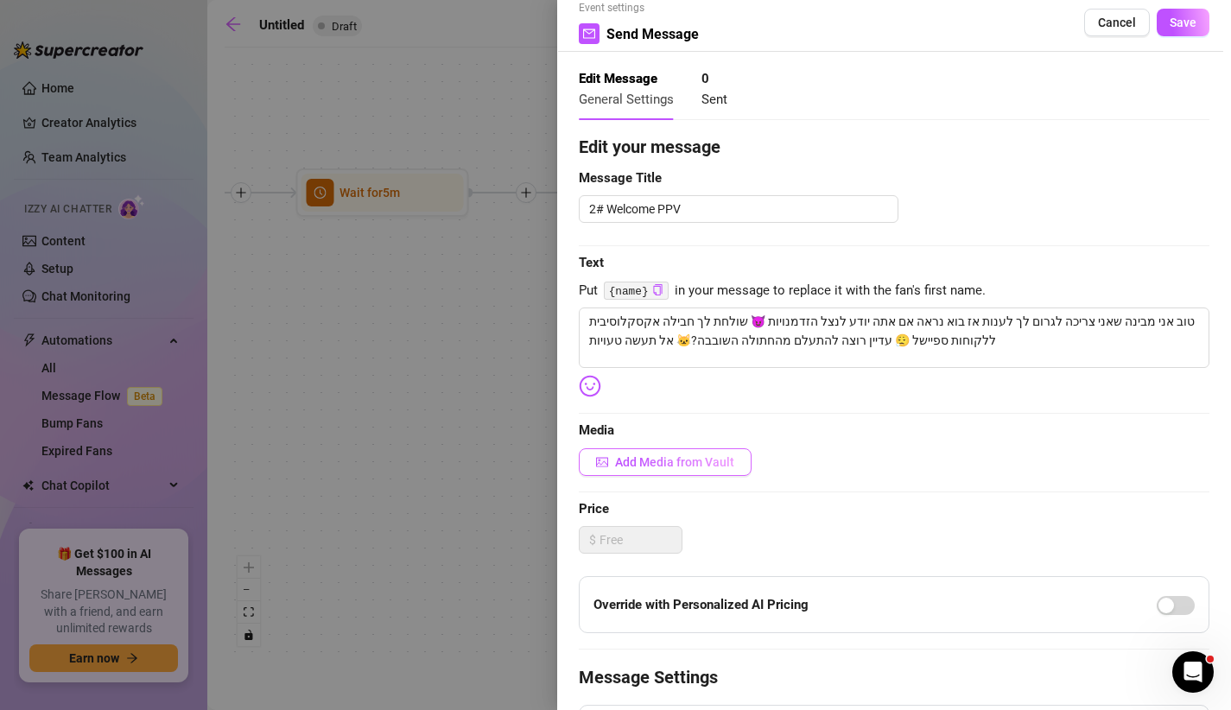
click at [682, 454] on button "Add Media from Vault" at bounding box center [665, 462] width 173 height 28
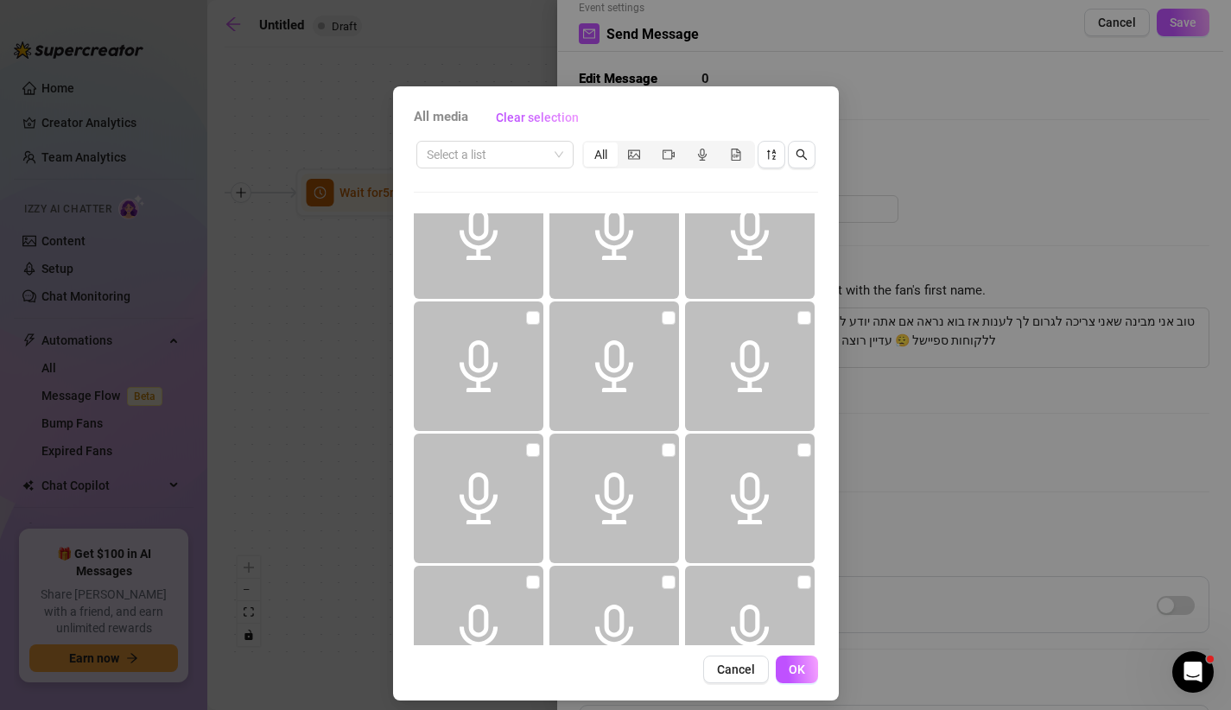
scroll to position [651, 0]
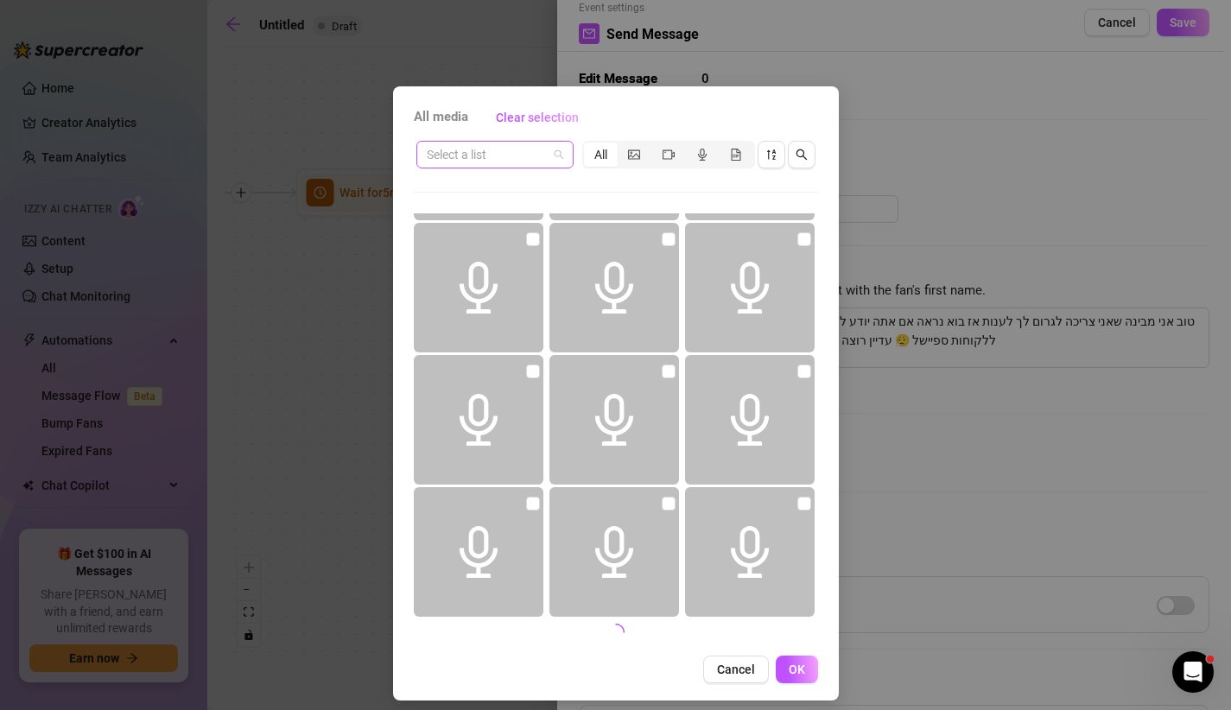
click at [507, 162] on input "search" at bounding box center [487, 155] width 121 height 26
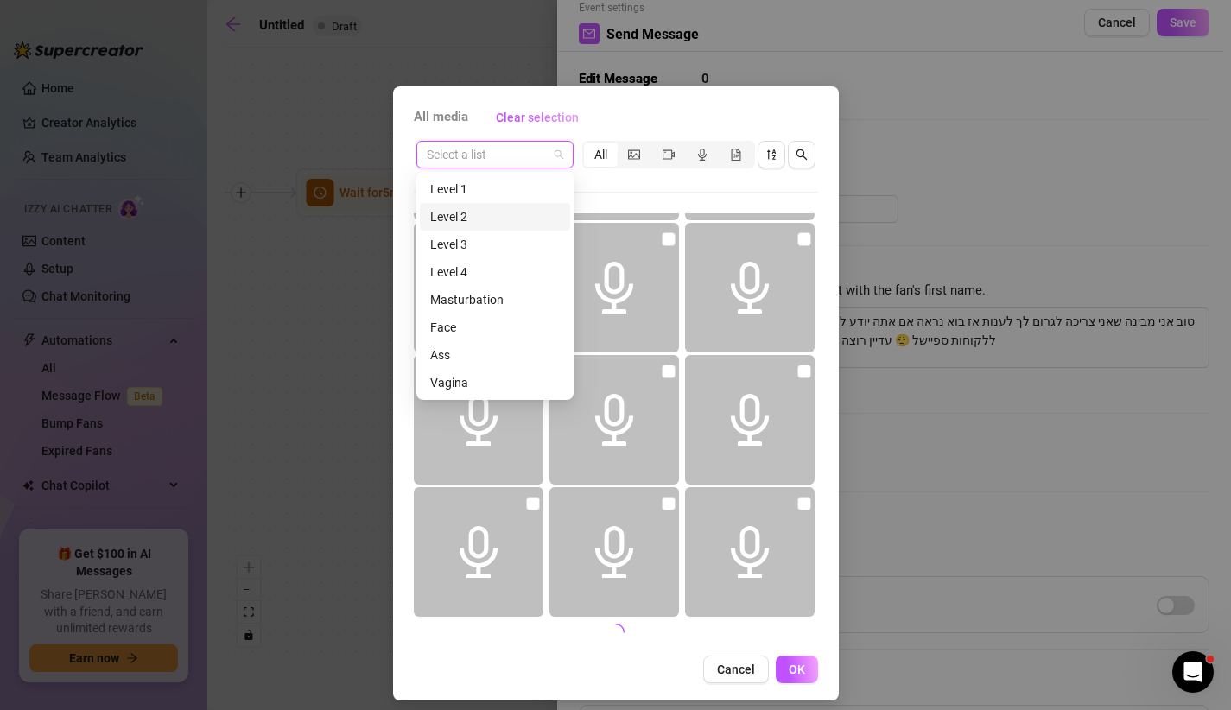
click at [481, 212] on div "Level 2" at bounding box center [495, 216] width 130 height 19
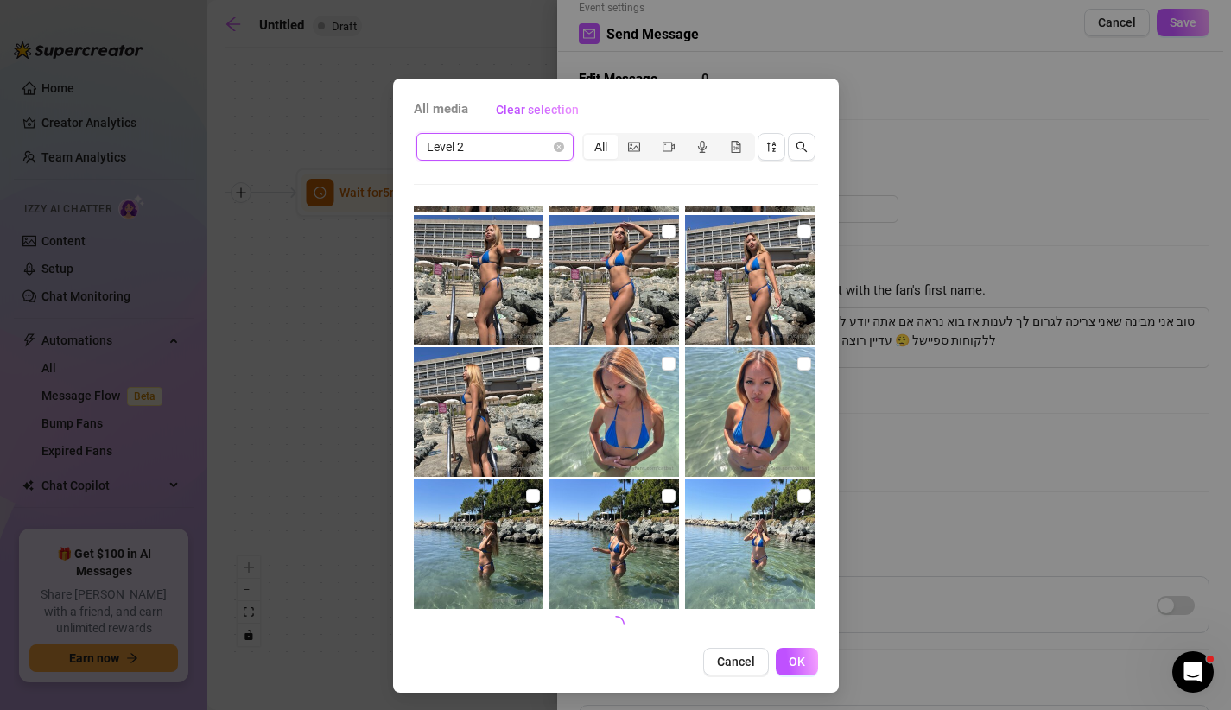
scroll to position [11, 0]
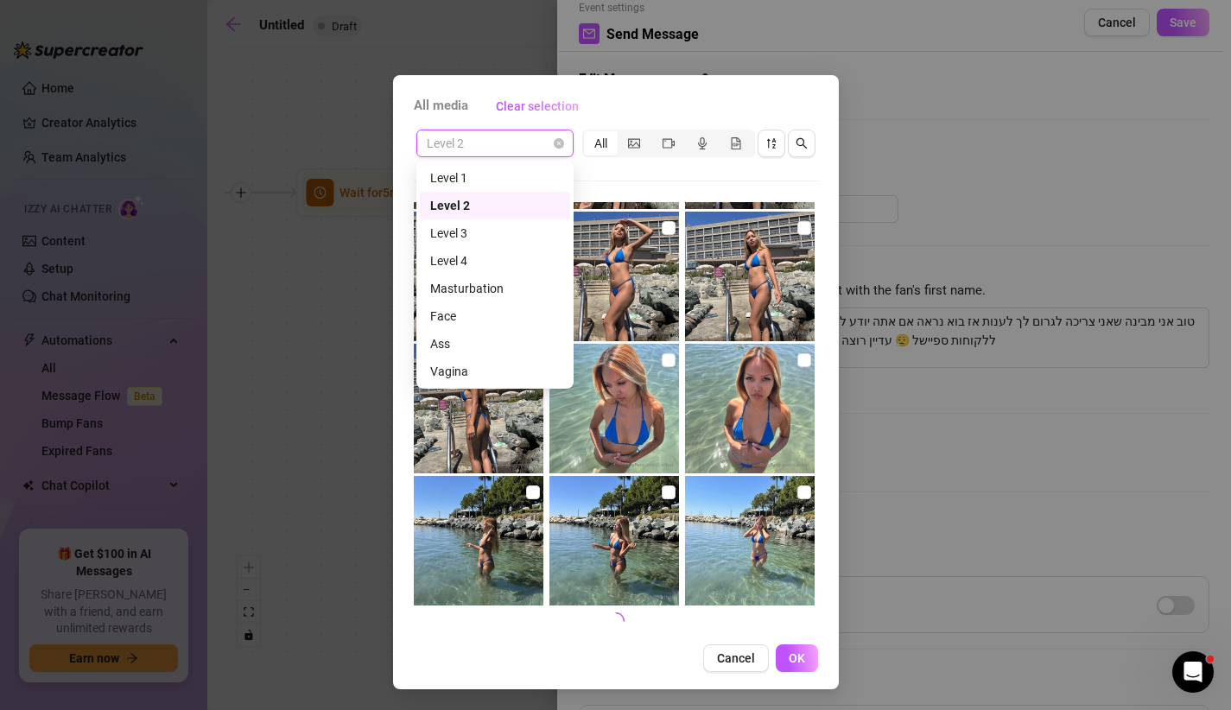
click at [509, 136] on span "Level 2" at bounding box center [495, 143] width 137 height 26
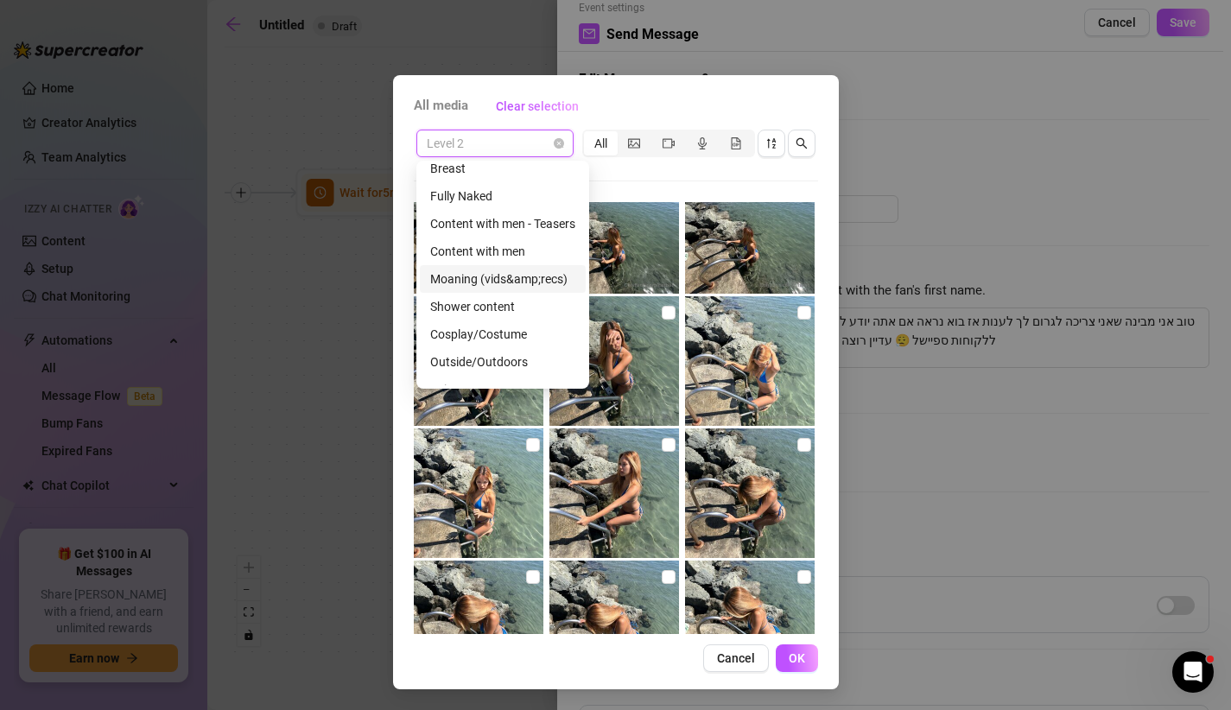
scroll to position [2766, 0]
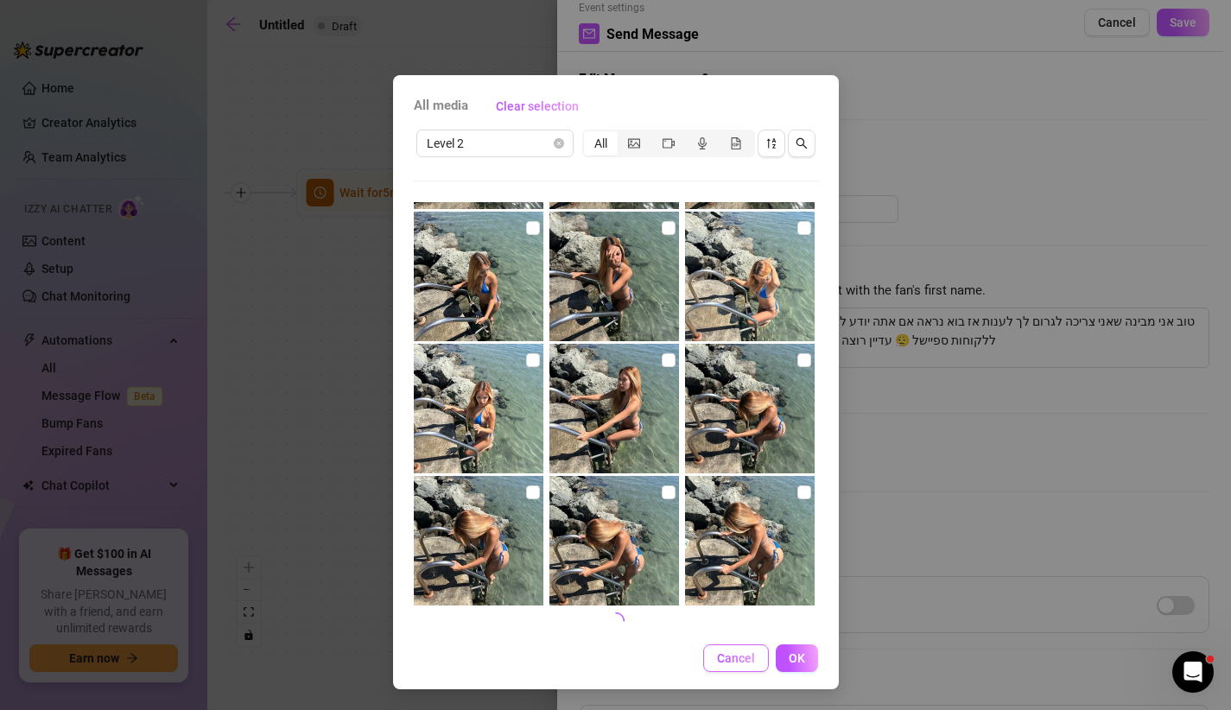
click at [729, 652] on span "Cancel" at bounding box center [736, 658] width 38 height 14
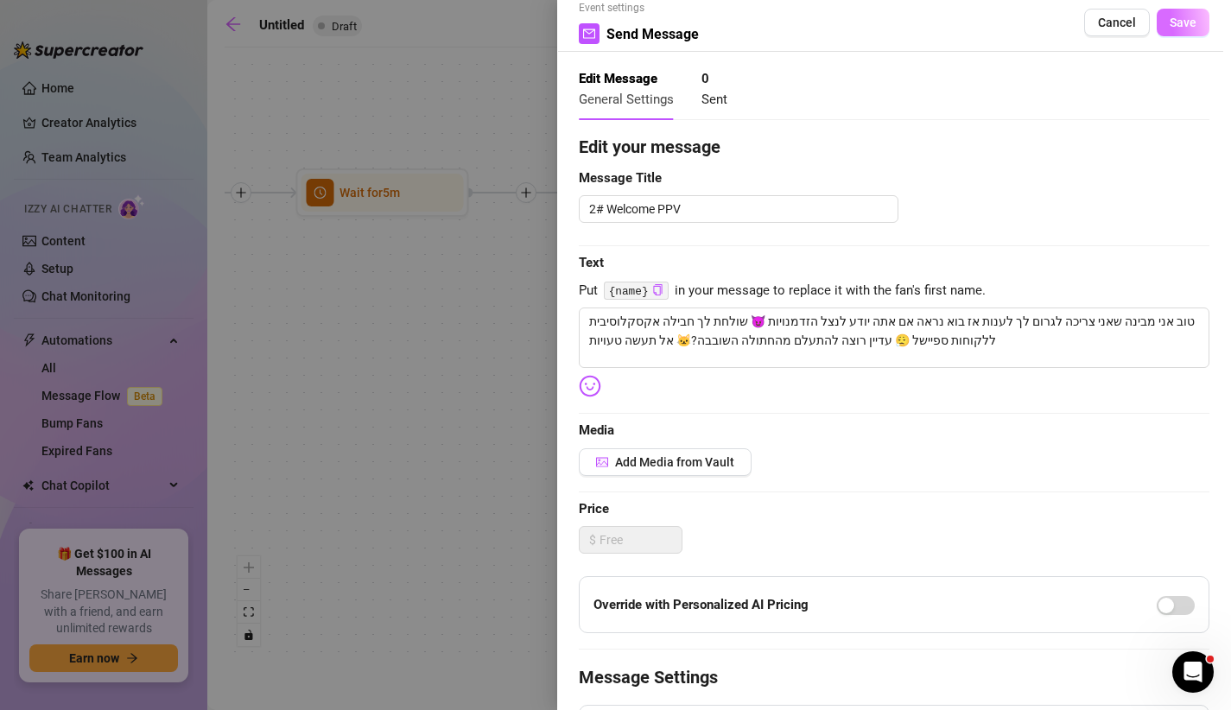
click at [1200, 16] on button "Save" at bounding box center [1183, 23] width 53 height 28
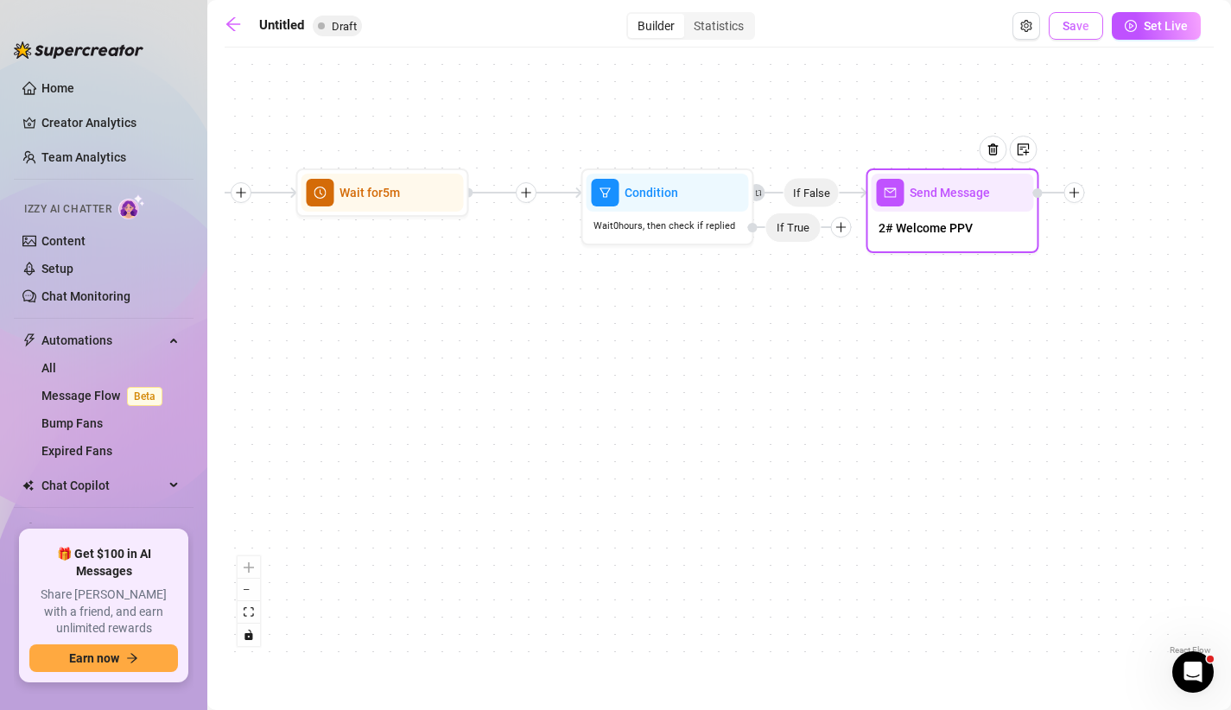
click at [1067, 25] on span "Save" at bounding box center [1076, 26] width 27 height 14
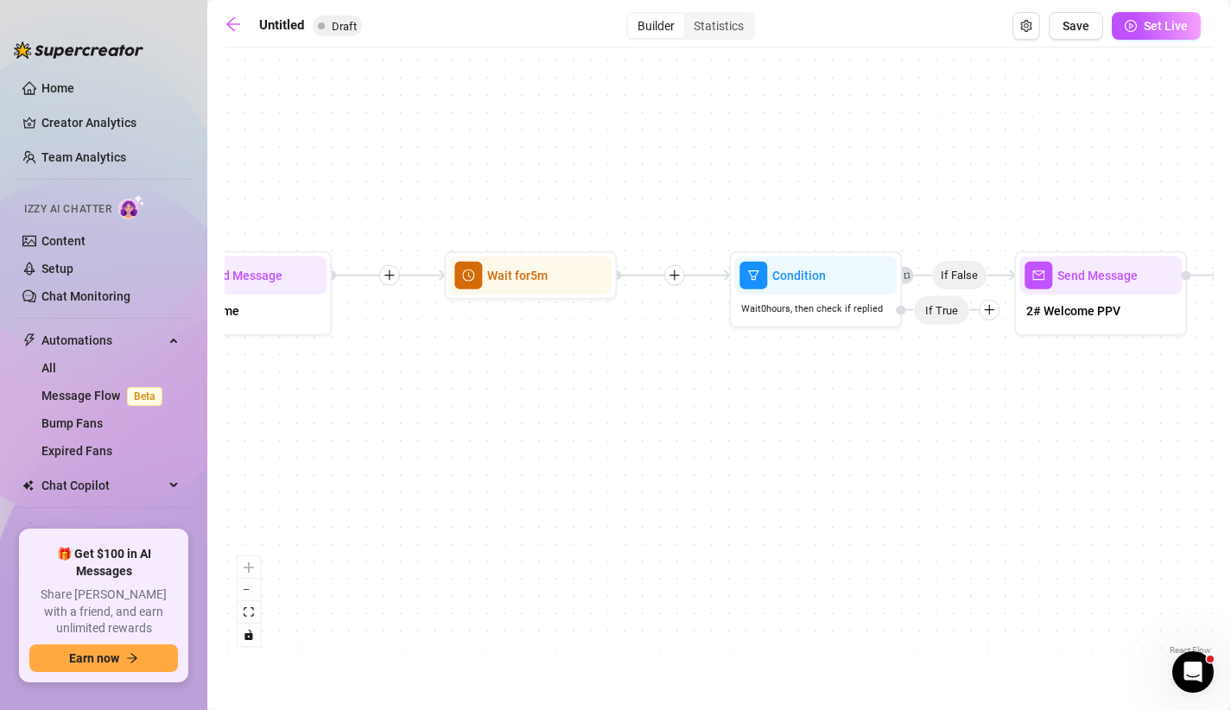
drag, startPoint x: 502, startPoint y: 440, endPoint x: 884, endPoint y: 376, distance: 387.2
click at [884, 376] on div "If False Send Message 2# Welcome PPV Condition Wait 0 hours, then check if repl…" at bounding box center [719, 357] width 989 height 603
click at [573, 241] on div at bounding box center [571, 233] width 28 height 28
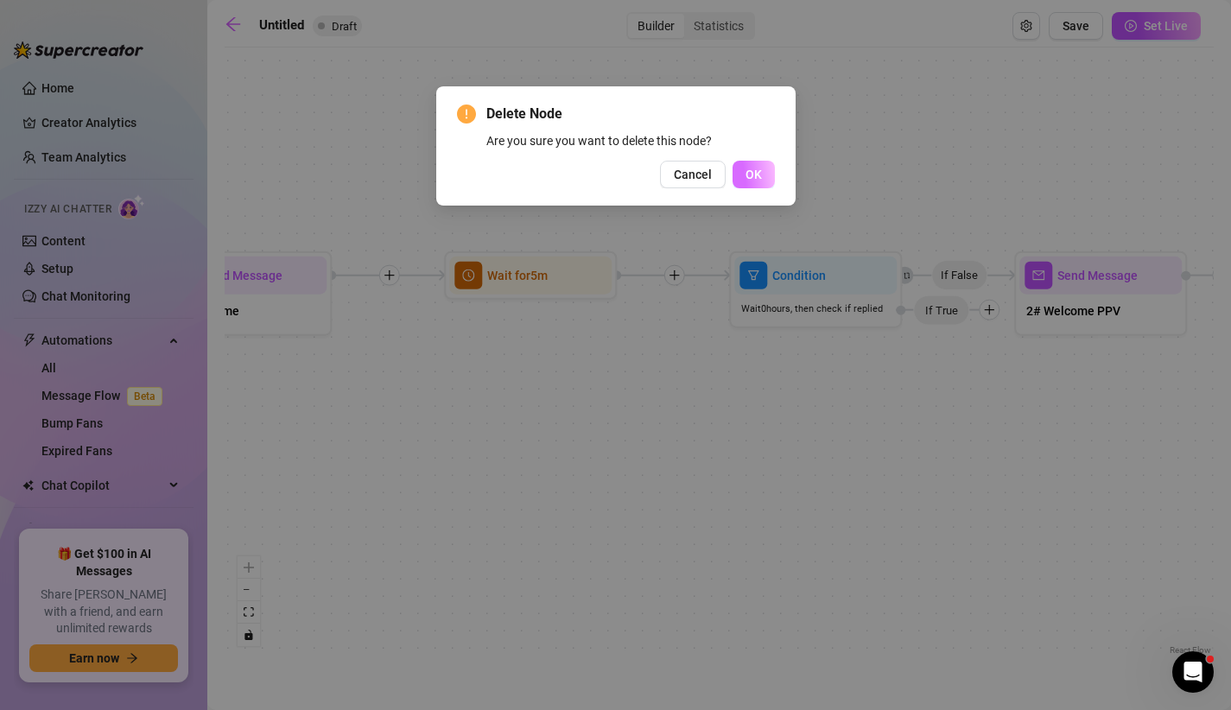
click at [743, 174] on button "OK" at bounding box center [754, 175] width 42 height 28
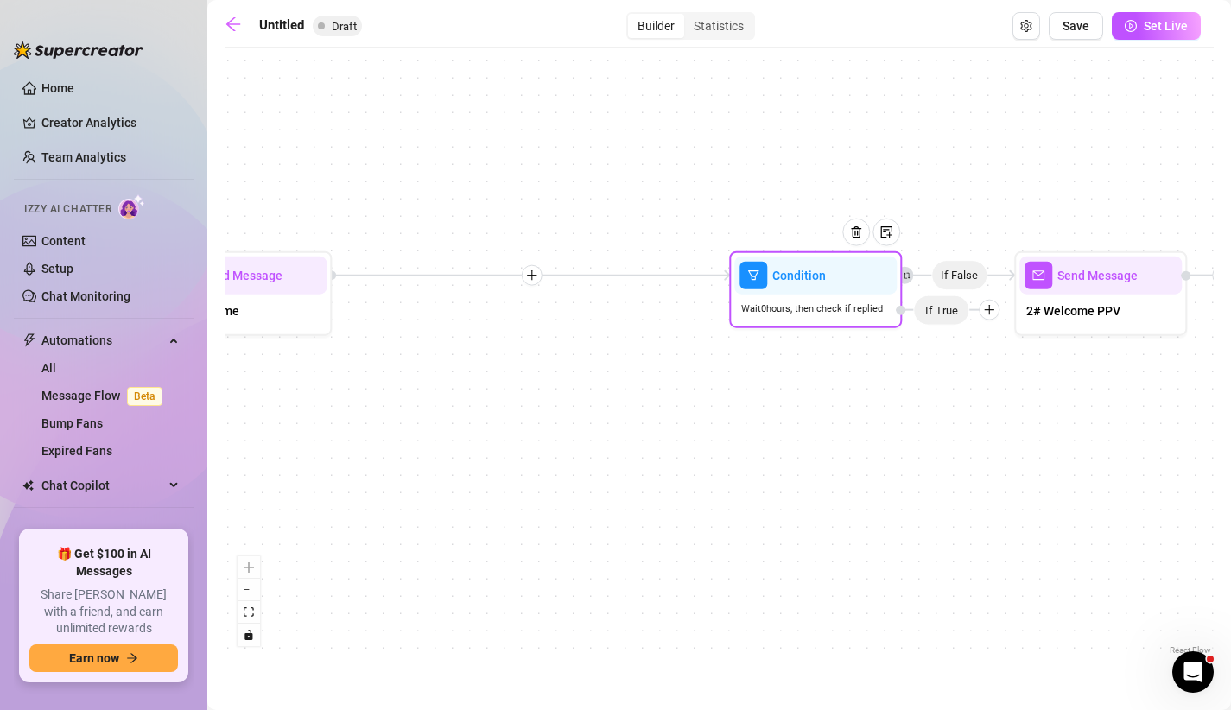
click at [798, 286] on div "Condition" at bounding box center [815, 276] width 162 height 38
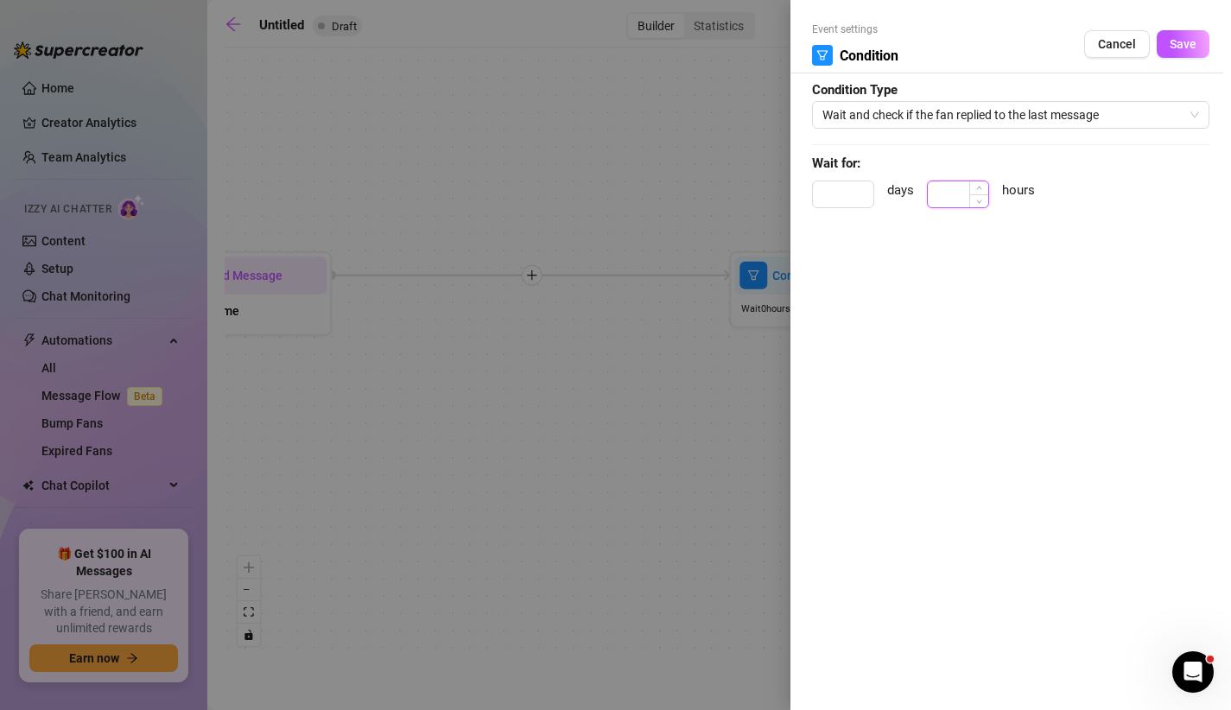
click at [951, 183] on input at bounding box center [958, 194] width 60 height 26
click at [1169, 37] on button "Save" at bounding box center [1183, 44] width 53 height 28
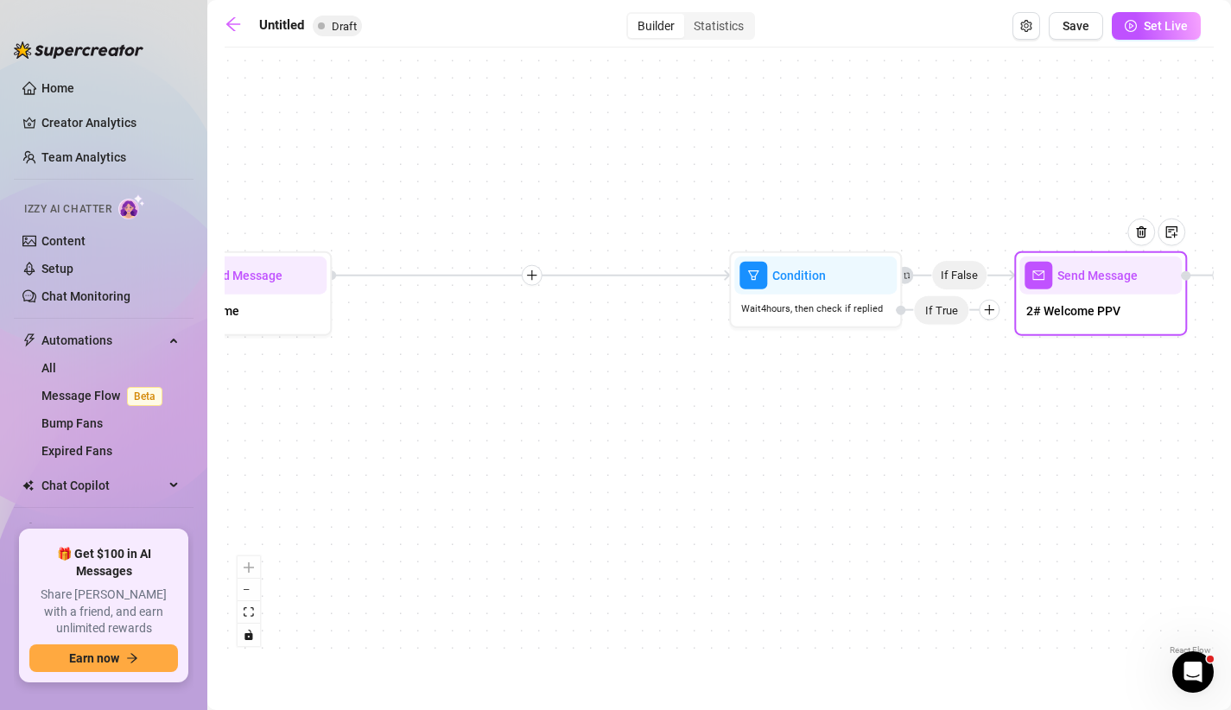
click at [1088, 302] on span "2# Welcome PPV" at bounding box center [1073, 311] width 94 height 19
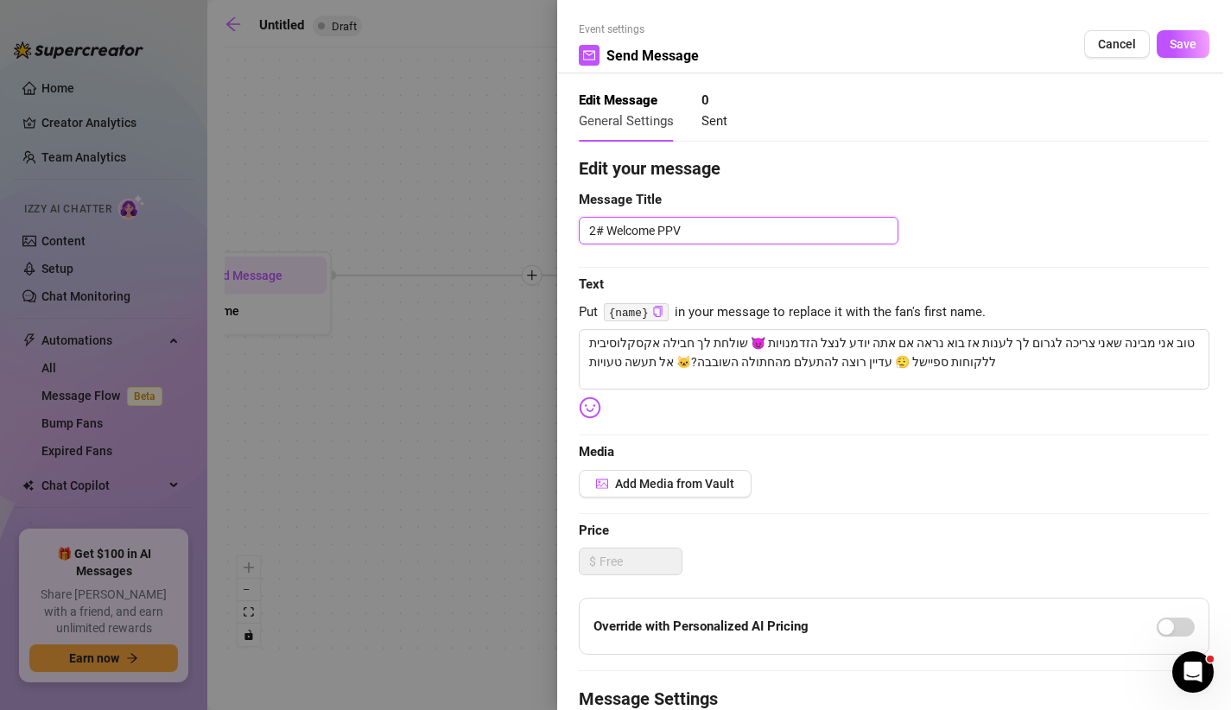
drag, startPoint x: 684, startPoint y: 223, endPoint x: 579, endPoint y: 226, distance: 105.4
click at [579, 226] on textarea "2# Welcome PPV" at bounding box center [739, 231] width 320 height 28
click at [679, 342] on textarea "טוב אני מבינה שאני צריכה לגרום לך לענות אז בוא נראה אם אתה יודע לנצל הזדמנויות …" at bounding box center [894, 359] width 631 height 60
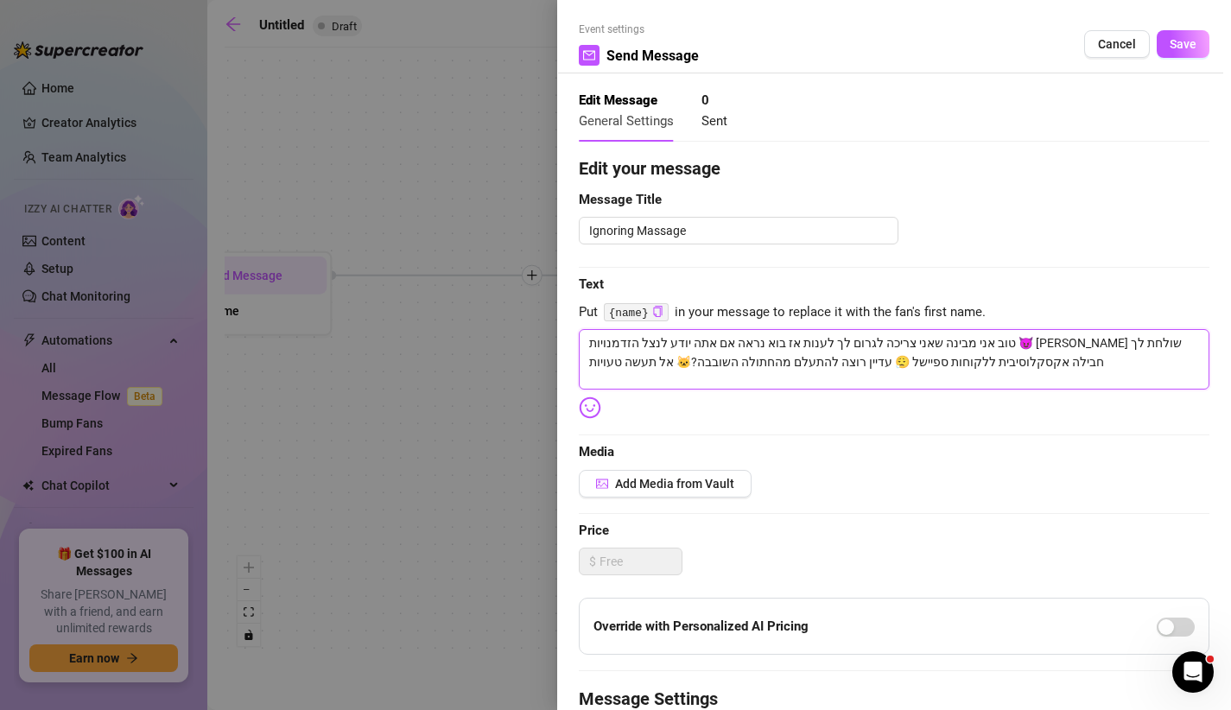
click at [902, 365] on textarea "טוב אני מבינה שאני צריכה לגרום לך לענות אז בוא נראה אם אתה יודע לנצל הזדמנויות …" at bounding box center [894, 359] width 631 height 60
click at [665, 373] on textarea "טוב אני מבינה שאני צריכה לגרום לך לענות אז בוא נראה אם אתה יודע לנצל הזדמנויות …" at bounding box center [894, 359] width 631 height 60
drag, startPoint x: 1048, startPoint y: 346, endPoint x: 1064, endPoint y: 346, distance: 15.6
click at [1064, 346] on textarea "טוב אני מבינה שאני צריכה לגרום לך לענות אז בוא נראה אם אתה יודע לנצל הזדמנויות …" at bounding box center [894, 359] width 631 height 60
click at [1144, 370] on textarea "טוב אני מבינה שאני צריכה לגרום לך לענות אז בוא נראה אם אתה יודע לנצל הזדמנויות …" at bounding box center [894, 359] width 631 height 60
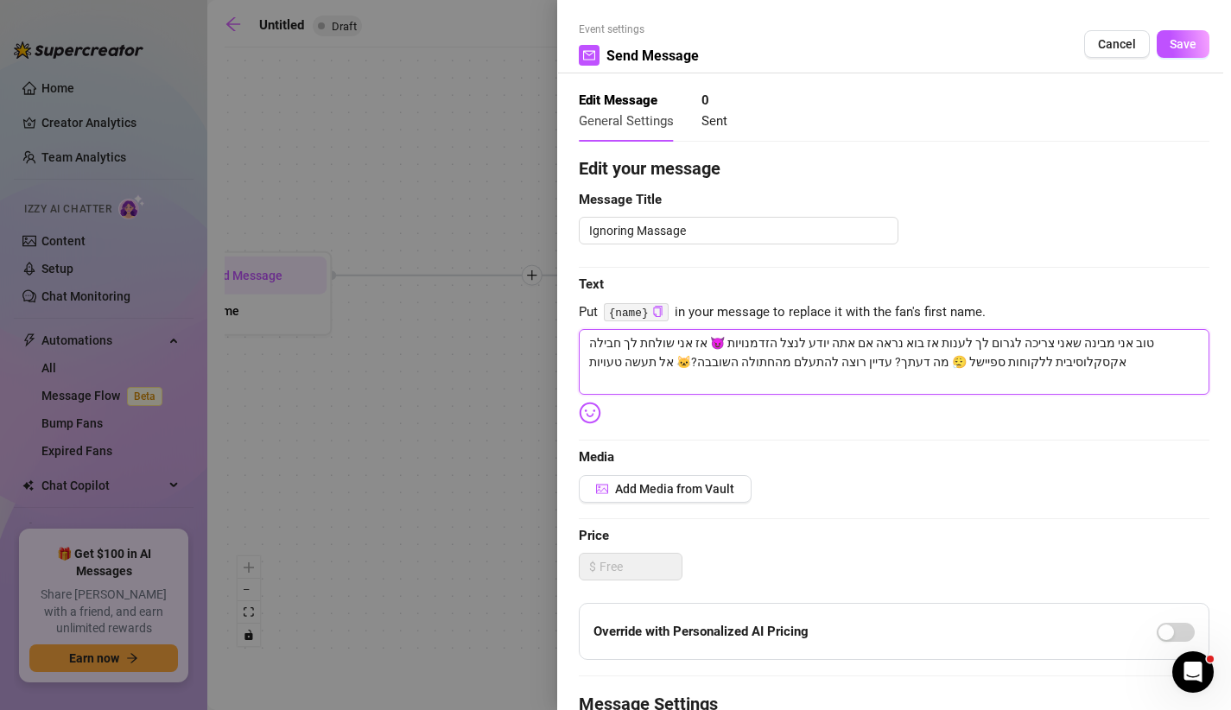
click at [715, 345] on textarea "טוב אני מבינה שאני צריכה לגרום לך לענות אז בוא נראה אם אתה יודע לנצל הזדמנויות …" at bounding box center [894, 362] width 631 height 66
click at [719, 341] on textarea "טוב אני מבינה שאני צריכה לגרום לך לענות אז בוא נראה אם אתה יודע לנצל הזדמנויות …" at bounding box center [894, 362] width 631 height 66
drag, startPoint x: 976, startPoint y: 364, endPoint x: 1013, endPoint y: 364, distance: 37.2
click at [1013, 364] on textarea "טוב אני מבינה שאני צריכה לגרום לך לענות אז בוא נראה אם אתה יודע לנצל הזדמנויות …" at bounding box center [894, 362] width 631 height 66
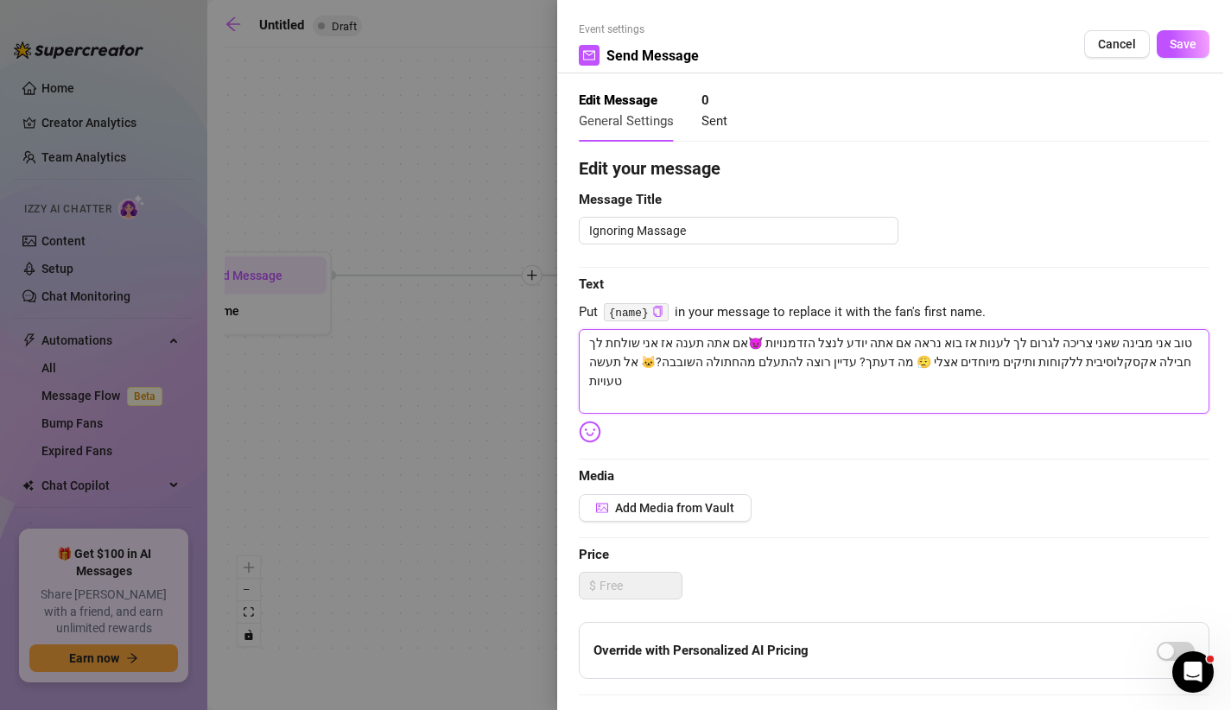
click at [667, 384] on textarea "טוב אני מבינה שאני צריכה לגרום לך לענות אז בוא נראה אם אתה יודע לנצל הזדמנויות …" at bounding box center [894, 371] width 631 height 85
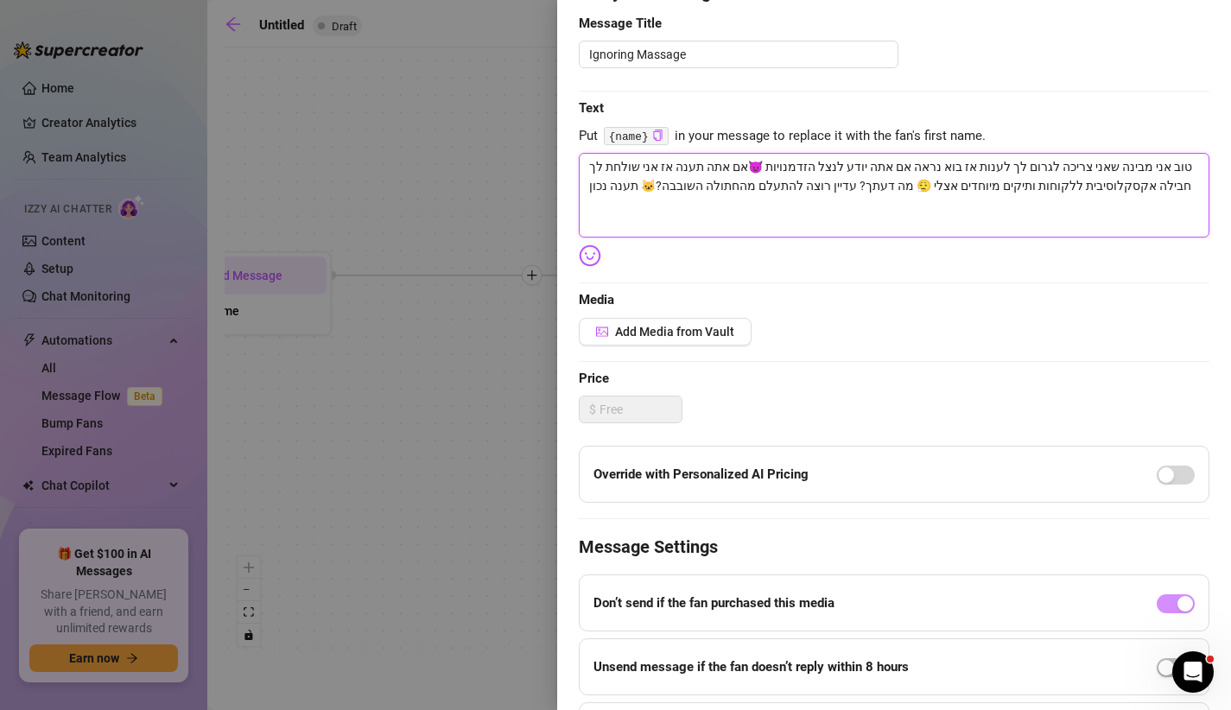
scroll to position [290, 0]
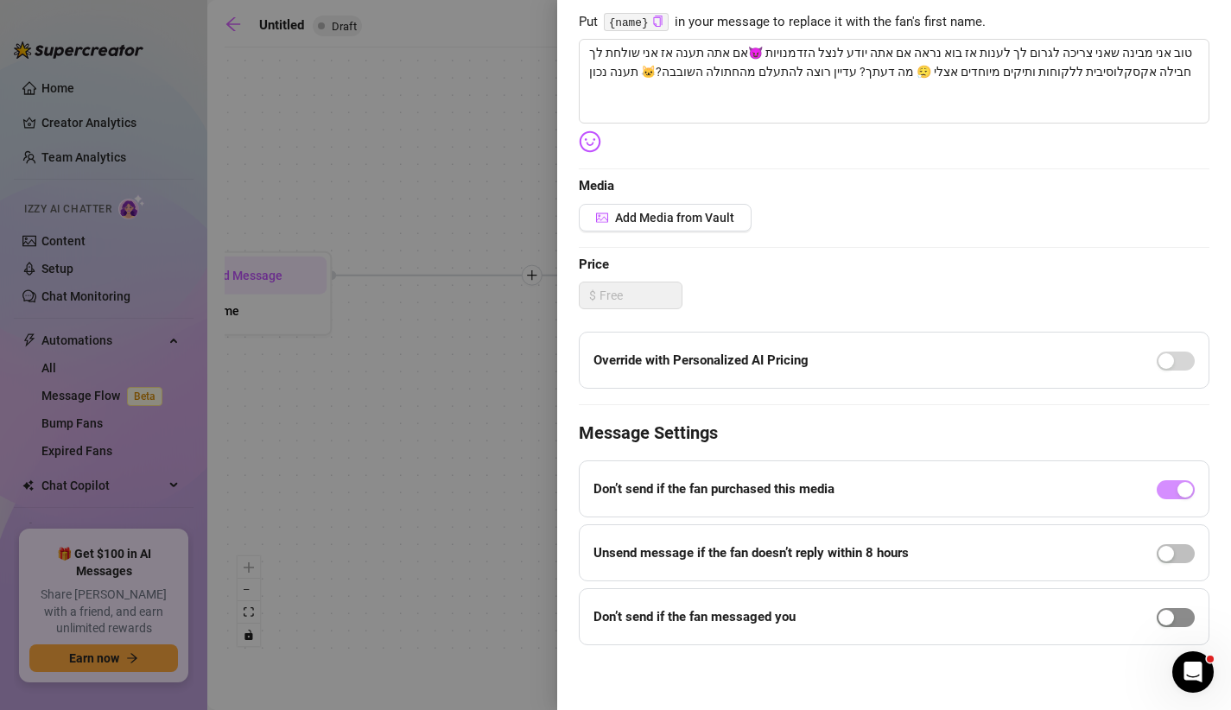
click at [1165, 613] on div "button" at bounding box center [1167, 618] width 16 height 16
click at [676, 650] on input "8" at bounding box center [683, 643] width 50 height 26
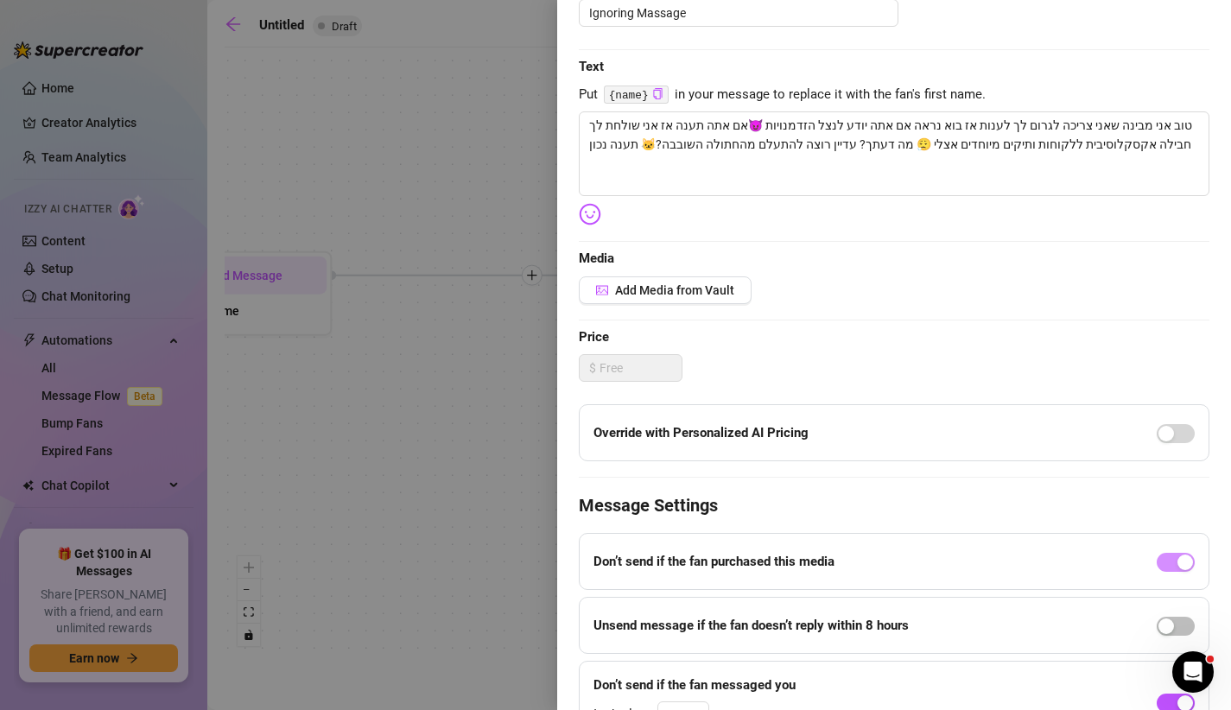
click at [945, 279] on div "Add Media from Vault" at bounding box center [894, 290] width 631 height 28
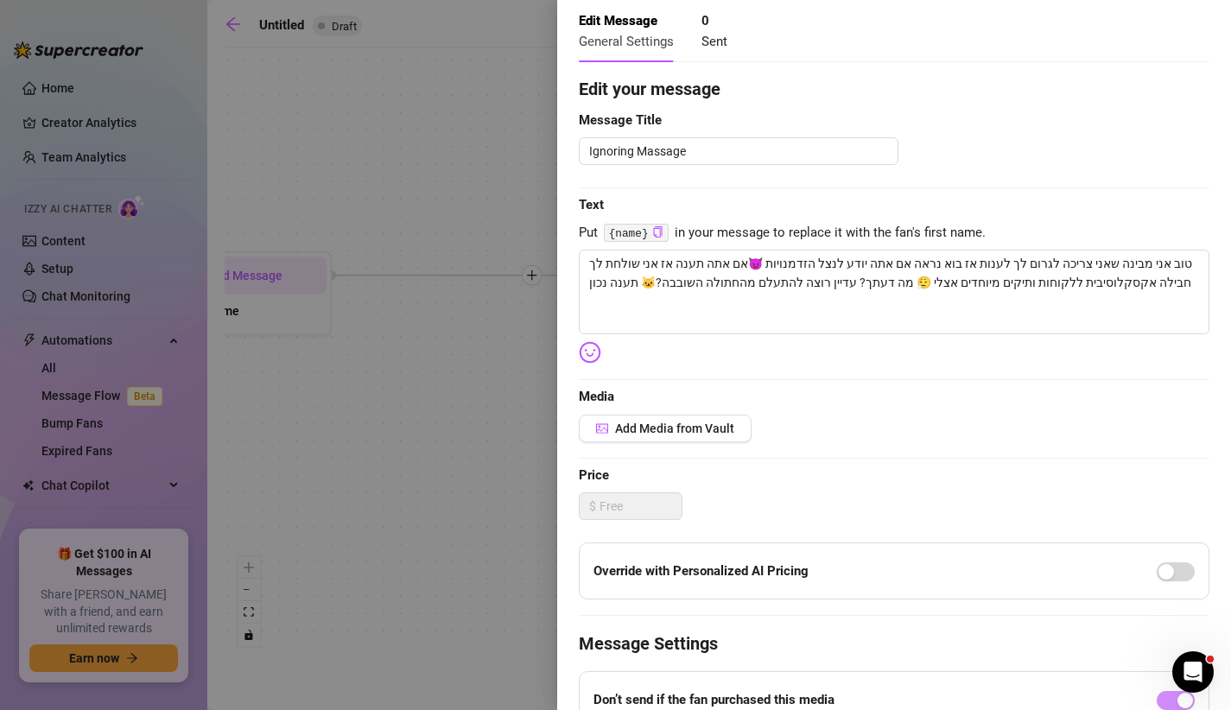
scroll to position [0, 0]
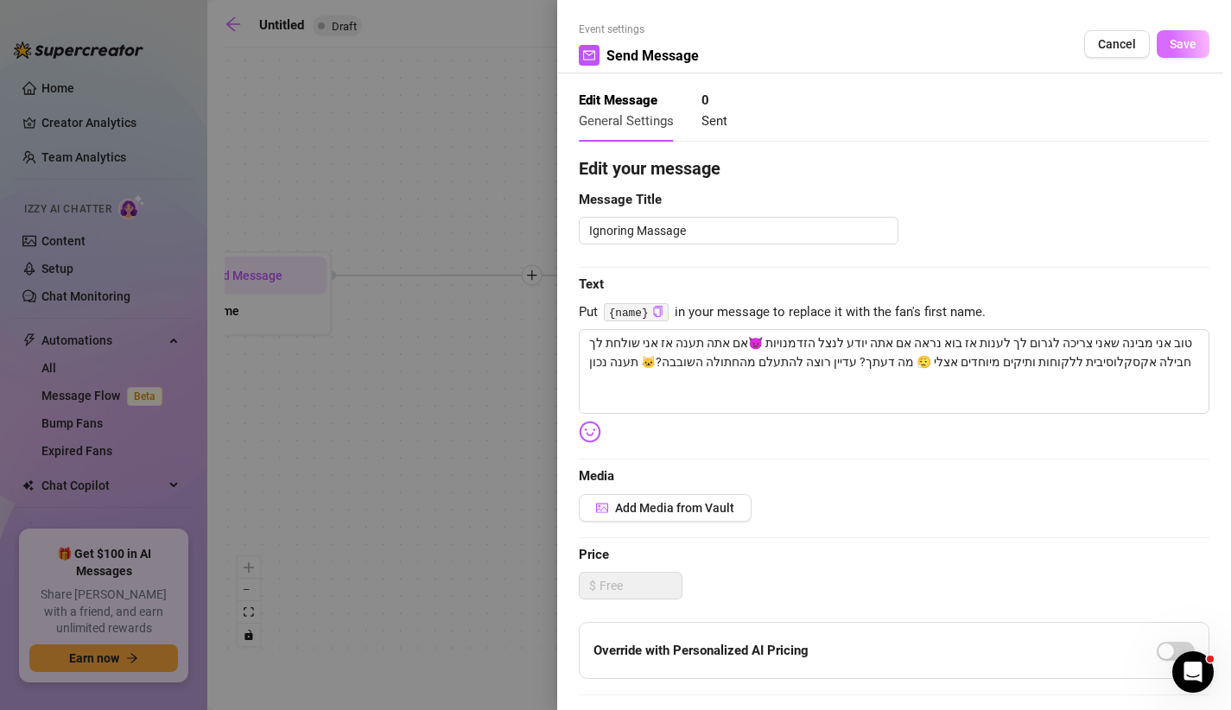
click at [1183, 41] on span "Save" at bounding box center [1183, 44] width 27 height 14
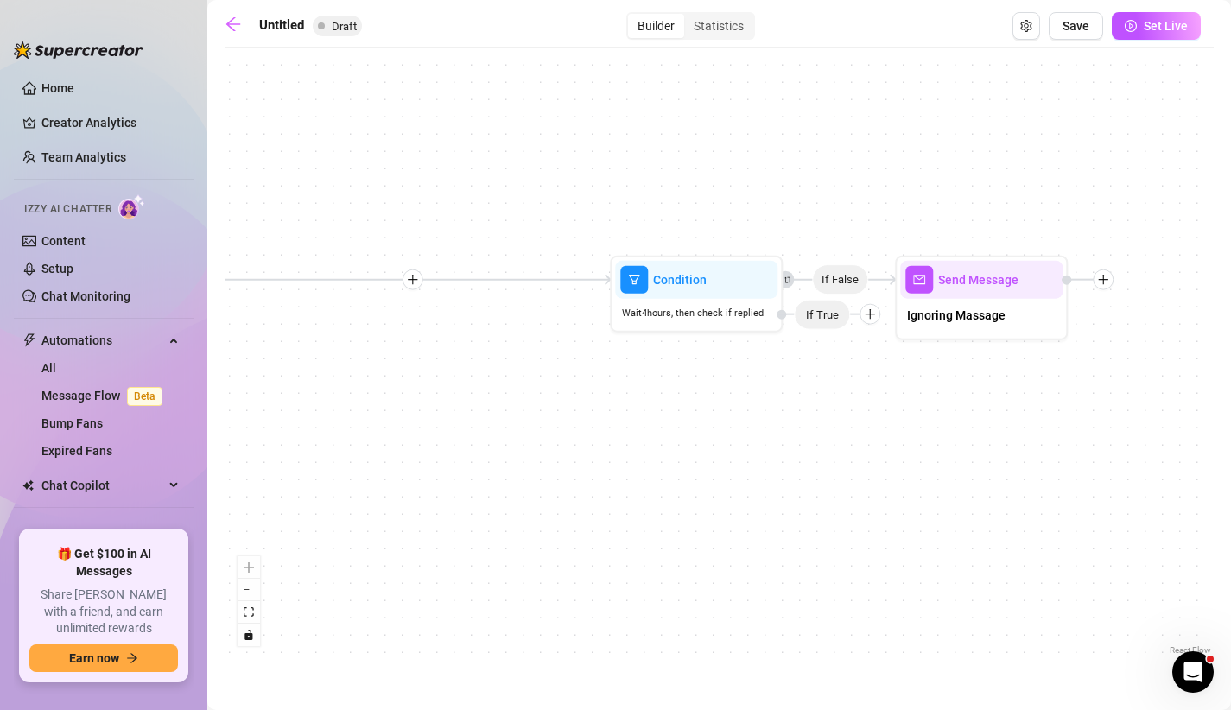
drag, startPoint x: 727, startPoint y: 157, endPoint x: 551, endPoint y: 169, distance: 176.7
click at [549, 169] on div "If False Send Message Ignoring Massage Condition Wait 4 hours, then check if re…" at bounding box center [719, 357] width 989 height 603
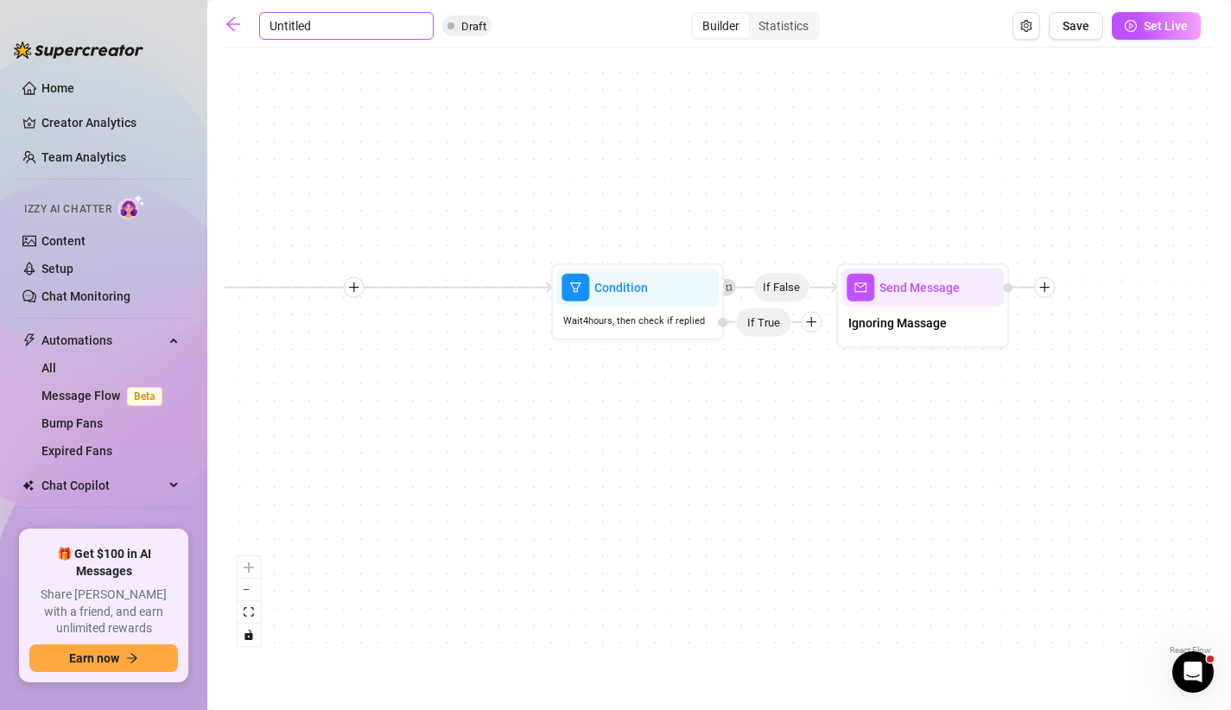
click at [293, 29] on input "Untitled" at bounding box center [346, 26] width 175 height 28
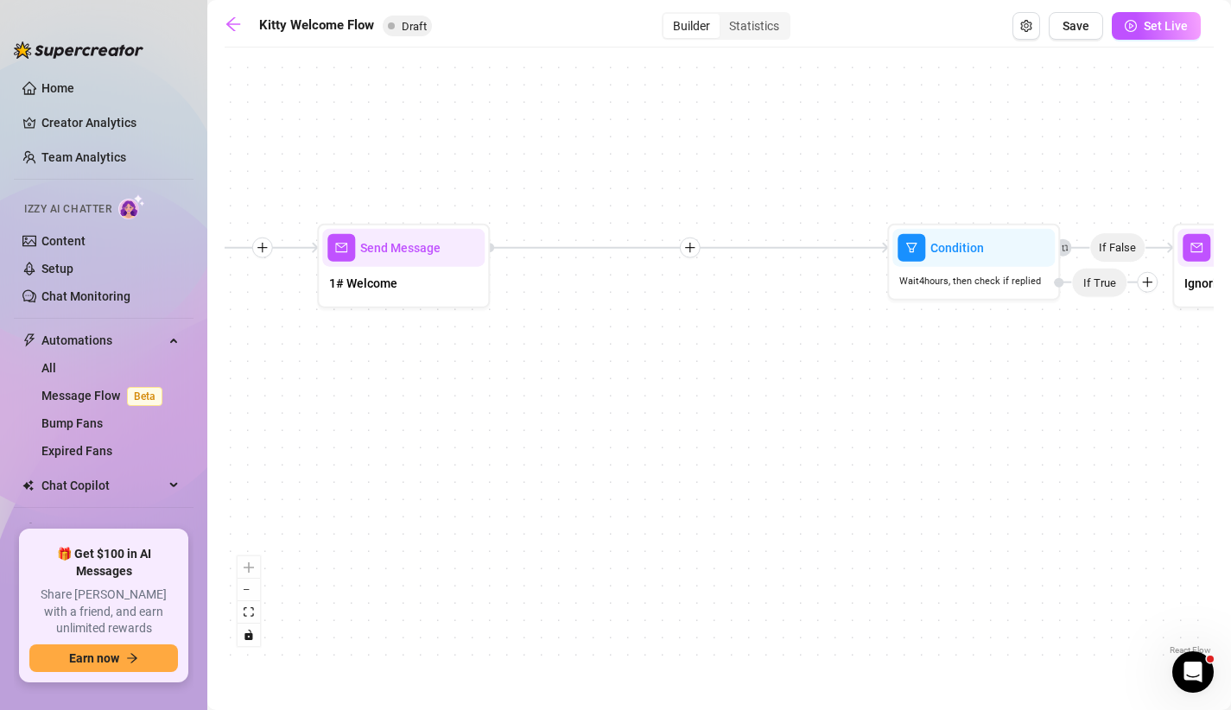
drag, startPoint x: 368, startPoint y: 199, endPoint x: 705, endPoint y: 160, distance: 339.2
click at [705, 160] on div "If False Send Message Ignoring Massage Condition Wait 4 hours, then check if re…" at bounding box center [719, 357] width 989 height 603
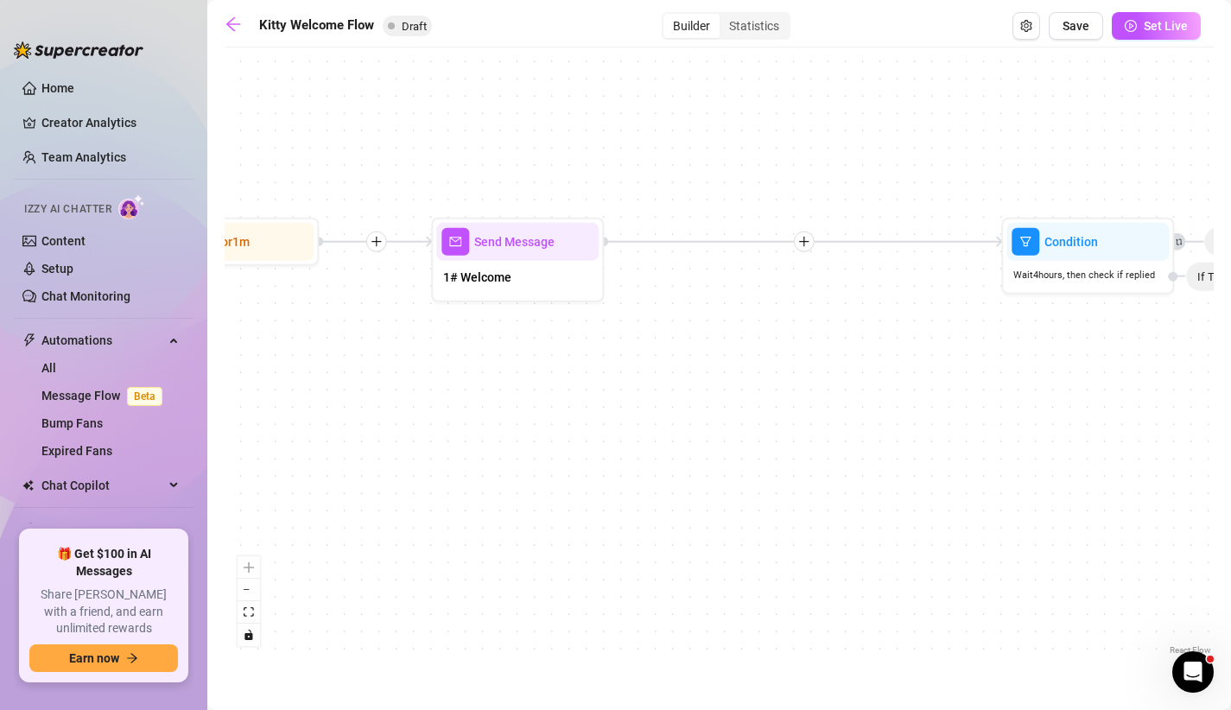
drag, startPoint x: 447, startPoint y: 176, endPoint x: 560, endPoint y: 169, distance: 113.4
click at [560, 169] on div "If False Send Message Ignoring Massage Condition Wait 4 hours, then check if re…" at bounding box center [719, 357] width 989 height 603
click at [528, 226] on div at bounding box center [564, 212] width 75 height 88
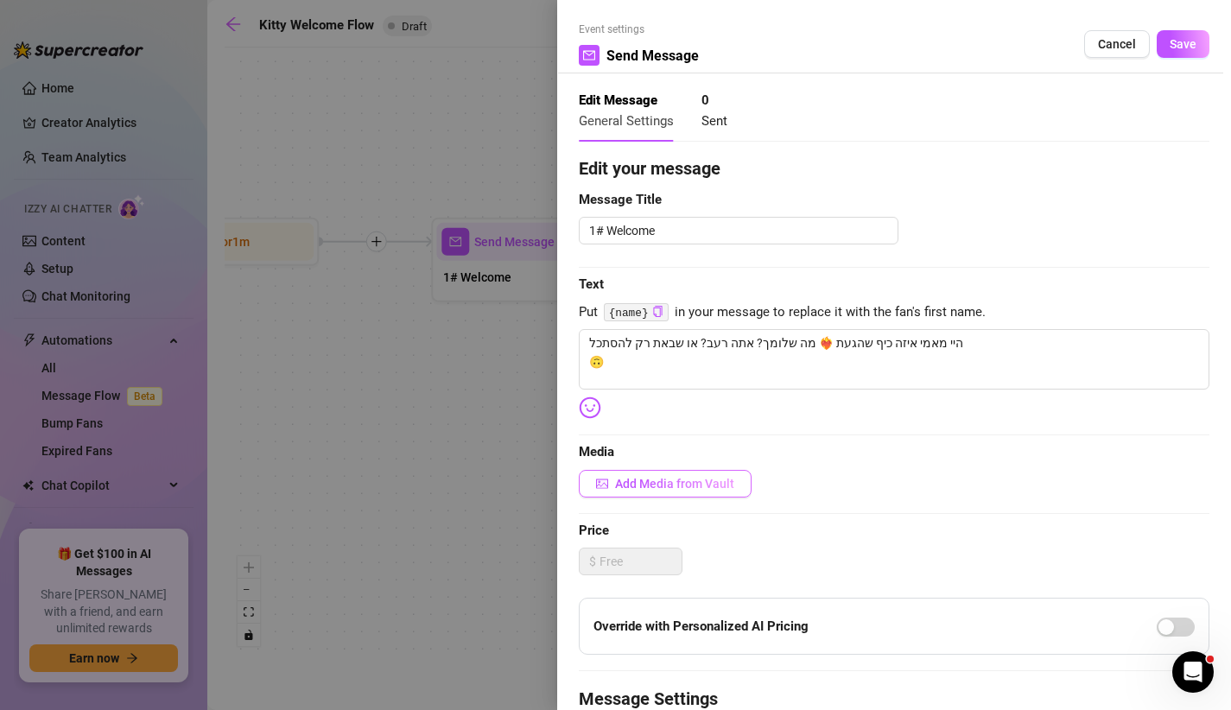
click at [665, 480] on span "Add Media from Vault" at bounding box center [674, 484] width 119 height 14
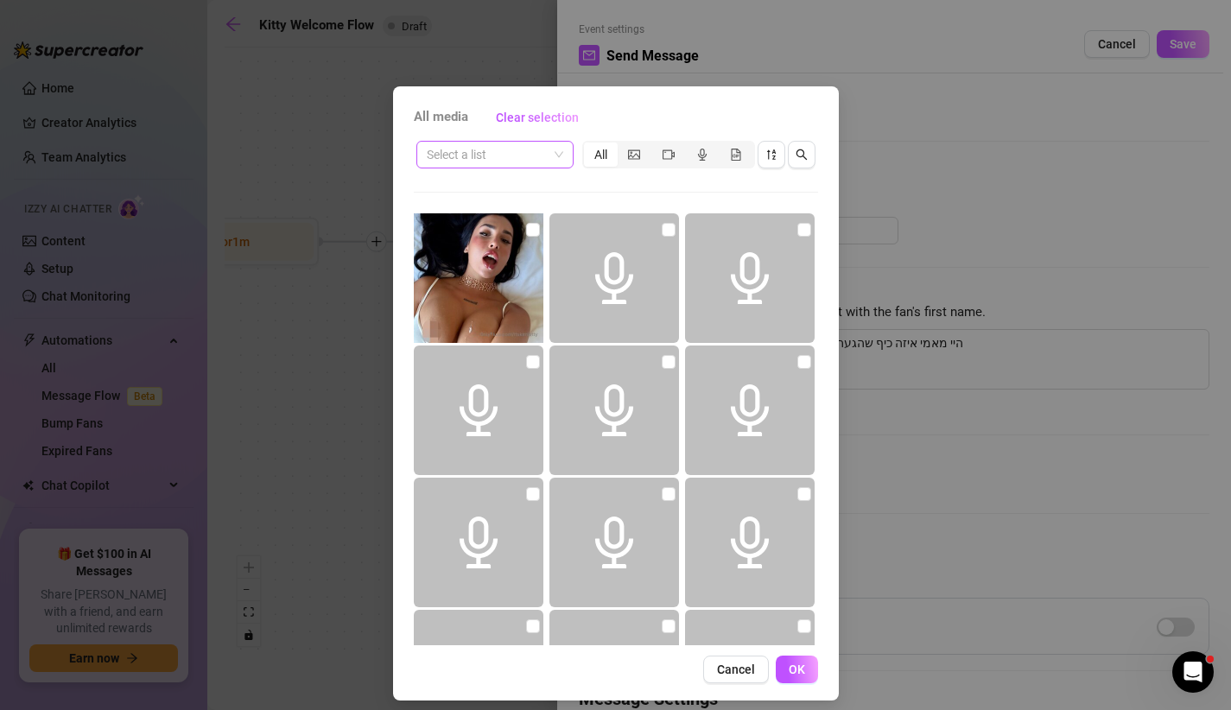
click at [499, 153] on input "search" at bounding box center [487, 155] width 121 height 26
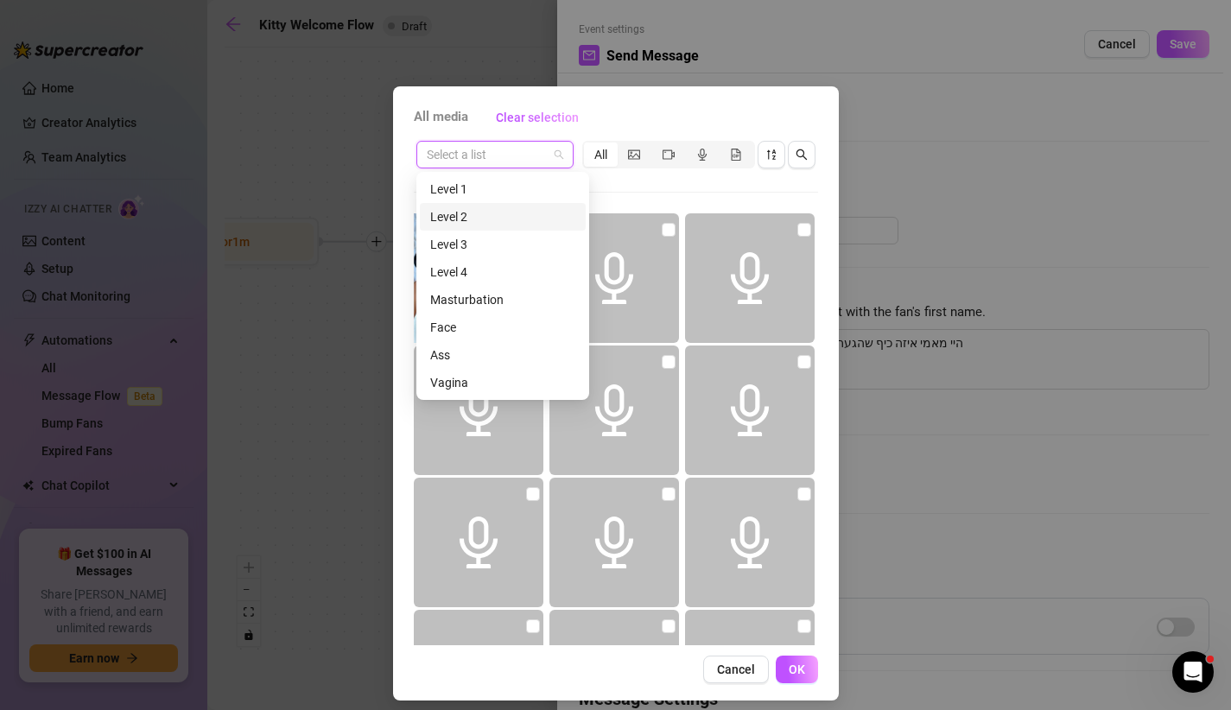
click at [481, 214] on div "Level 2" at bounding box center [502, 216] width 145 height 19
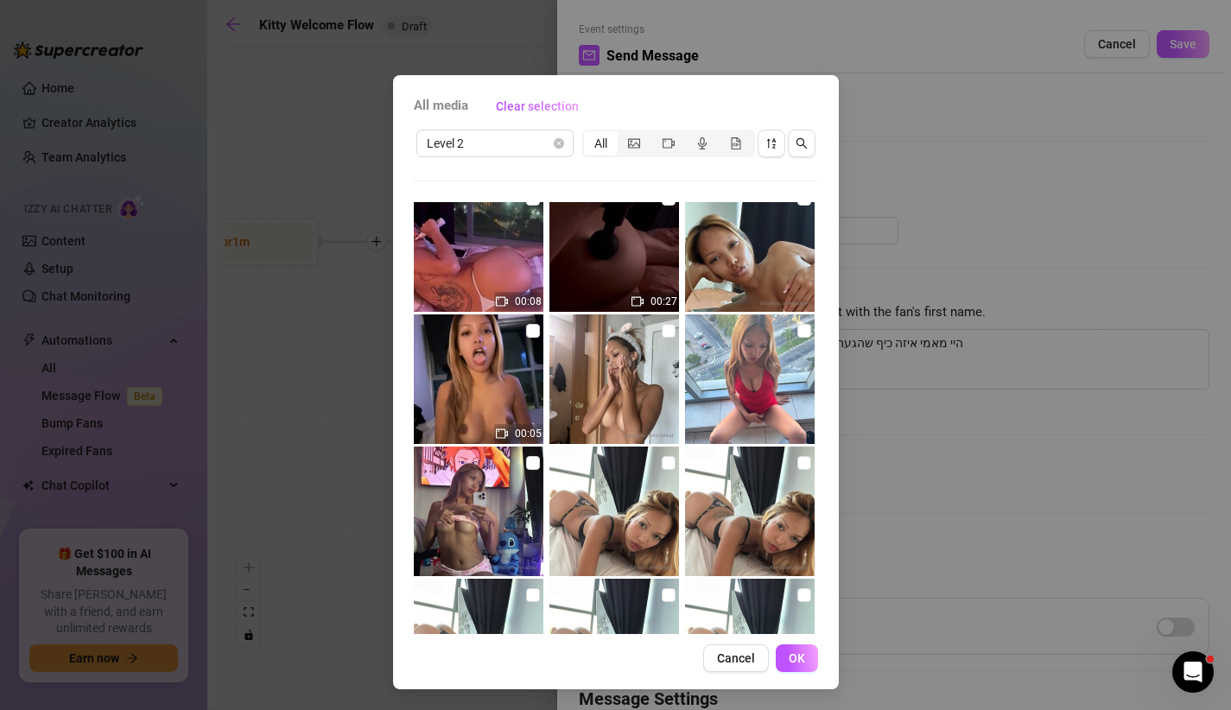
scroll to position [10867, 0]
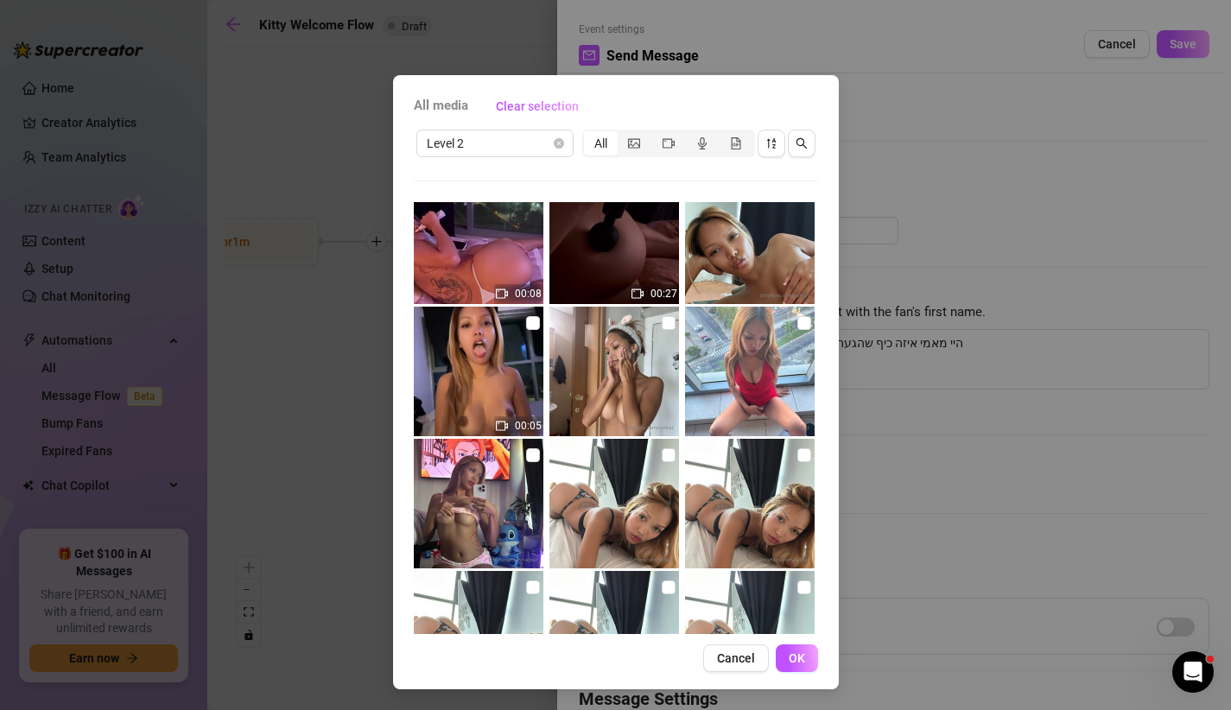
click at [495, 485] on img at bounding box center [479, 504] width 130 height 130
click at [466, 498] on img at bounding box center [479, 504] width 130 height 130
click at [795, 663] on span "OK" at bounding box center [797, 658] width 16 height 14
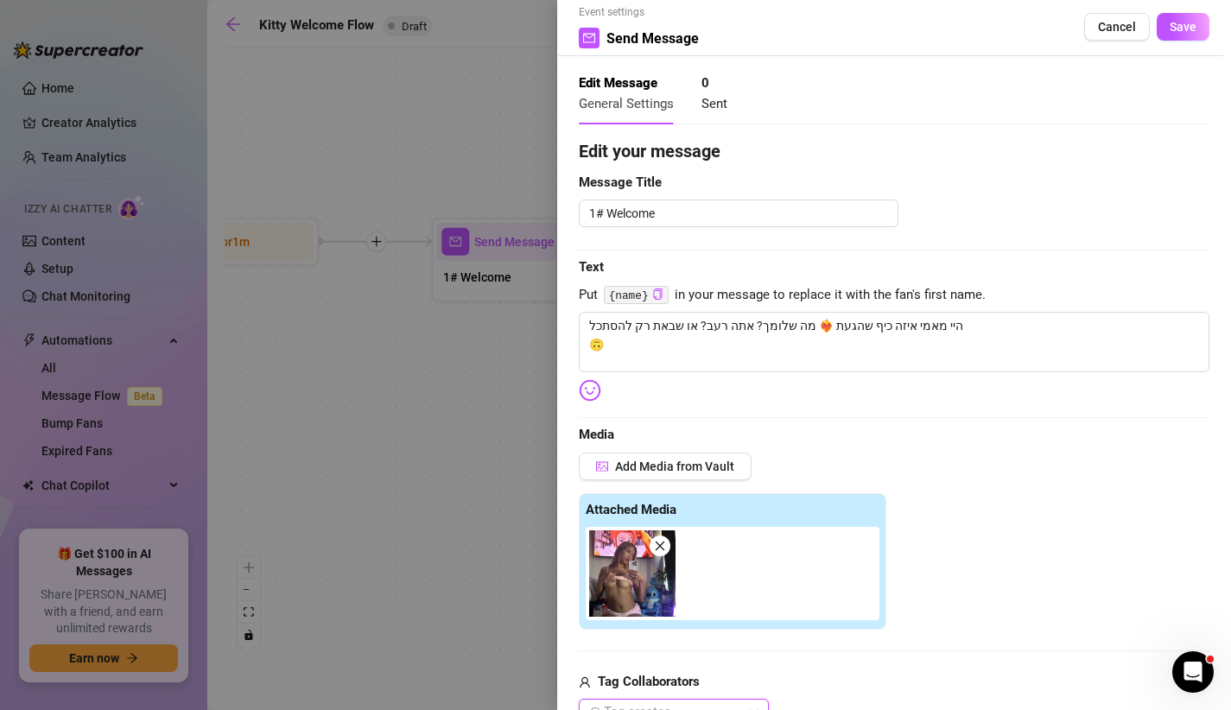
click at [648, 567] on img at bounding box center [632, 573] width 86 height 86
click at [624, 568] on img at bounding box center [632, 573] width 86 height 86
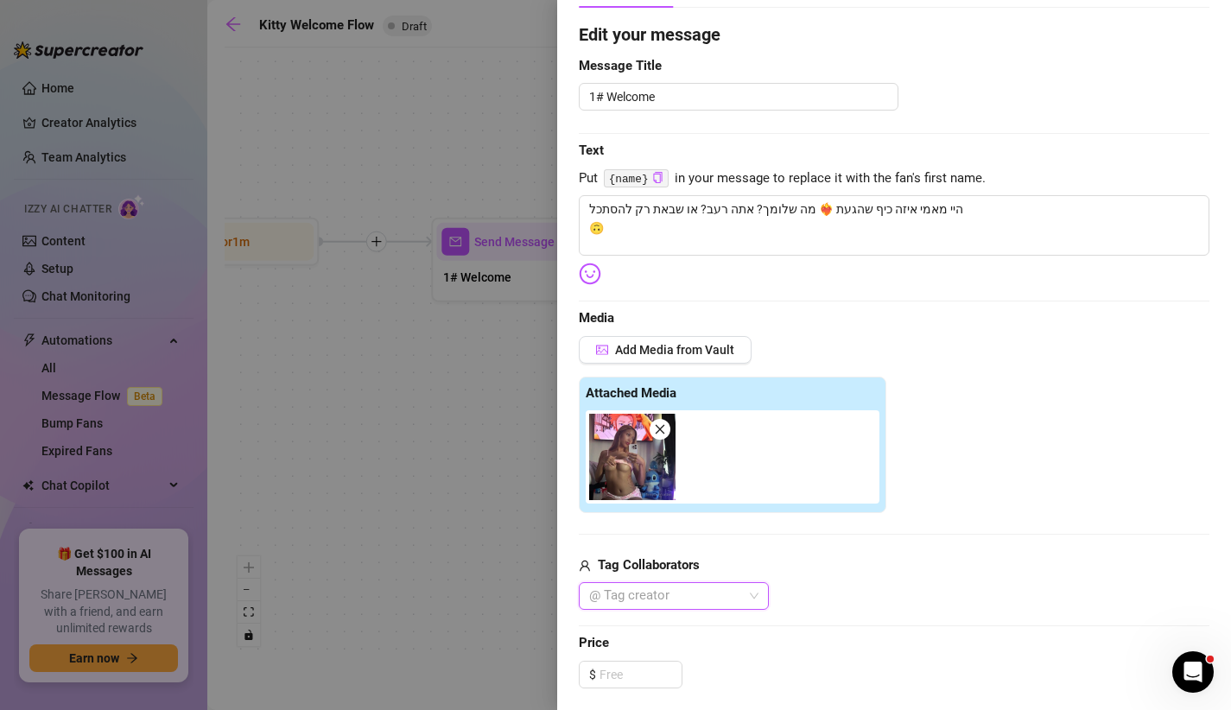
scroll to position [118, 0]
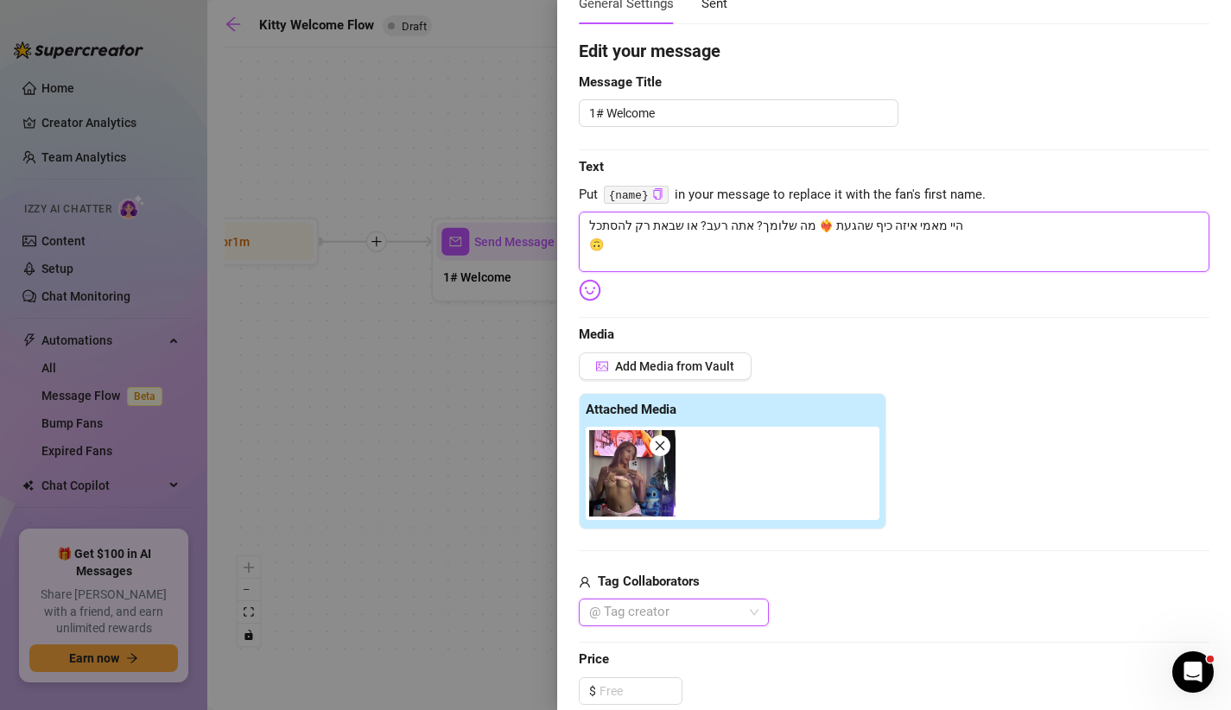
click at [586, 222] on textarea "היי מאמי איזה כיף שהגעת ❤️‍🔥 מה שלומך? אתה רעב? או שבאת רק להסתכל 🙃" at bounding box center [894, 242] width 631 height 60
click at [1021, 253] on textarea "היי מאמי איזה כיף שהגעת ❤️‍🔥 מה שלומך? אתה רעב? או שבאת רק להסתכל 🙃" at bounding box center [894, 242] width 631 height 60
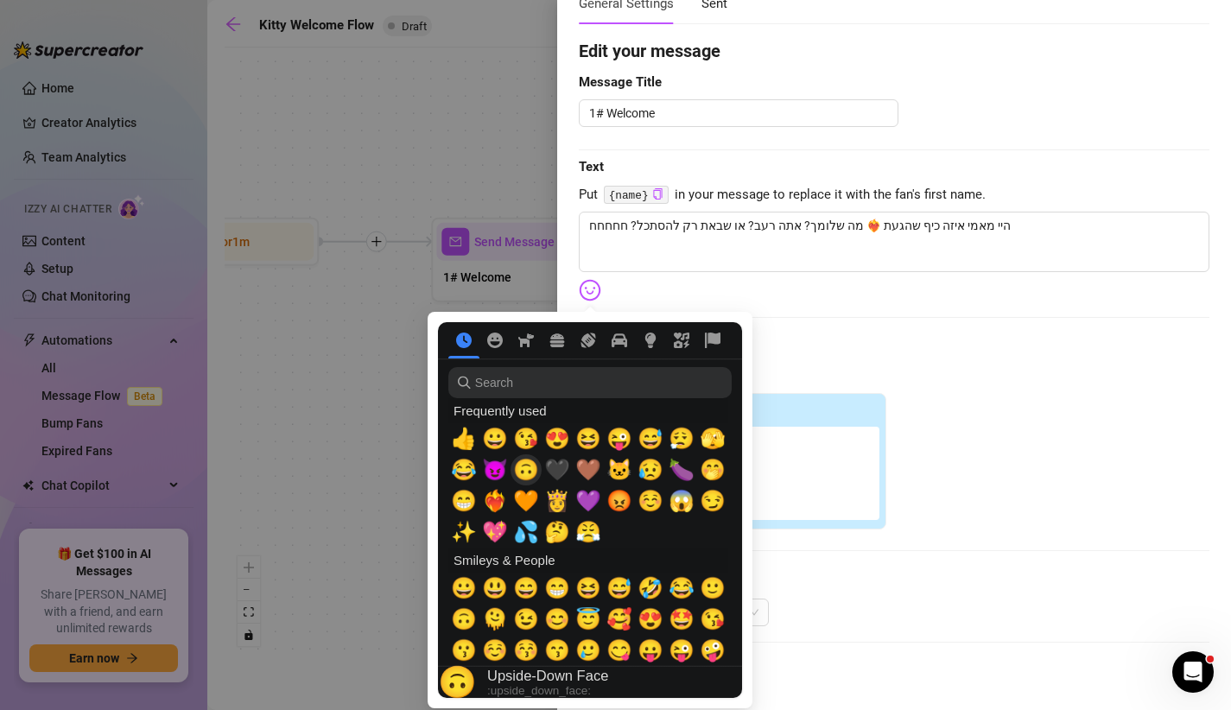
click at [516, 472] on span "🙃" at bounding box center [526, 470] width 26 height 24
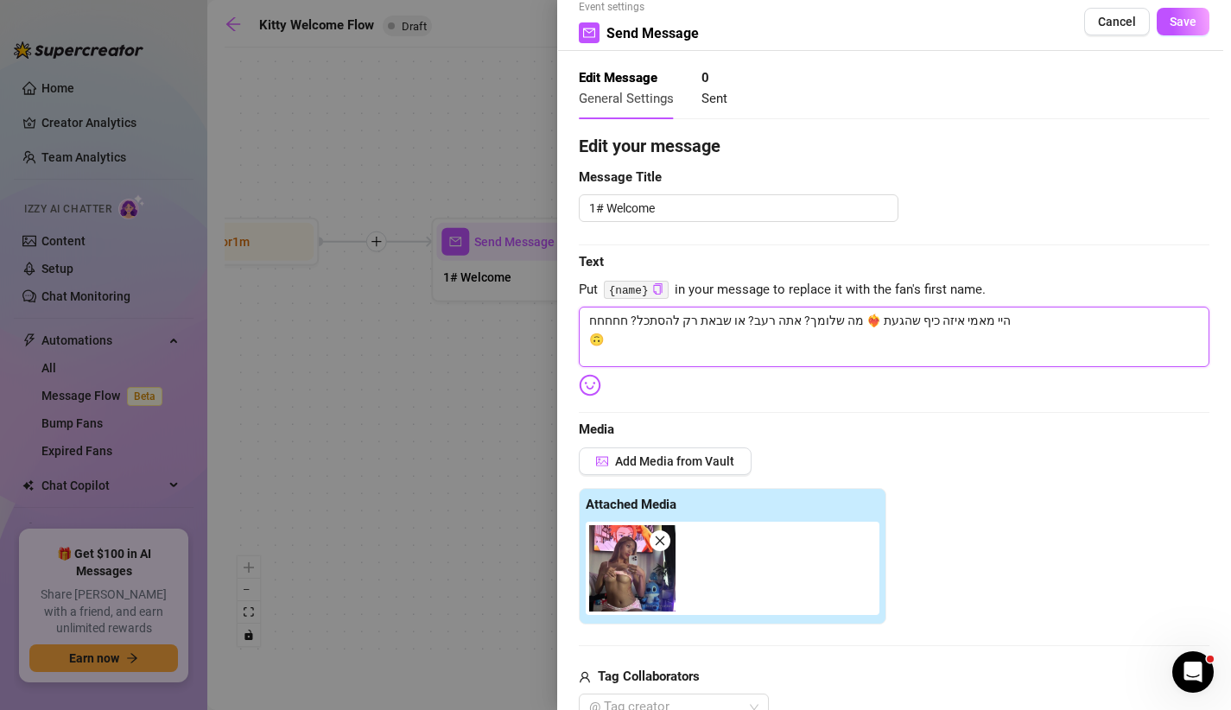
scroll to position [0, 0]
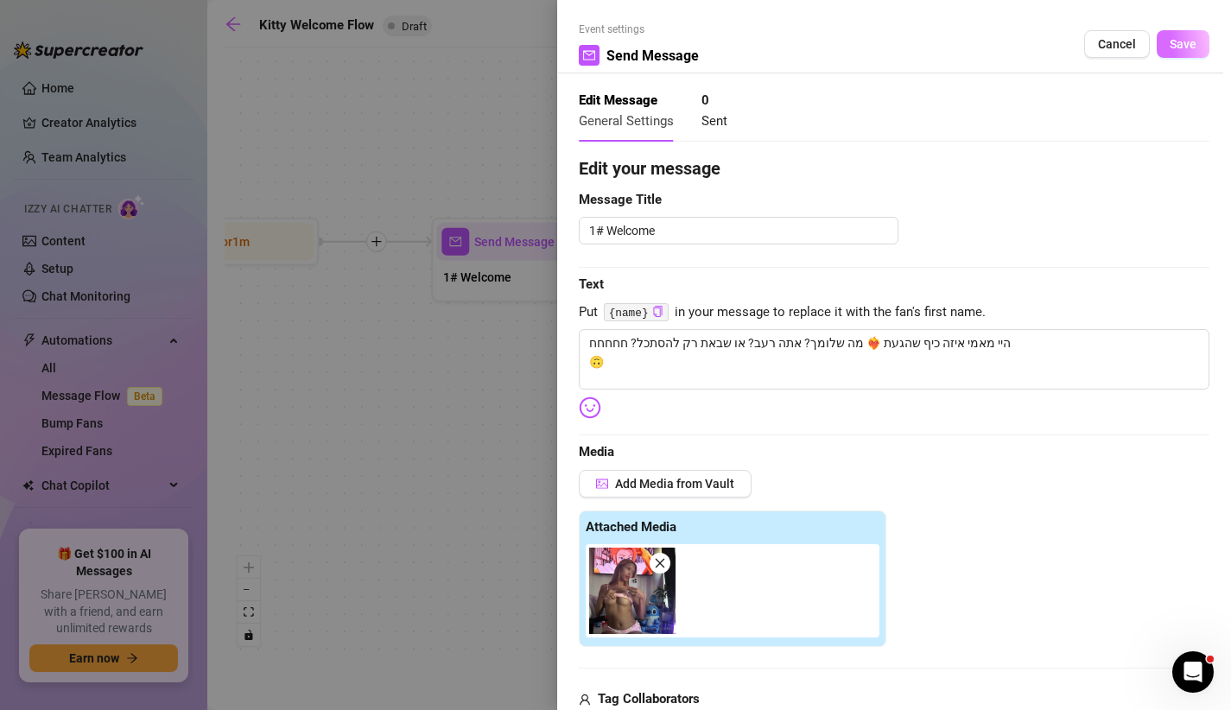
click at [1183, 48] on span "Save" at bounding box center [1183, 44] width 27 height 14
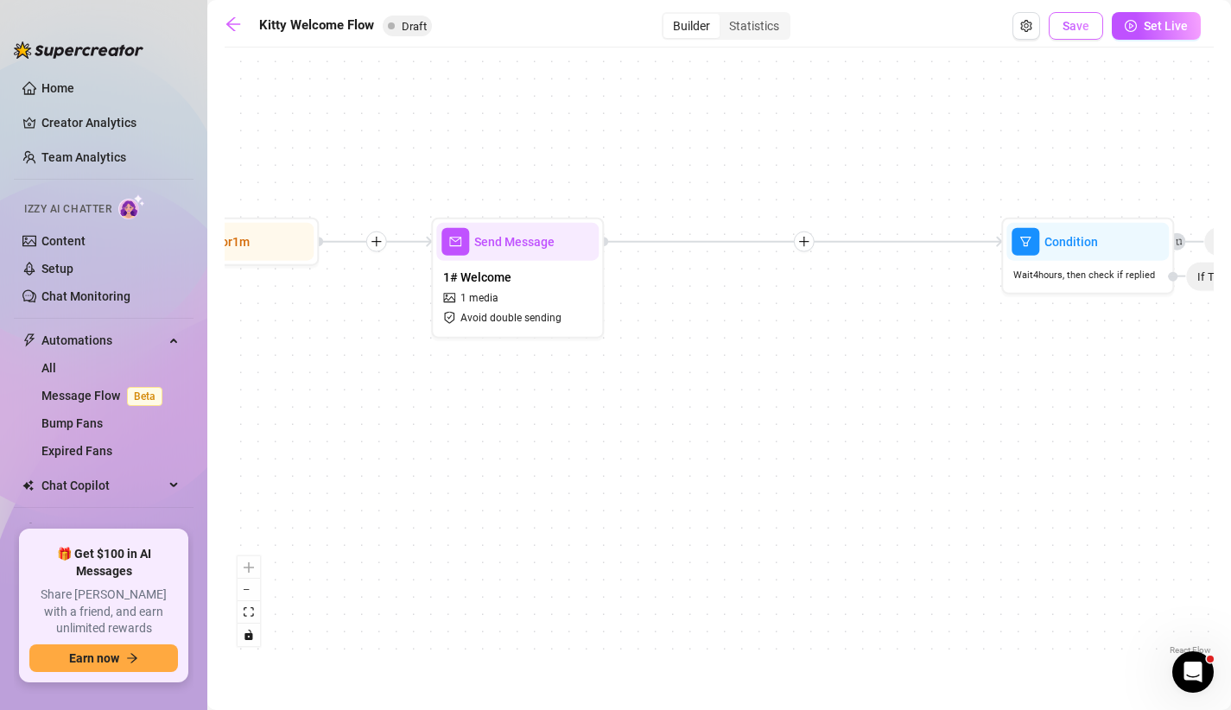
click at [1081, 36] on button "Save" at bounding box center [1076, 26] width 54 height 28
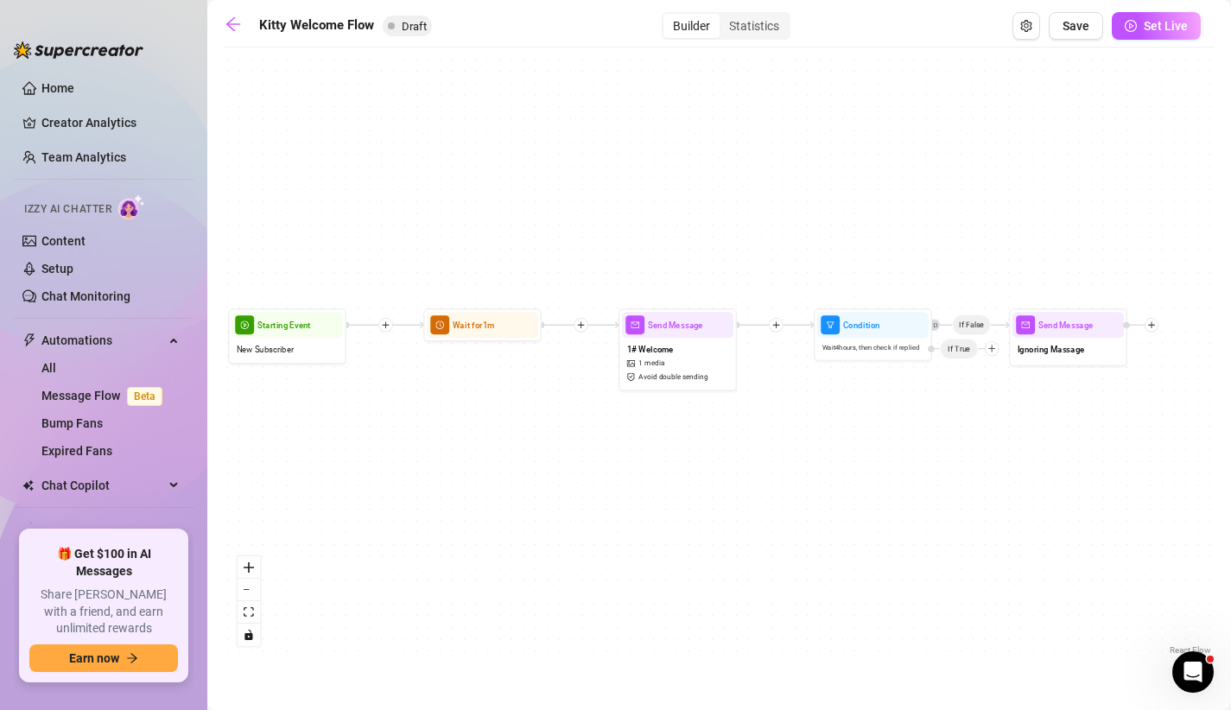
drag, startPoint x: 843, startPoint y: 209, endPoint x: 802, endPoint y: 201, distance: 42.2
click at [802, 201] on div "If False Send Message Ignoring Massage Condition Wait 4 hours, then check if re…" at bounding box center [719, 357] width 989 height 603
click at [481, 334] on div "Wait for 1m" at bounding box center [482, 325] width 111 height 26
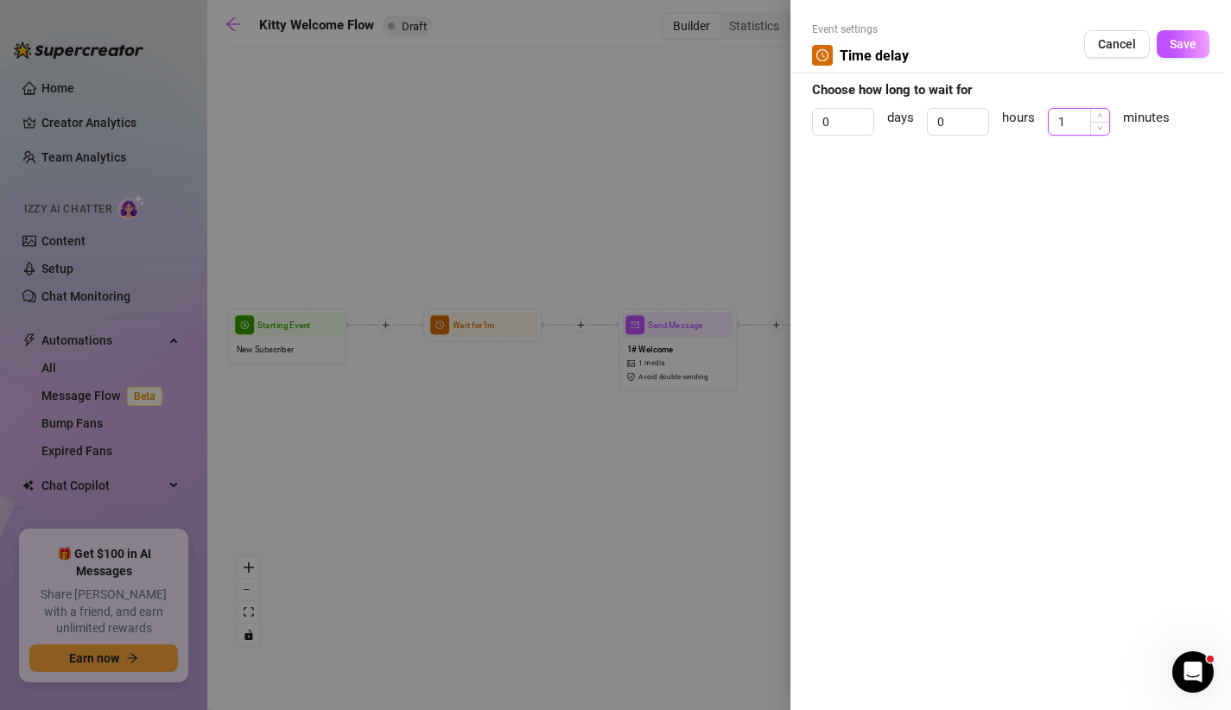
click at [1057, 127] on input "1" at bounding box center [1079, 122] width 60 height 26
click at [1189, 50] on span "Save" at bounding box center [1183, 44] width 27 height 14
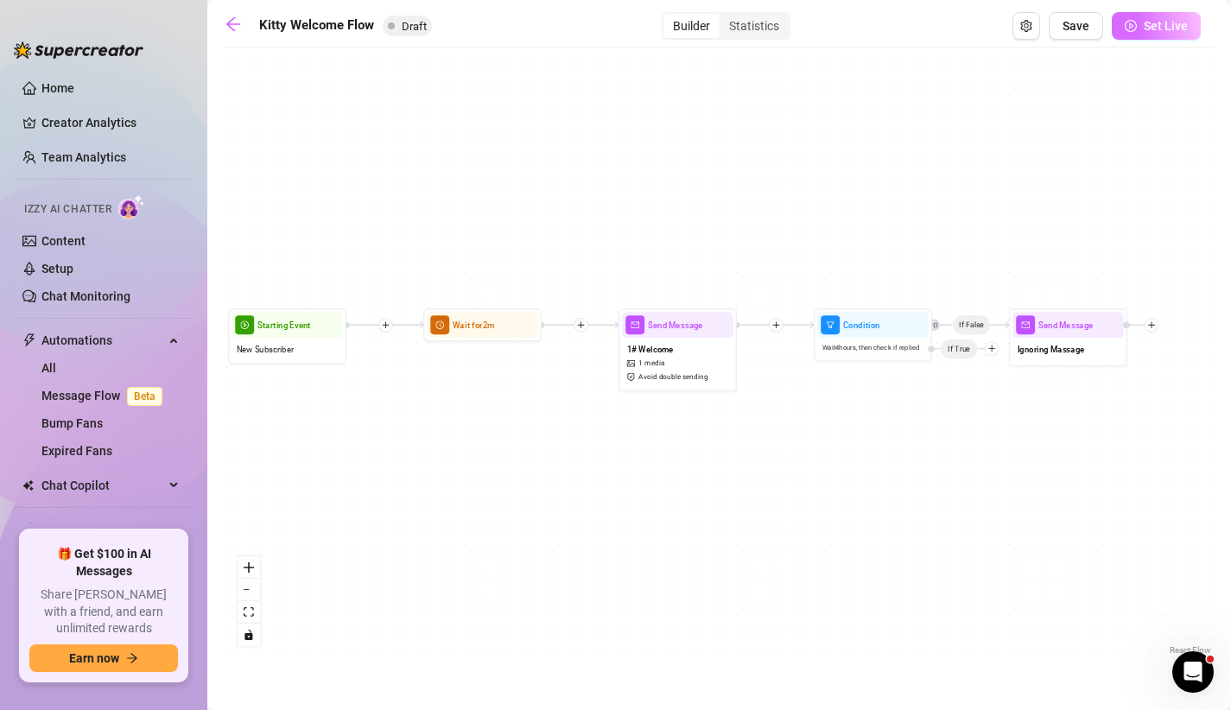
click at [1138, 38] on button "Set Live" at bounding box center [1156, 26] width 89 height 28
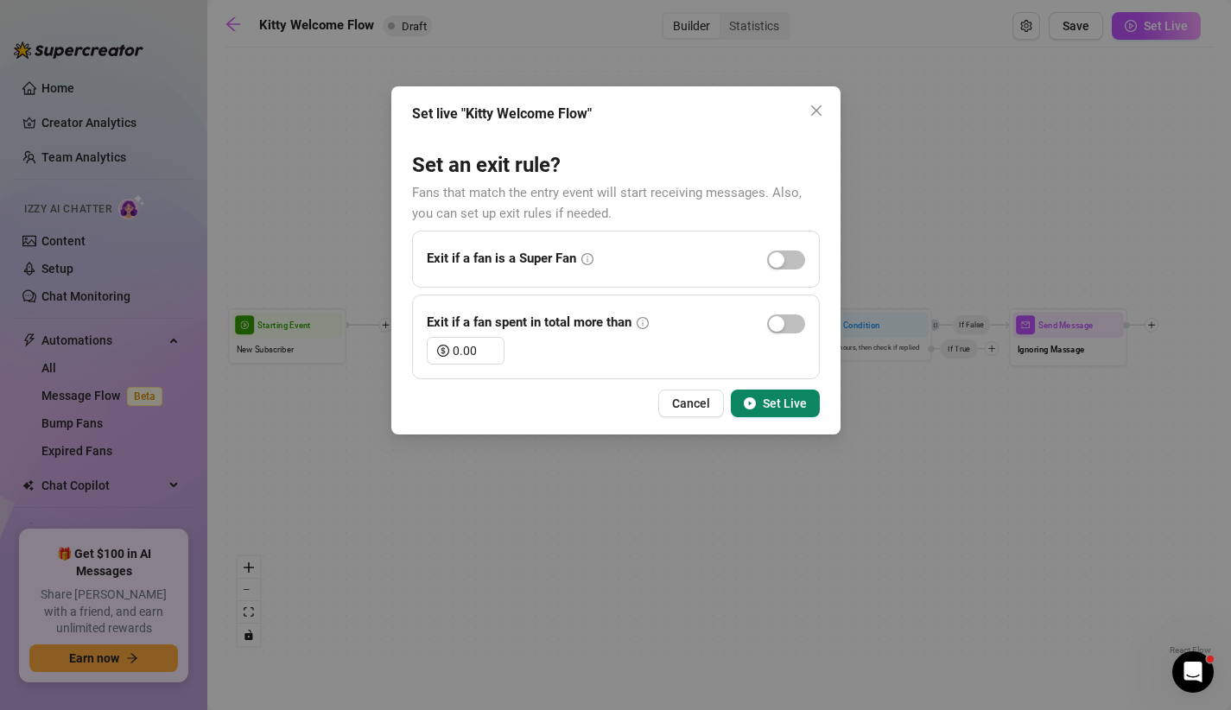
click at [754, 402] on icon "play-circle" at bounding box center [750, 403] width 12 height 12
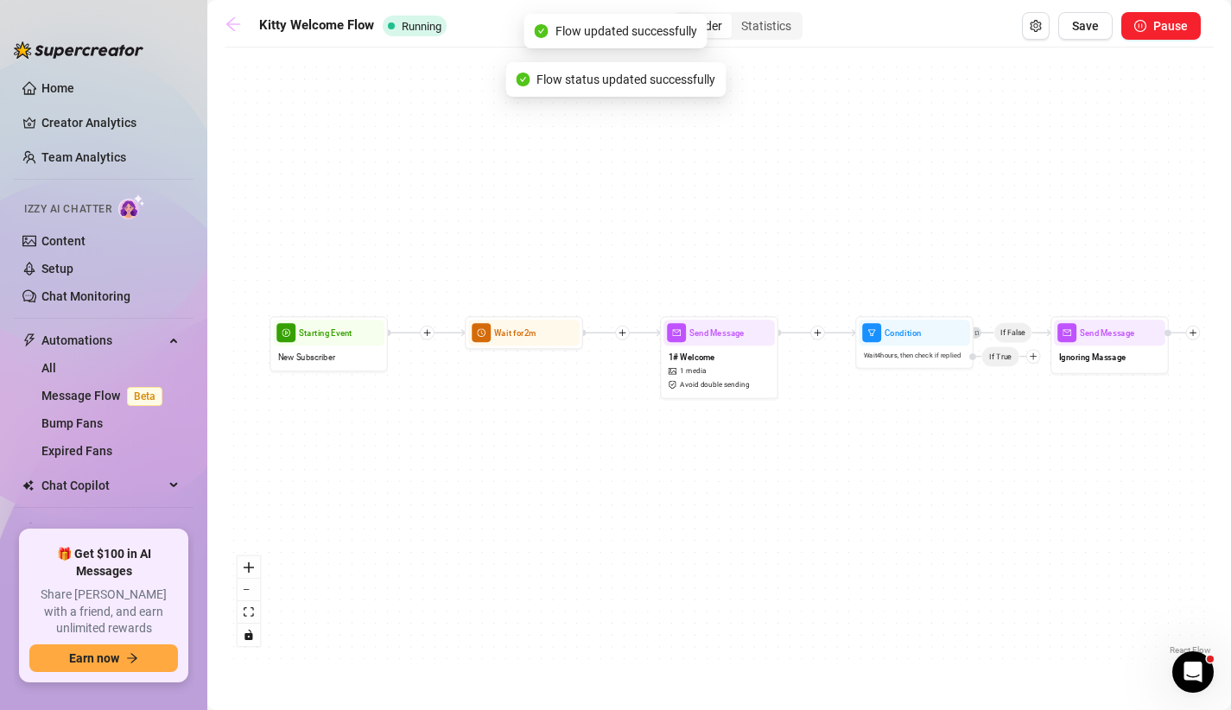
click at [232, 27] on icon "arrow-left" at bounding box center [233, 24] width 17 height 17
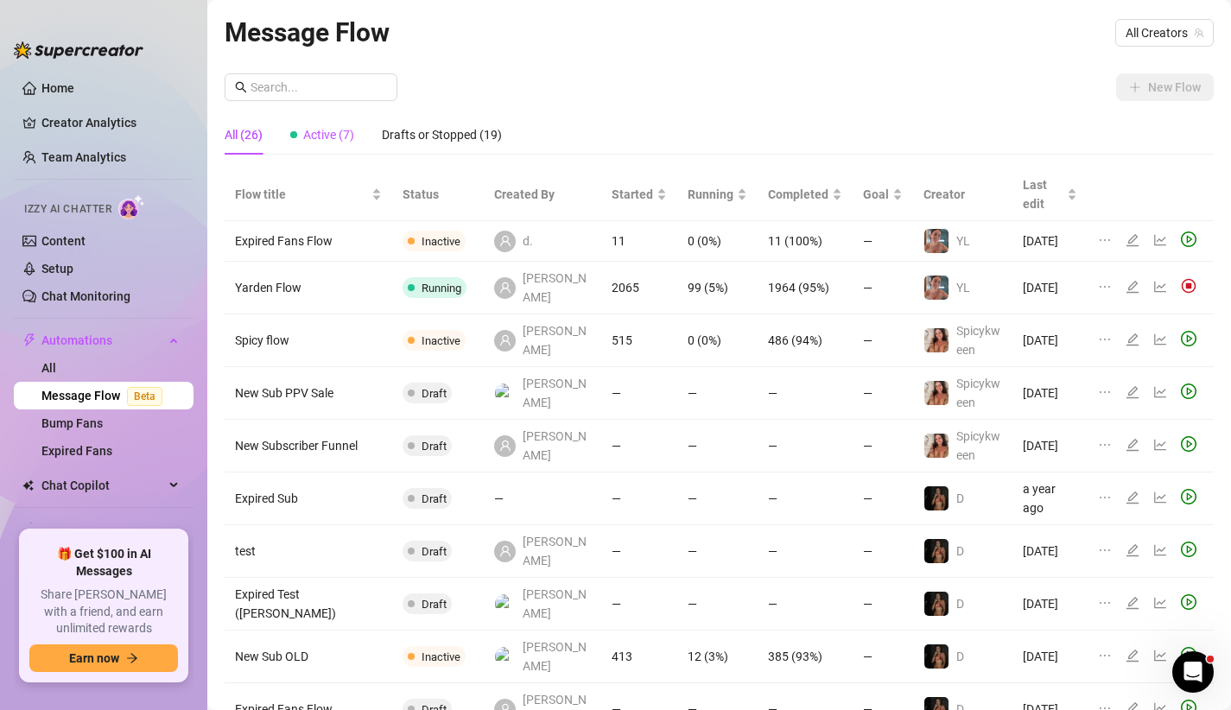
click at [304, 133] on span "Active (7)" at bounding box center [328, 135] width 51 height 14
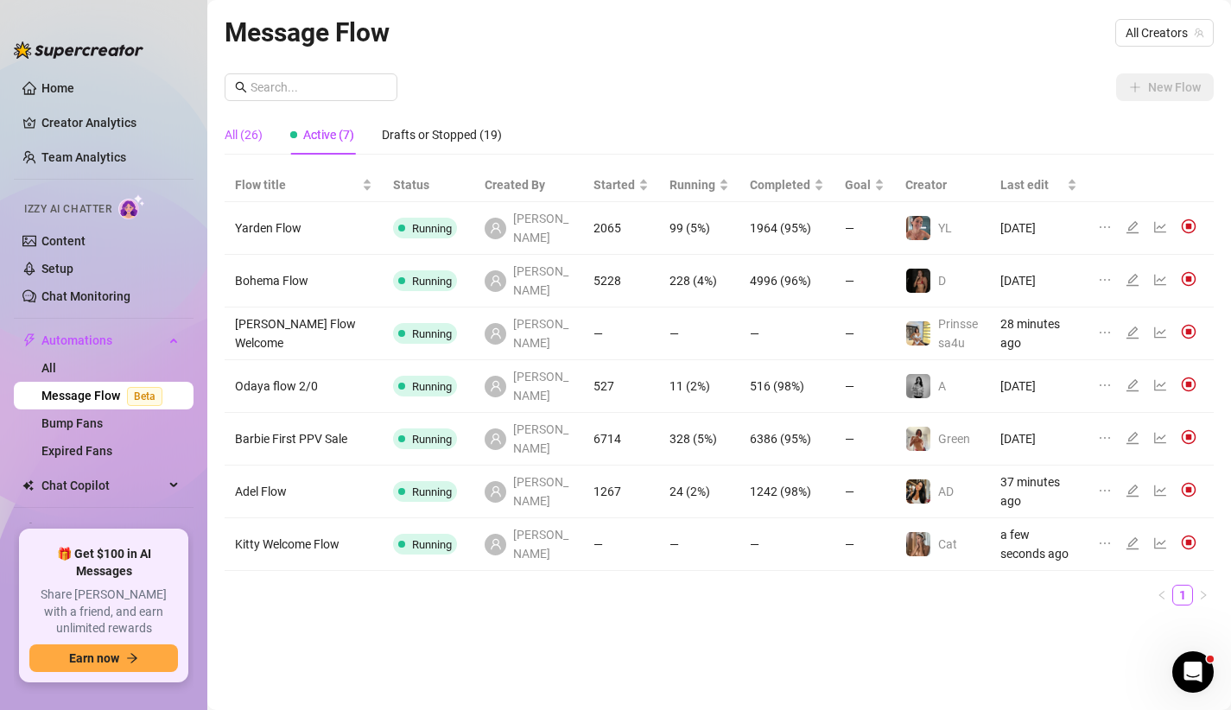
click at [229, 132] on div "All (26)" at bounding box center [244, 134] width 38 height 19
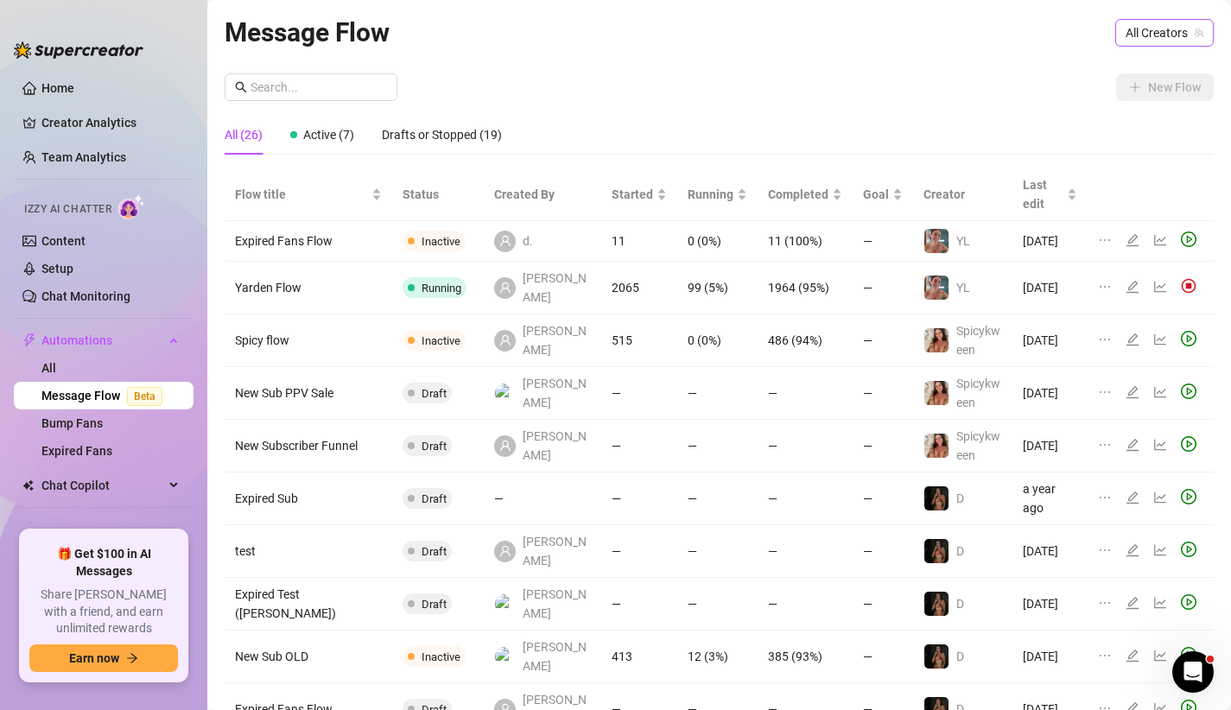
click at [1157, 35] on span "All Creators" at bounding box center [1165, 33] width 78 height 26
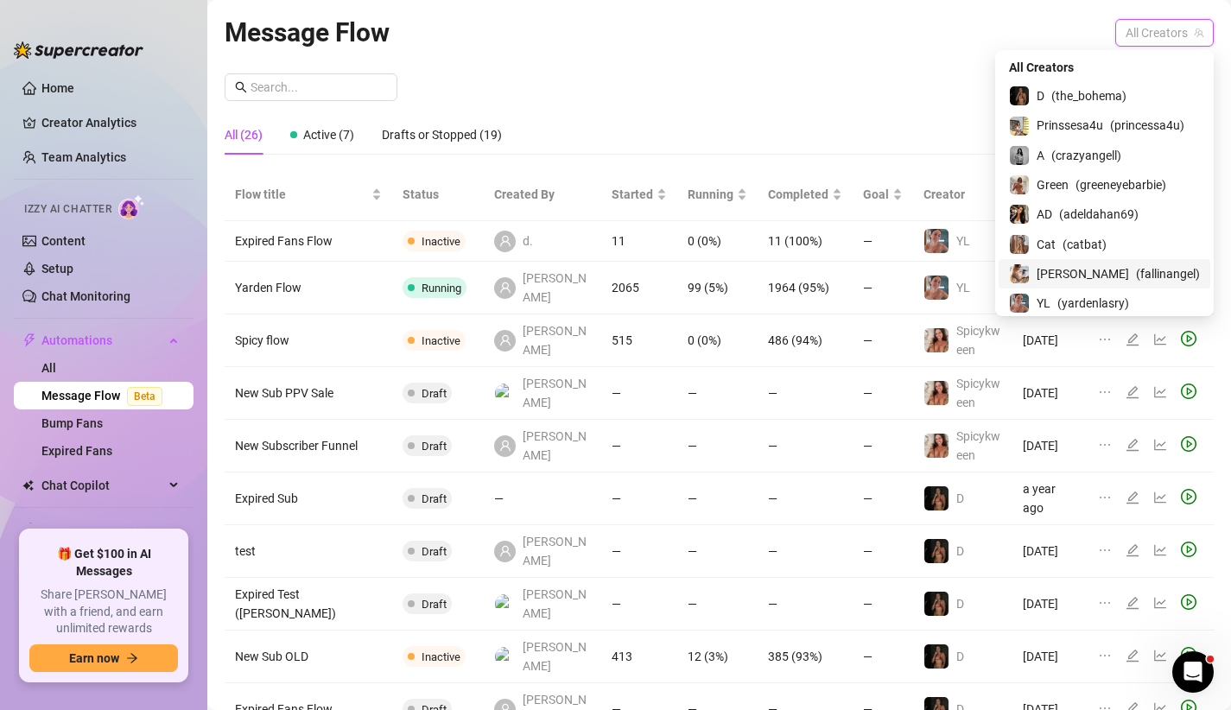
click at [1080, 264] on span "[PERSON_NAME]" at bounding box center [1083, 273] width 92 height 19
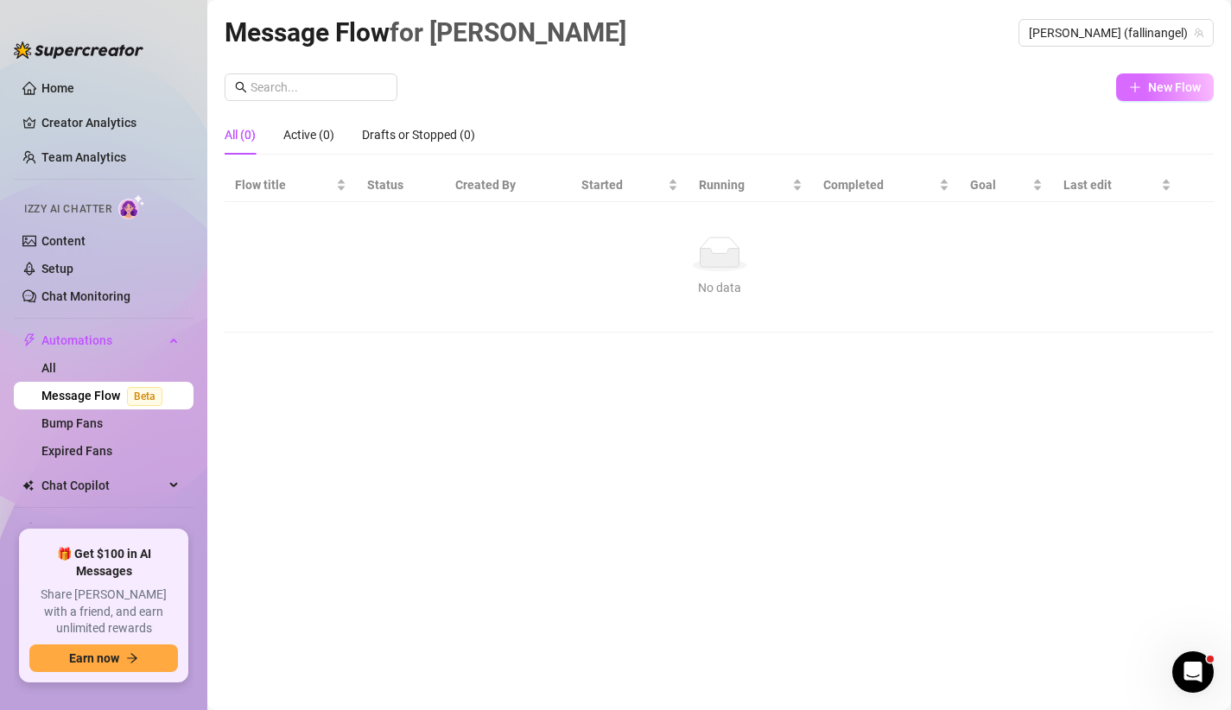
click at [1182, 87] on span "New Flow" at bounding box center [1174, 87] width 53 height 14
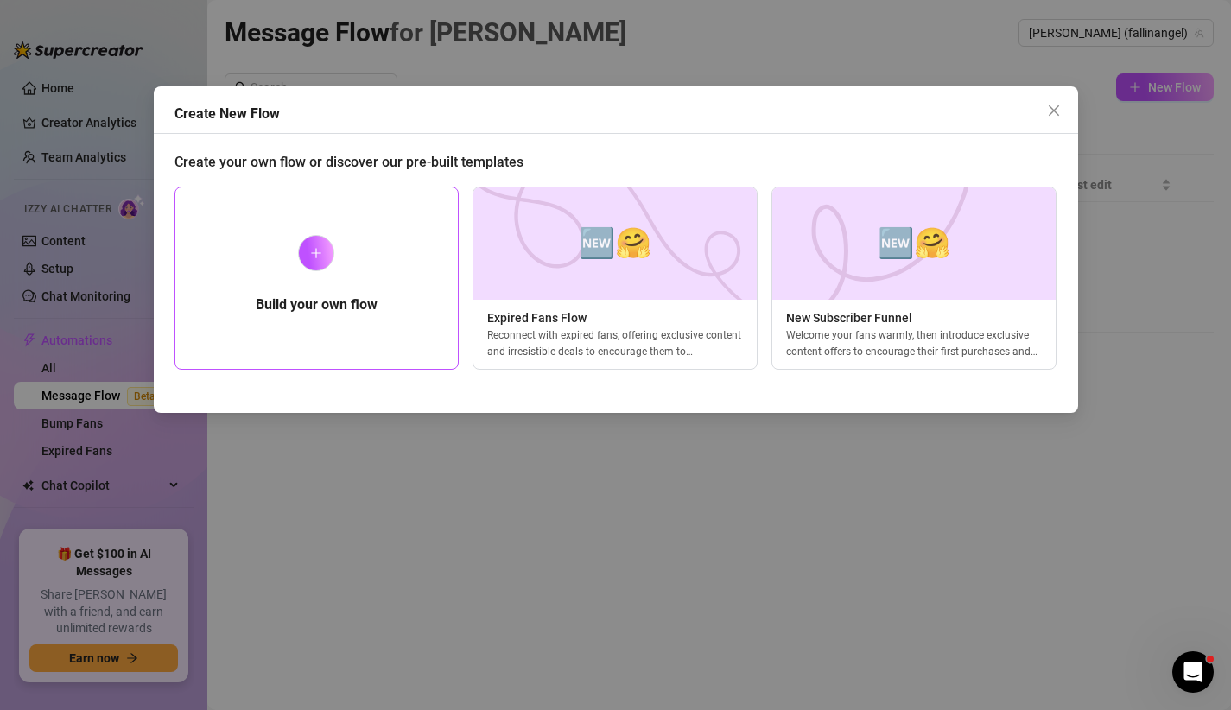
click at [360, 300] on h5 "Build your own flow" at bounding box center [317, 305] width 122 height 21
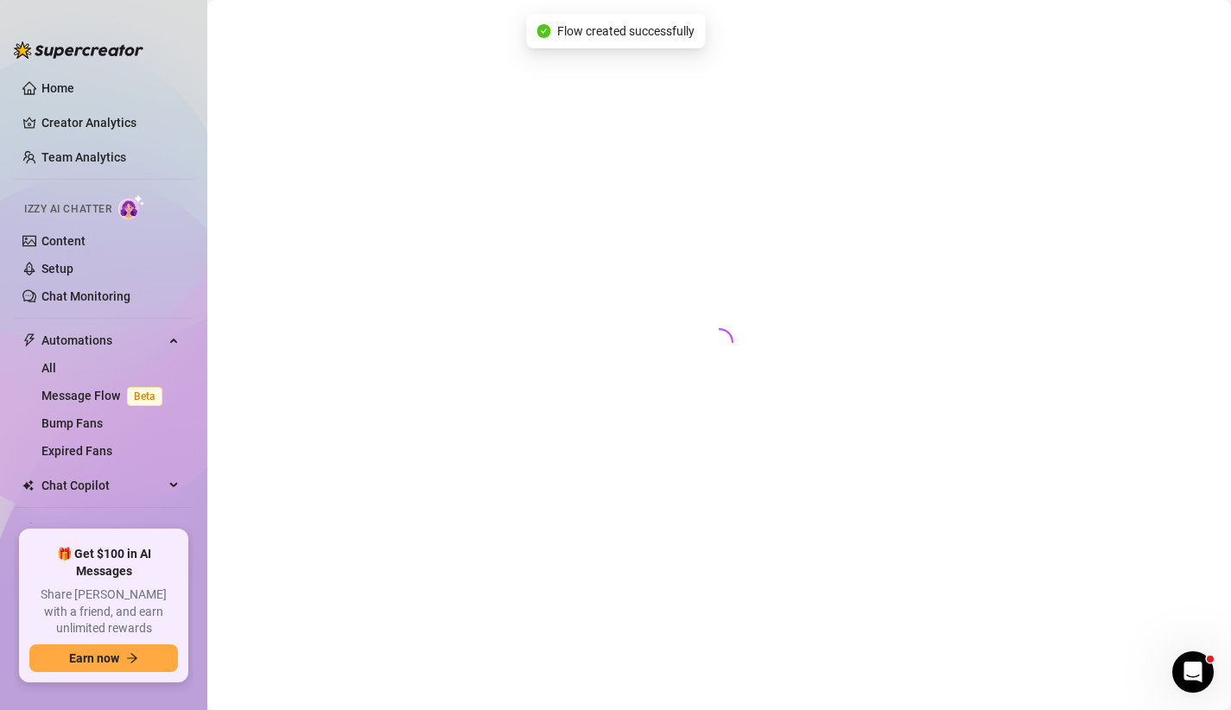
click at [325, 251] on div at bounding box center [719, 335] width 989 height 646
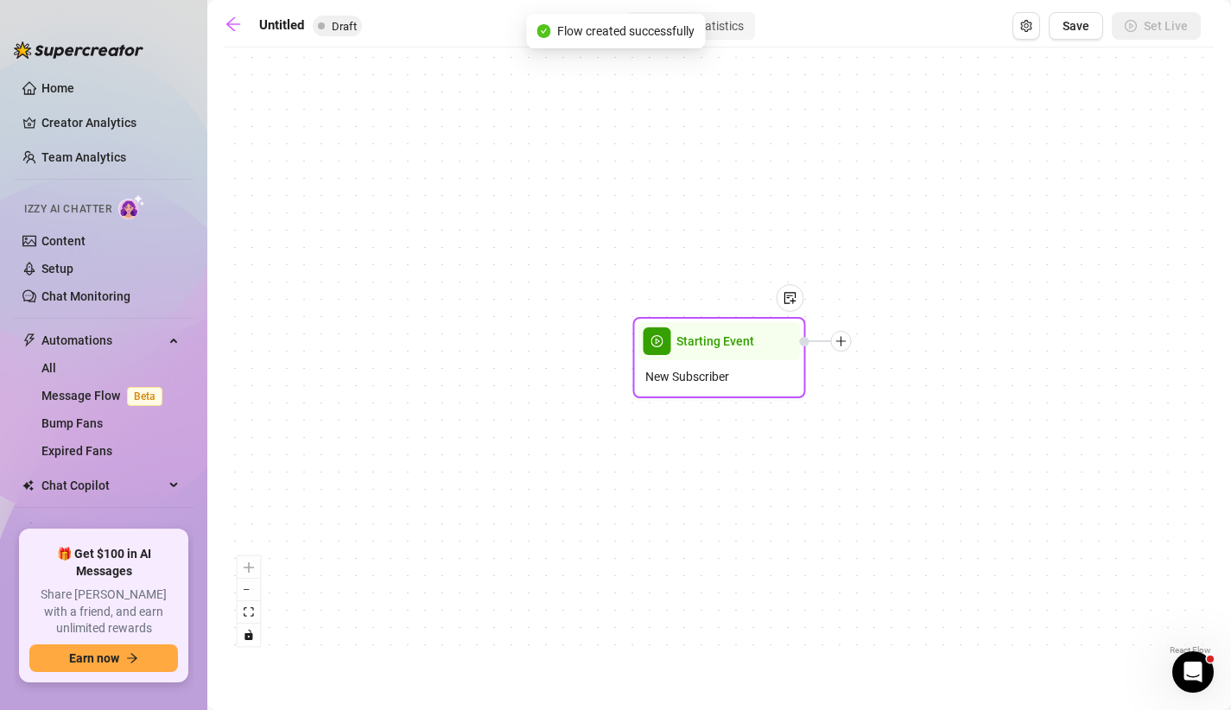
click at [842, 338] on icon "plus" at bounding box center [841, 341] width 12 height 12
click at [922, 340] on div "Time Delay" at bounding box center [927, 342] width 126 height 29
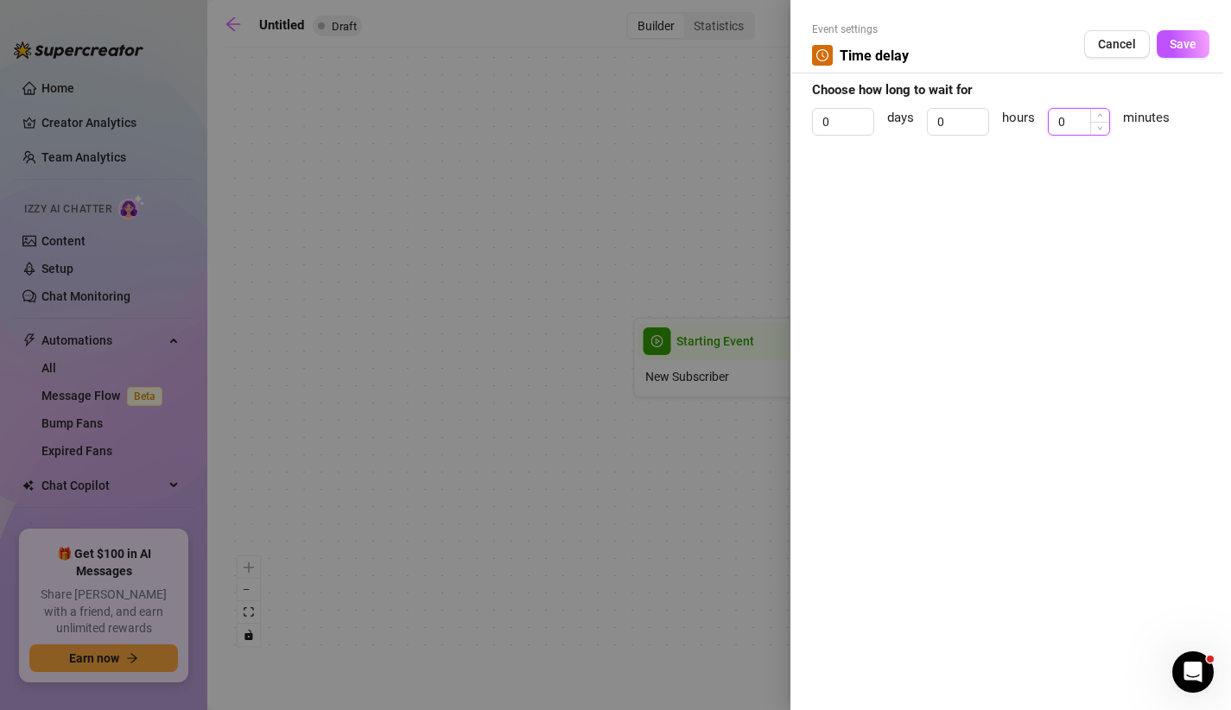
click at [1063, 118] on input "0" at bounding box center [1079, 122] width 60 height 26
click at [1206, 46] on button "Save" at bounding box center [1183, 44] width 53 height 28
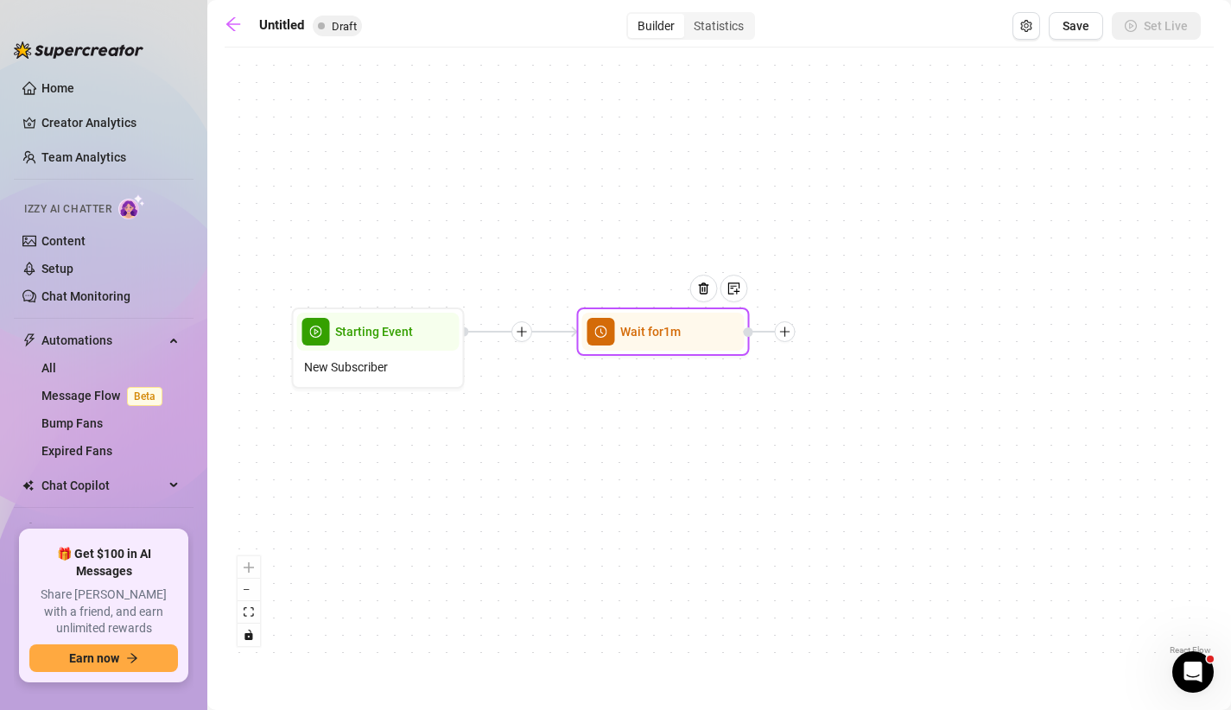
drag, startPoint x: 926, startPoint y: 203, endPoint x: 585, endPoint y: 194, distance: 341.4
click at [585, 194] on div "Wait for 1m Starting Event New Subscriber" at bounding box center [719, 357] width 989 height 603
click at [786, 334] on icon "plus" at bounding box center [785, 332] width 12 height 12
click at [887, 386] on div "Message" at bounding box center [871, 392] width 126 height 29
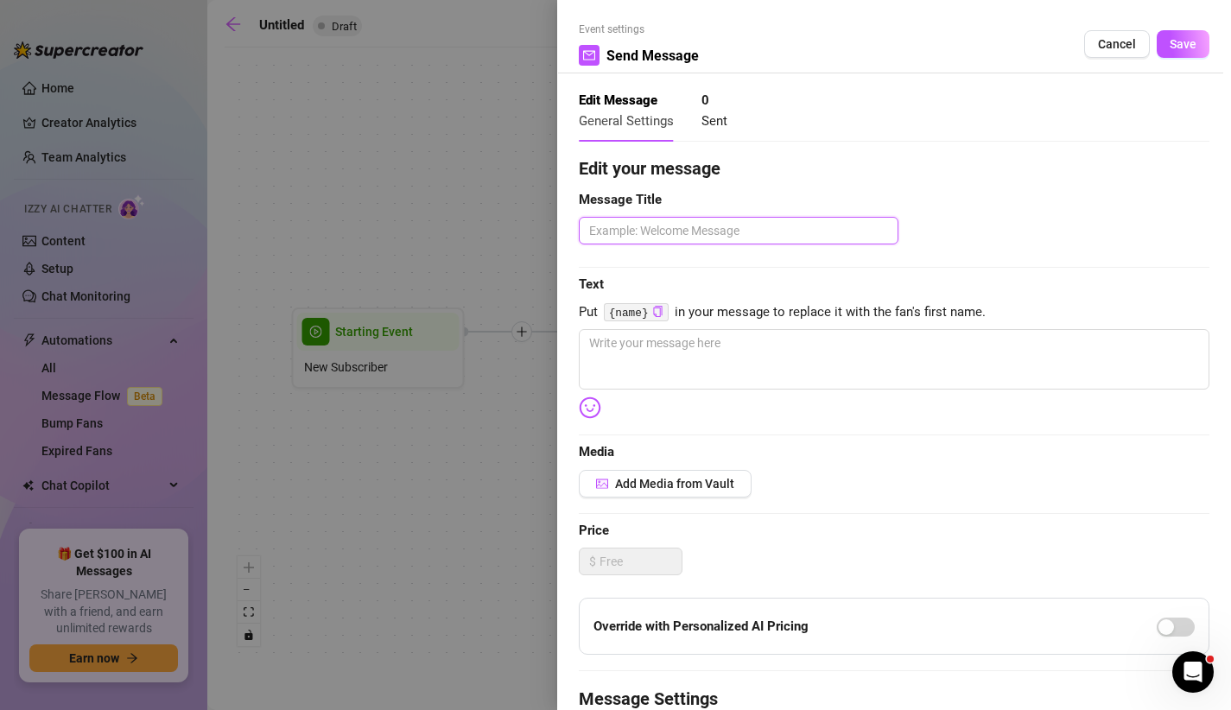
click at [730, 221] on textarea at bounding box center [739, 231] width 320 height 28
click at [638, 484] on span "Add Media from Vault" at bounding box center [674, 484] width 119 height 14
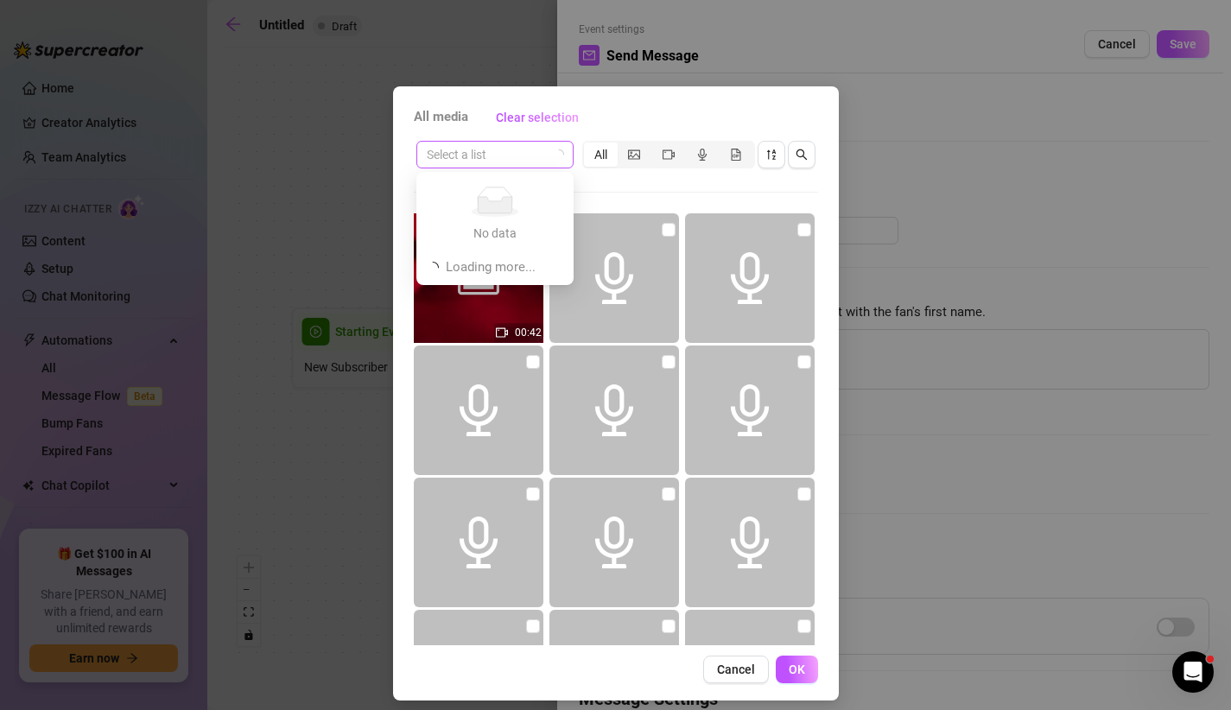
click at [551, 159] on span at bounding box center [495, 155] width 137 height 26
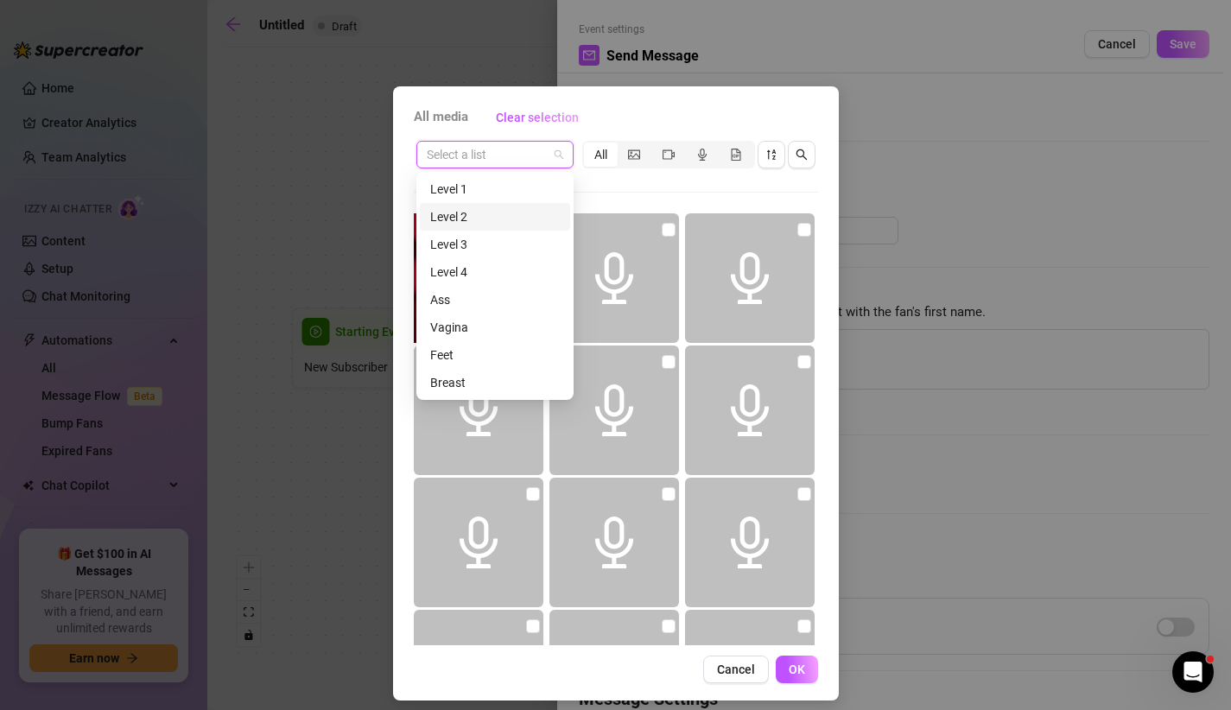
click at [496, 217] on div "Level 2" at bounding box center [495, 216] width 130 height 19
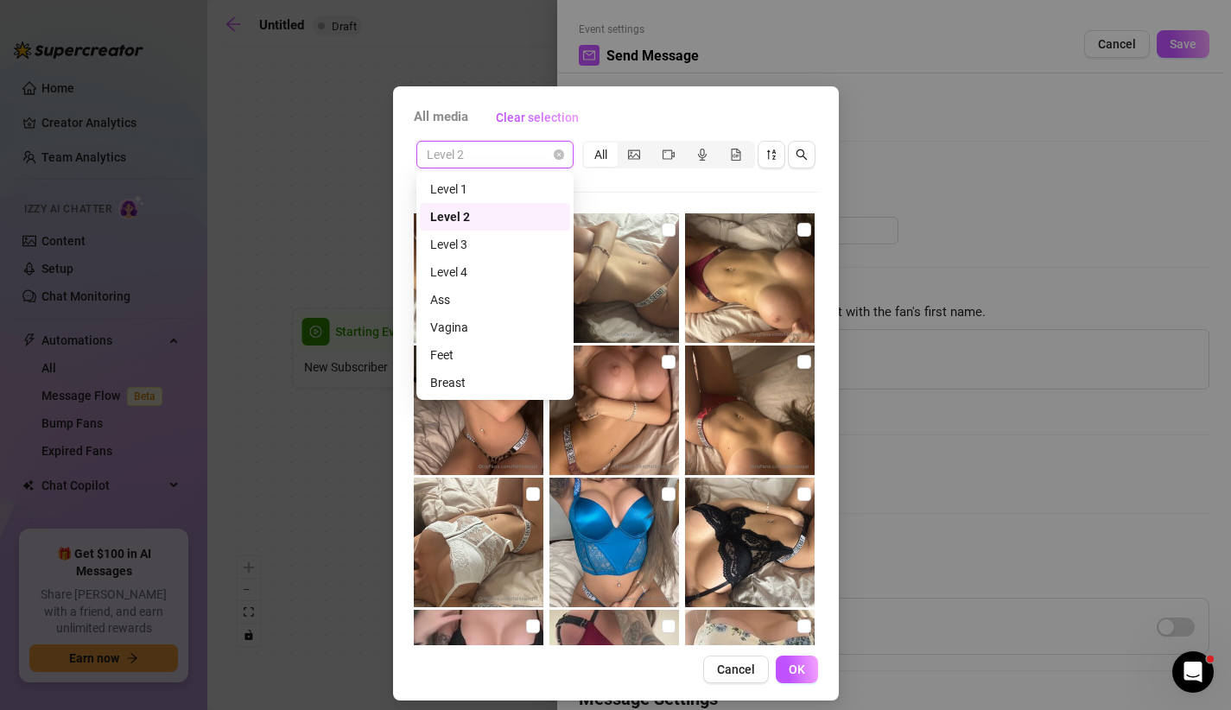
click at [533, 166] on span "Level 2" at bounding box center [495, 155] width 137 height 26
click at [485, 245] on div "Level 3" at bounding box center [495, 244] width 130 height 19
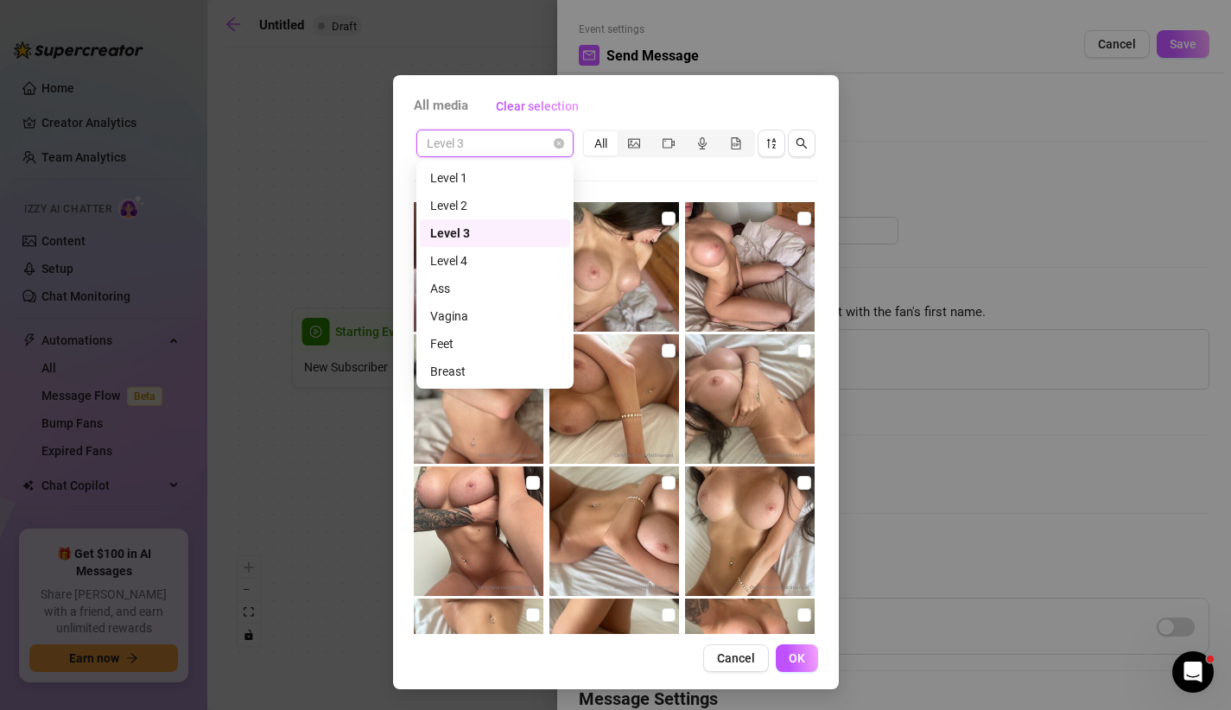
click at [527, 144] on span "Level 3" at bounding box center [495, 143] width 137 height 26
click at [501, 174] on div "Level 1" at bounding box center [495, 177] width 130 height 19
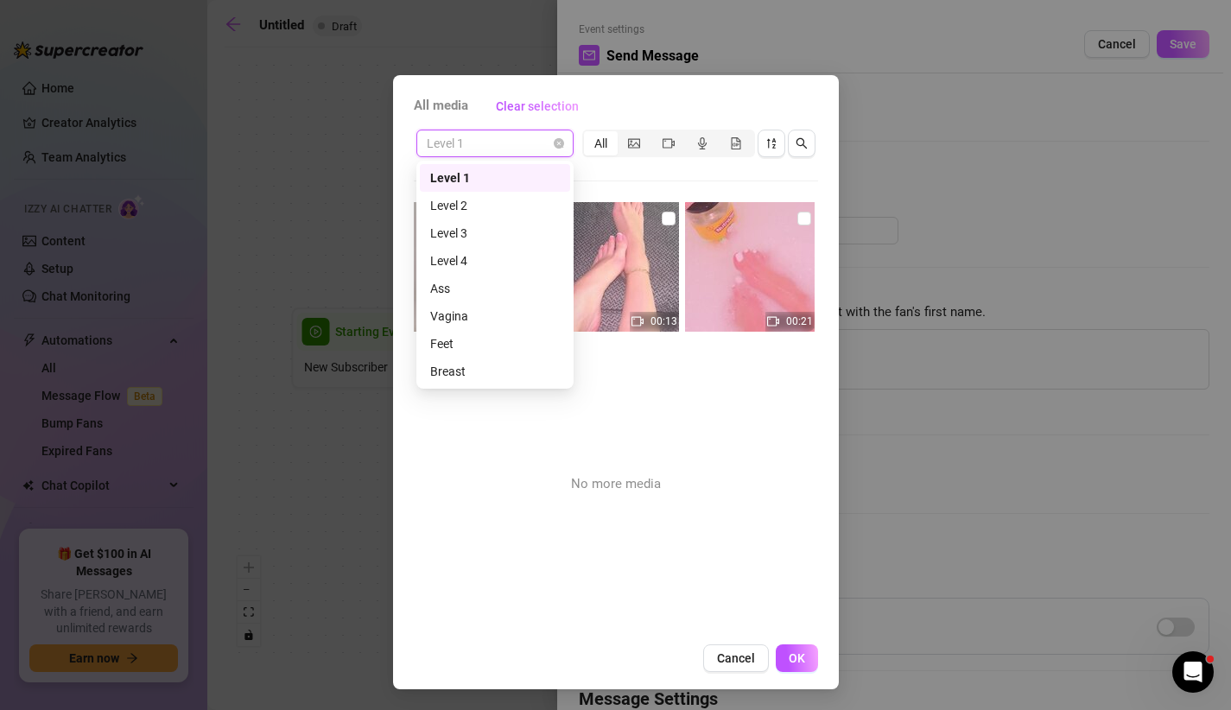
click at [519, 153] on span "Level 1" at bounding box center [495, 143] width 137 height 26
click at [495, 207] on div "Level 2" at bounding box center [495, 205] width 130 height 19
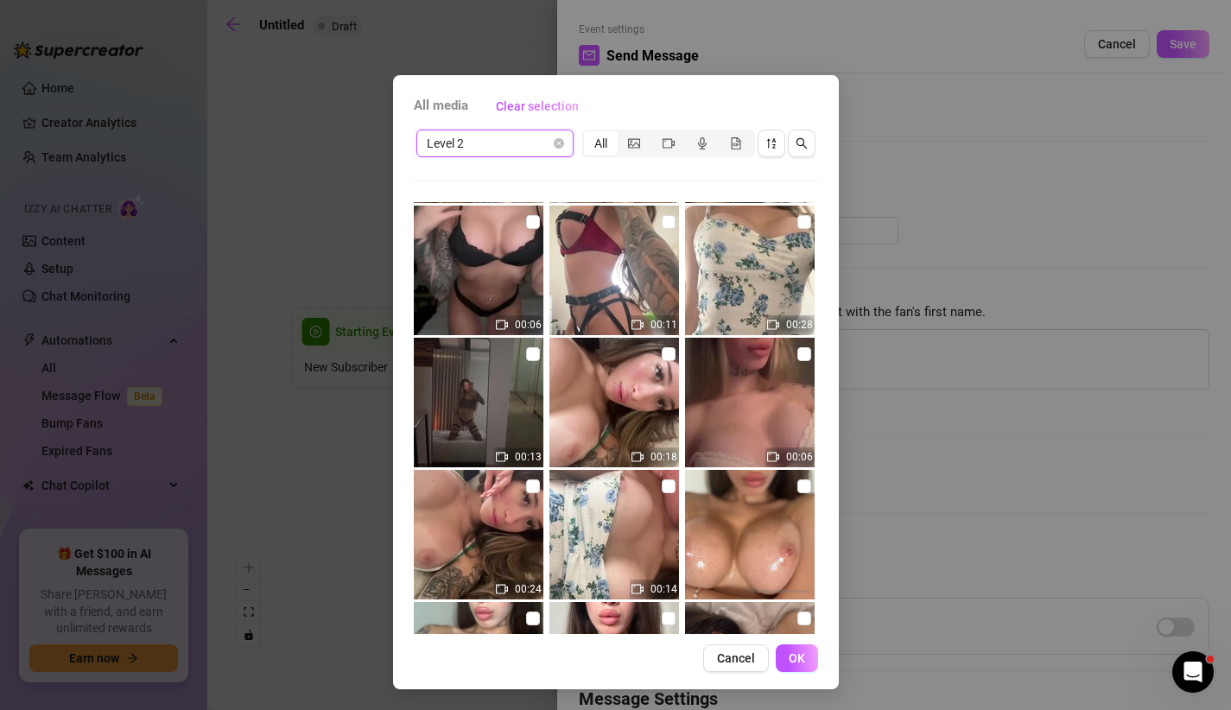
scroll to position [397, 0]
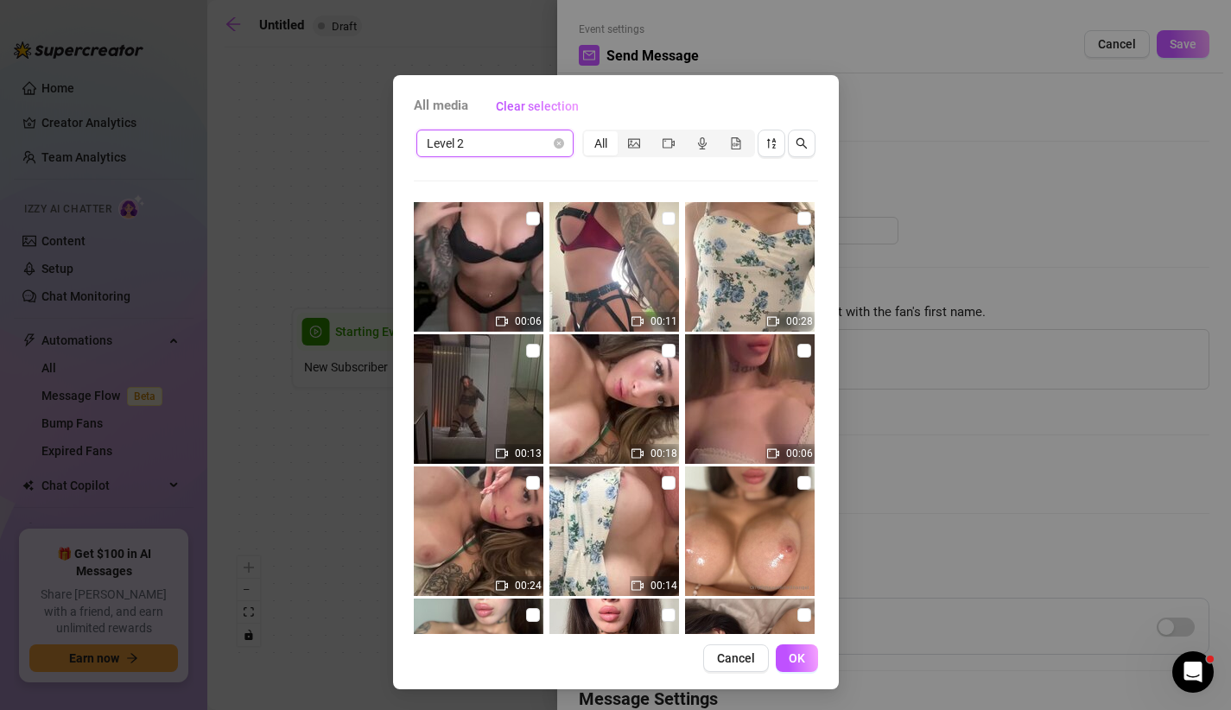
click at [483, 406] on img at bounding box center [479, 399] width 130 height 130
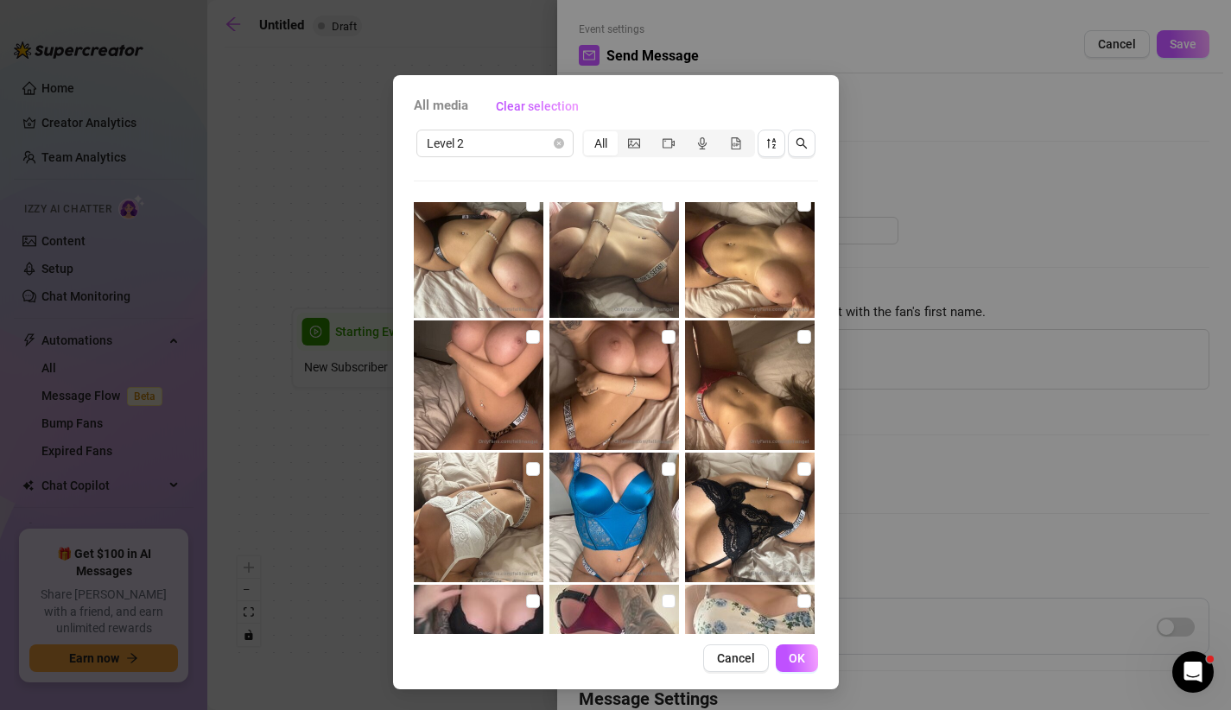
scroll to position [0, 0]
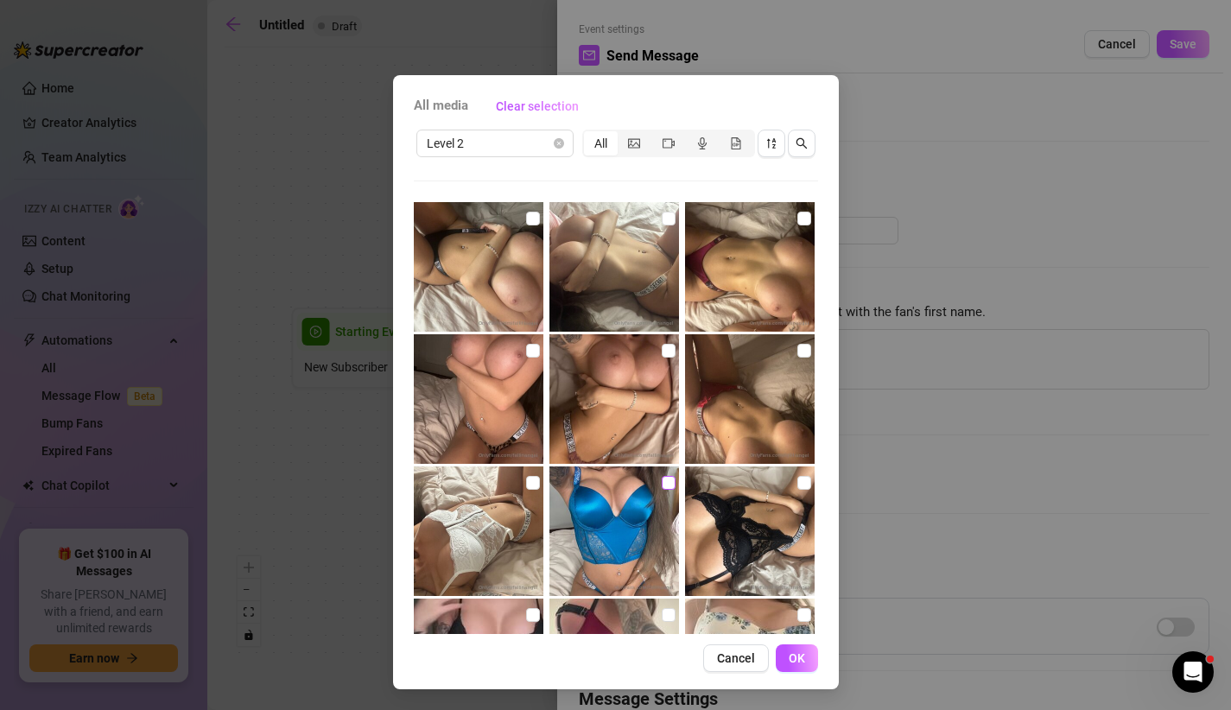
click at [664, 485] on input "checkbox" at bounding box center [669, 483] width 14 height 14
click at [803, 658] on span "OK" at bounding box center [797, 658] width 16 height 14
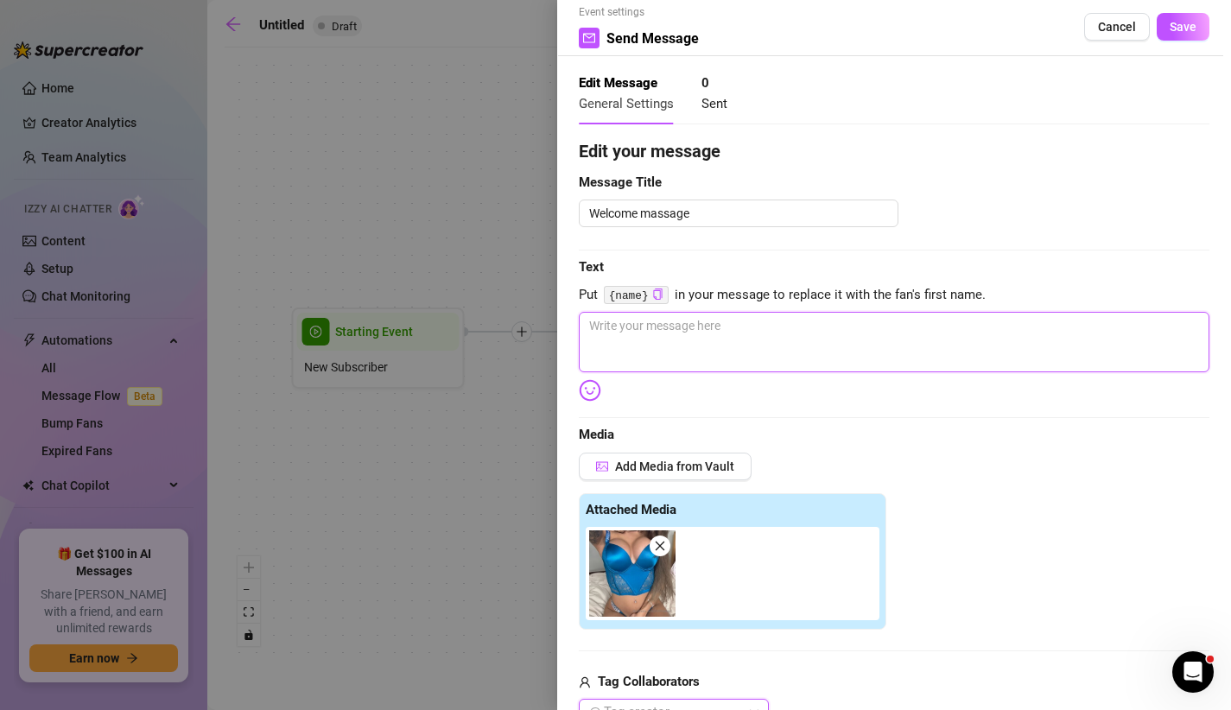
click at [751, 363] on textarea at bounding box center [894, 342] width 631 height 60
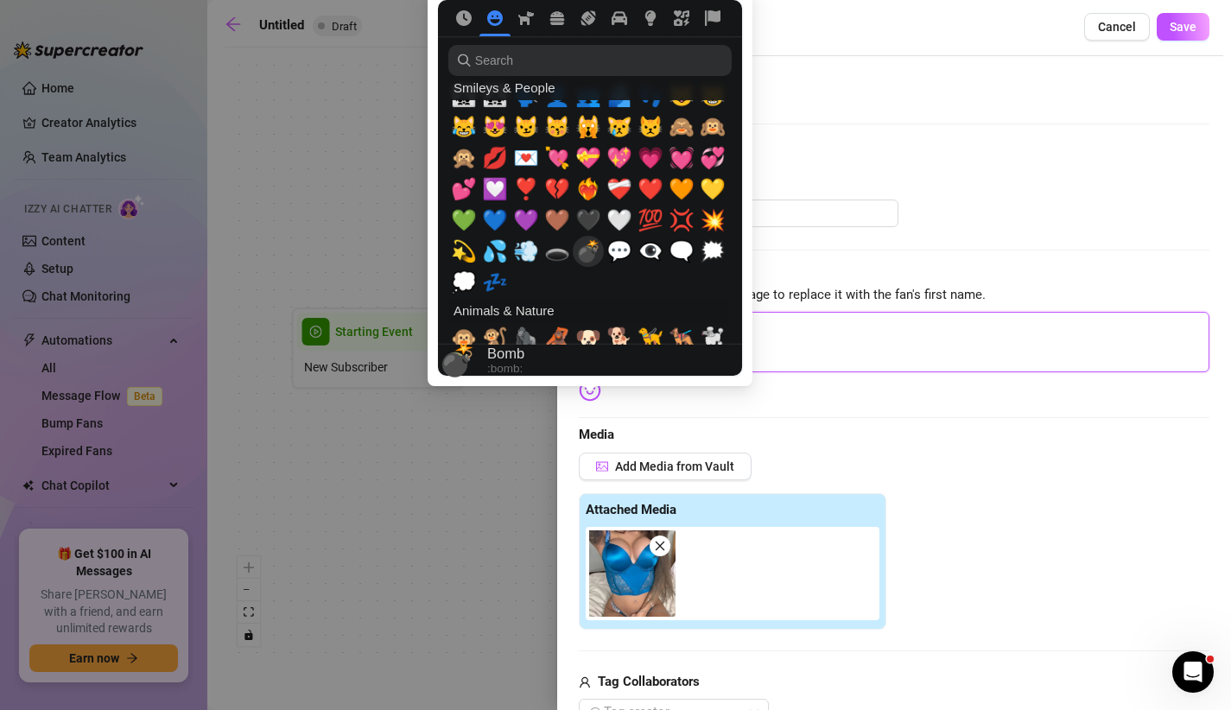
scroll to position [1751, 0]
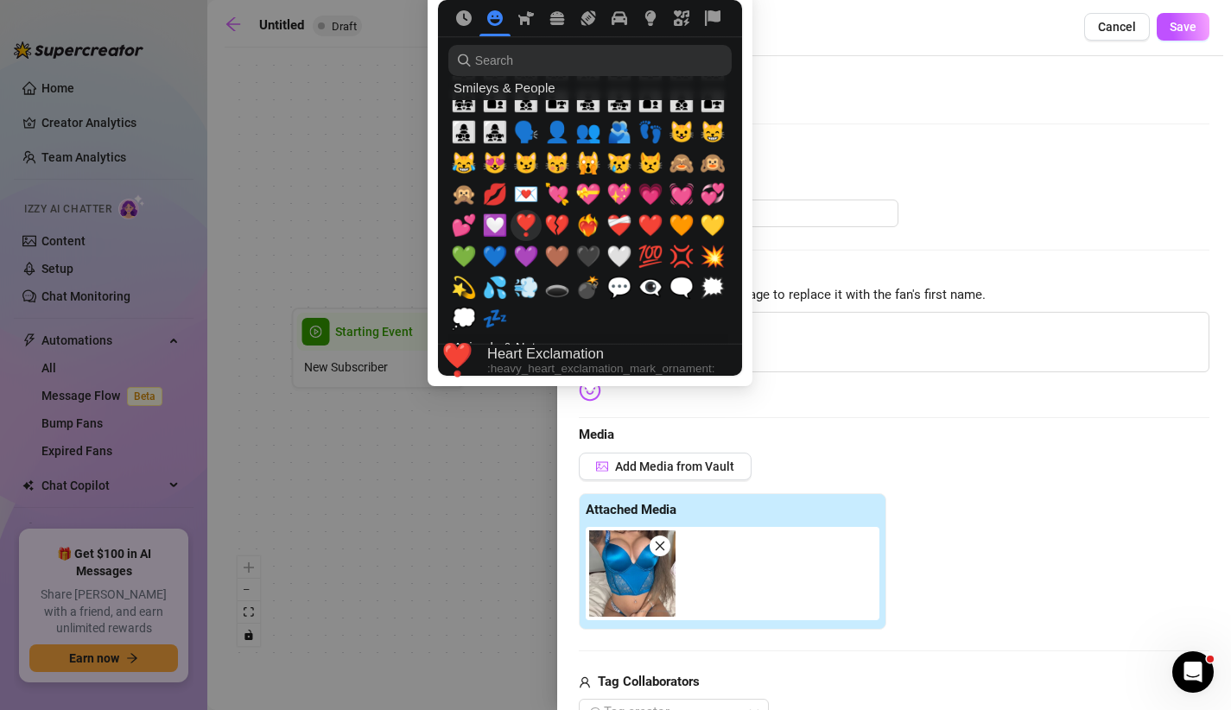
click at [530, 224] on span "❣️" at bounding box center [526, 225] width 26 height 24
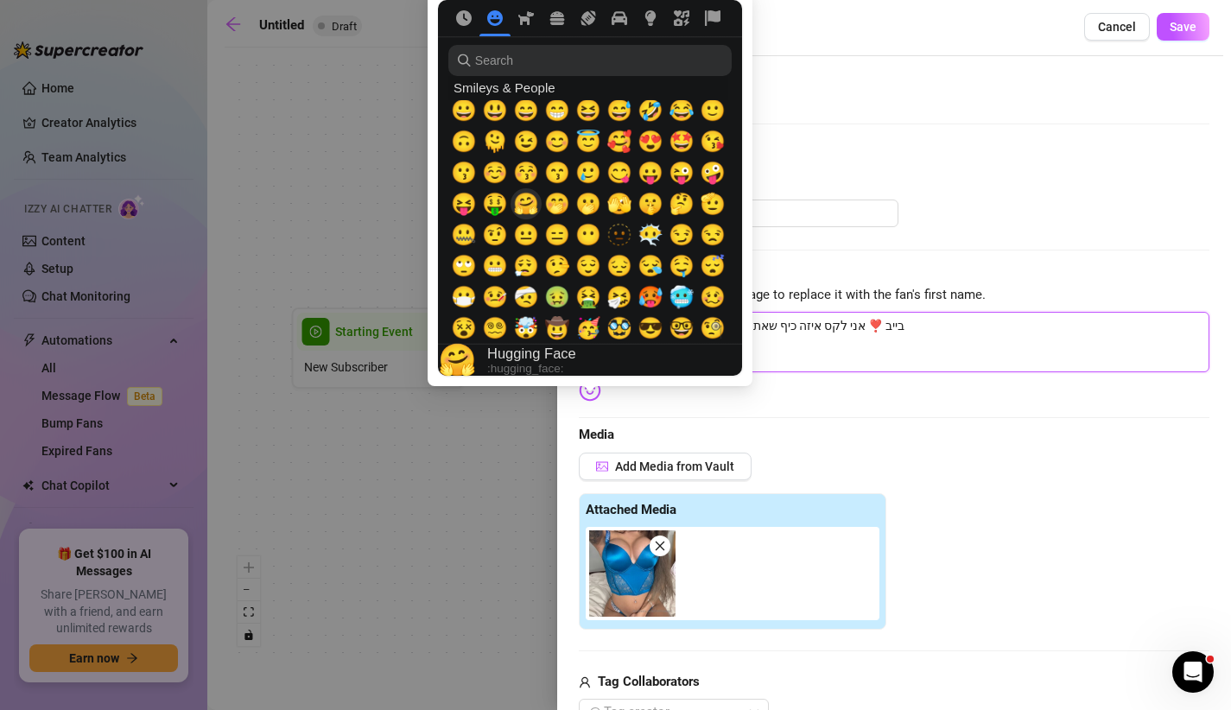
scroll to position [154, 0]
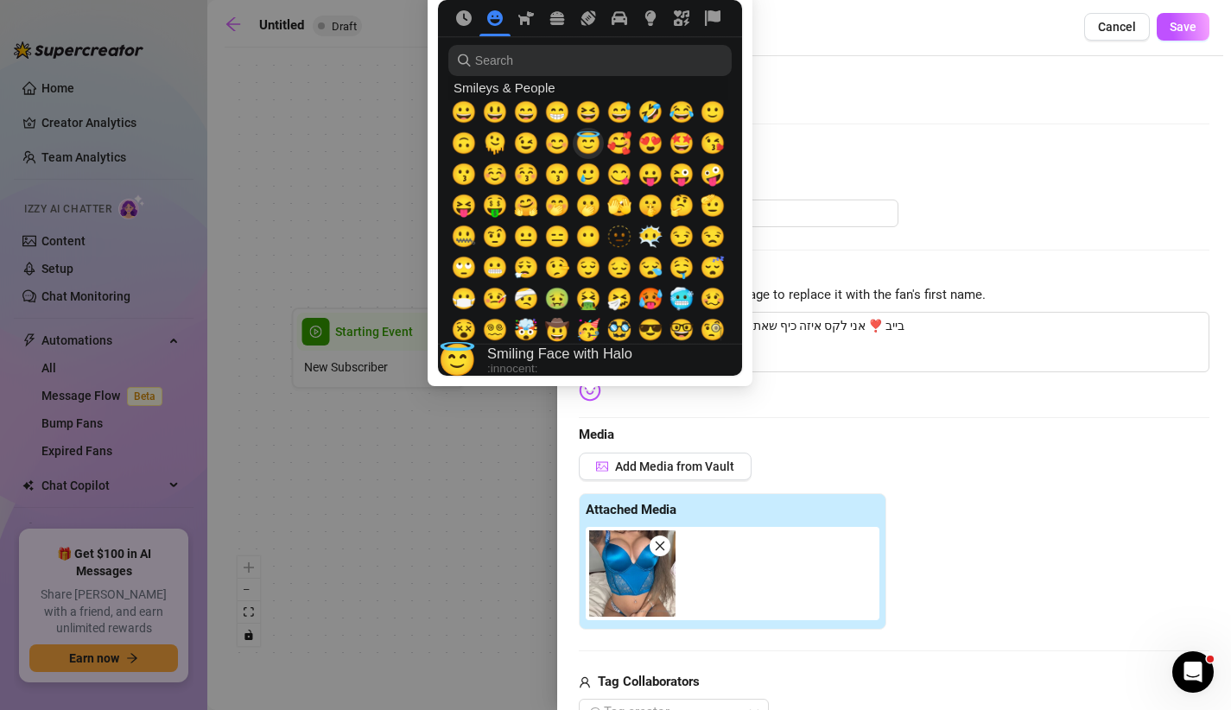
click at [592, 141] on span "😇" at bounding box center [588, 143] width 26 height 24
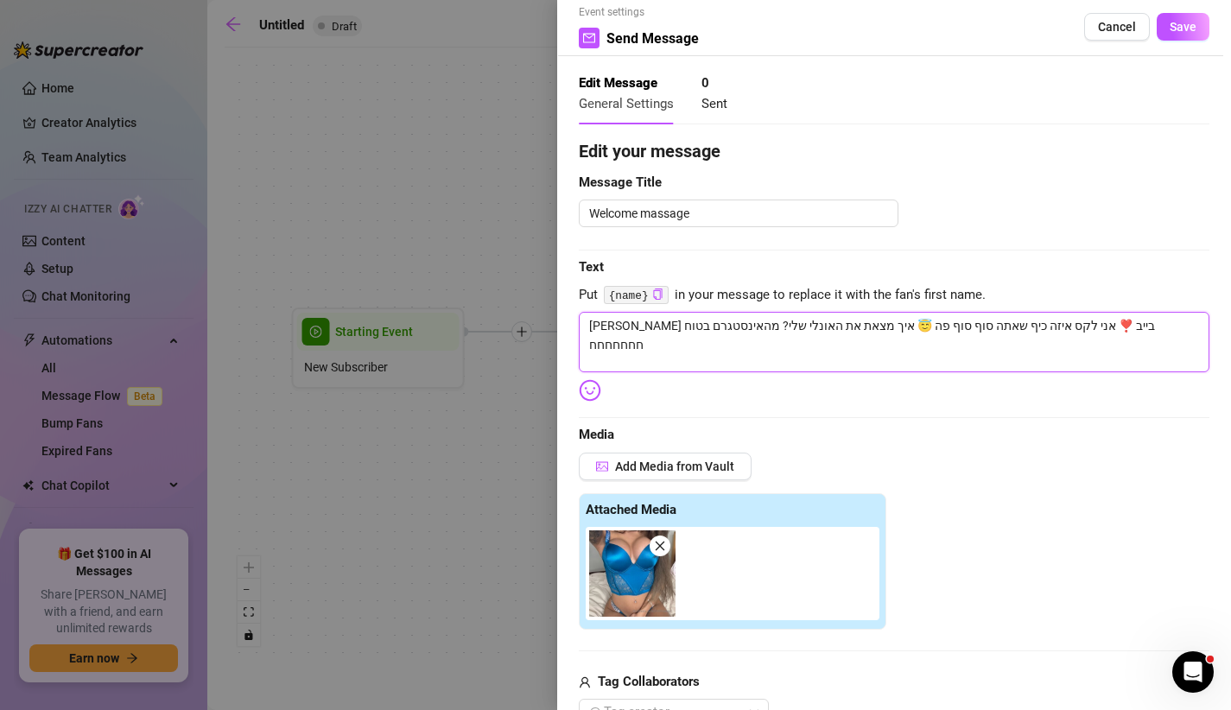
click at [1097, 322] on textarea "[PERSON_NAME] בייב ❣️ אני לקס איזה כיף שאתה סוף סוף פה 😇 איך מצאת את האונלי שלי…" at bounding box center [894, 342] width 631 height 60
click at [1110, 322] on textarea "[PERSON_NAME] בייב ❣️אני לקס איזה כיף שאתה סוף סוף פה 😇 איך מצאת את האונלי שלי?…" at bounding box center [894, 342] width 631 height 60
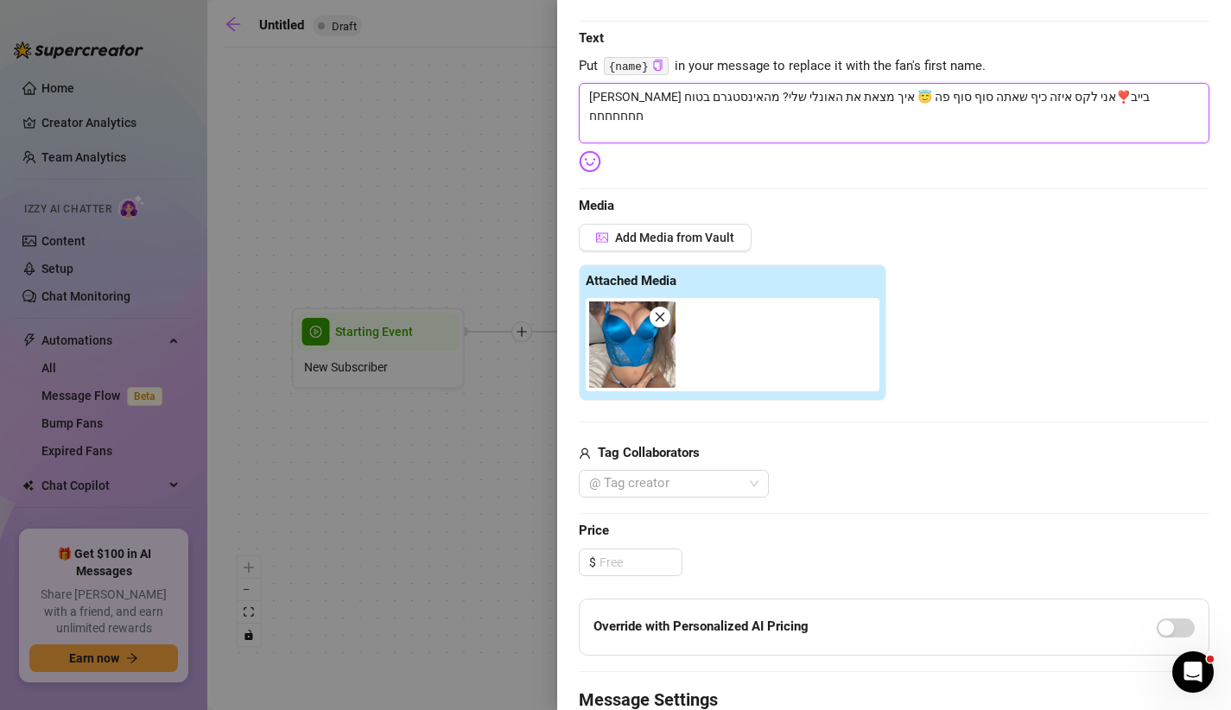
scroll to position [0, 0]
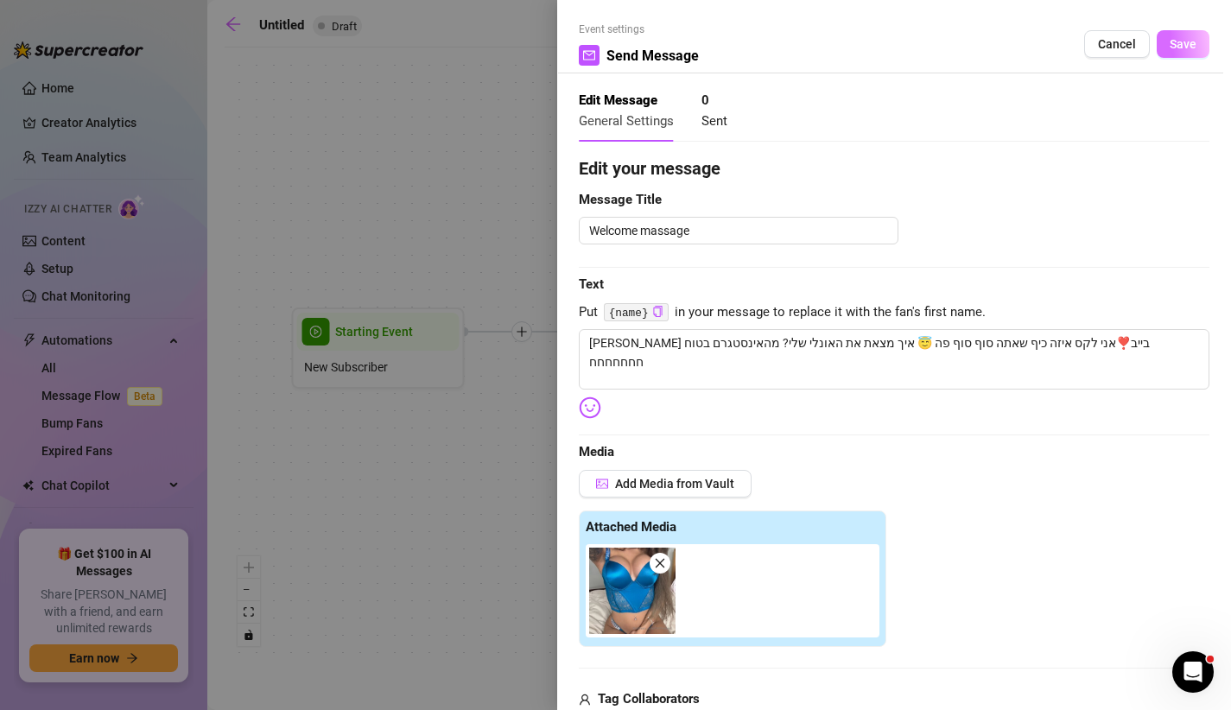
click at [1182, 45] on span "Save" at bounding box center [1183, 44] width 27 height 14
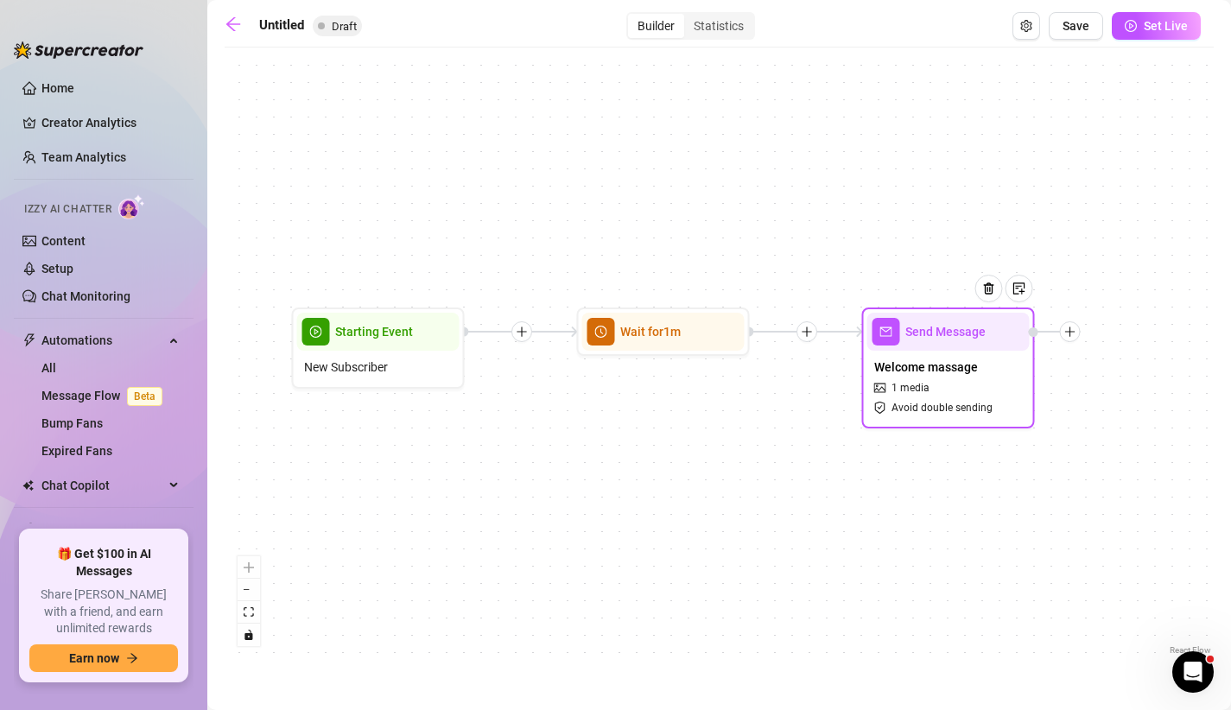
click at [1077, 328] on div at bounding box center [1070, 331] width 21 height 21
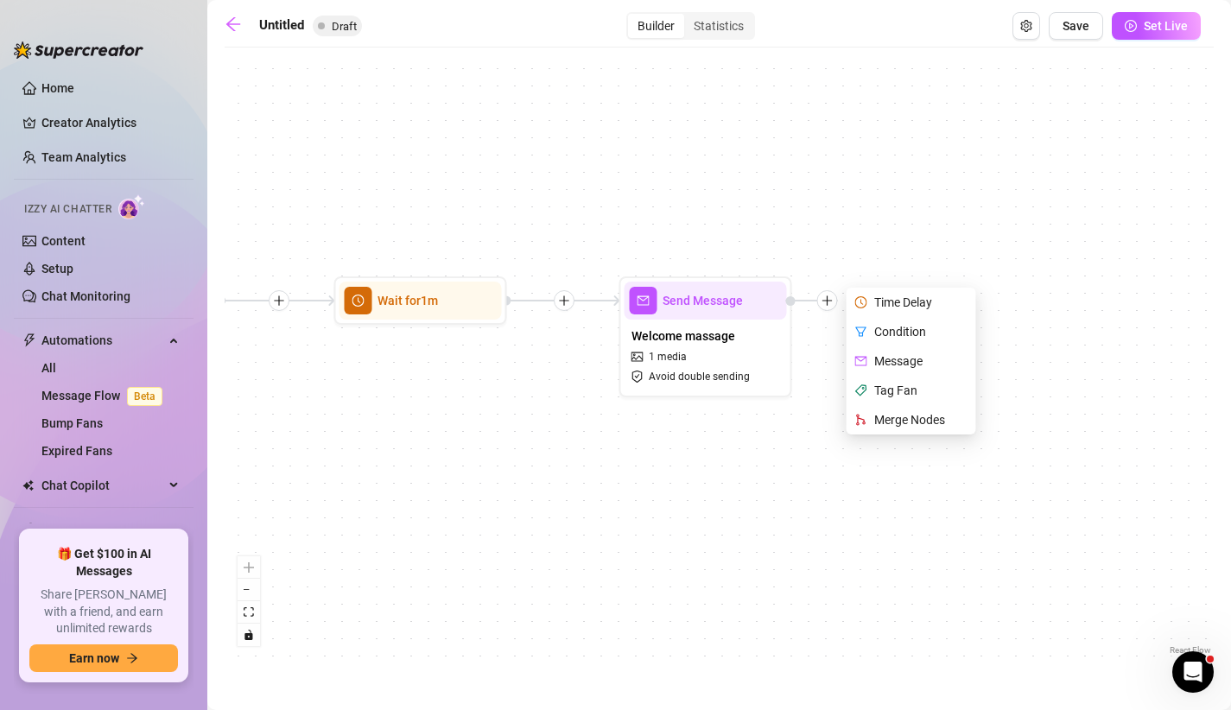
drag, startPoint x: 1093, startPoint y: 261, endPoint x: 848, endPoint y: 230, distance: 247.3
click at [848, 230] on div "Send Message Welcome massage 1 media Avoid double sending Time Delay Condition …" at bounding box center [719, 357] width 989 height 603
click at [872, 302] on div "Time Delay" at bounding box center [911, 302] width 126 height 29
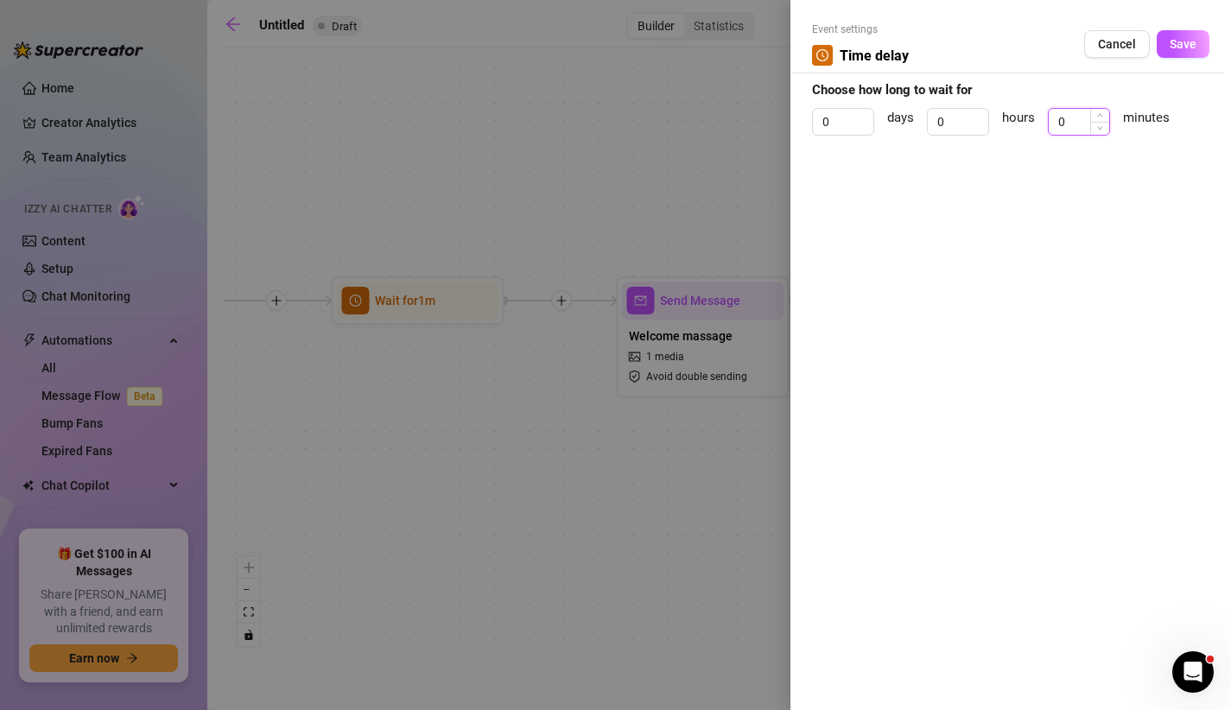
click at [1072, 121] on input "0" at bounding box center [1079, 122] width 60 height 26
click at [1112, 38] on span "Cancel" at bounding box center [1117, 44] width 38 height 14
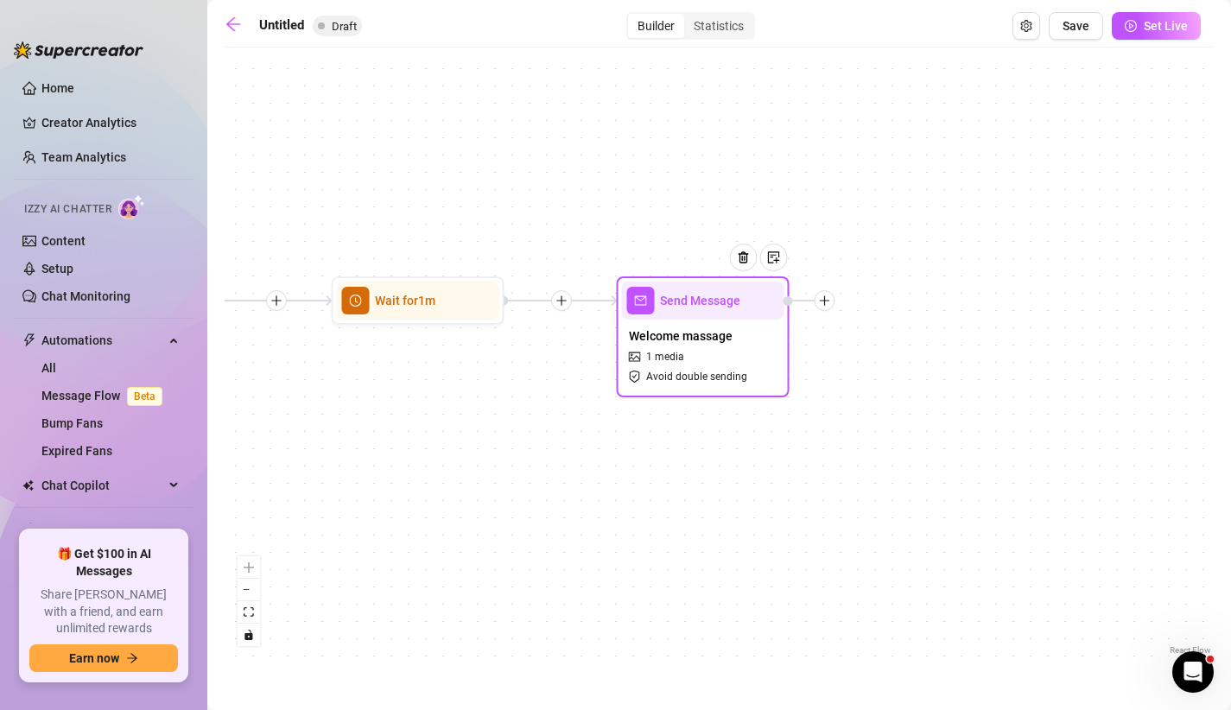
click at [828, 295] on icon "plus" at bounding box center [825, 301] width 12 height 12
click at [871, 336] on div "Condition" at bounding box center [911, 331] width 126 height 29
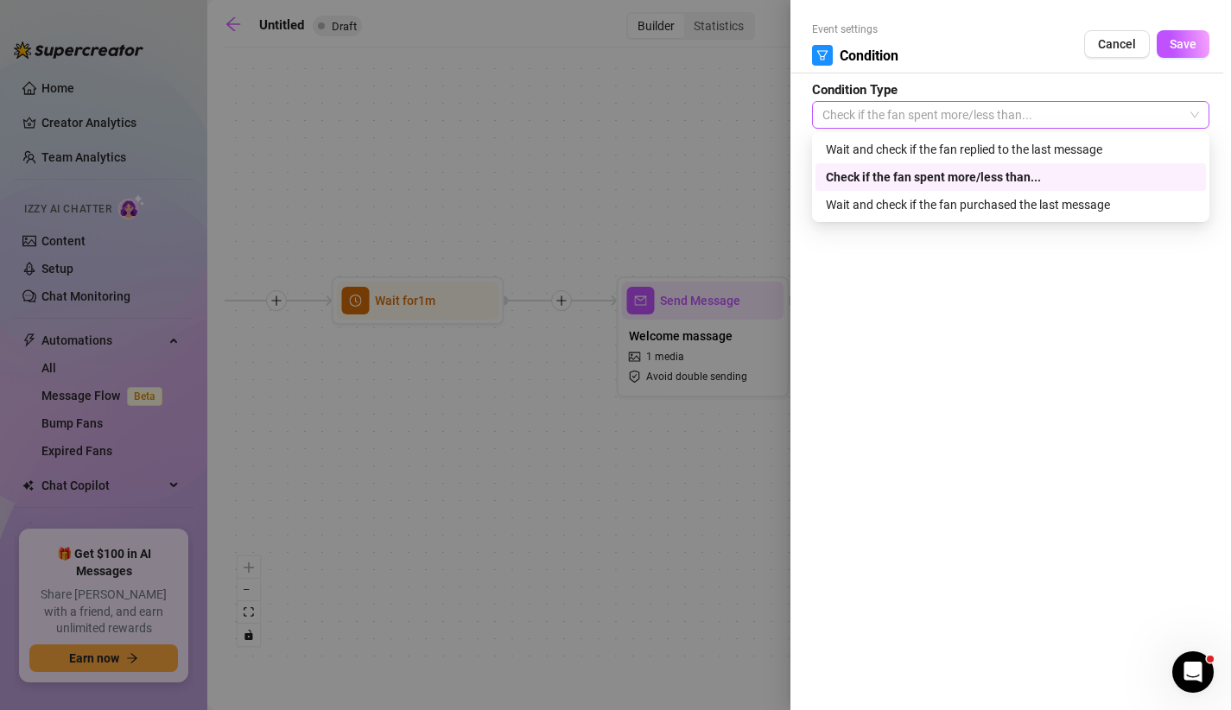
click at [961, 103] on span "Check if the fan spent more/less than..." at bounding box center [1011, 115] width 377 height 26
click at [938, 147] on div "Wait and check if the fan replied to the last message" at bounding box center [1011, 149] width 370 height 19
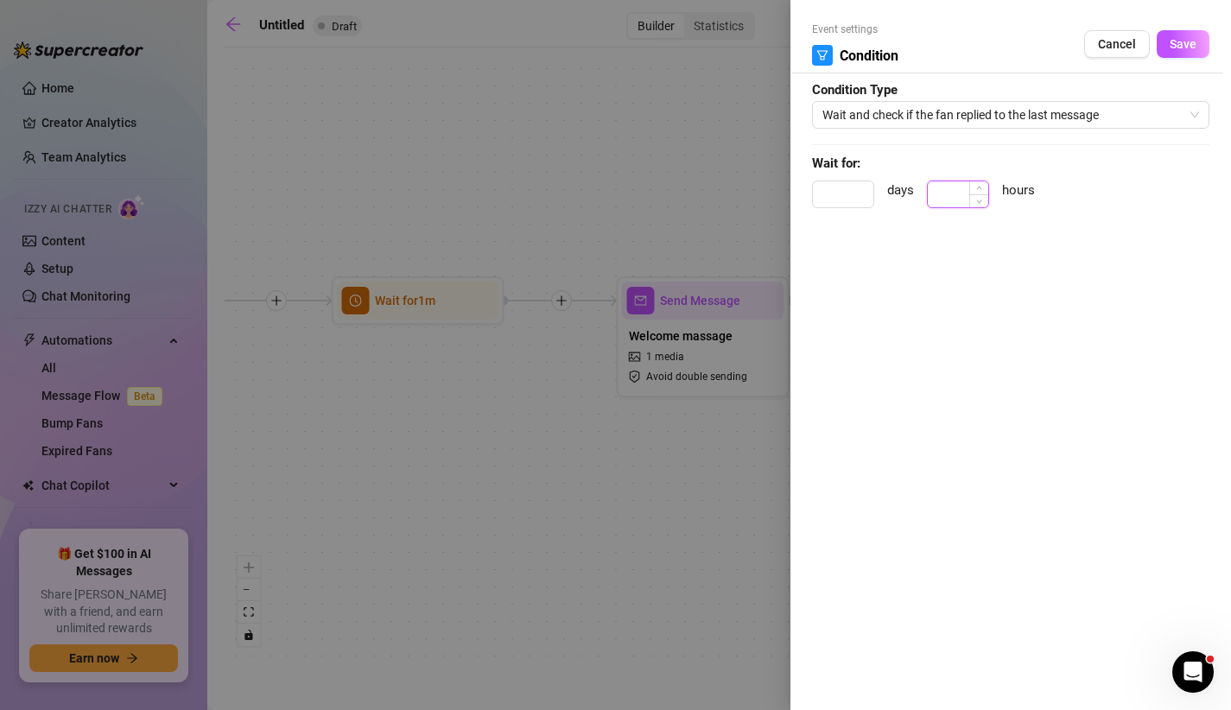
click at [961, 194] on input at bounding box center [958, 194] width 60 height 26
click at [1189, 34] on button "Save" at bounding box center [1183, 44] width 53 height 28
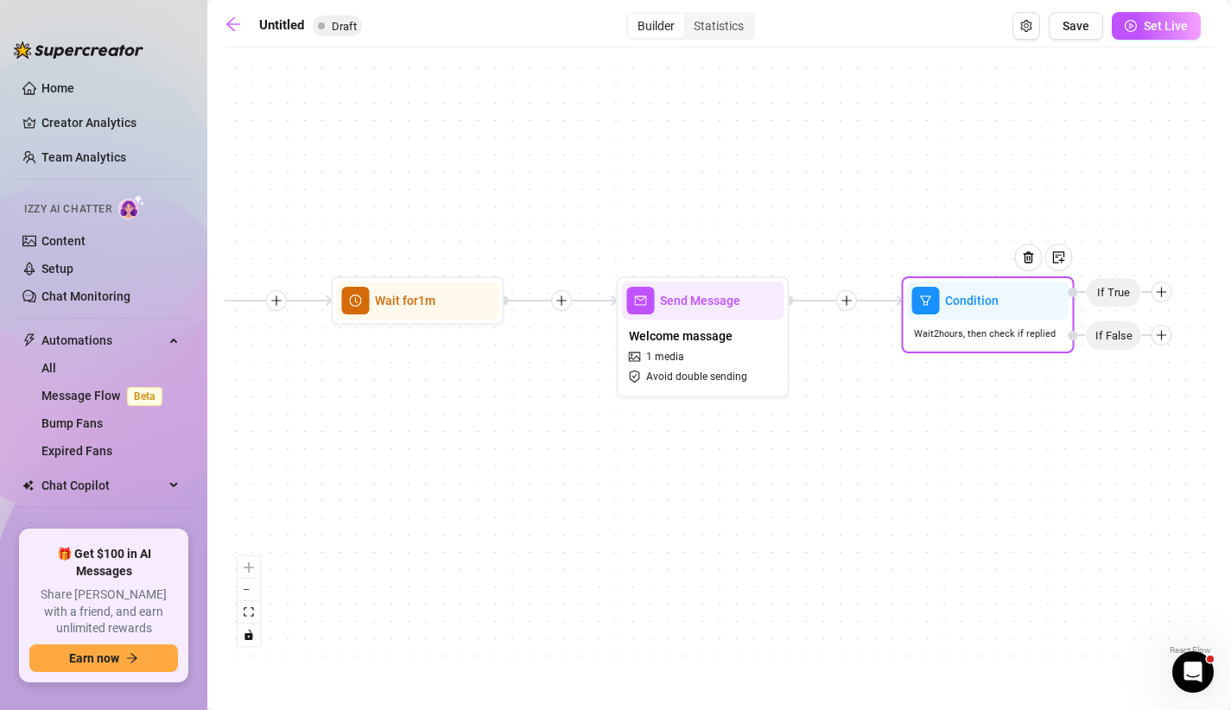
click at [1164, 337] on icon "plus" at bounding box center [1162, 335] width 12 height 12
click at [1175, 390] on div "Message" at bounding box center [1196, 395] width 126 height 29
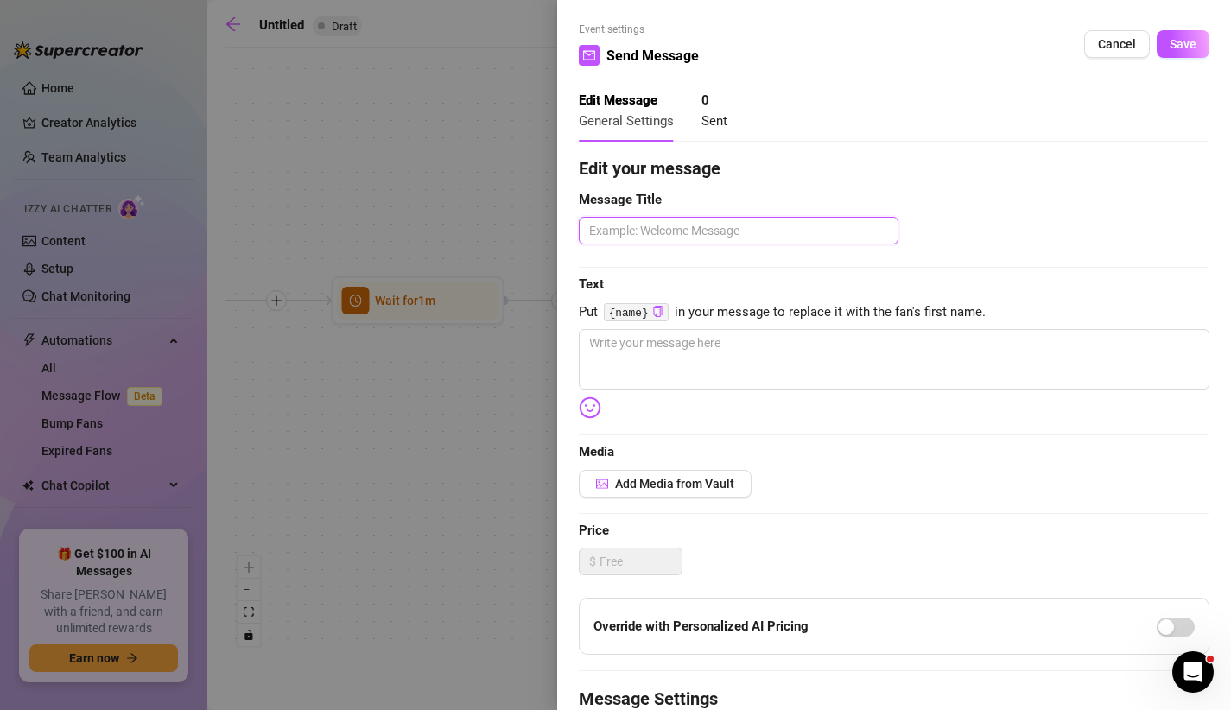
click at [743, 222] on textarea at bounding box center [739, 231] width 320 height 28
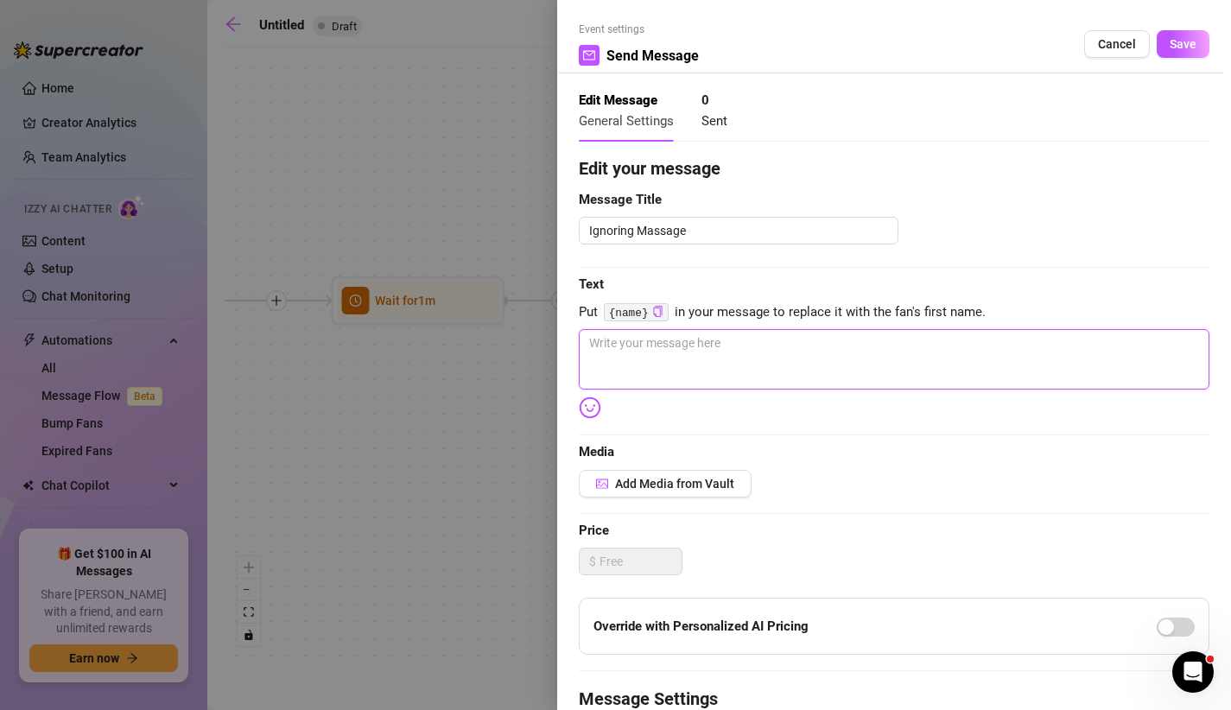
click at [664, 378] on textarea at bounding box center [894, 359] width 631 height 60
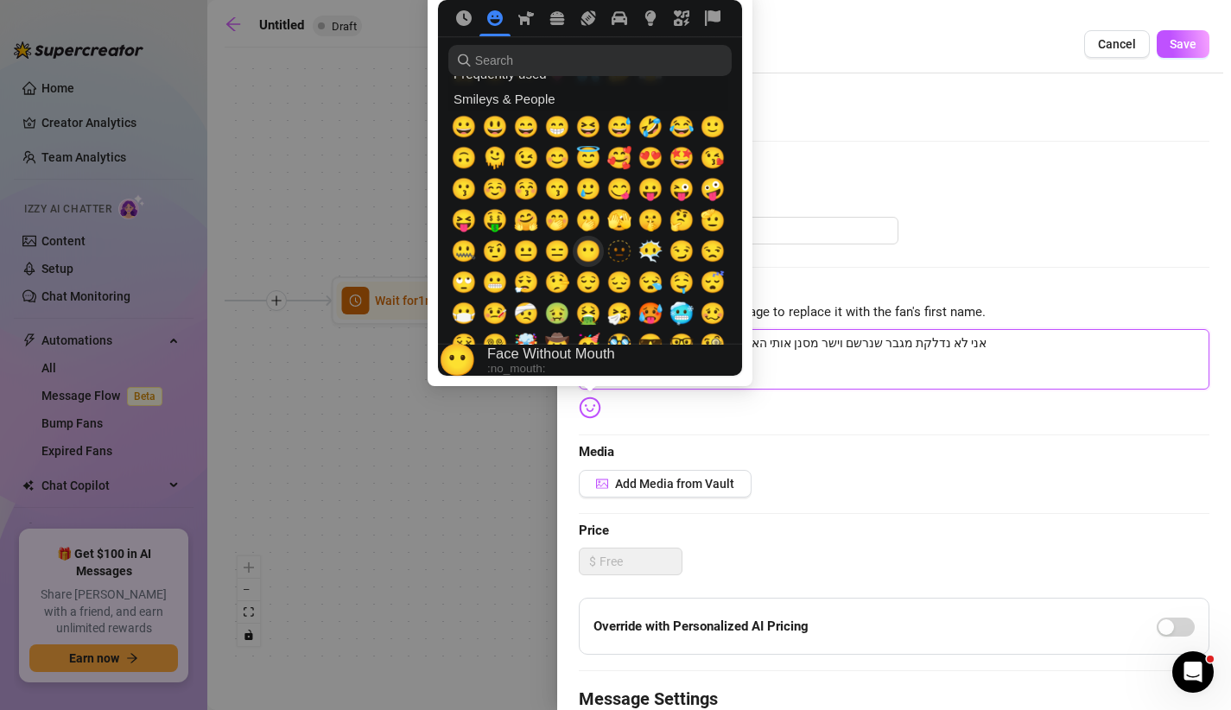
scroll to position [163, 0]
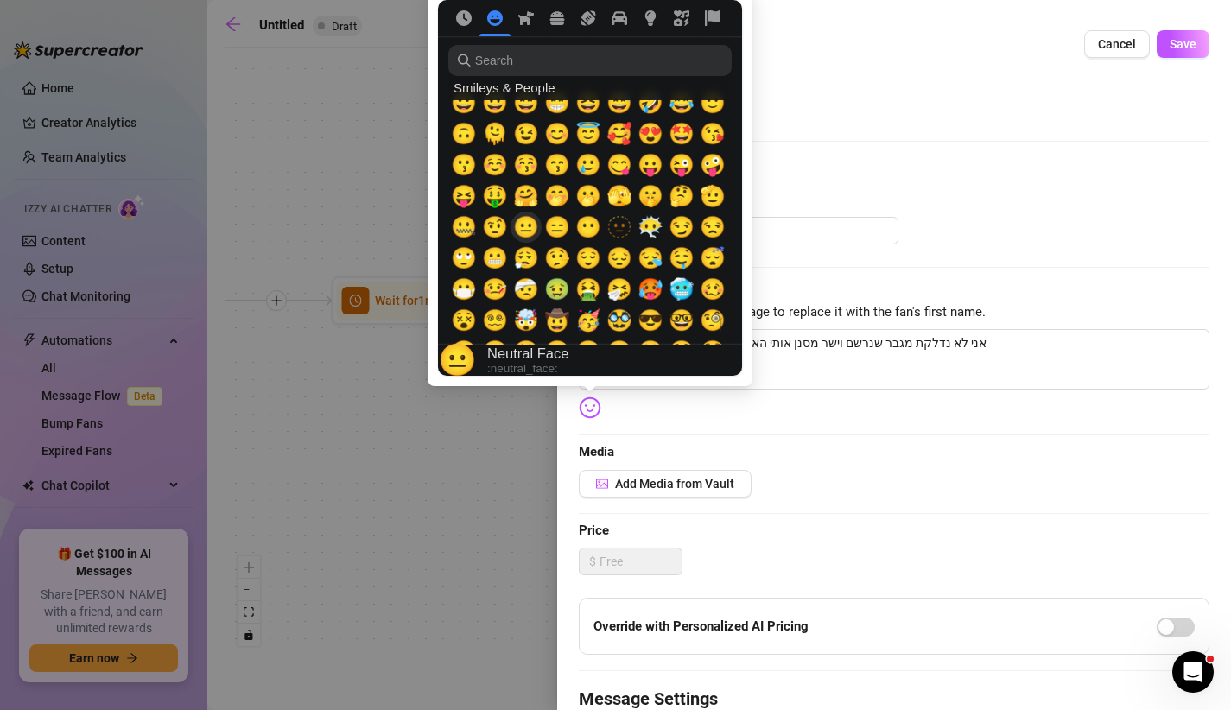
click at [525, 228] on span "😐" at bounding box center [526, 227] width 26 height 24
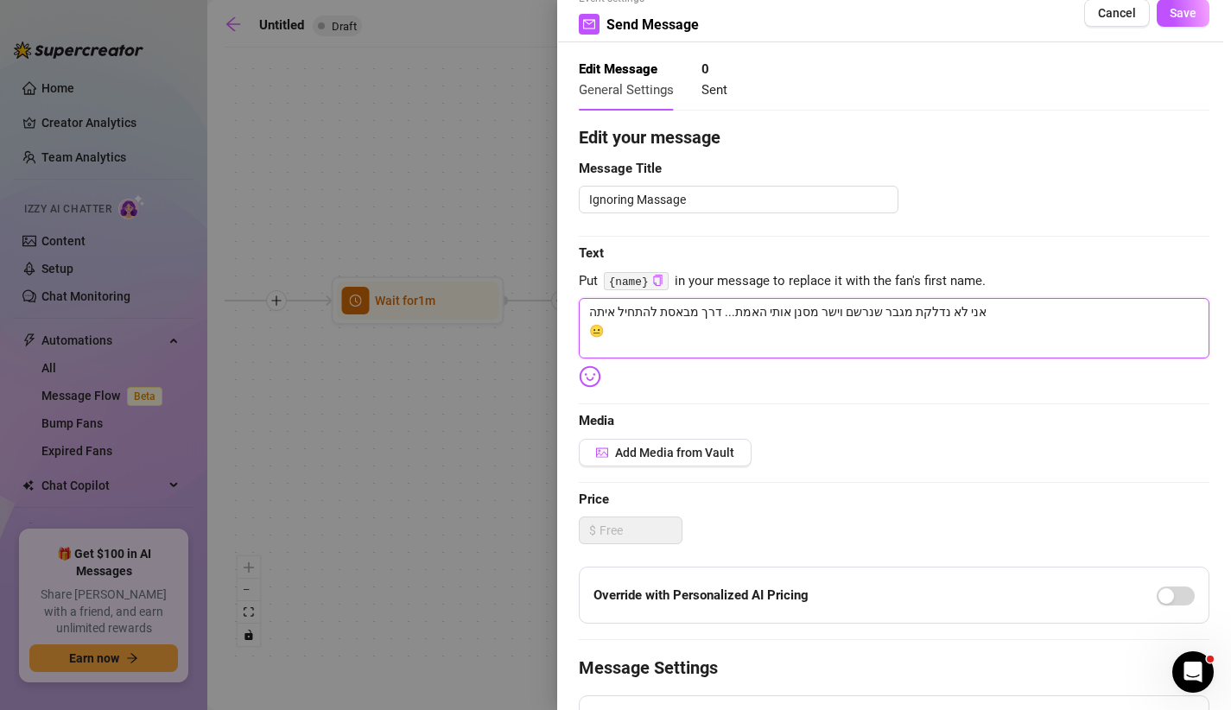
scroll to position [33, 0]
drag, startPoint x: 588, startPoint y: 313, endPoint x: 619, endPoint y: 314, distance: 30.3
click at [619, 314] on textarea "אני לא נדלקת מגבר שנרשם וישר מסנן אותי האמת... דרך מבאסת להתחיל איתה 😐" at bounding box center [894, 326] width 631 height 60
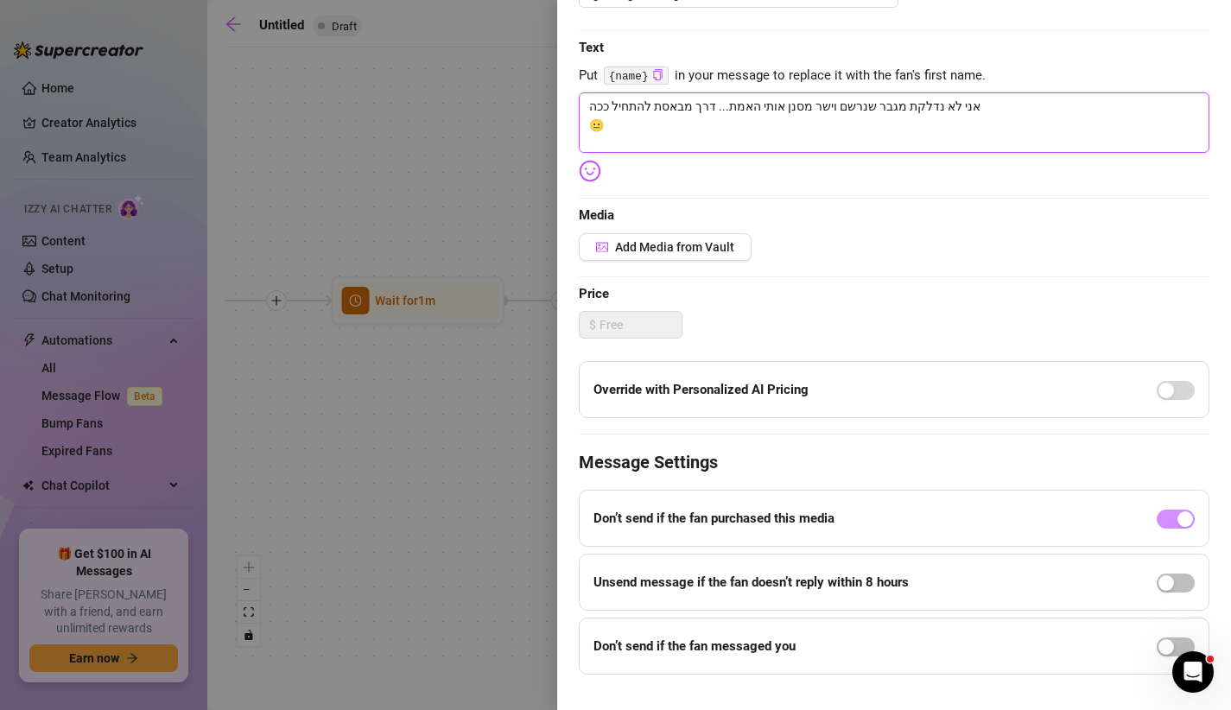
scroll to position [266, 0]
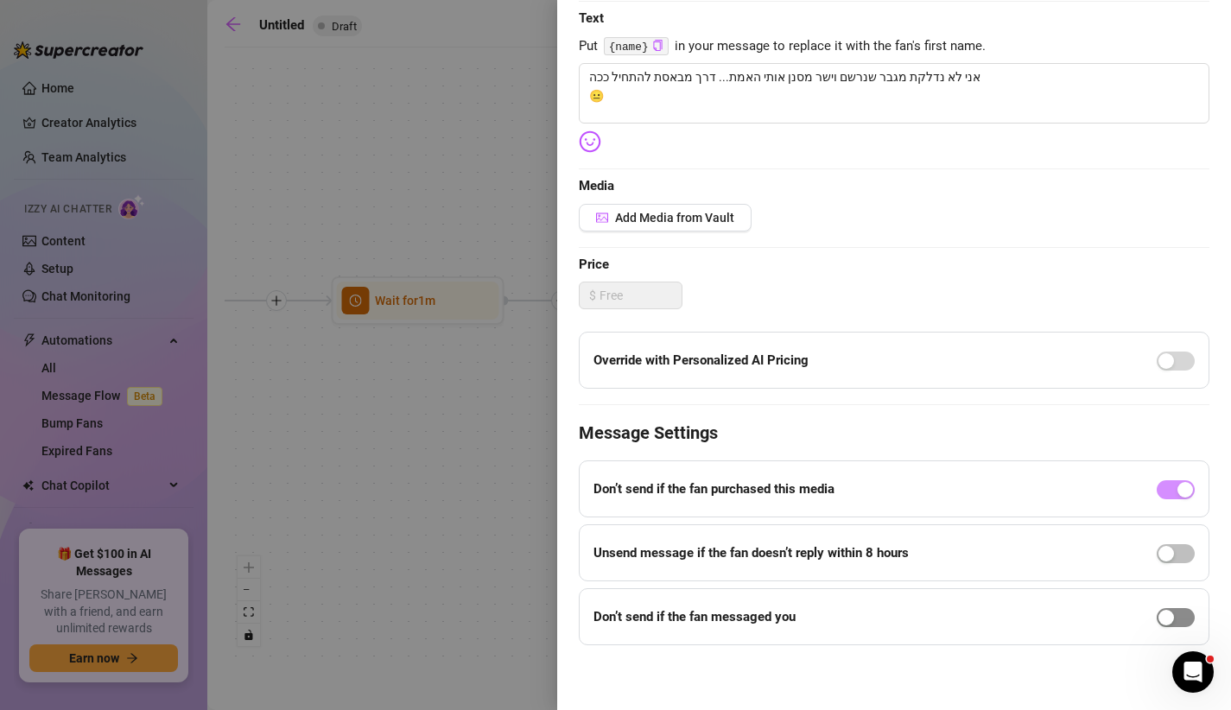
click at [1164, 614] on div "button" at bounding box center [1167, 618] width 16 height 16
click at [682, 640] on input "8" at bounding box center [683, 643] width 50 height 26
click at [931, 406] on div "Edit your message Message Title Ignoring Massage Text Put {name} in your messag…" at bounding box center [894, 280] width 631 height 782
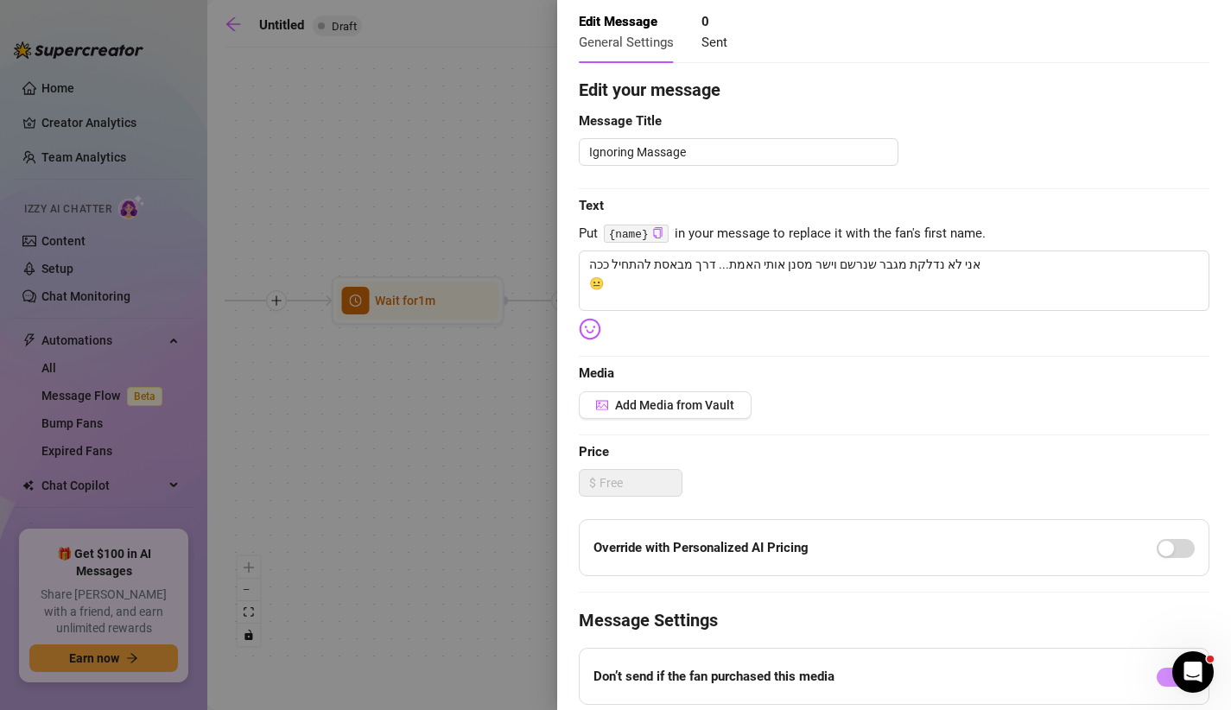
scroll to position [0, 0]
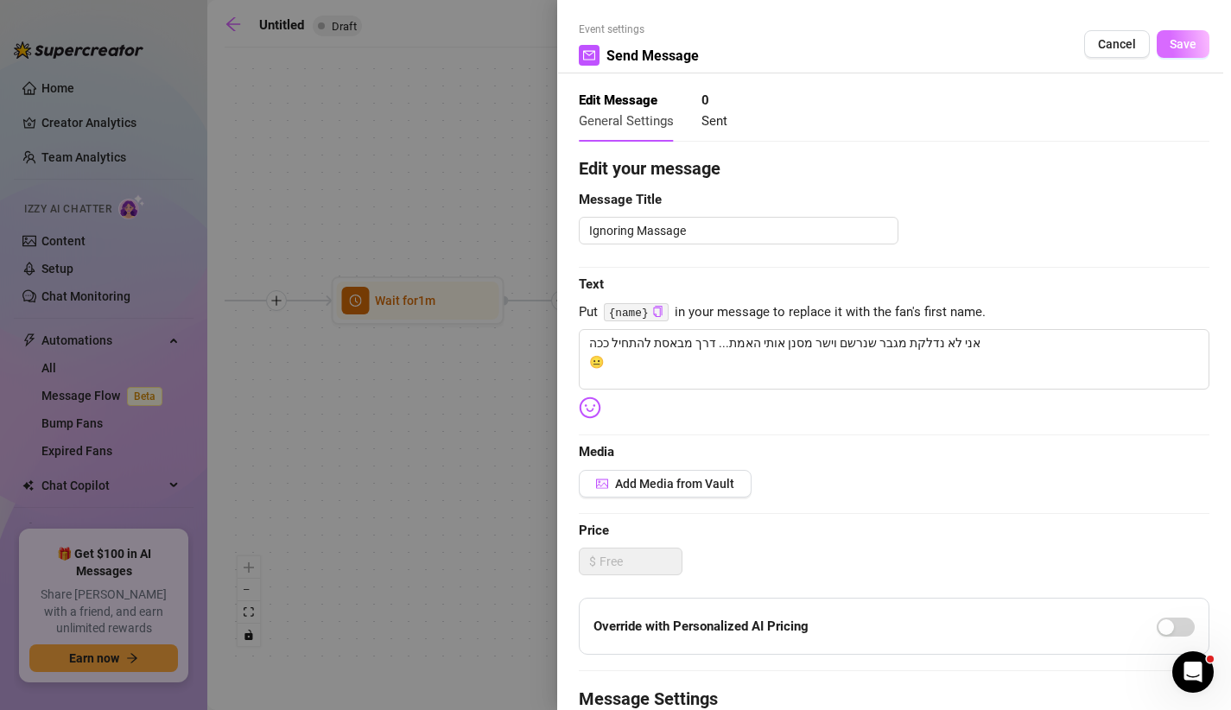
click at [1177, 45] on span "Save" at bounding box center [1183, 44] width 27 height 14
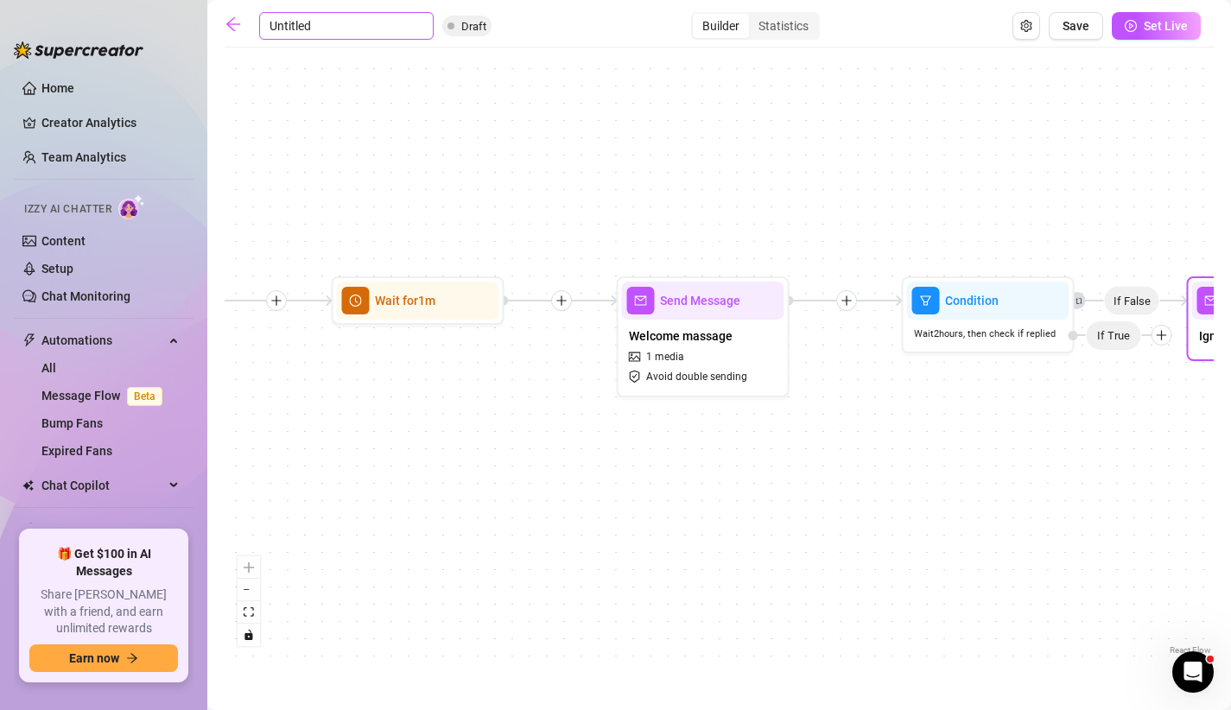
click at [290, 28] on input "Untitled" at bounding box center [346, 26] width 175 height 28
click at [1077, 29] on span "Save" at bounding box center [1076, 26] width 27 height 14
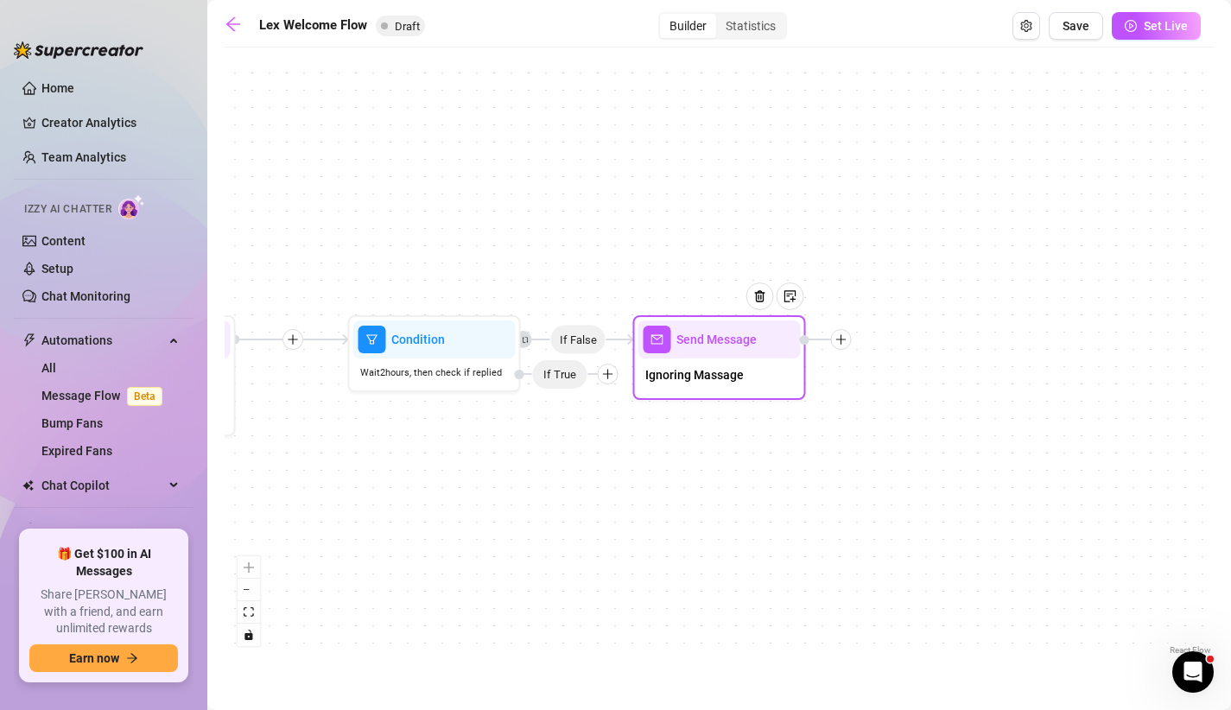
click at [840, 346] on div at bounding box center [841, 339] width 21 height 21
click at [895, 373] on div "Condition" at bounding box center [927, 370] width 126 height 29
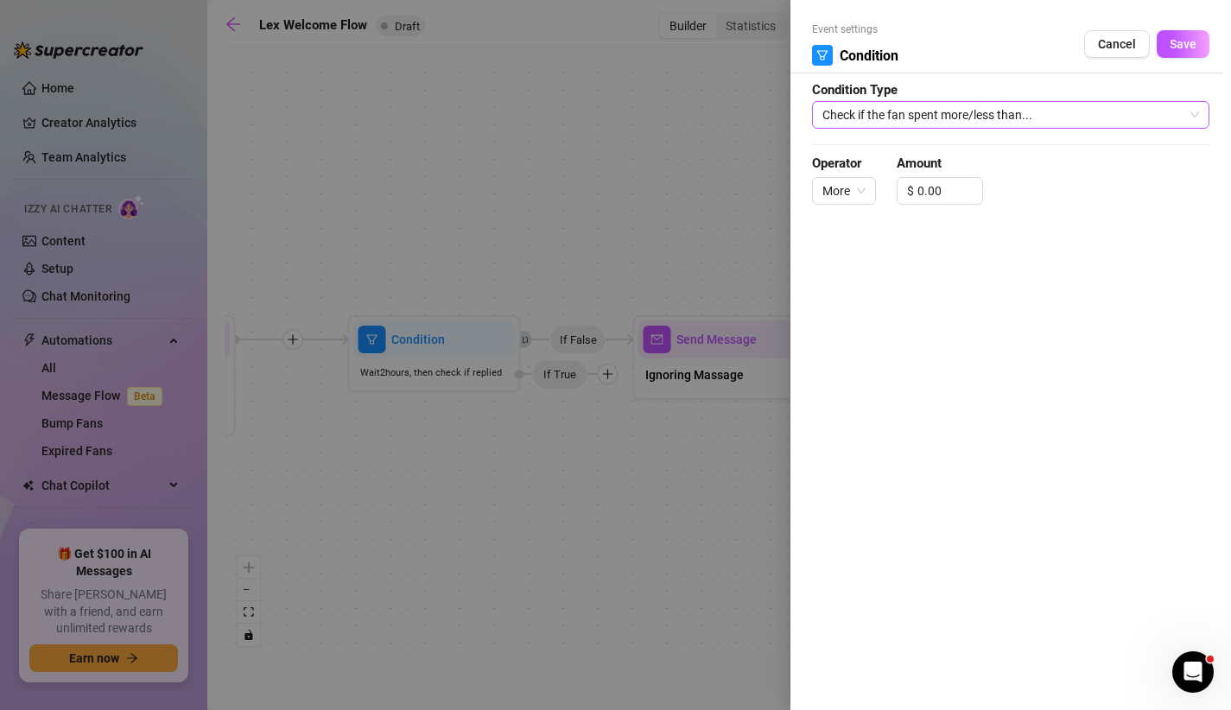
click at [969, 111] on span "Check if the fan spent more/less than..." at bounding box center [1011, 115] width 377 height 26
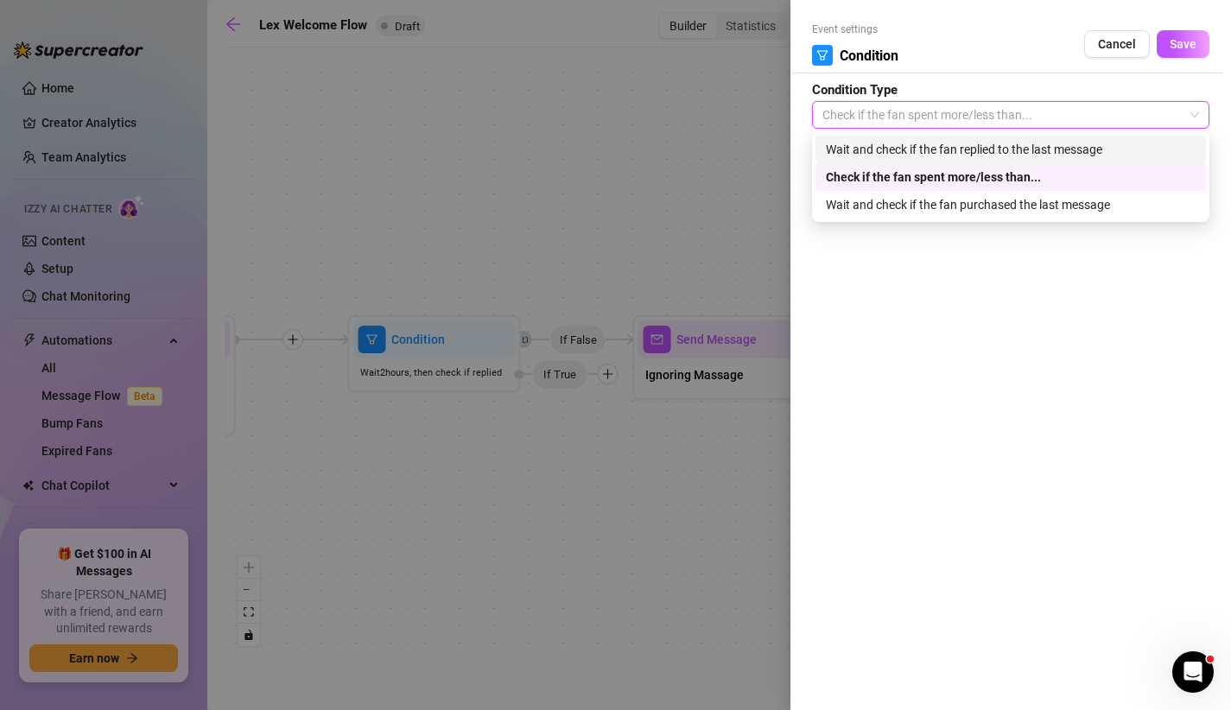
click at [957, 152] on div "Wait and check if the fan replied to the last message" at bounding box center [1011, 149] width 370 height 19
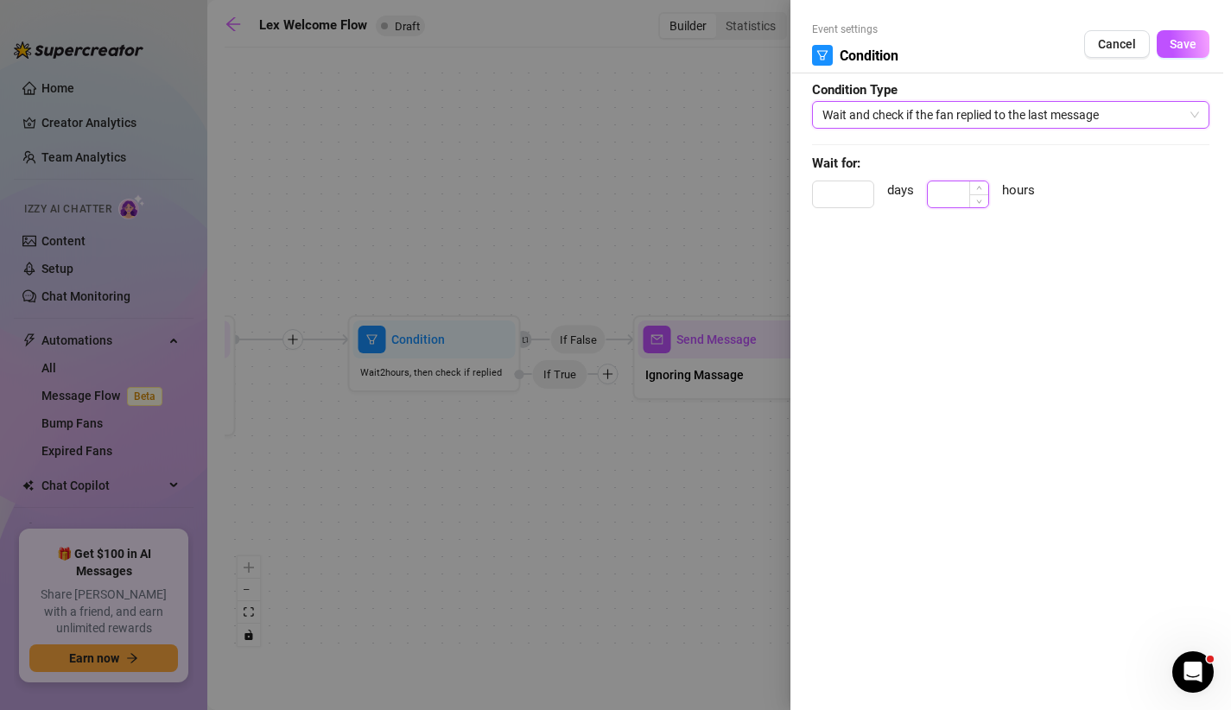
click at [950, 186] on input at bounding box center [958, 194] width 60 height 26
click at [1163, 45] on button "Save" at bounding box center [1183, 44] width 53 height 28
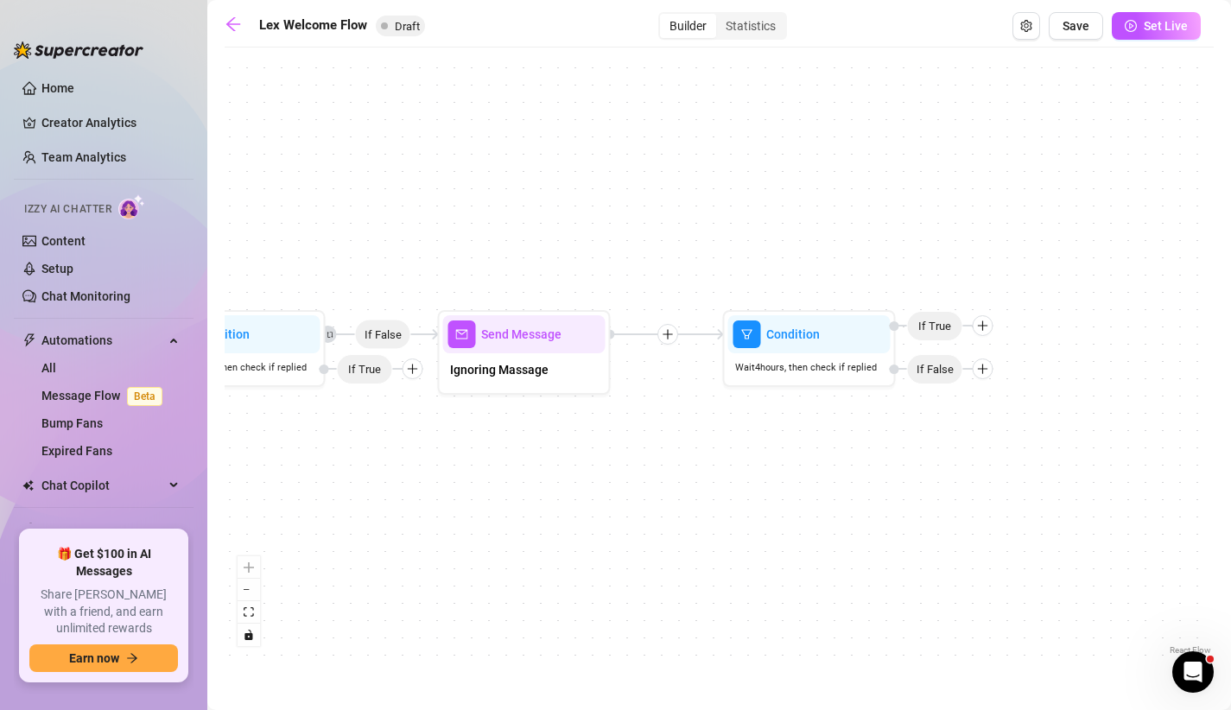
drag, startPoint x: 1036, startPoint y: 243, endPoint x: 767, endPoint y: 223, distance: 269.4
click at [767, 223] on div "If False Condition Wait 4 hours, then check if replied If False If True Send Me…" at bounding box center [719, 357] width 989 height 603
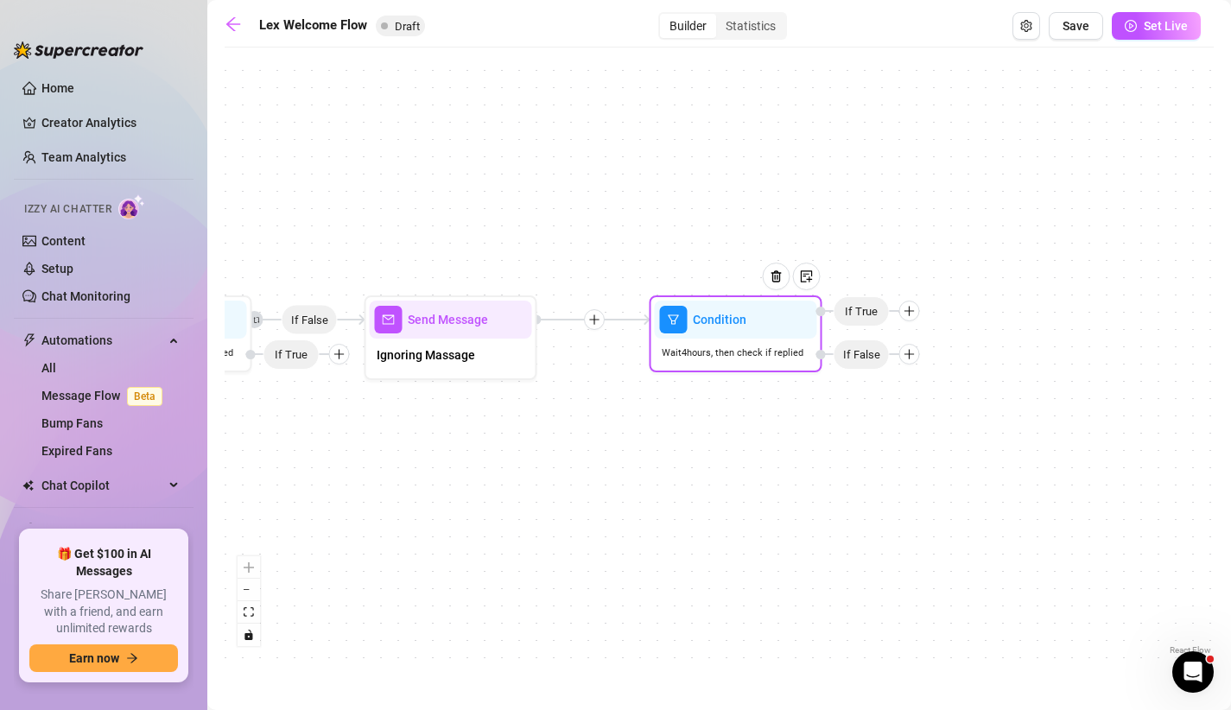
click at [909, 363] on div at bounding box center [909, 354] width 21 height 21
click at [916, 412] on div "Message" at bounding box center [943, 414] width 126 height 29
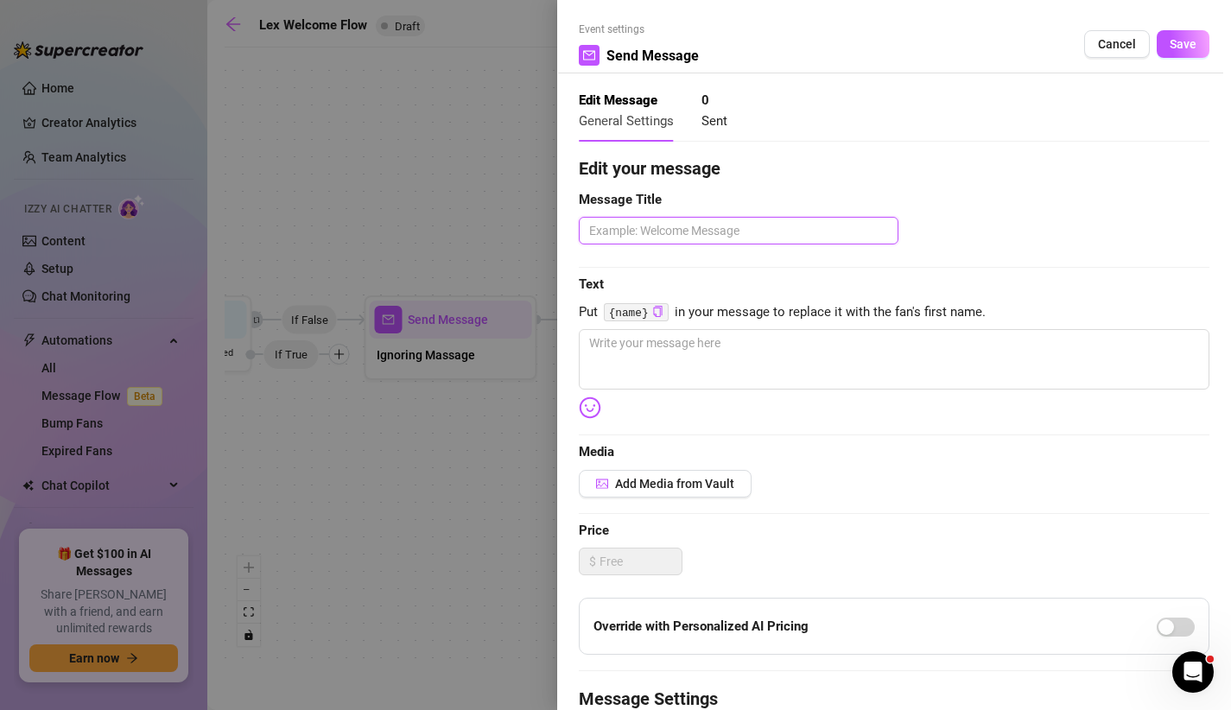
click at [741, 239] on textarea at bounding box center [739, 231] width 320 height 28
click at [659, 473] on button "Add Media from Vault" at bounding box center [665, 484] width 173 height 28
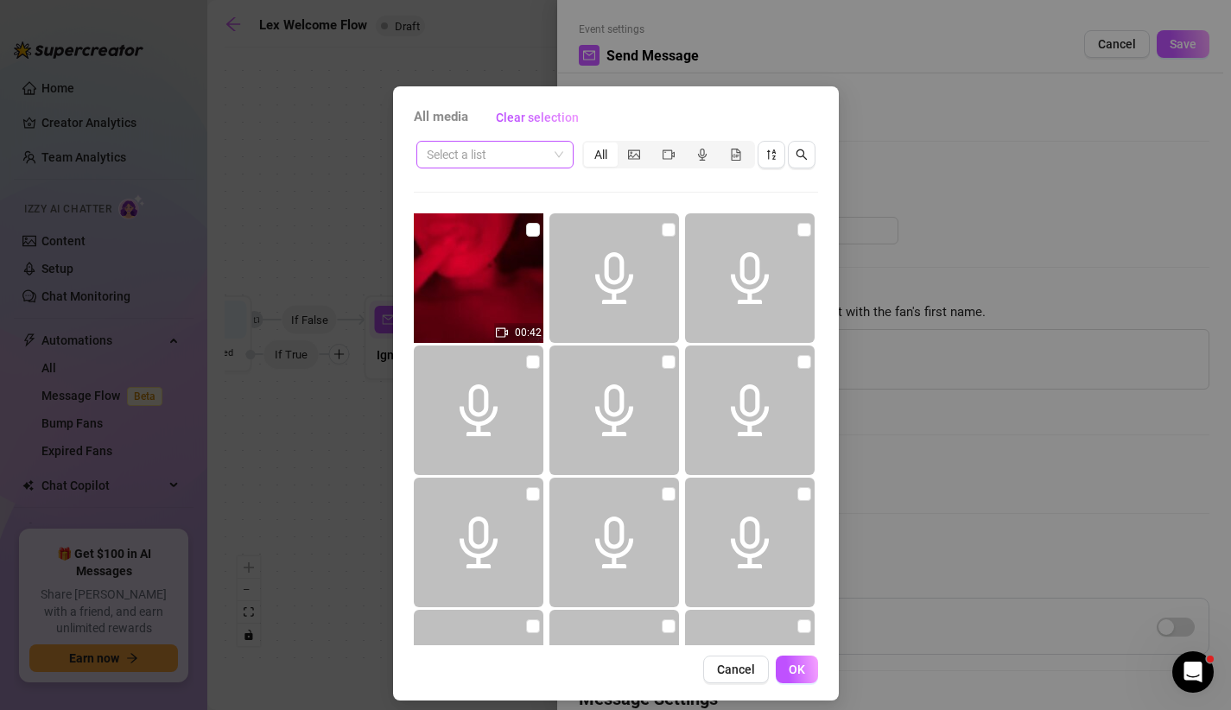
click at [474, 149] on input "search" at bounding box center [487, 155] width 121 height 26
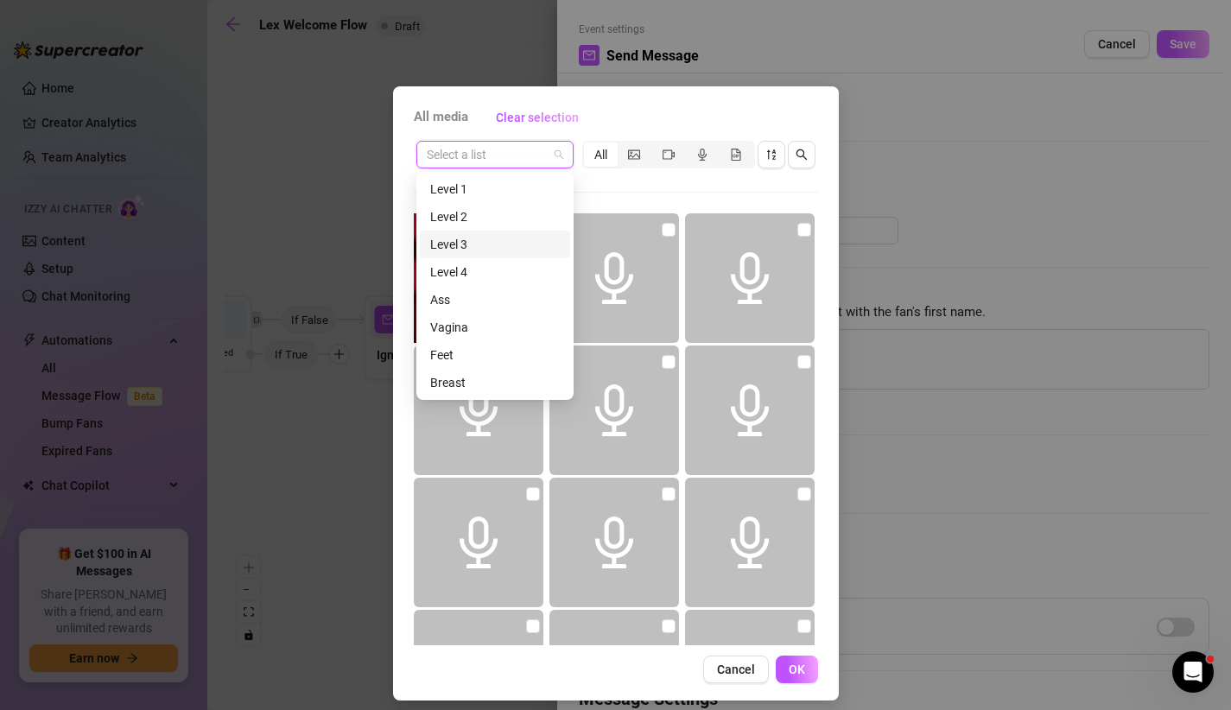
click at [486, 232] on div "Level 3" at bounding box center [495, 245] width 150 height 28
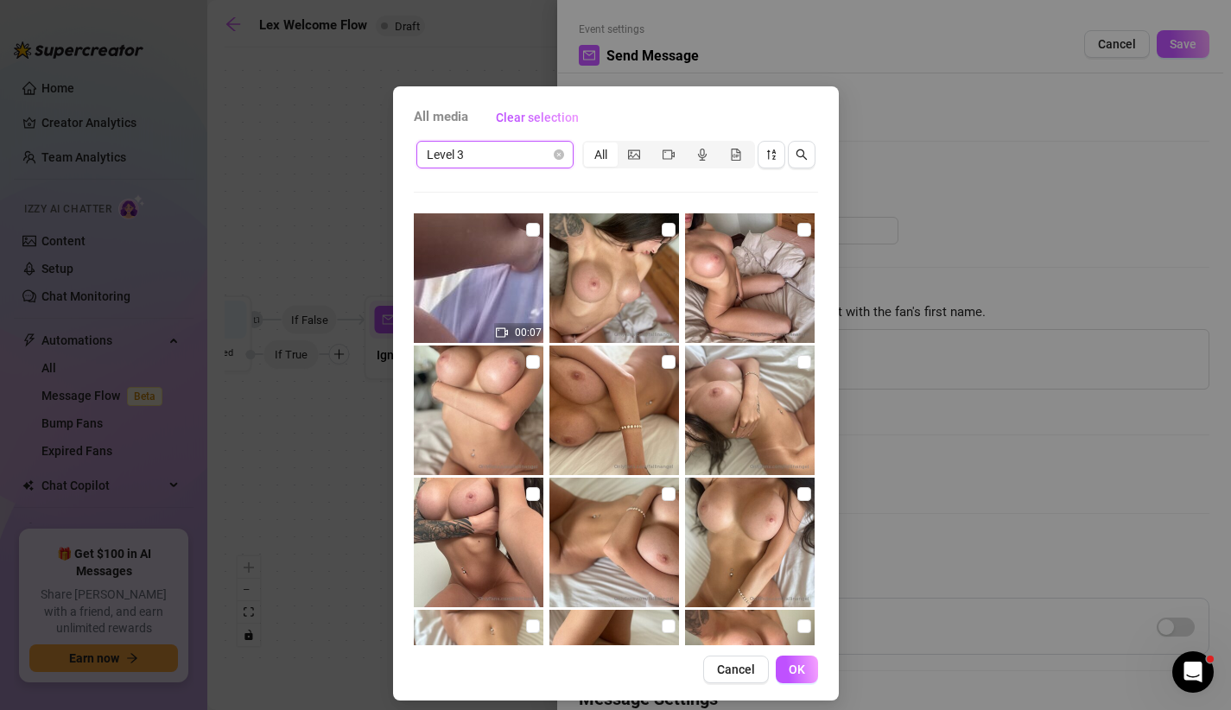
click at [501, 157] on span "Level 3" at bounding box center [495, 155] width 137 height 26
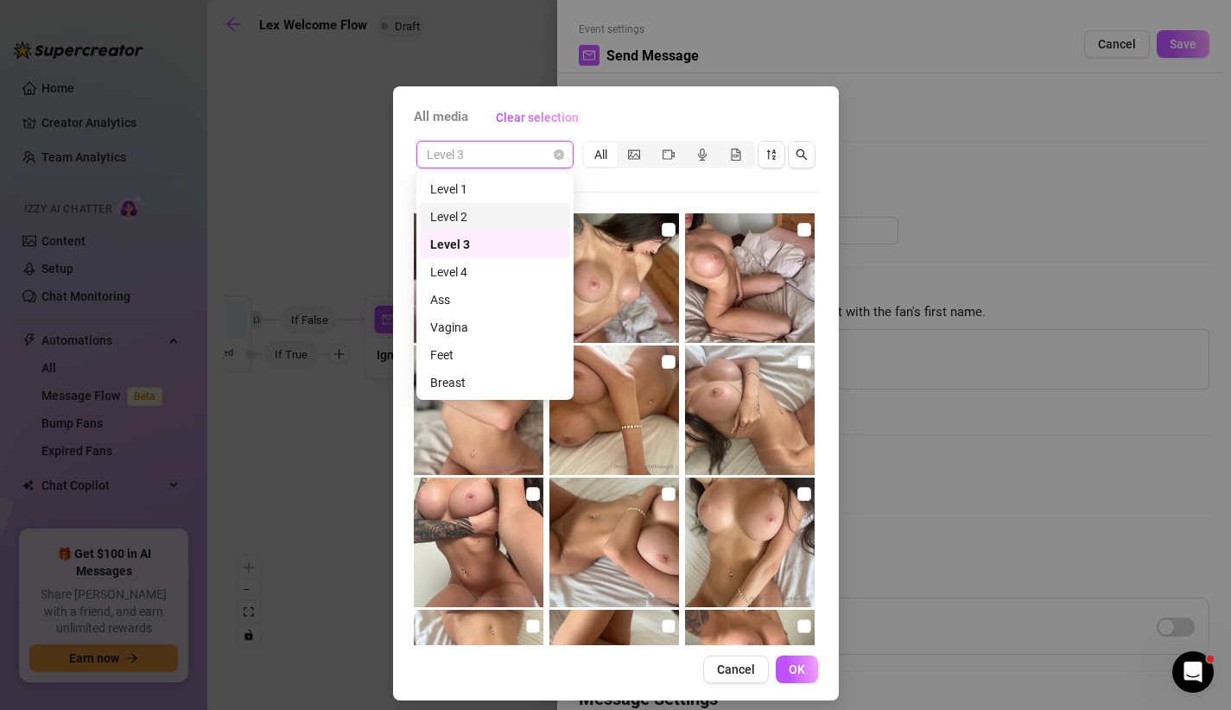
click at [480, 207] on div "Level 2" at bounding box center [495, 216] width 130 height 19
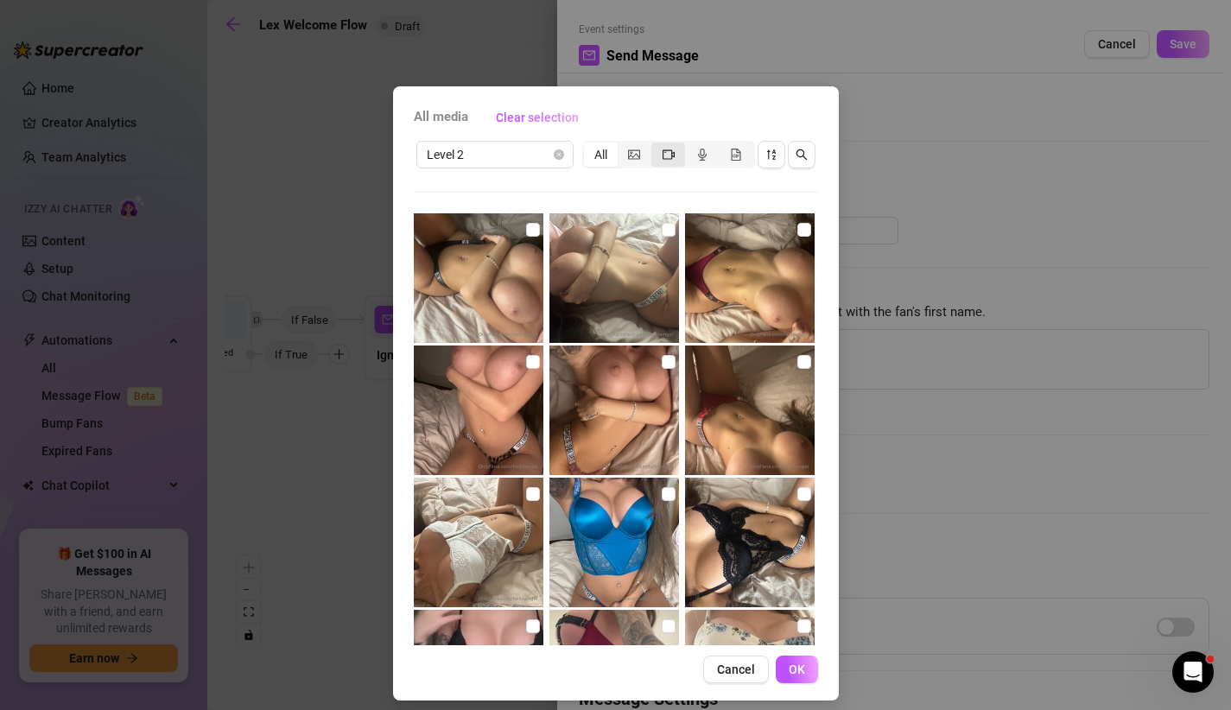
click at [663, 148] on span "segmented control" at bounding box center [669, 155] width 12 height 14
click at [656, 145] on input "segmented control" at bounding box center [656, 145] width 0 height 0
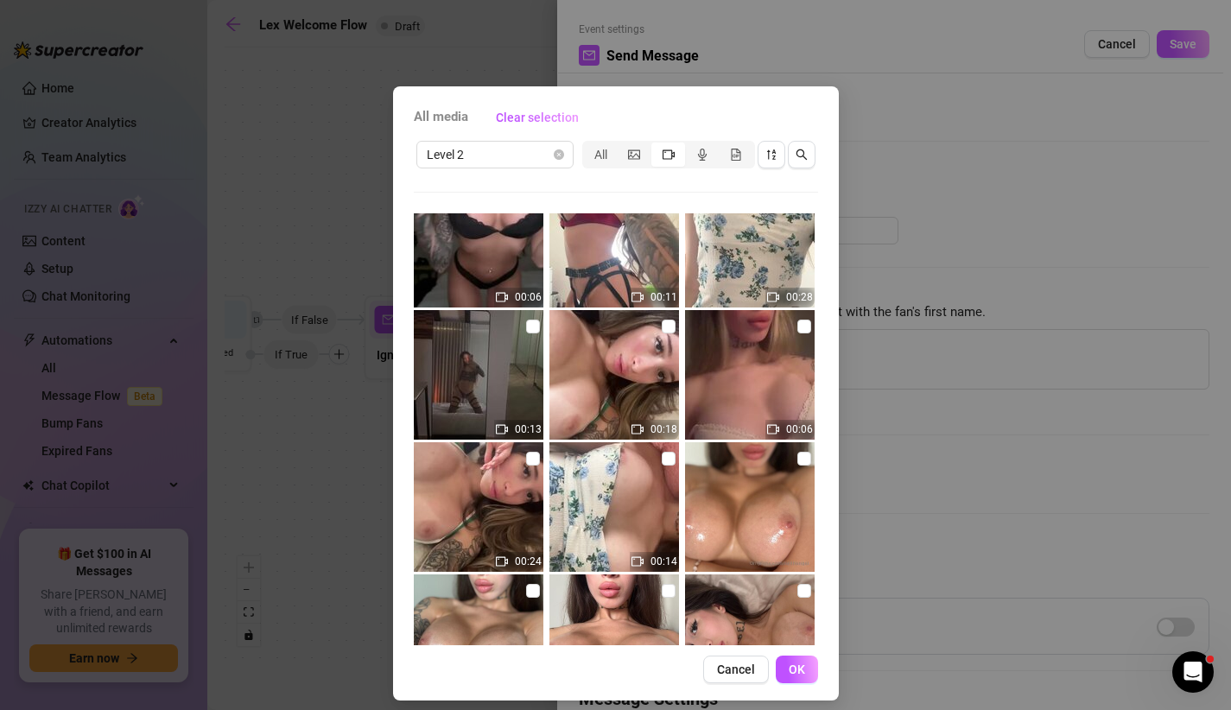
scroll to position [425, 0]
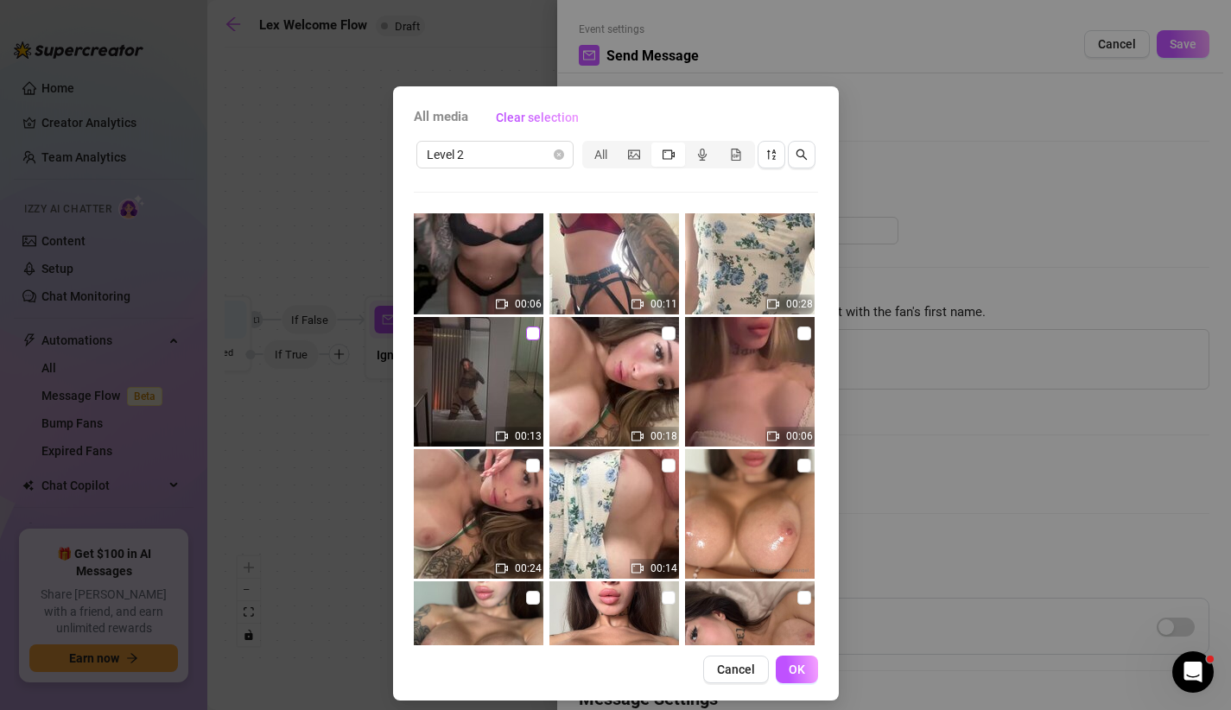
click at [533, 331] on input "checkbox" at bounding box center [533, 334] width 14 height 14
click at [672, 338] on input "checkbox" at bounding box center [669, 334] width 14 height 14
click at [810, 340] on label at bounding box center [804, 333] width 14 height 19
click at [810, 340] on input "checkbox" at bounding box center [804, 334] width 14 height 14
click at [806, 468] on input "checkbox" at bounding box center [804, 466] width 14 height 14
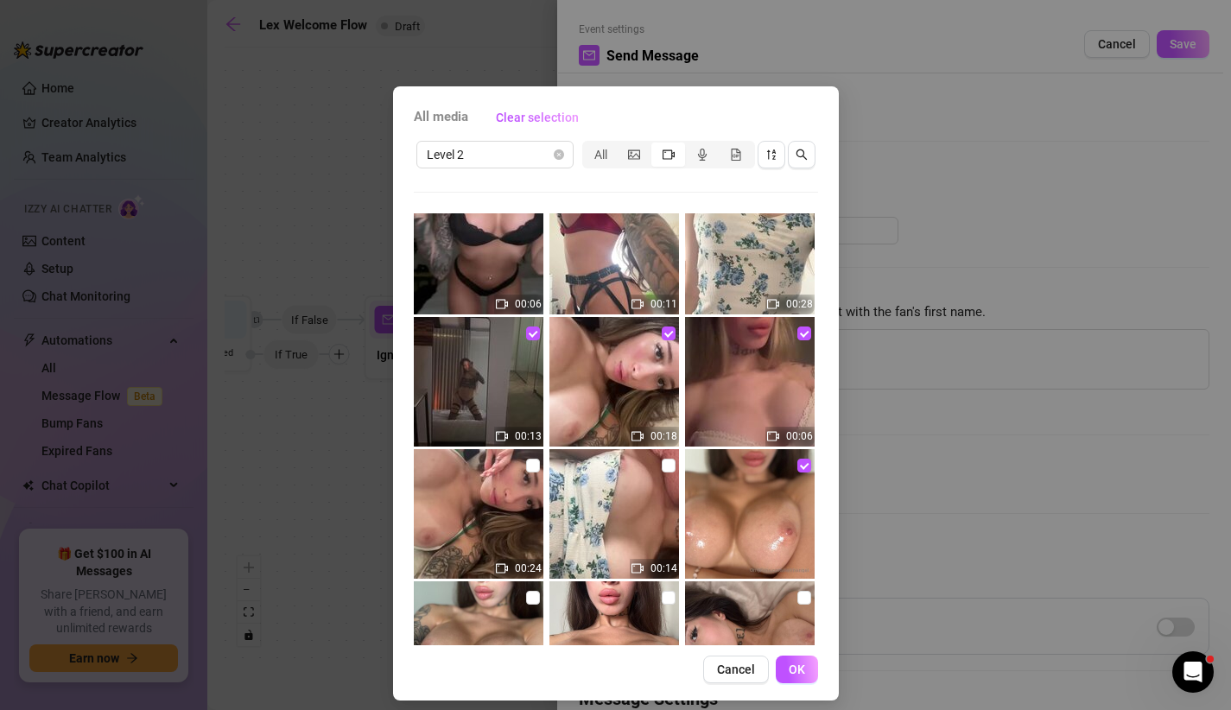
click at [676, 470] on img at bounding box center [614, 514] width 130 height 130
click at [537, 467] on input "checkbox" at bounding box center [533, 466] width 14 height 14
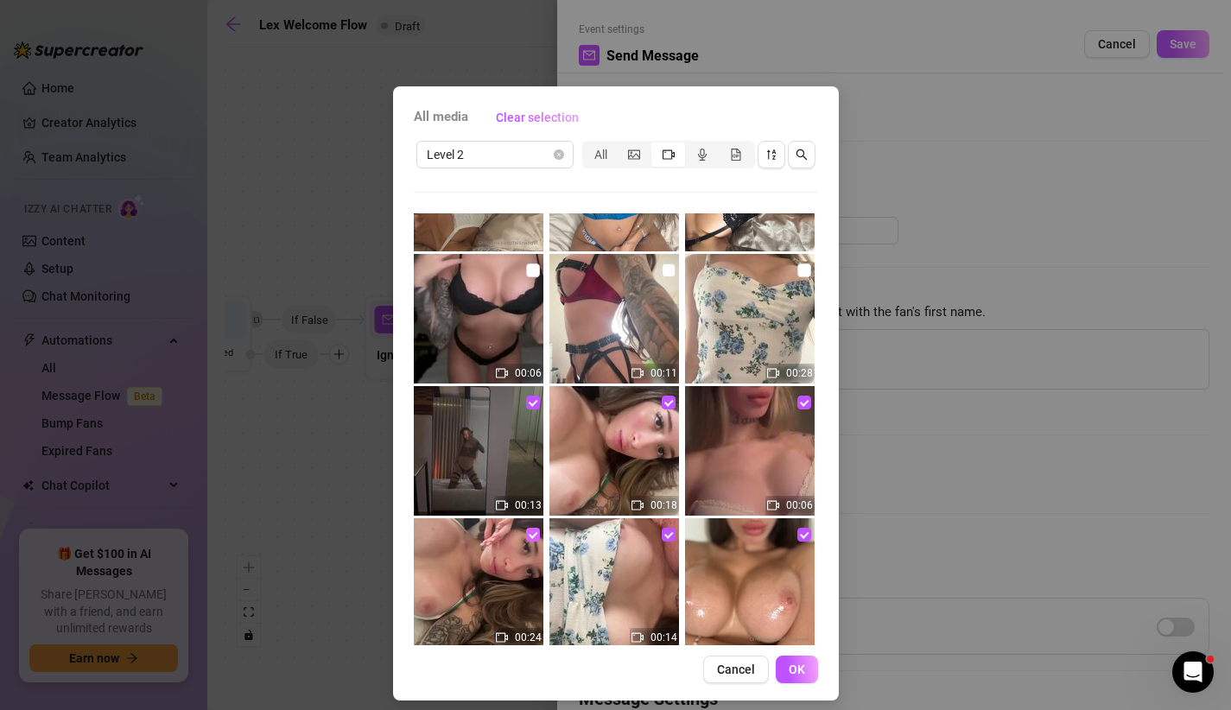
scroll to position [363, 0]
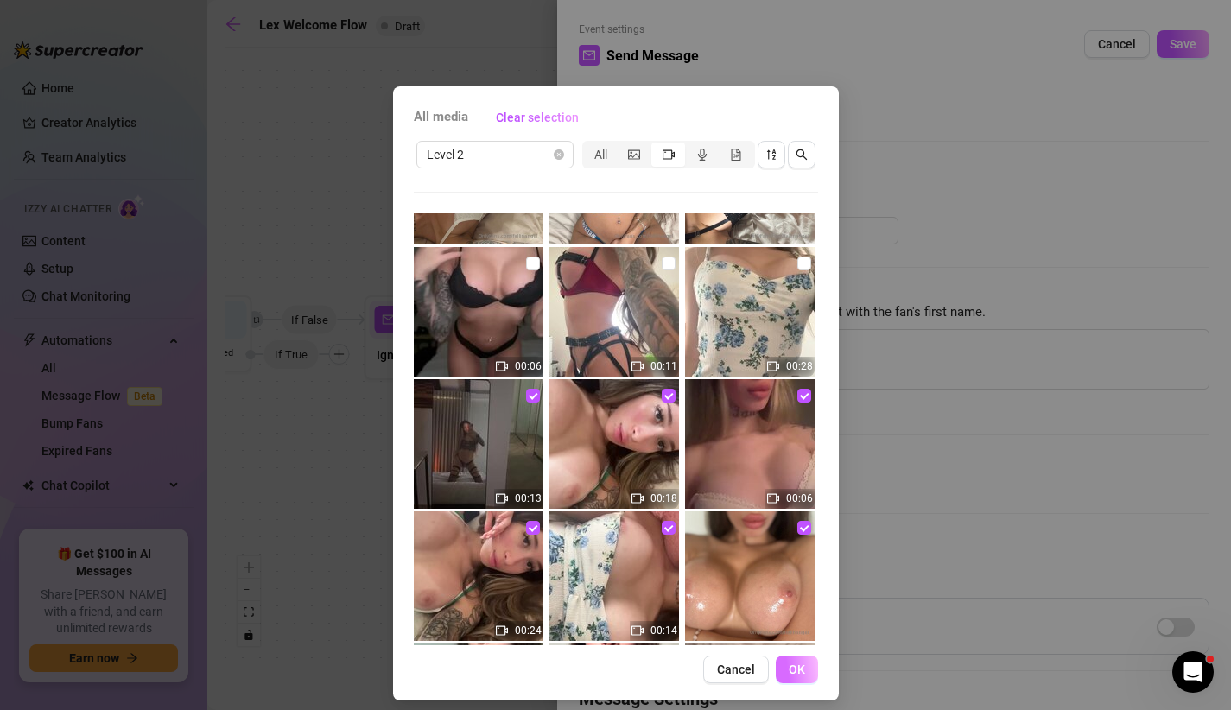
click at [799, 666] on span "OK" at bounding box center [797, 670] width 16 height 14
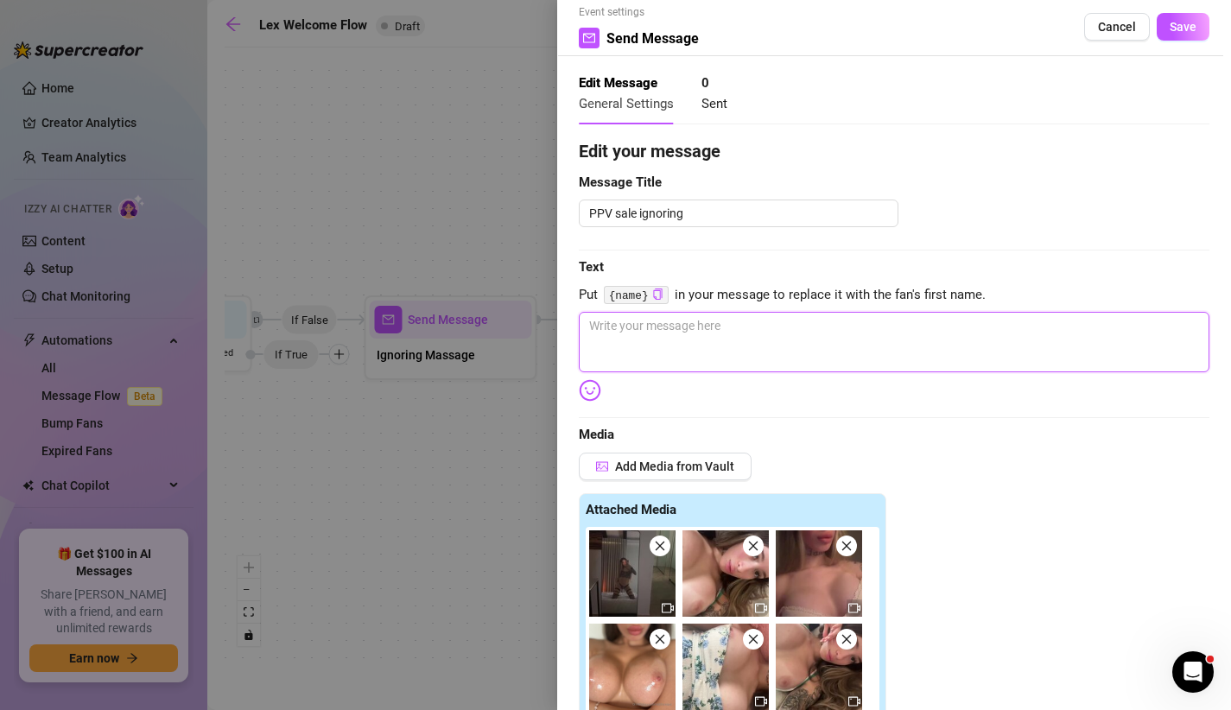
click at [680, 354] on textarea at bounding box center [894, 342] width 631 height 60
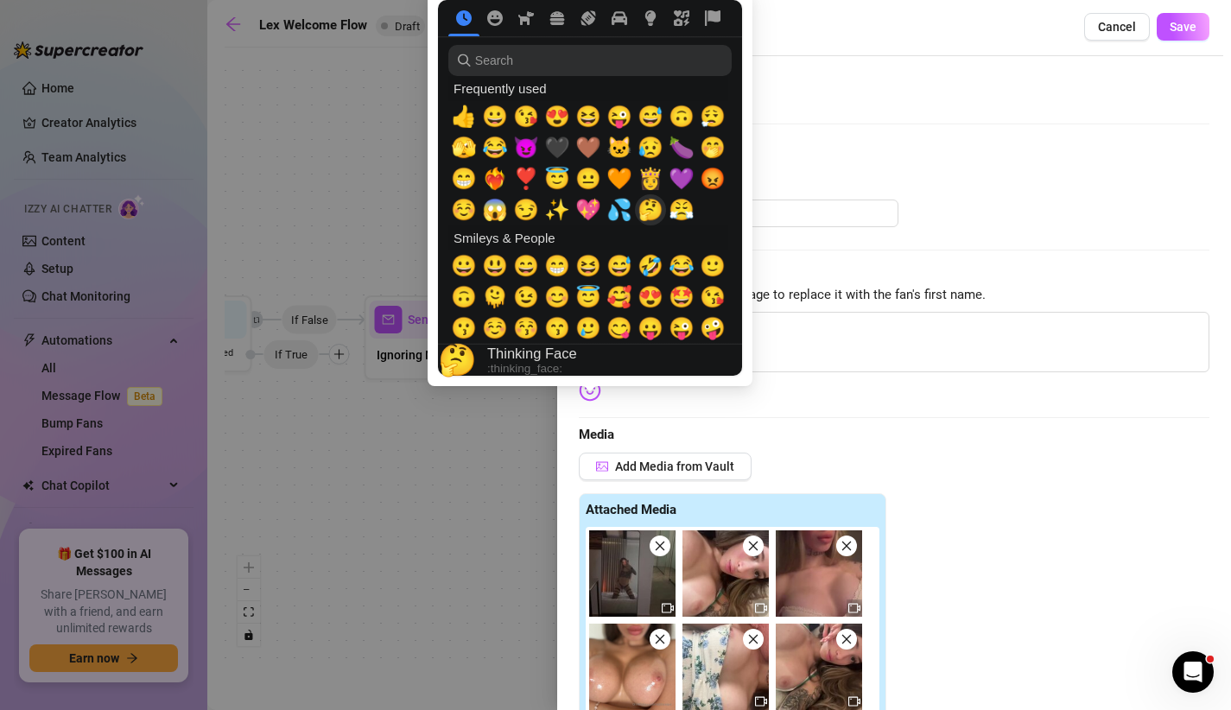
click at [641, 209] on span "🤔" at bounding box center [651, 210] width 26 height 24
click at [488, 208] on span "😱" at bounding box center [495, 210] width 26 height 24
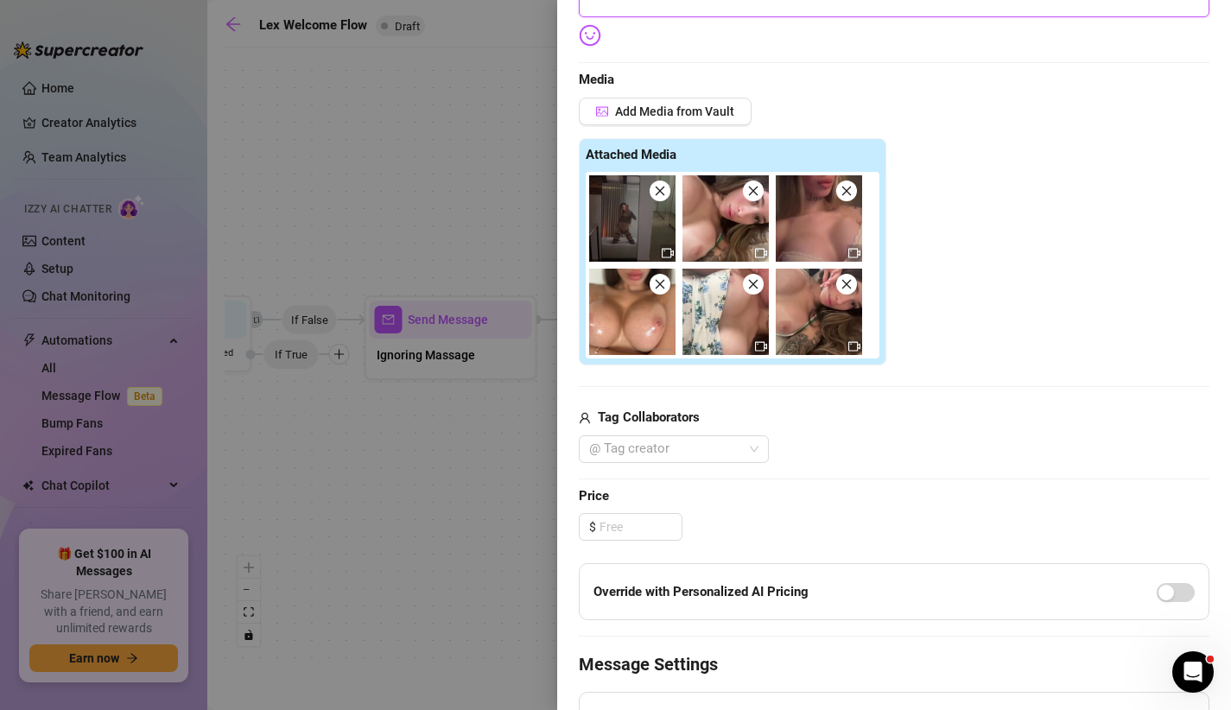
scroll to position [361, 0]
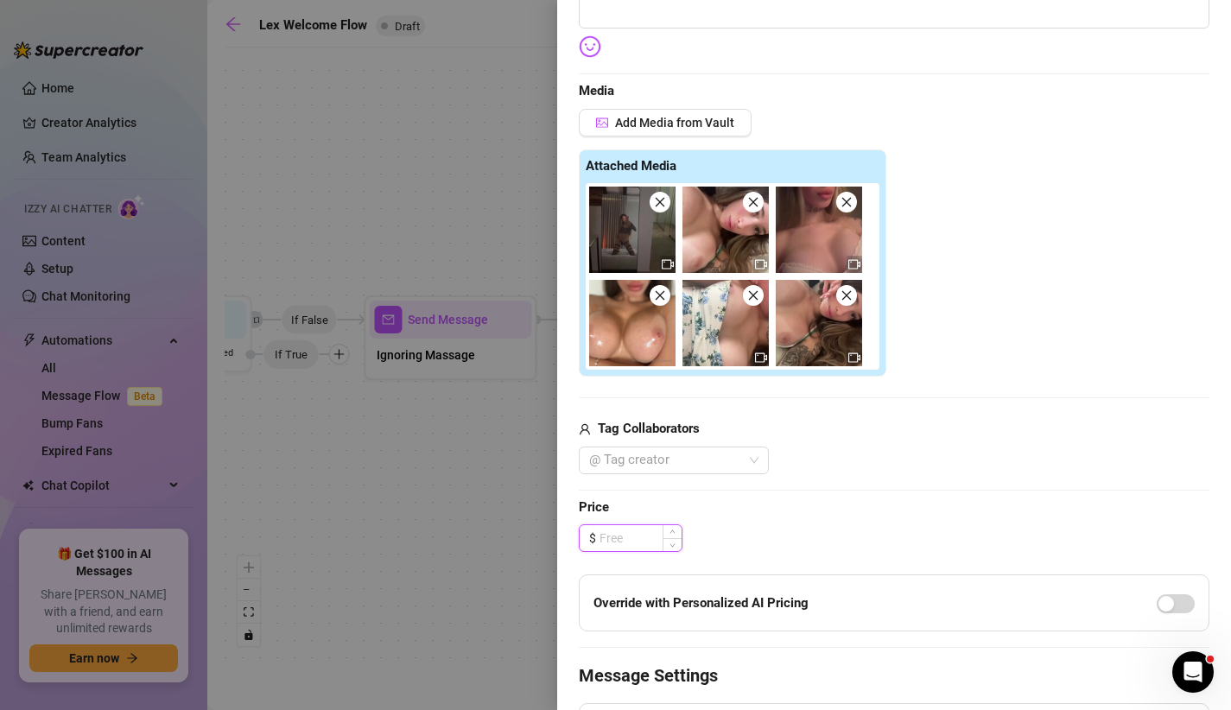
click at [625, 537] on input at bounding box center [641, 538] width 82 height 26
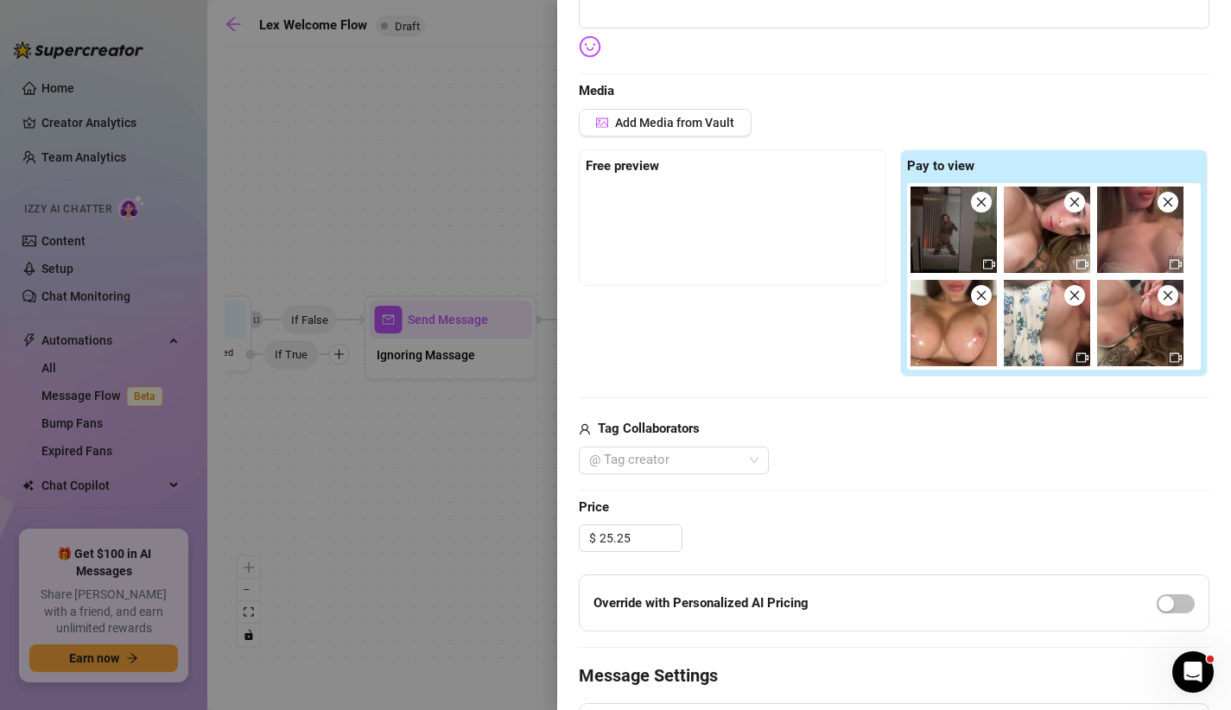
click at [746, 531] on div "$ 25.25" at bounding box center [894, 538] width 631 height 28
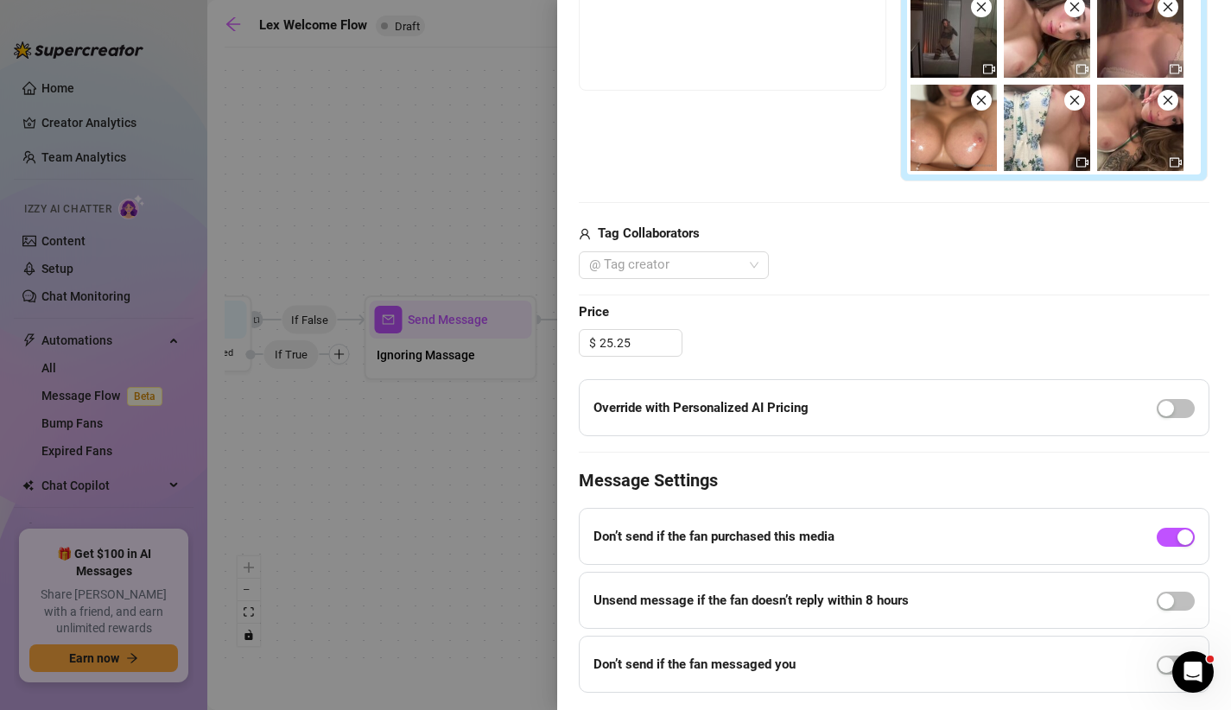
scroll to position [604, 0]
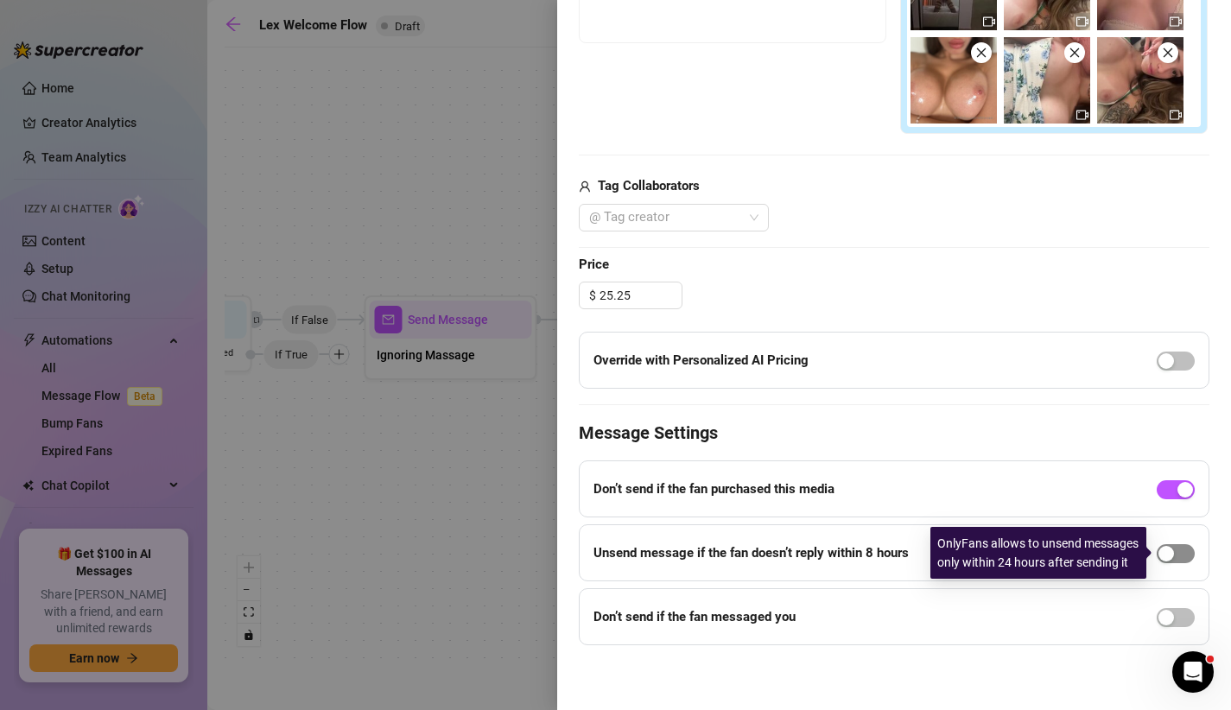
click at [1181, 555] on span "button" at bounding box center [1176, 553] width 38 height 19
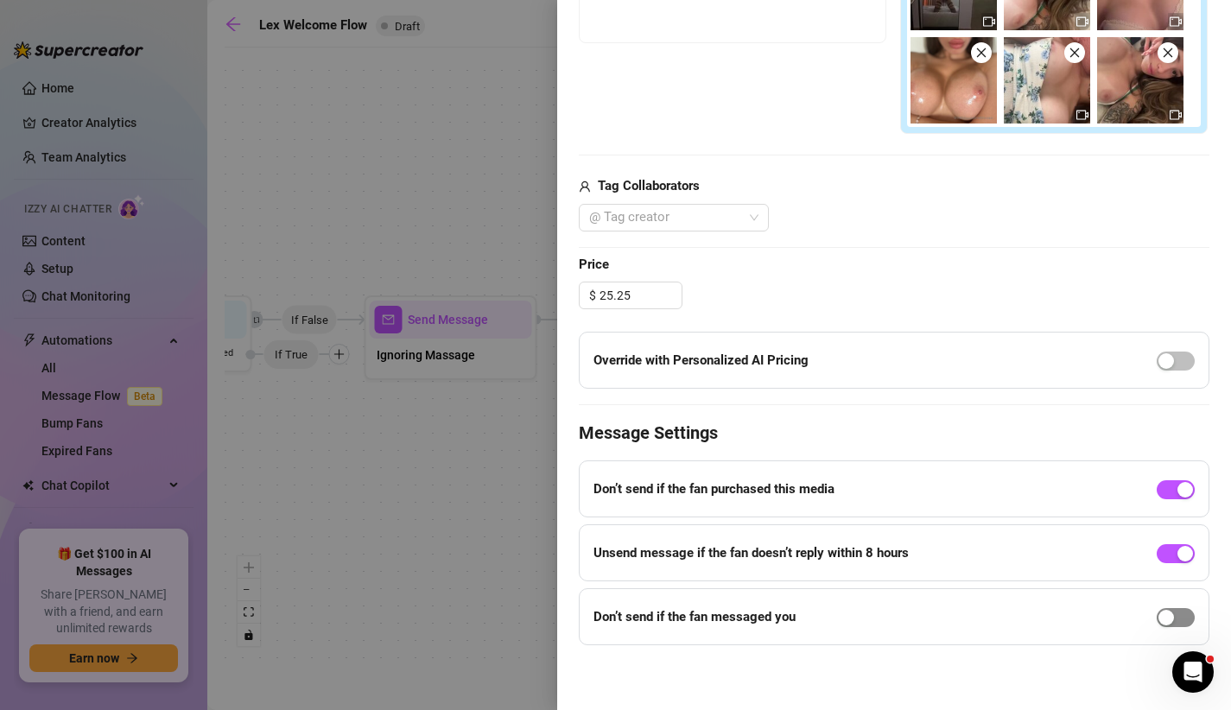
click at [1175, 612] on button "button" at bounding box center [1176, 617] width 38 height 19
click at [695, 647] on span "Decrease Value" at bounding box center [698, 648] width 19 height 16
click at [931, 250] on div "Edit your message Message Title PPV sale ignoring Text Put {name} in your messa…" at bounding box center [894, 112] width 631 height 1120
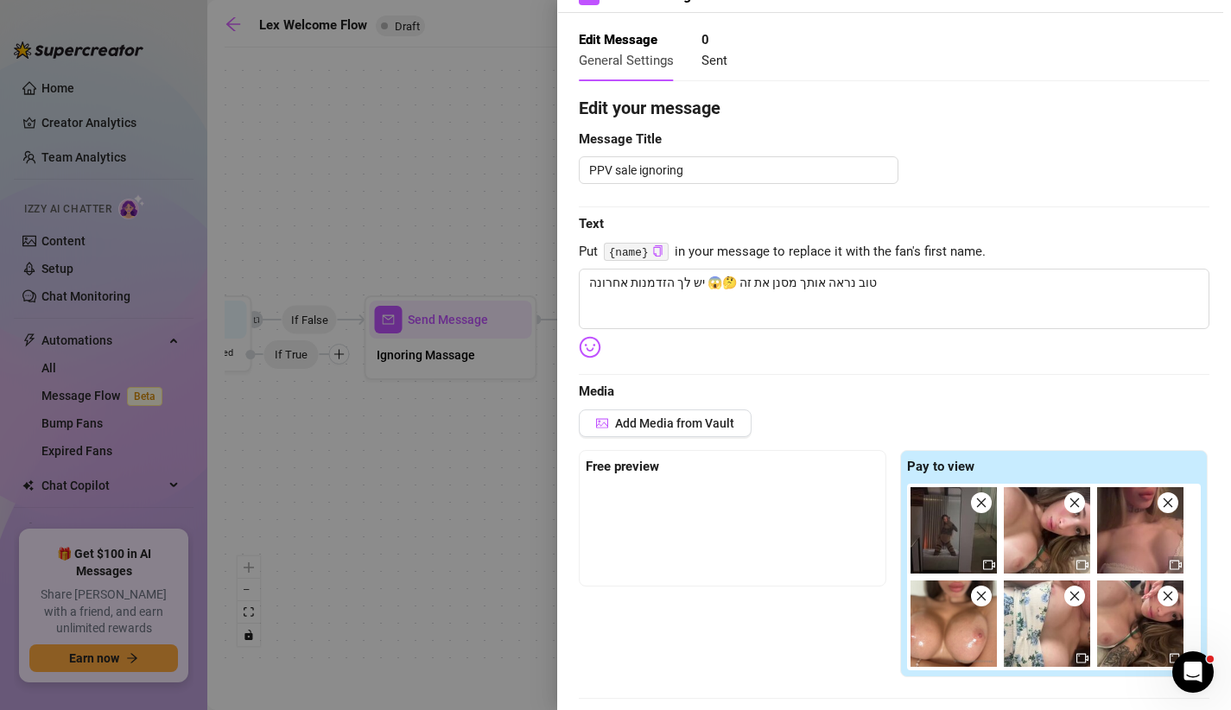
scroll to position [0, 0]
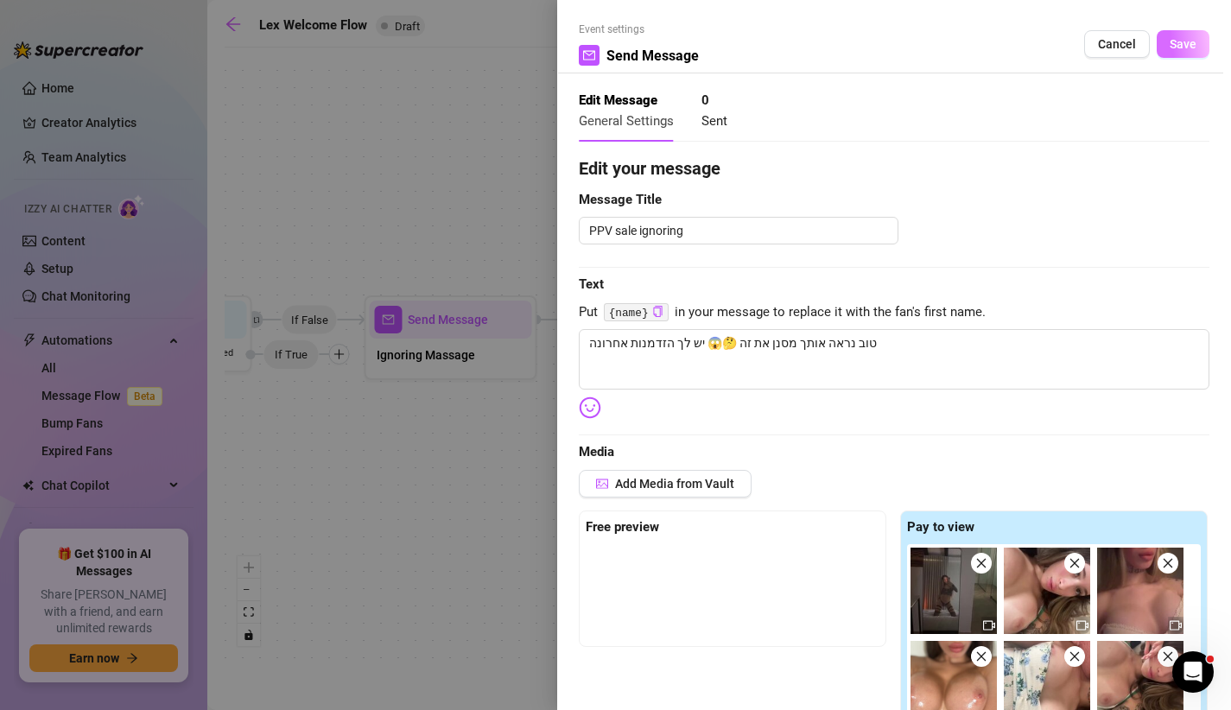
click at [1177, 37] on span "Save" at bounding box center [1183, 44] width 27 height 14
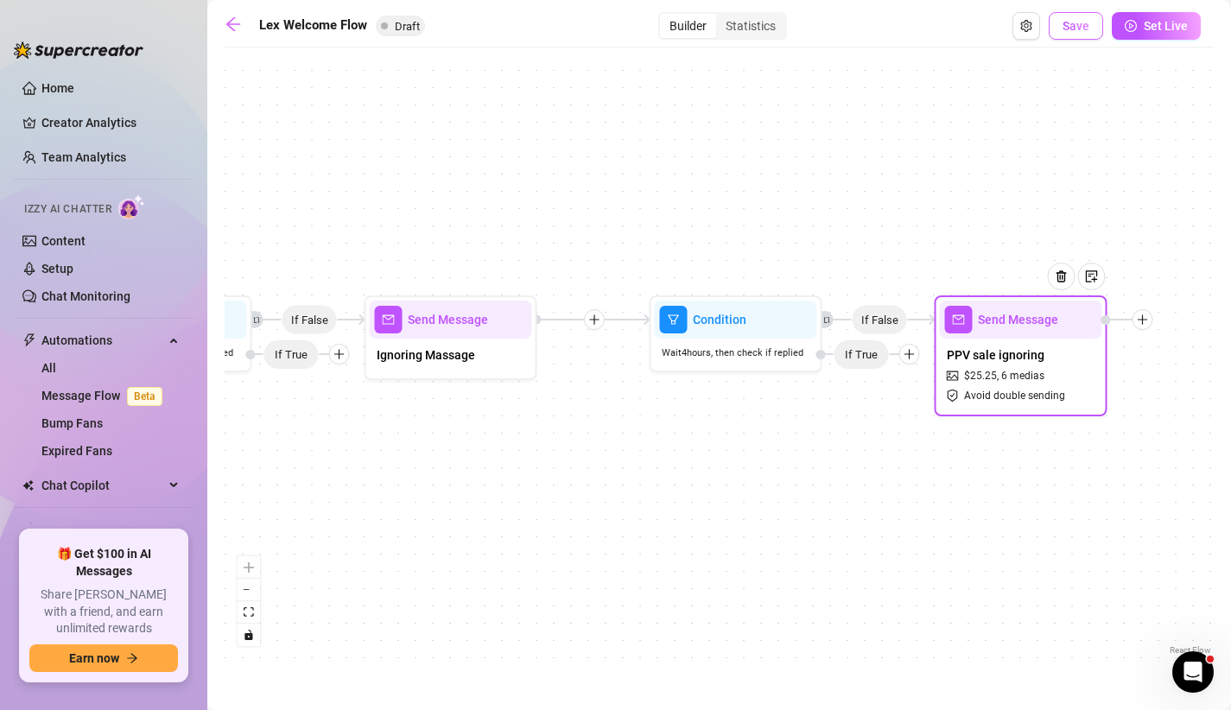
click at [1076, 28] on span "Save" at bounding box center [1076, 26] width 27 height 14
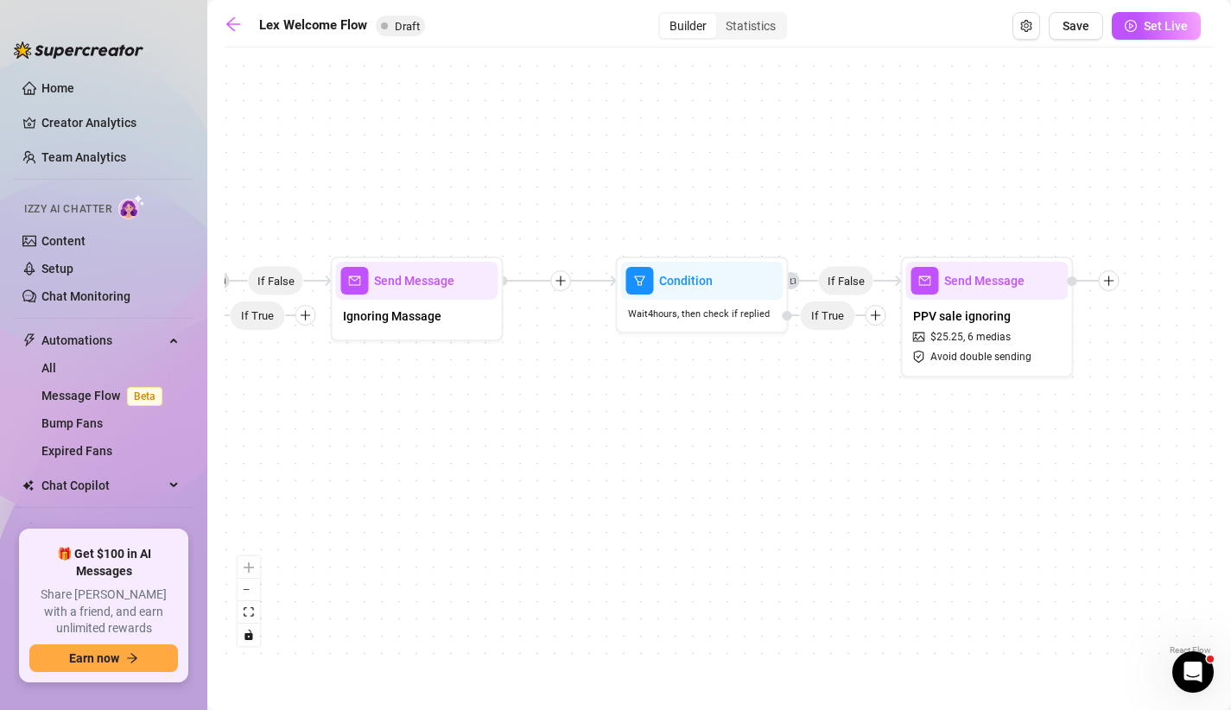
drag, startPoint x: 530, startPoint y: 462, endPoint x: 797, endPoint y: 422, distance: 270.9
click at [797, 422] on div "If False If False Send Message PPV sale ignoring $ 25.25 , 6 medias Avoid doubl…" at bounding box center [719, 357] width 989 height 603
click at [461, 309] on div "Ignoring Massage" at bounding box center [417, 318] width 162 height 36
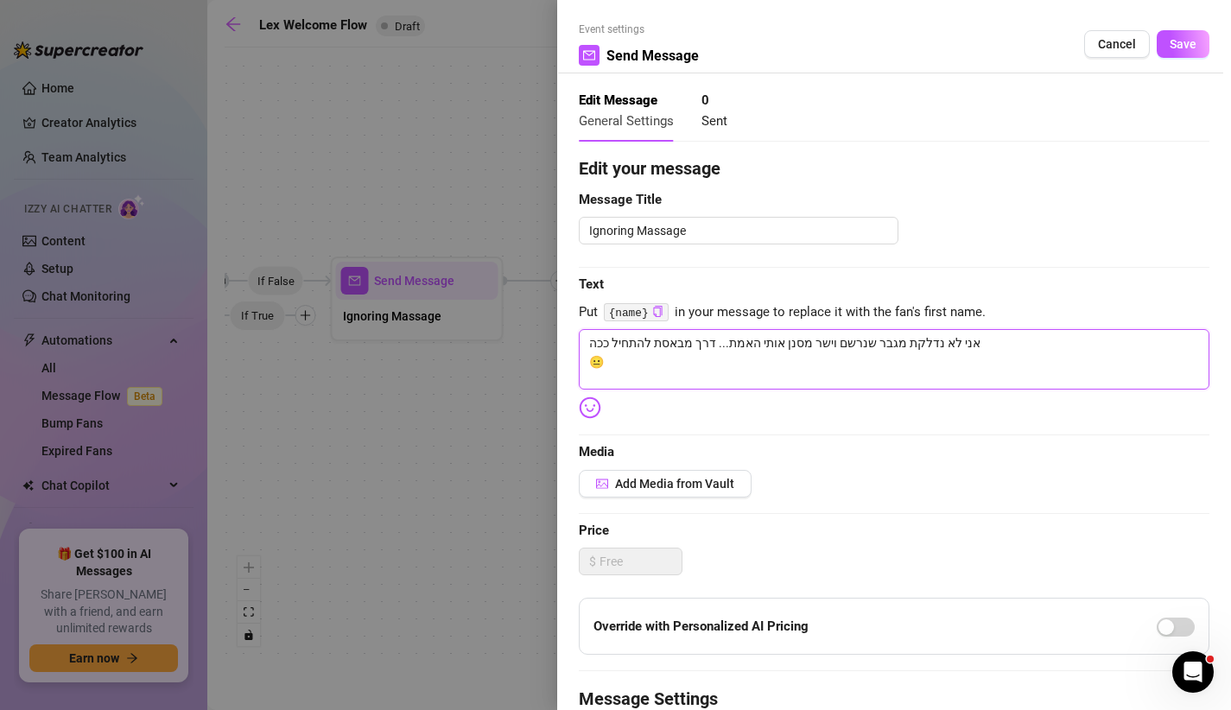
click at [789, 367] on textarea "אני לא נדלקת מגבר שנרשם וישר מסנן אותי האמת... דרך מבאסת להתחיל ככה 😐" at bounding box center [894, 359] width 631 height 60
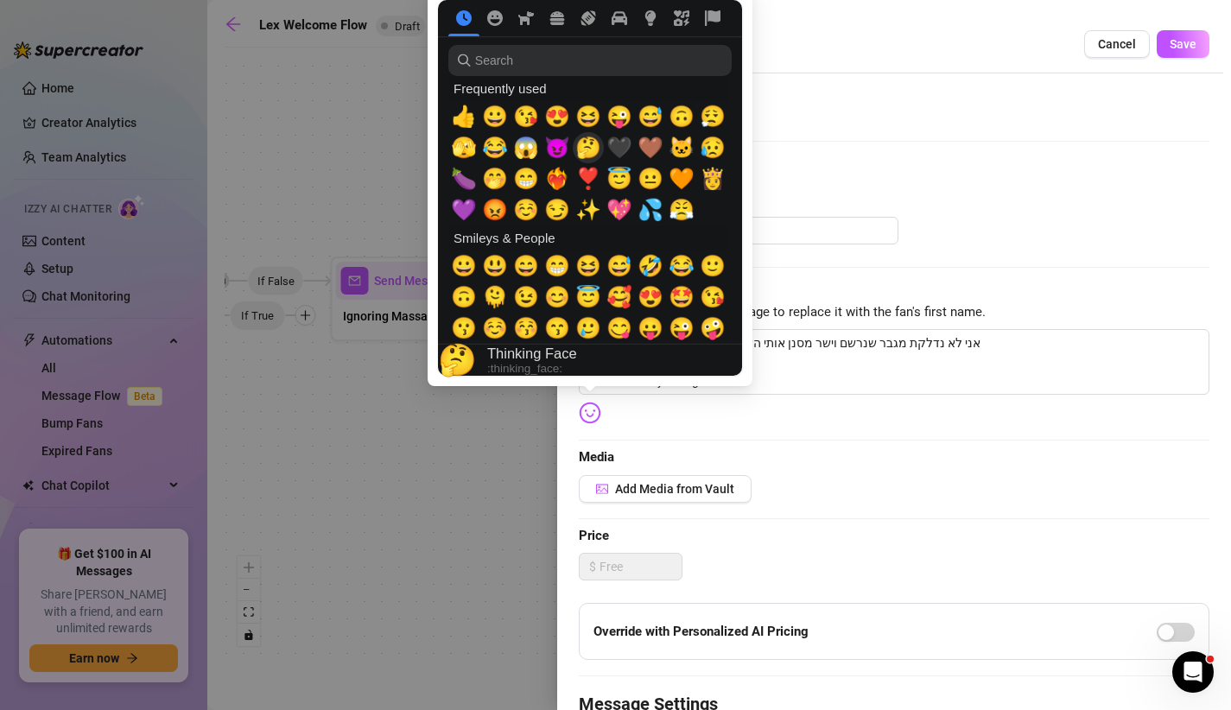
type textarea "אני לא נדלקת מגבר שנרשם וישר מסנן אותי האמת... דרך מבאסת להתחיל ככה 😐 Or should…"
click at [585, 149] on span "🤔" at bounding box center [588, 148] width 26 height 24
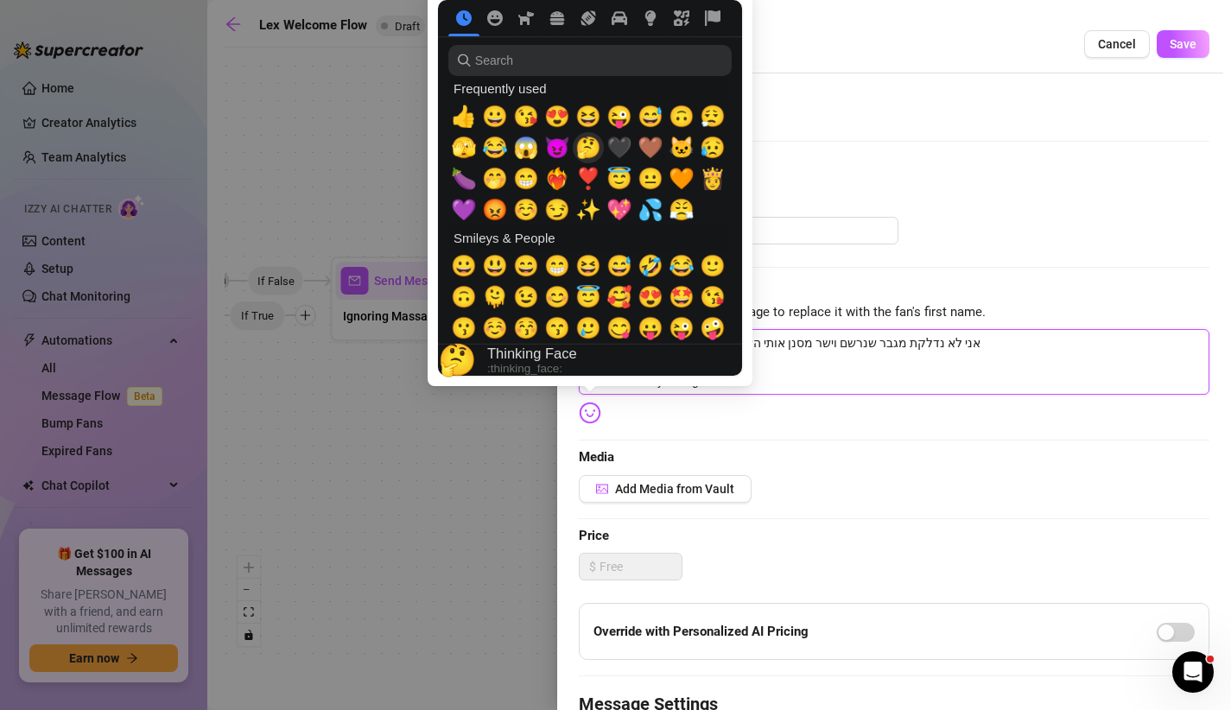
type textarea "אני לא נדלקת מגבר שנרשם וישר מסנן אותי האמת... דרך מבאסת להתחיל ככה 😐 Or should…"
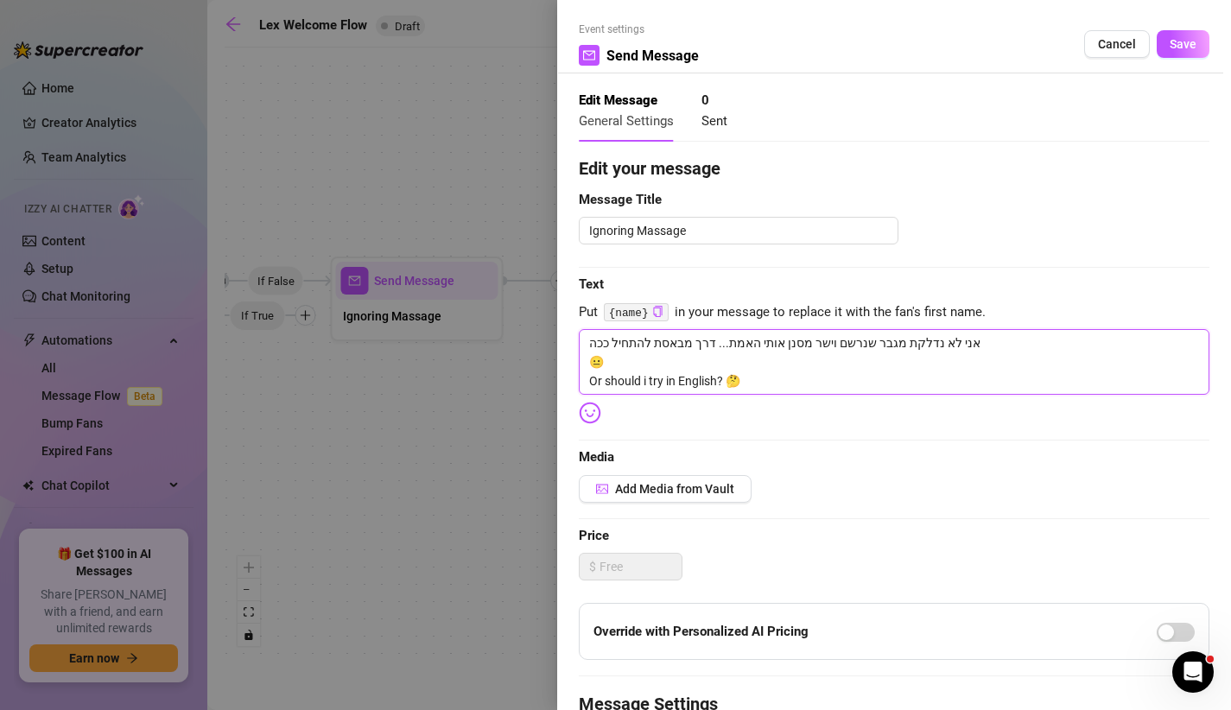
type textarea "אני לא נדלקת מגבר שנרשם וישר מסנן אותי האמת... דרך מבאסת להתחיל ככה 😐 Or should…"
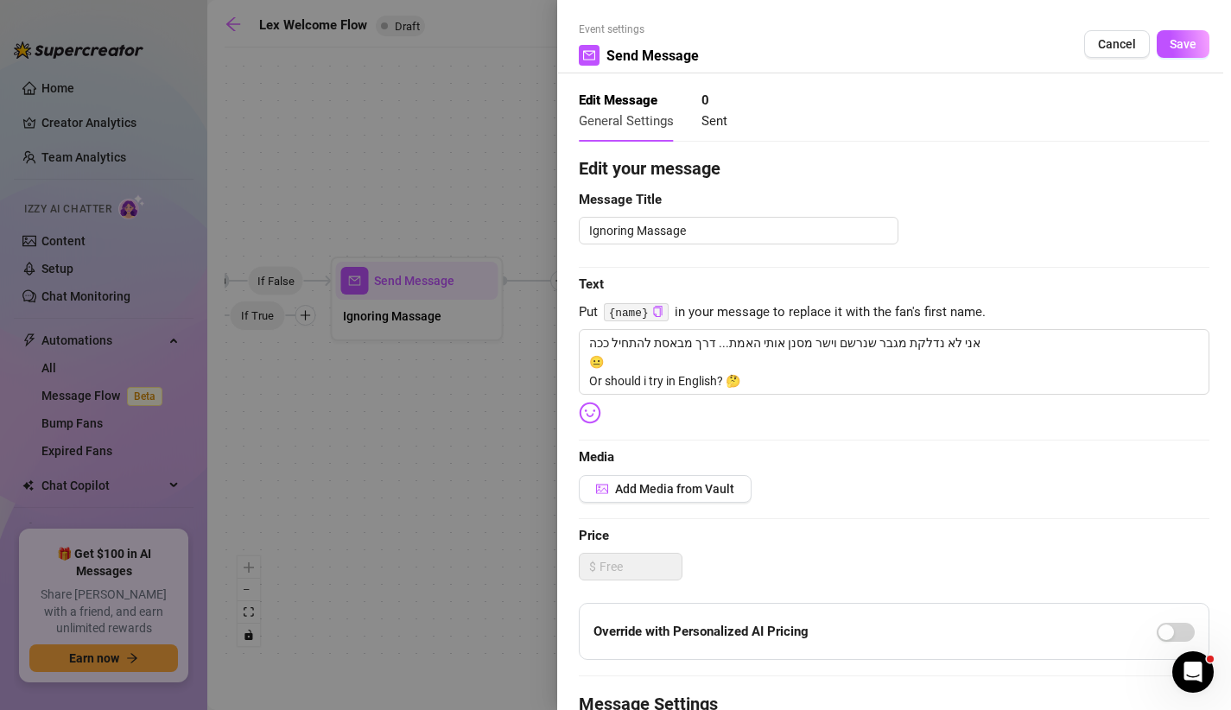
click at [827, 468] on div "Edit your message Message Title Ignoring Massage Text Put {name} in your messag…" at bounding box center [894, 549] width 631 height 787
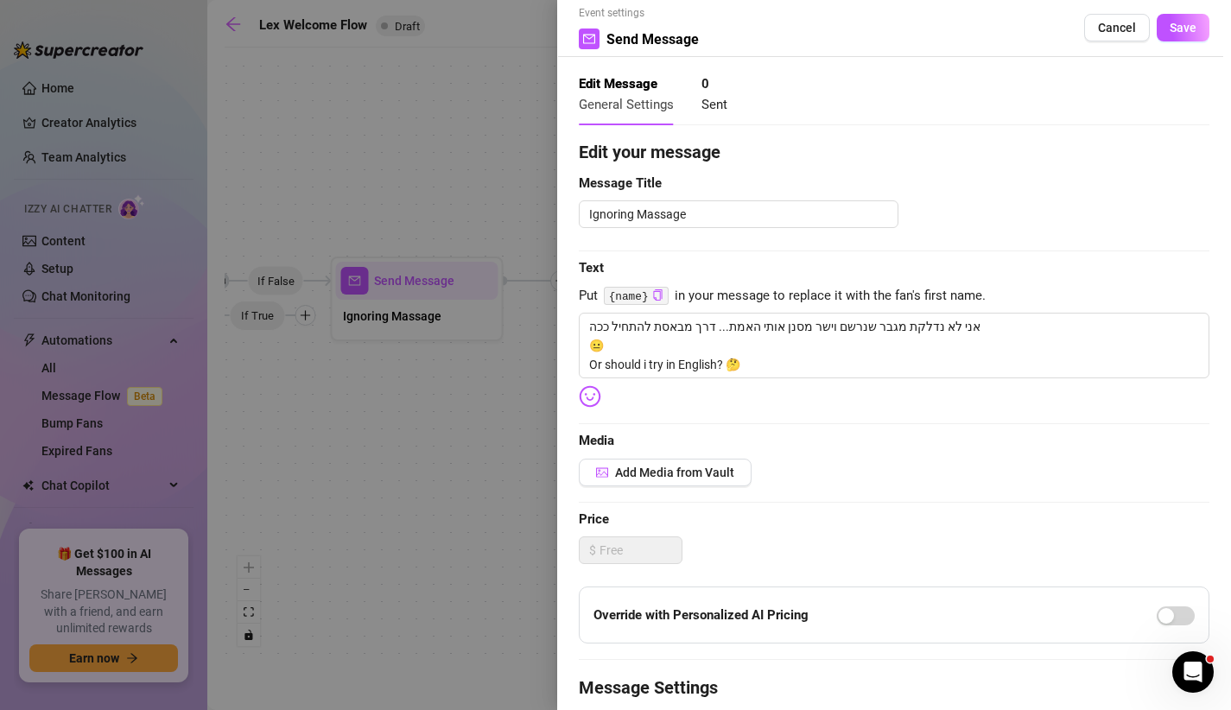
scroll to position [11, 0]
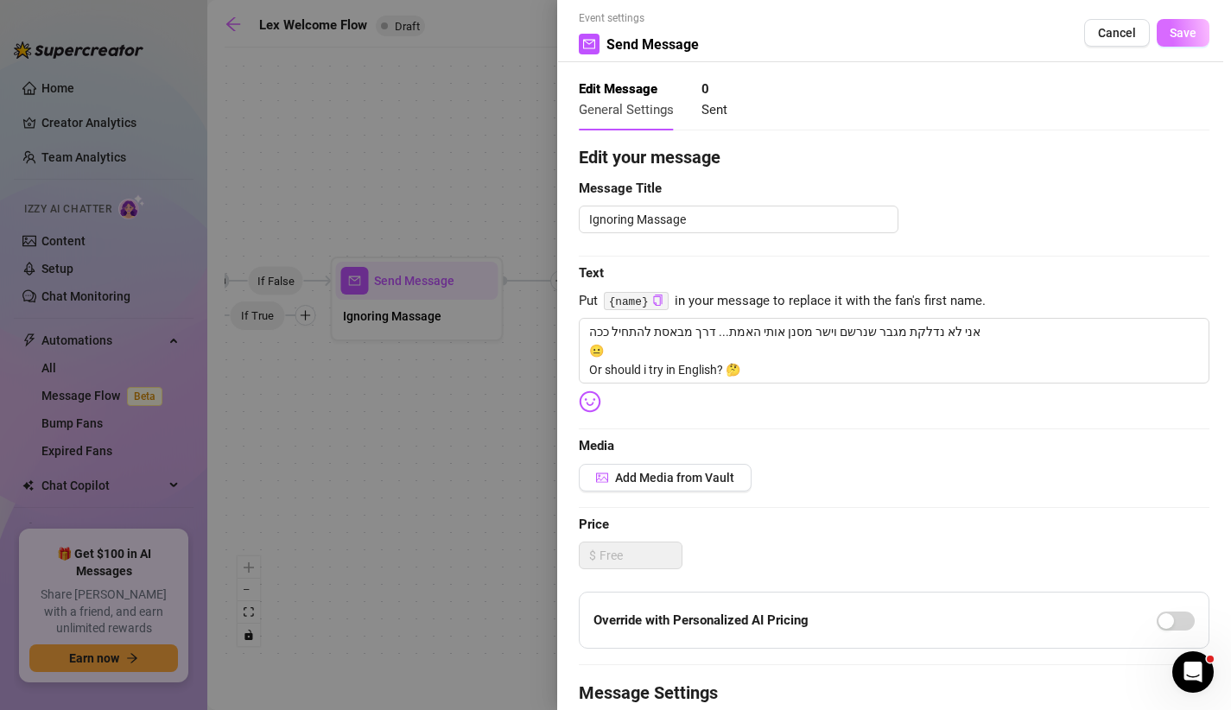
click at [1176, 21] on button "Save" at bounding box center [1183, 33] width 53 height 28
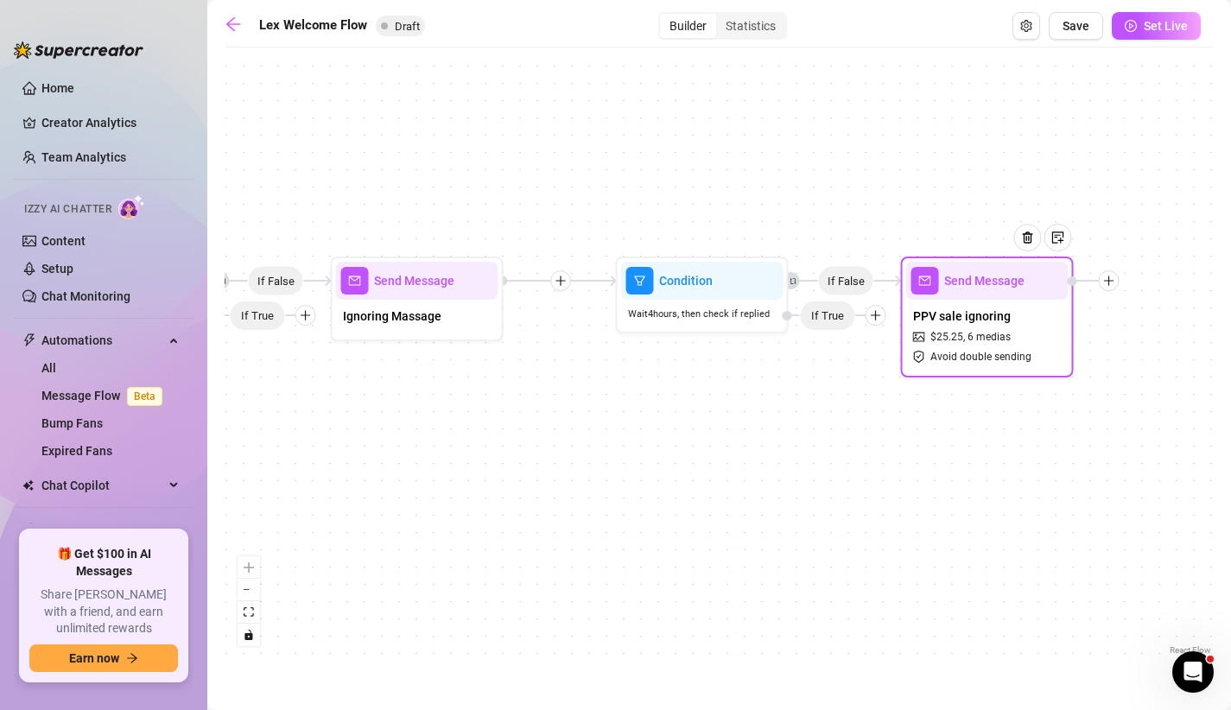
click at [1000, 313] on span "PPV sale ignoring" at bounding box center [962, 316] width 98 height 19
type textarea "טוב נראה אותך מסנן את זה 🤔😱 יש לך הזדמנות אחרונה"
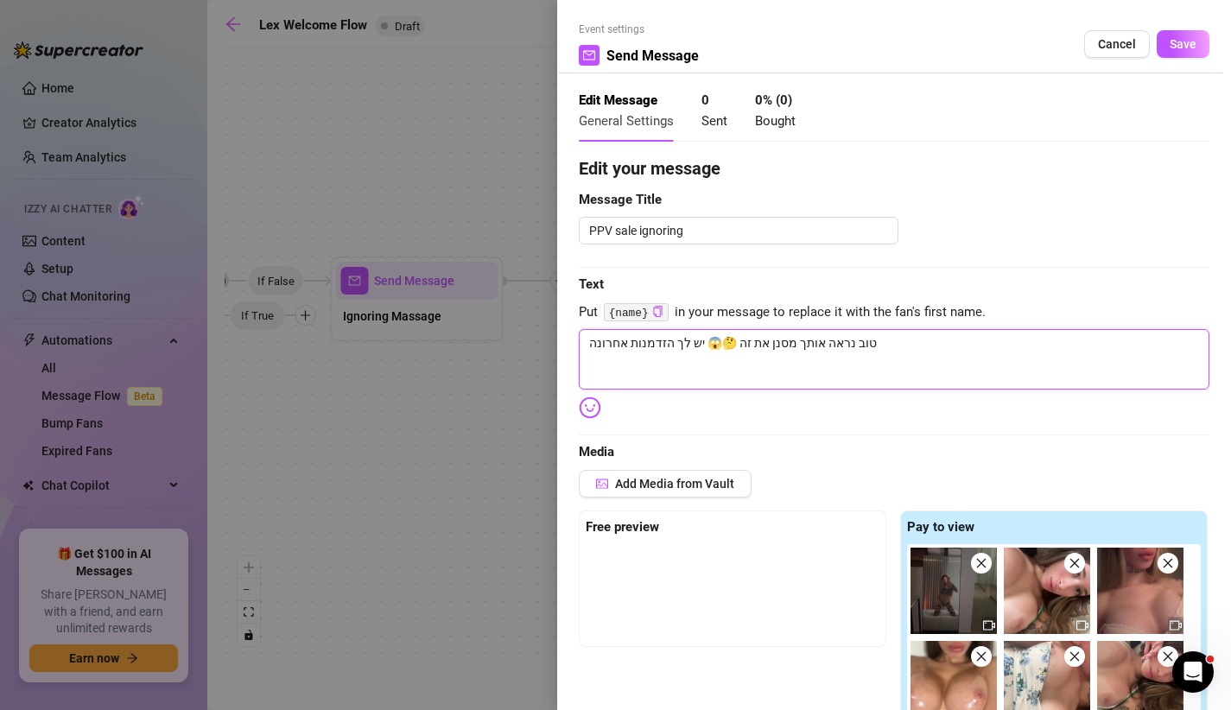
click at [940, 360] on textarea "טוב נראה אותך מסנן את זה 🤔😱 יש לך הזדמנות אחרונה" at bounding box center [894, 359] width 631 height 60
type textarea "טוב נראה אותך מסנן את זה 🤔😱 יש לך הזדמנות אחרונה"
type textarea "טוב נראה אותך מסנן את זה 🤔😱 יש לך הזדמנות אחרונה L"
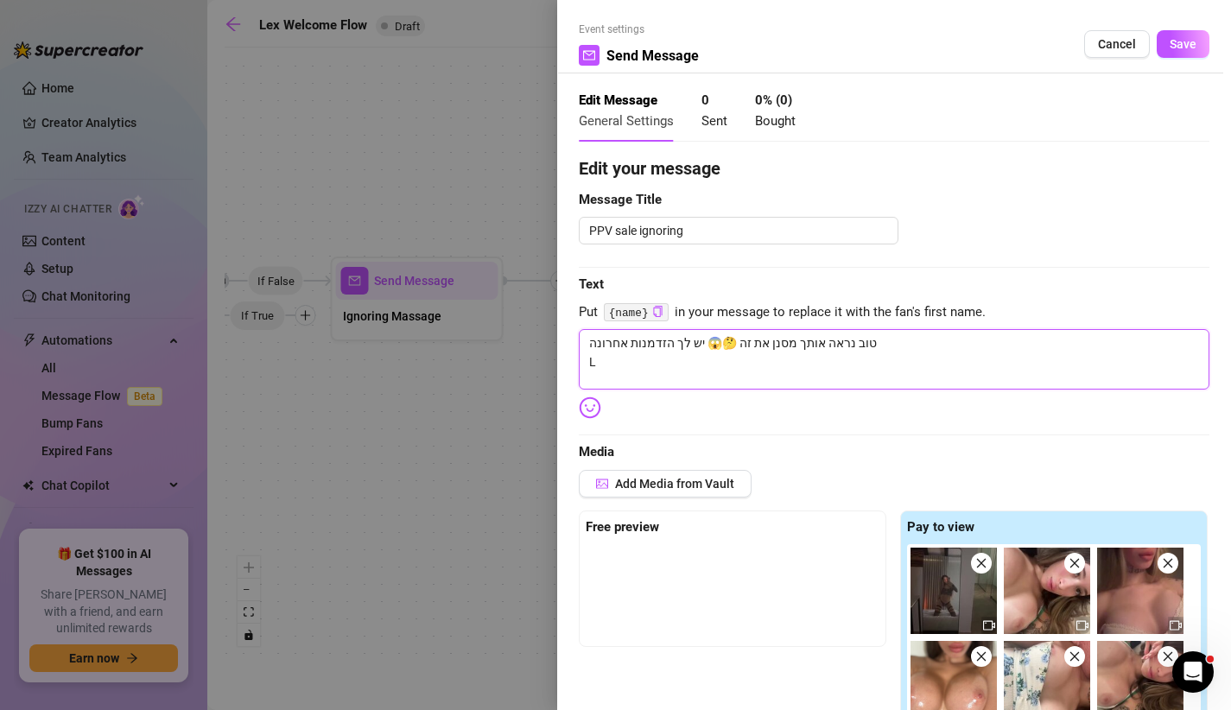
type textarea "טוב נראה אותך מסנן את זה 🤔😱 יש לך הזדמנות אחרונה Le"
type textarea "טוב נראה אותך מסנן את זה 🤔😱 יש לך הזדמנות אחרונה Let"
type textarea "טוב נראה אותך מסנן את זה 🤔😱 יש לך הזדמנות אחרונה Lets"
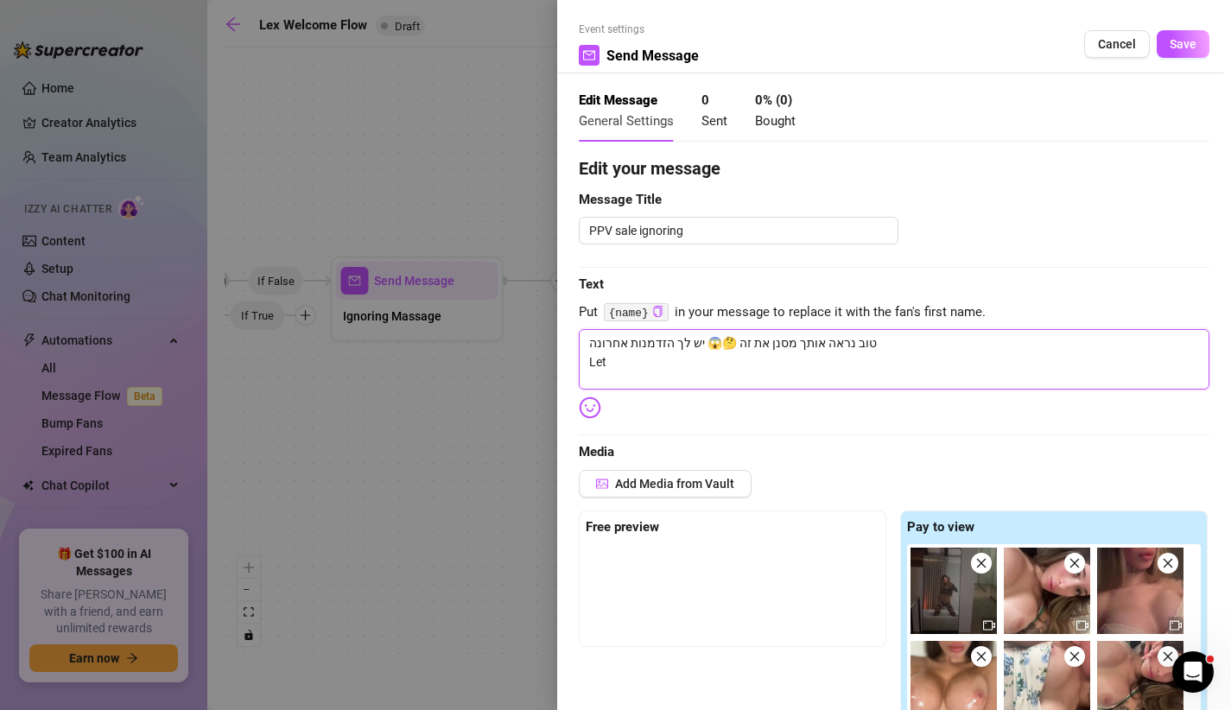
type textarea "טוב נראה אותך מסנן את זה 🤔😱 יש לך הזדמנות אחרונה Lets"
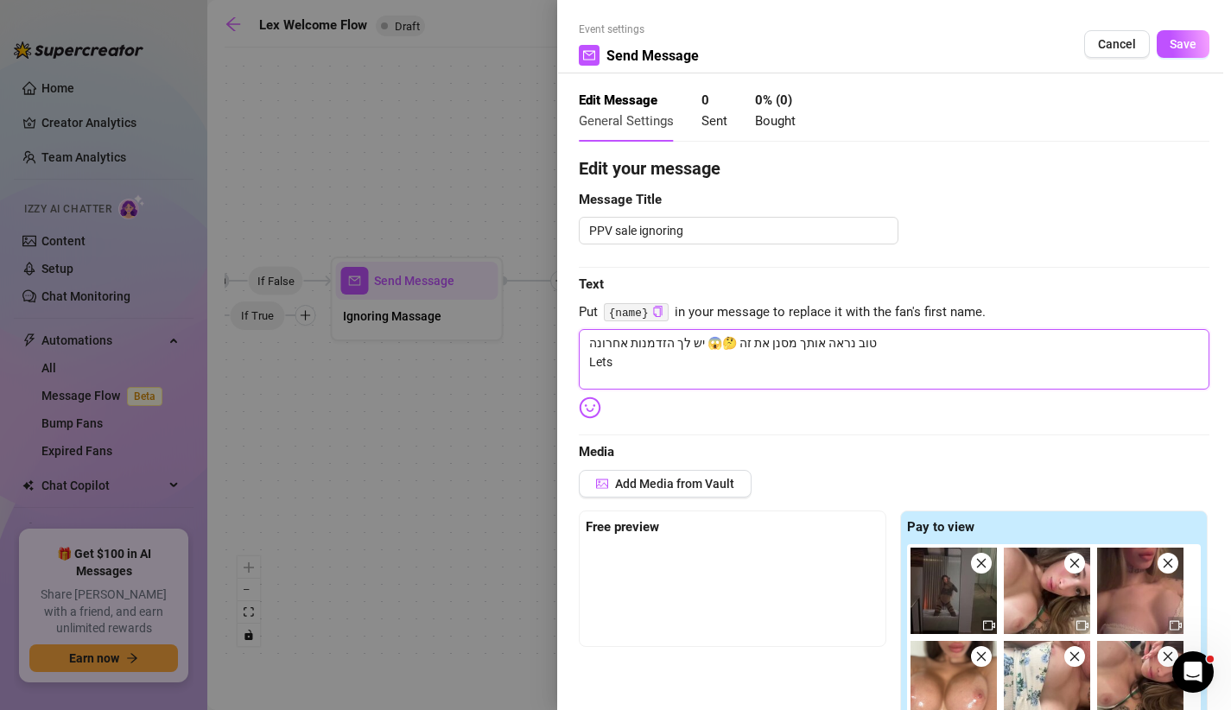
type textarea "טוב נראה אותך מסנן את זה 🤔😱 יש לך הזדמנות אחרונה Let"
type textarea "טוב נראה אותך מסנן את זה 🤔😱 יש לך הזדמנות אחרונה Let'"
type textarea "טוב נראה אותך מסנן את זה 🤔😱 יש לך הזדמנות אחרונה Let's"
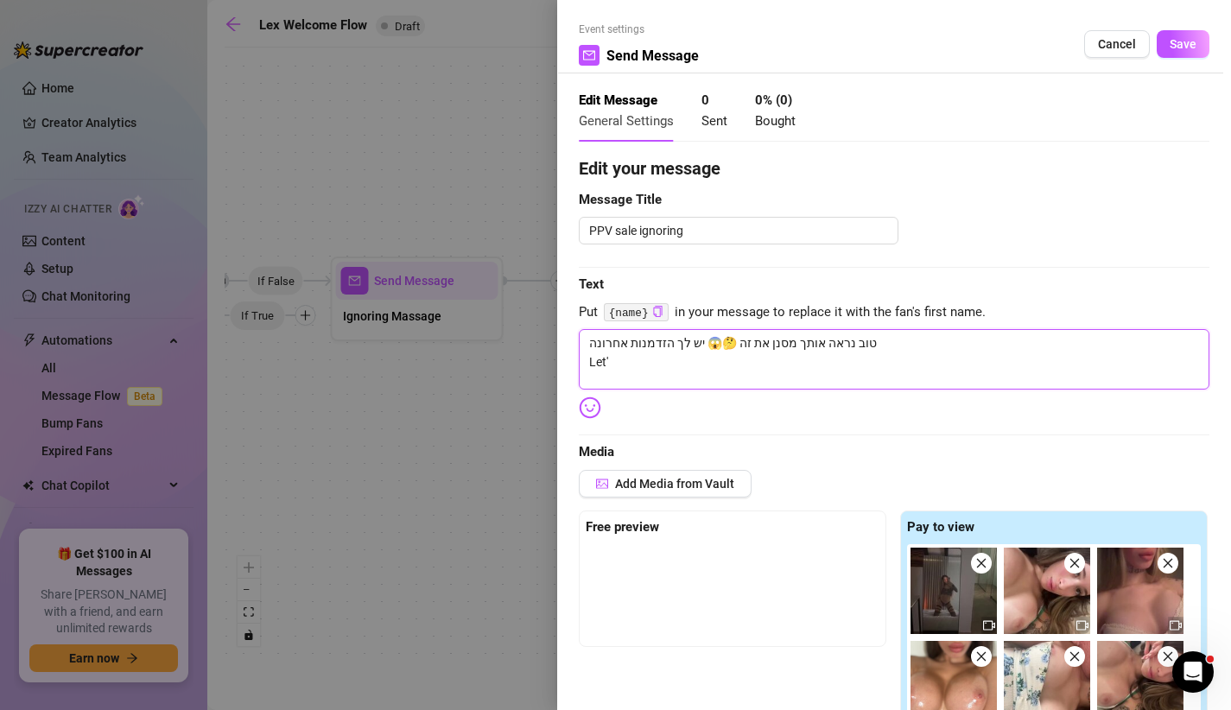
type textarea "טוב נראה אותך מסנן את זה 🤔😱 יש לך הזדמנות אחרונה Let's"
type textarea "טוב נראה אותך מסנן את זה 🤔😱 יש לך הזדמנות אחרונה Let's s"
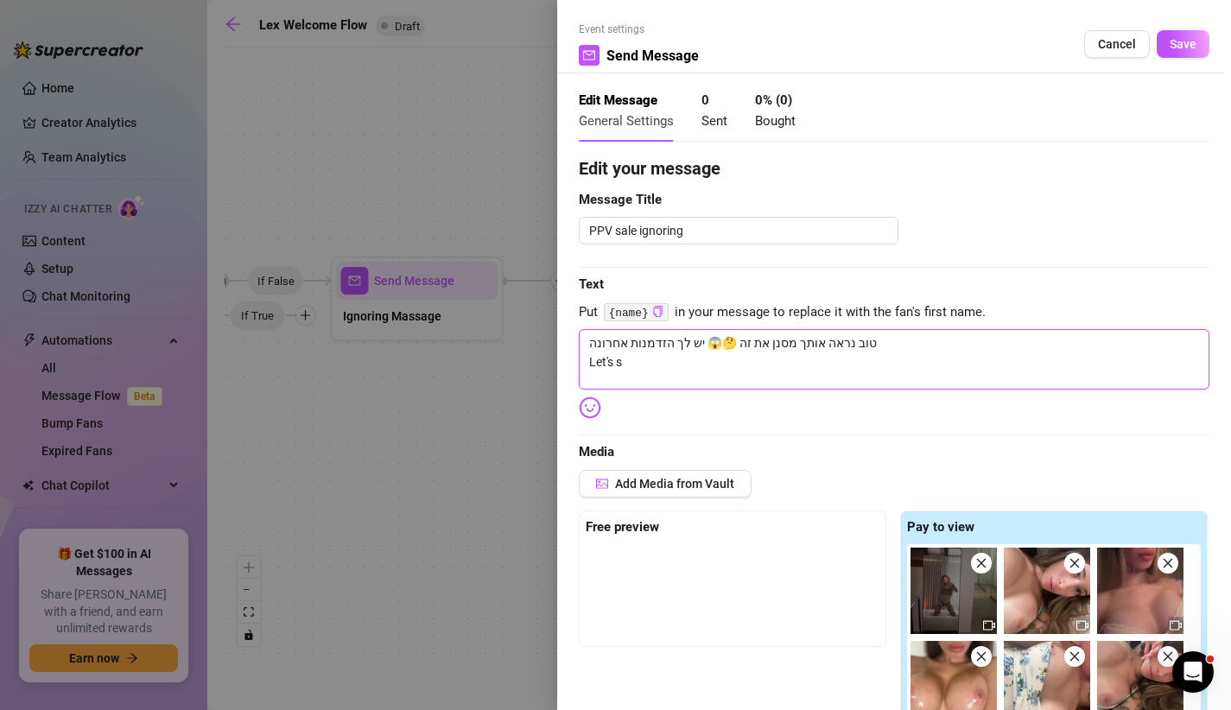
type textarea "טוב נראה אותך מסנן את זה 🤔😱 יש לך הזדמנות אחרונה Let's se"
type textarea "טוב נראה אותך מסנן את זה 🤔😱 יש לך הזדמנות אחרונה Let's see"
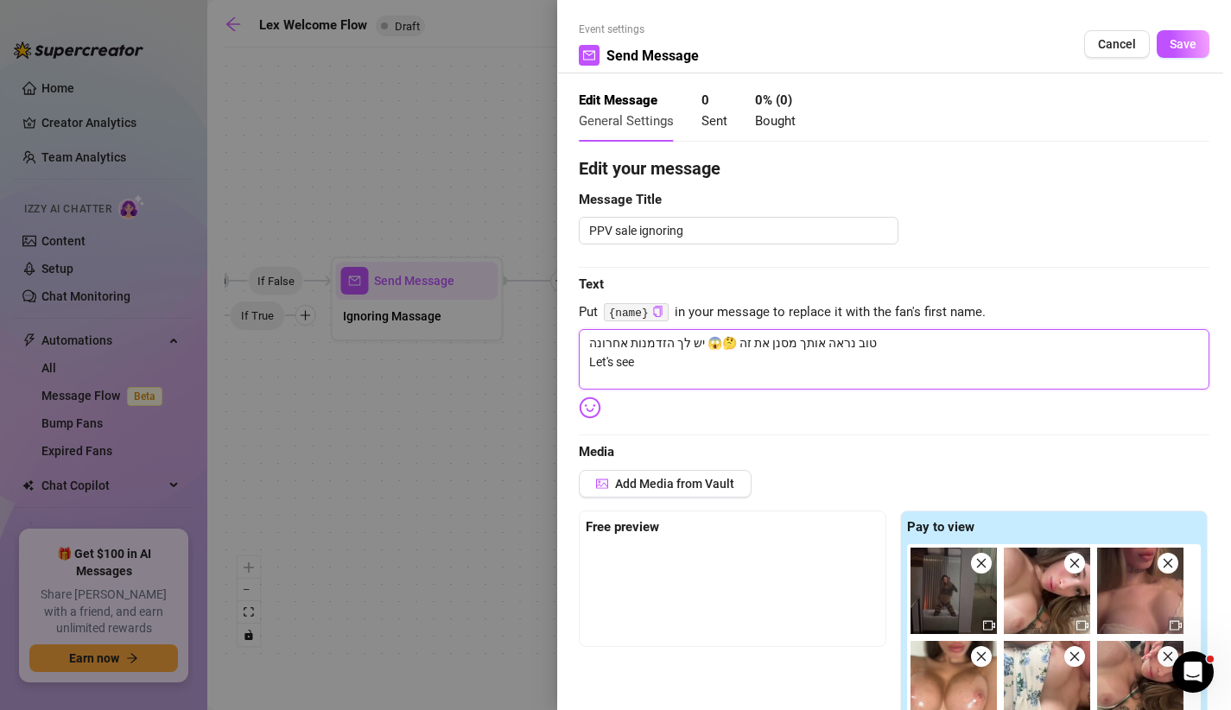
type textarea "טוב נראה אותך מסנן את זה 🤔😱 יש לך הזדמנות אחרונה Let's see"
type textarea "טוב נראה אותך מסנן את זה 🤔😱 יש לך הזדמנות אחרונה Let's see i"
type textarea "טוב נראה אותך מסנן את זה 🤔😱 יש לך הזדמנות אחרונה Let's see if"
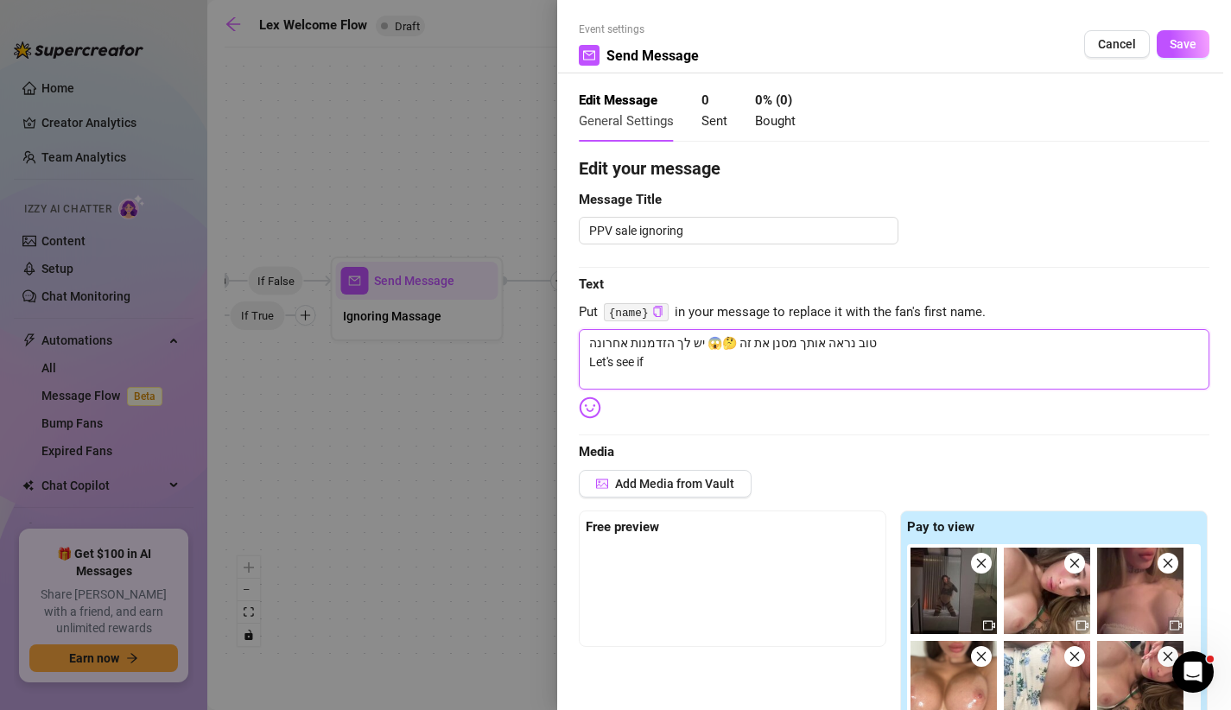
type textarea "טוב נראה אותך מסנן את זה 🤔😱 יש לך הזדמנות אחרונה Let's see if"
type textarea "טוב נראה אותך מסנן את זה 🤔😱 יש לך הזדמנות אחרונה Let's see if c"
type textarea "טוב נראה אותך מסנן את זה 🤔😱 יש לך הזדמנות אחרונה Let's see if ca"
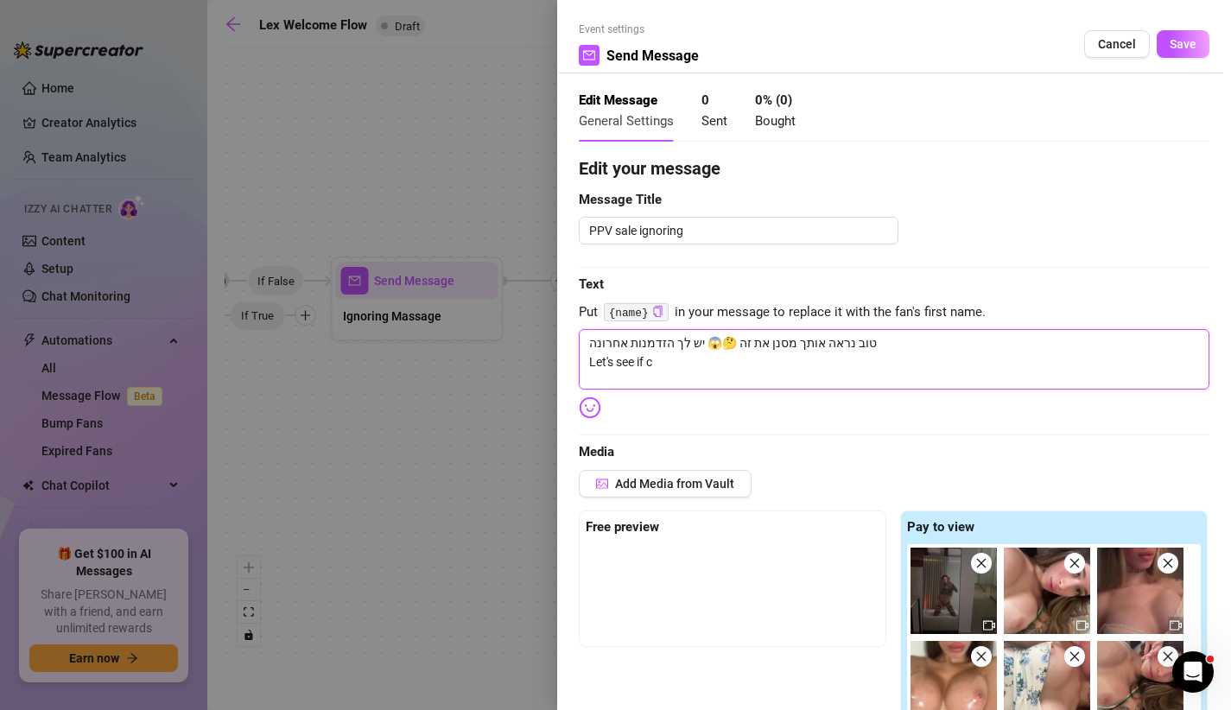
type textarea "טוב נראה אותך מסנן את זה 🤔😱 יש לך הזדמנות אחרונה Let's see if ca"
type textarea "טוב נראה אותך מסנן את זה 🤔😱 יש לך הזדמנות אחרונה Let's see if can"
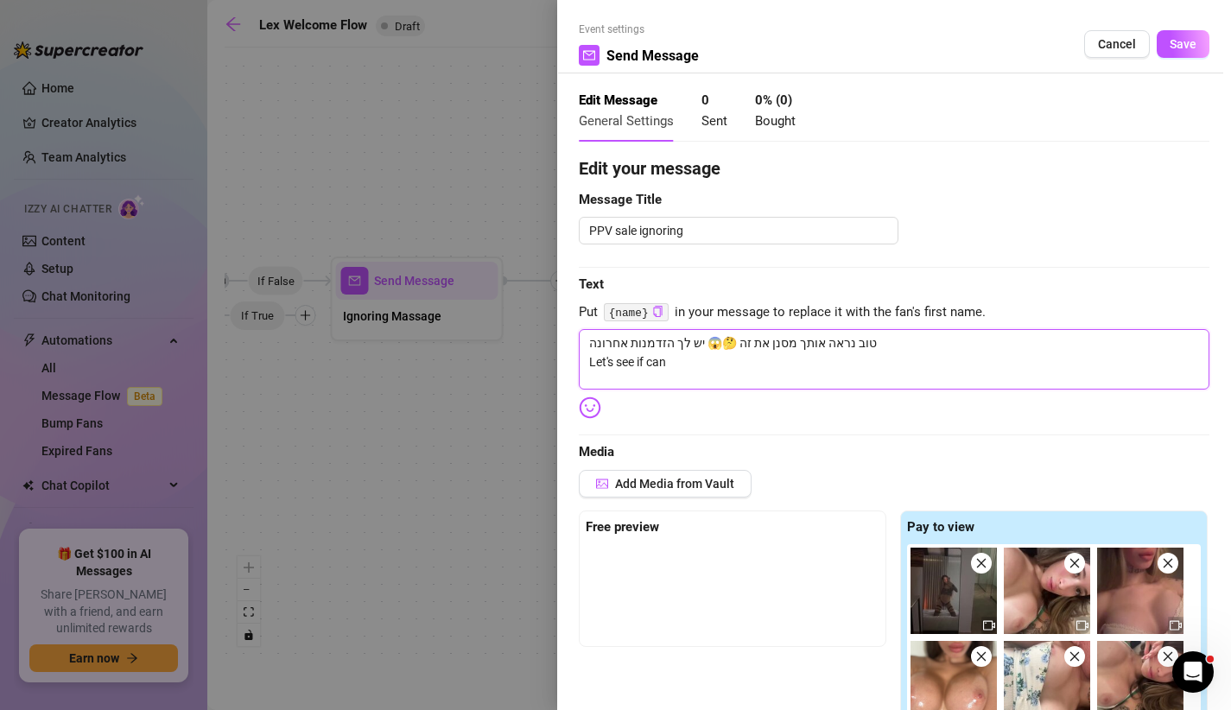
type textarea "טוב נראה אותך מסנן את זה 🤔😱 יש לך הזדמנות אחרונה Let's see if can i"
type textarea "טוב נראה אותך מסנן את זה 🤔😱 יש לך הזדמנות אחרונה Let's see if can ig"
type textarea "טוב נראה אותך מסנן את זה 🤔😱 יש לך הזדמנות אחרונה Let's see if can ign"
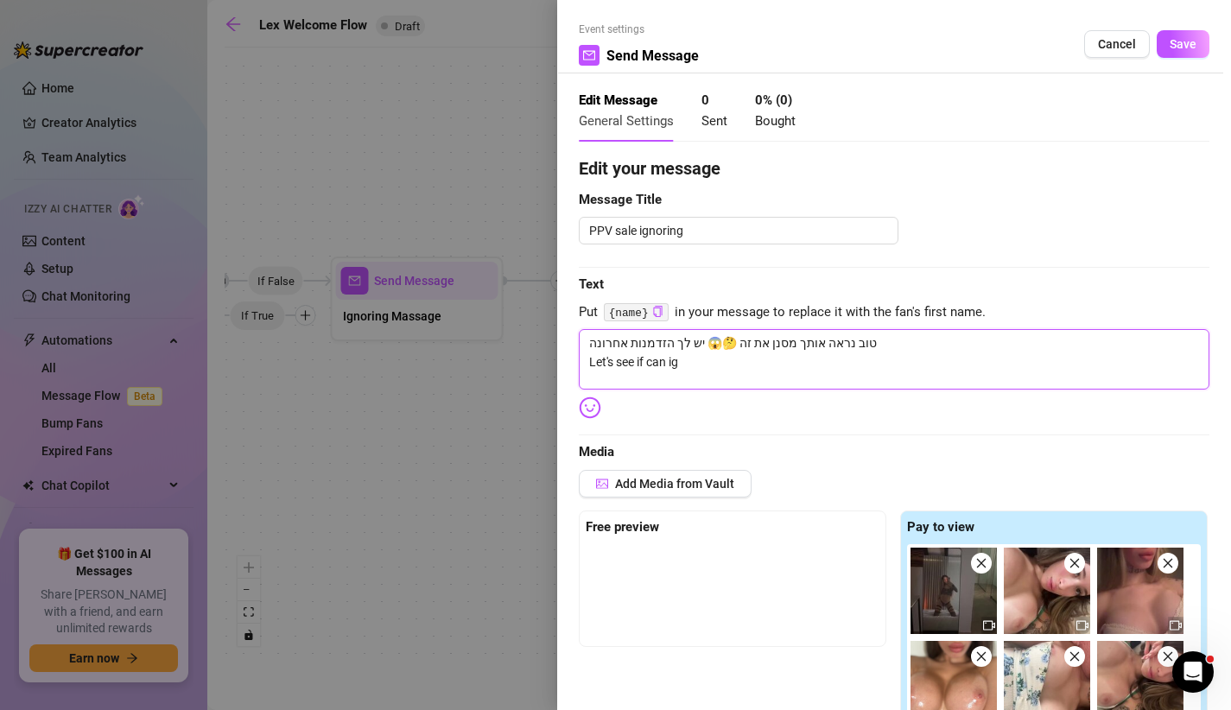
type textarea "טוב נראה אותך מסנן את זה 🤔😱 יש לך הזדמנות אחרונה Let's see if can ign"
type textarea "טוב נראה אותך מסנן את זה 🤔😱 יש לך הזדמנות אחרונה Let's see if can igno"
type textarea "טוב נראה אותך מסנן את זה 🤔😱 יש לך הזדמנות אחרונה Let's see if can ignor"
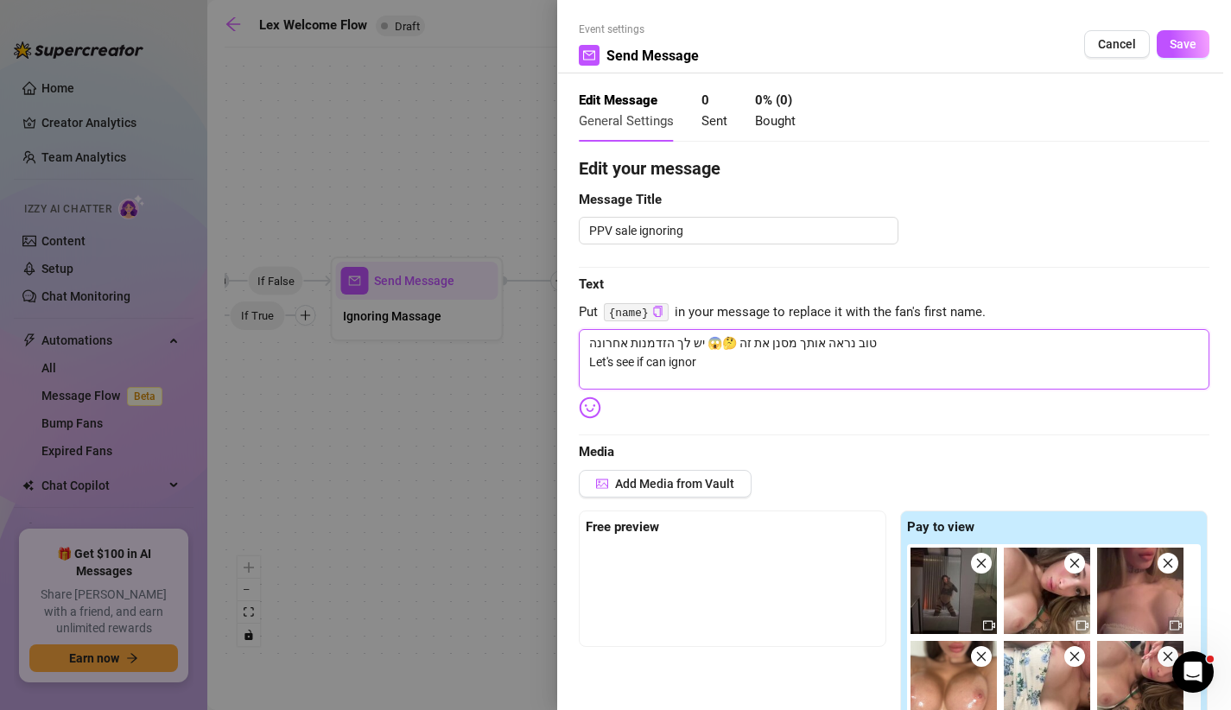
type textarea "טוב נראה אותך מסנן את זה 🤔😱 יש לך הזדמנות אחרונה Let's see if can ignore"
type textarea "טוב נראה אותך מסנן את זה 🤔😱 יש לך הזדמנות אחרונה Let's see if can ignore t"
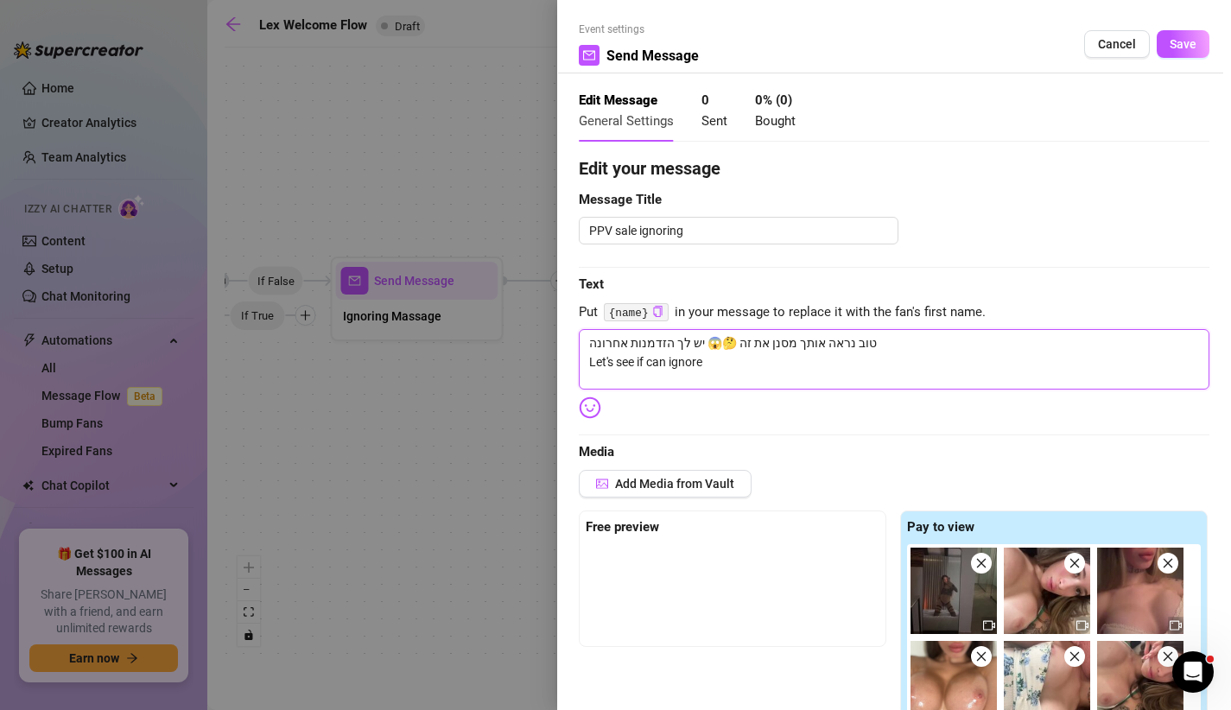
type textarea "טוב נראה אותך מסנן את זה 🤔😱 יש לך הזדמנות אחרונה Let's see if can ignore t"
type textarea "טוב נראה אותך מסנן את זה 🤔😱 יש לך הזדמנות אחרונה Let's see if can ignore th"
type textarea "טוב נראה אותך מסנן את זה 🤔😱 יש לך הזדמנות אחרונה Let's see if can ignore thi"
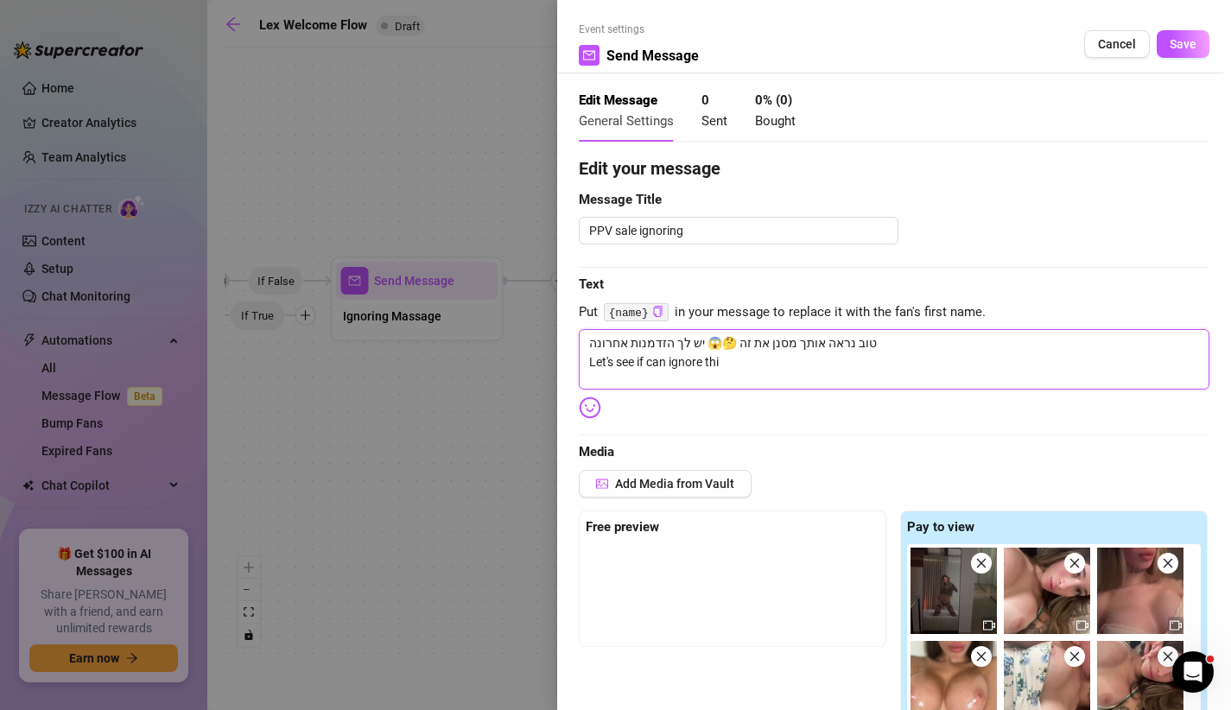
type textarea "טוב נראה אותך מסנן את זה 🤔😱 יש לך הזדמנות אחרונה Let's see if can ignore this"
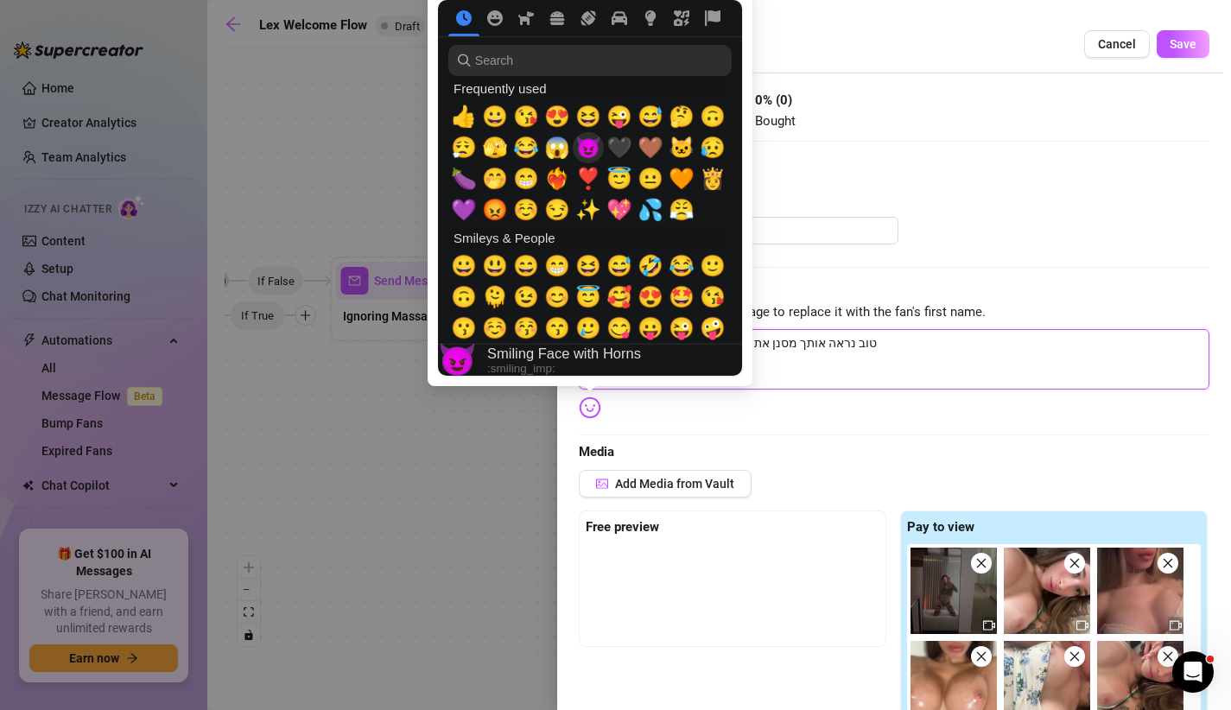
type textarea "טוב נראה אותך מסנן את זה 🤔😱 יש לך הזדמנות אחרונה Let's see if can ignore this"
click at [581, 147] on span "😈" at bounding box center [588, 148] width 26 height 24
type textarea "טוב נראה אותך מסנן את זה 🤔😱 יש לך הזדמנות אחרונה Let's see if can ignore this 😈"
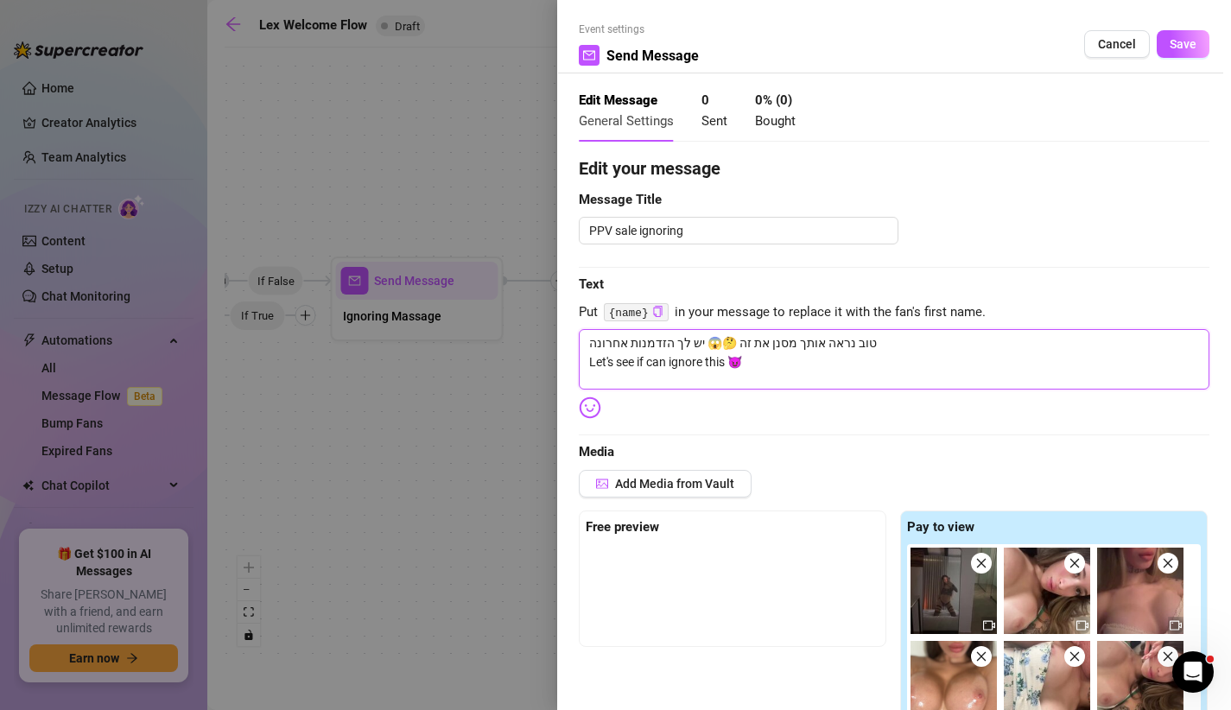
type textarea "טוב נראה אותך מסנן את זה 🤔😱 יש לך הזדמנות אחרונה Let's see if can ignore this 😈"
click at [1053, 239] on div "PPV sale ignoring" at bounding box center [894, 231] width 631 height 28
click at [1184, 51] on button "Save" at bounding box center [1183, 44] width 53 height 28
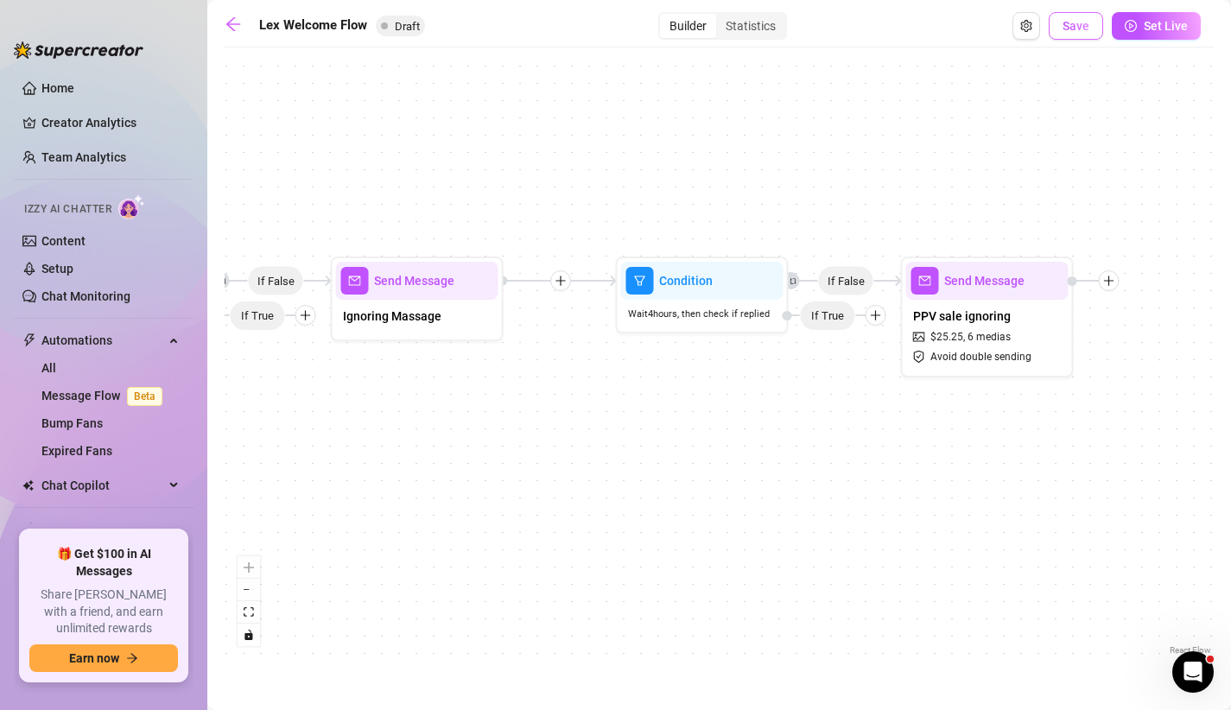
click at [1096, 32] on button "Save" at bounding box center [1076, 26] width 54 height 28
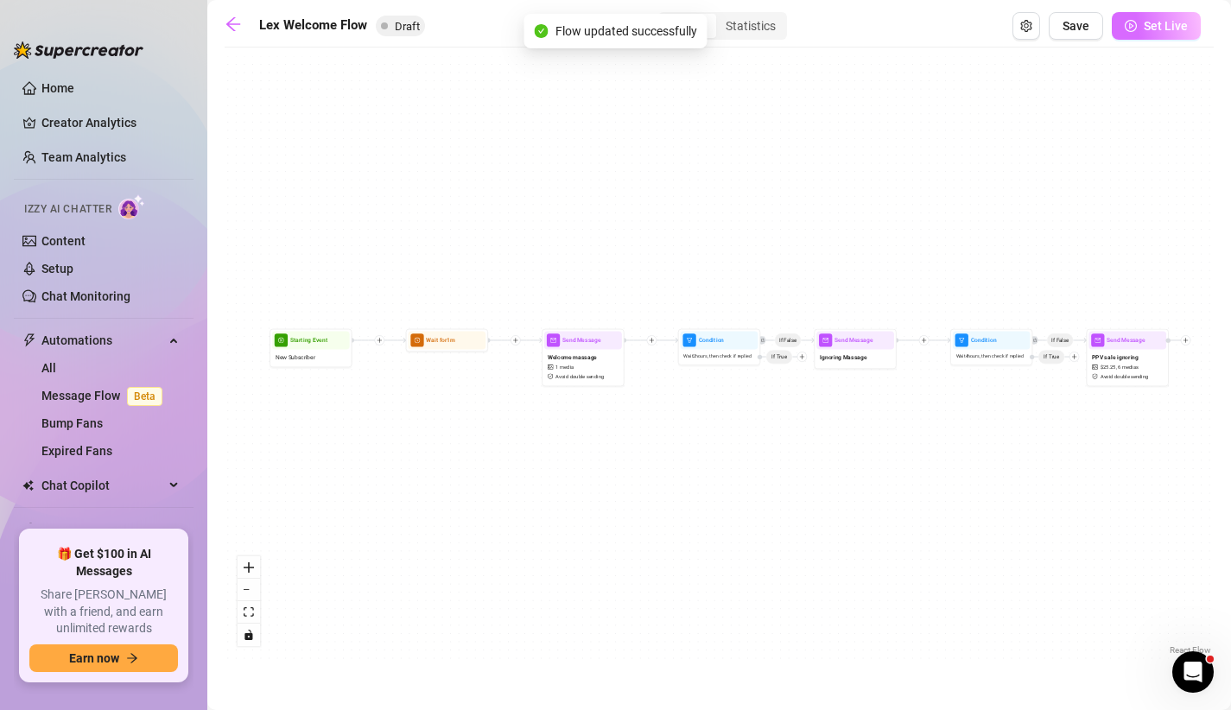
click at [1145, 30] on span "Set Live" at bounding box center [1166, 26] width 44 height 14
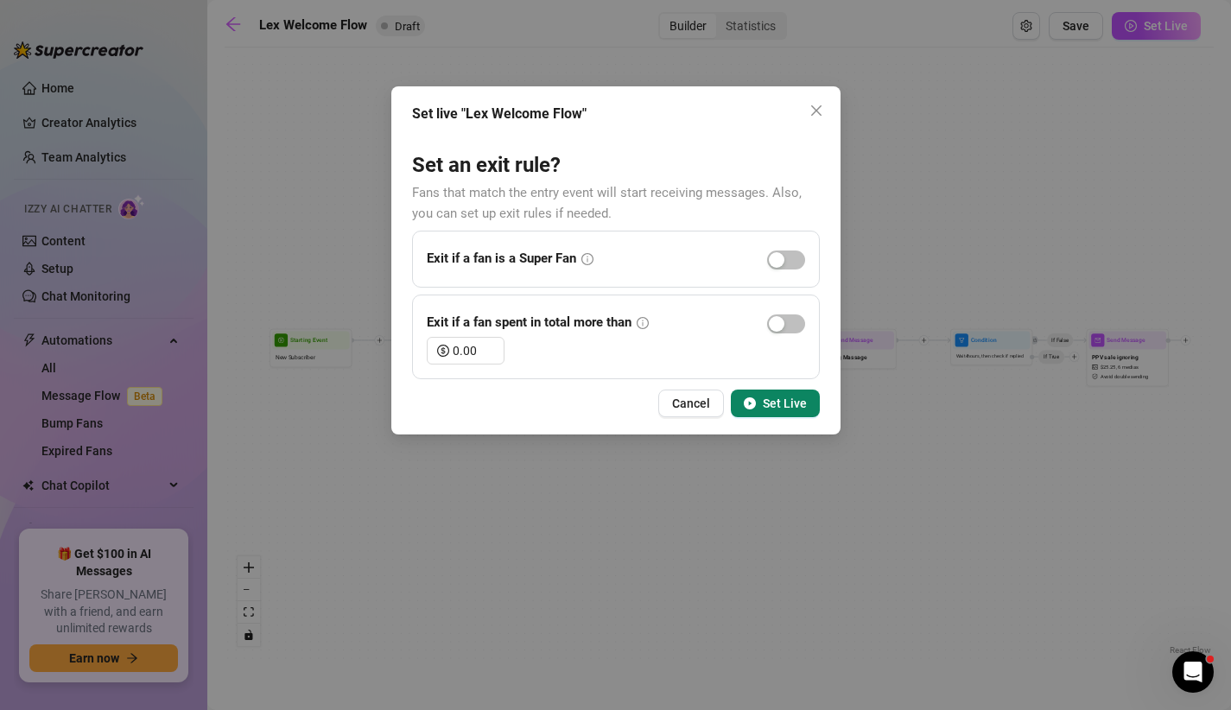
click at [770, 403] on span "Set Live" at bounding box center [785, 404] width 44 height 14
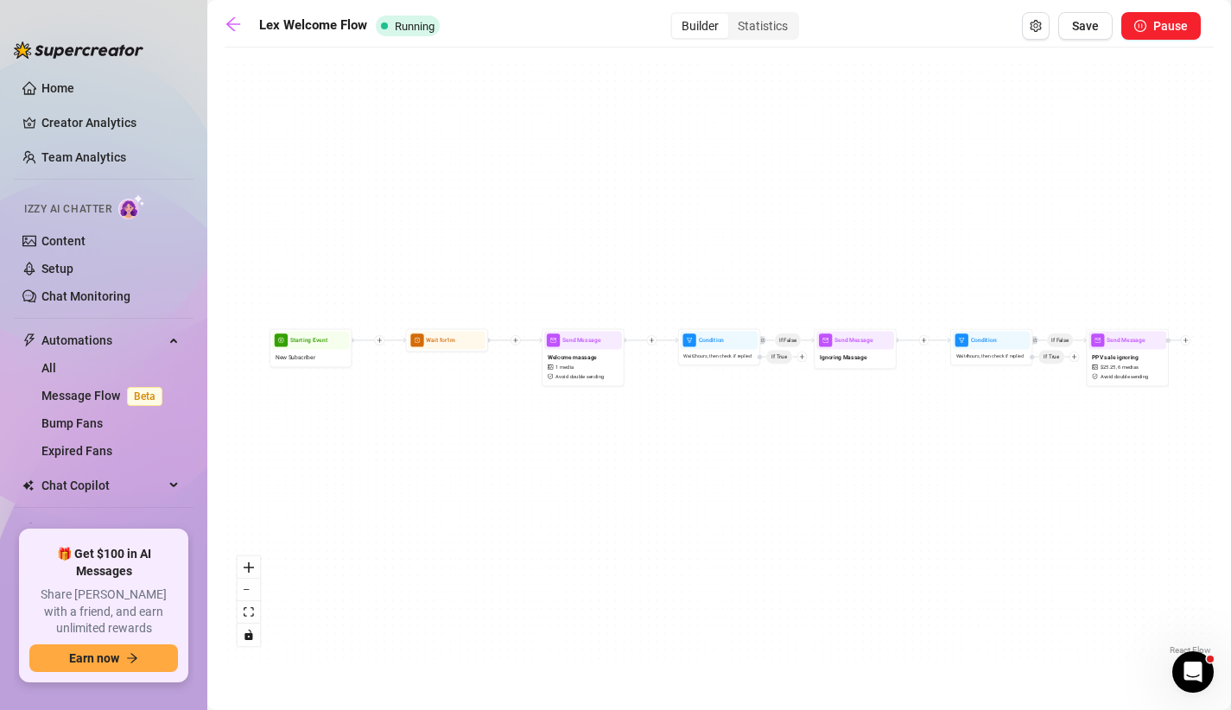
click at [565, 142] on div "If False If False Send Message PPV sale ignoring $ 25.25 , 6 medias Avoid doubl…" at bounding box center [719, 357] width 989 height 603
click at [74, 91] on link "Home" at bounding box center [57, 88] width 33 height 14
